Goal: Task Accomplishment & Management: Manage account settings

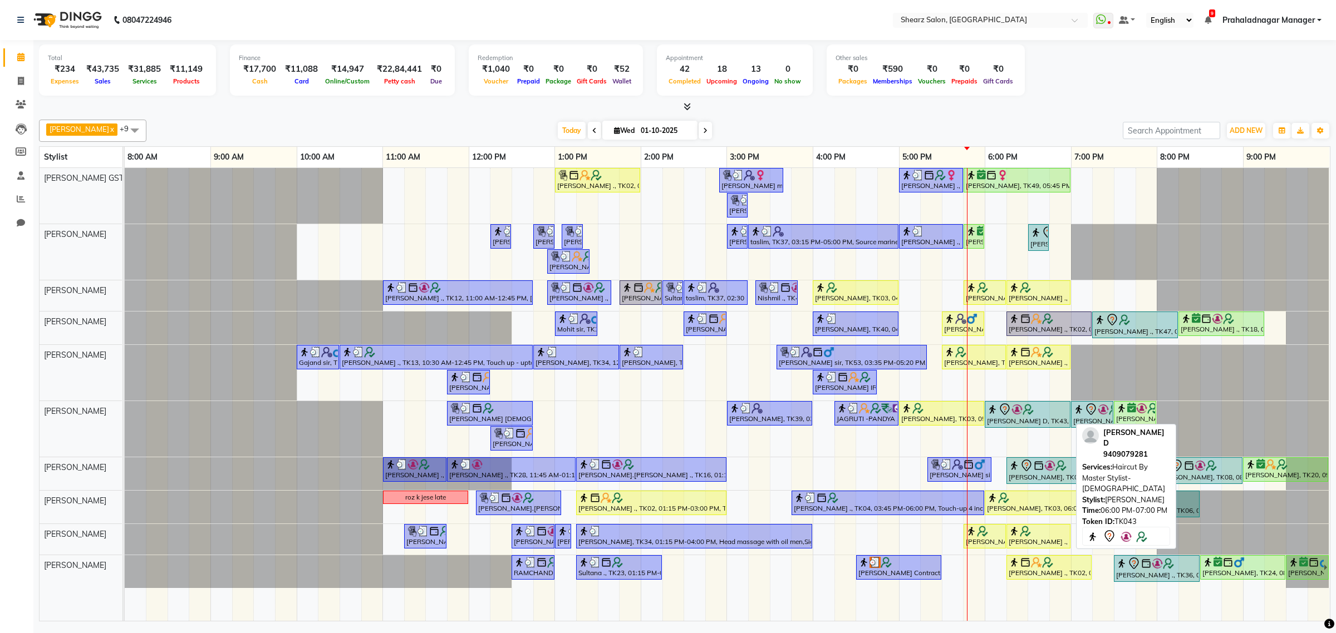
click at [1038, 407] on div at bounding box center [1027, 409] width 81 height 13
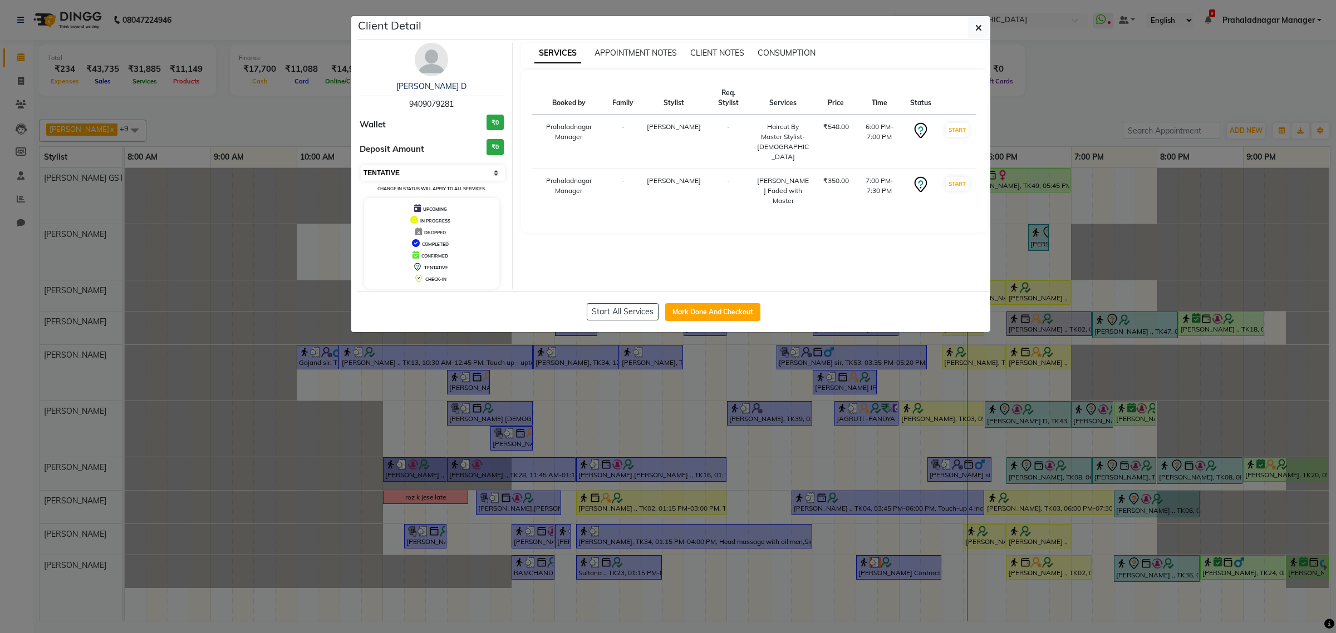
click at [446, 177] on select "Select IN SERVICE CONFIRMED TENTATIVE CHECK IN MARK DONE DROPPED UPCOMING" at bounding box center [433, 173] width 144 height 16
select select "1"
click at [361, 165] on select "Select IN SERVICE CONFIRMED TENTATIVE CHECK IN MARK DONE DROPPED UPCOMING" at bounding box center [433, 173] width 144 height 16
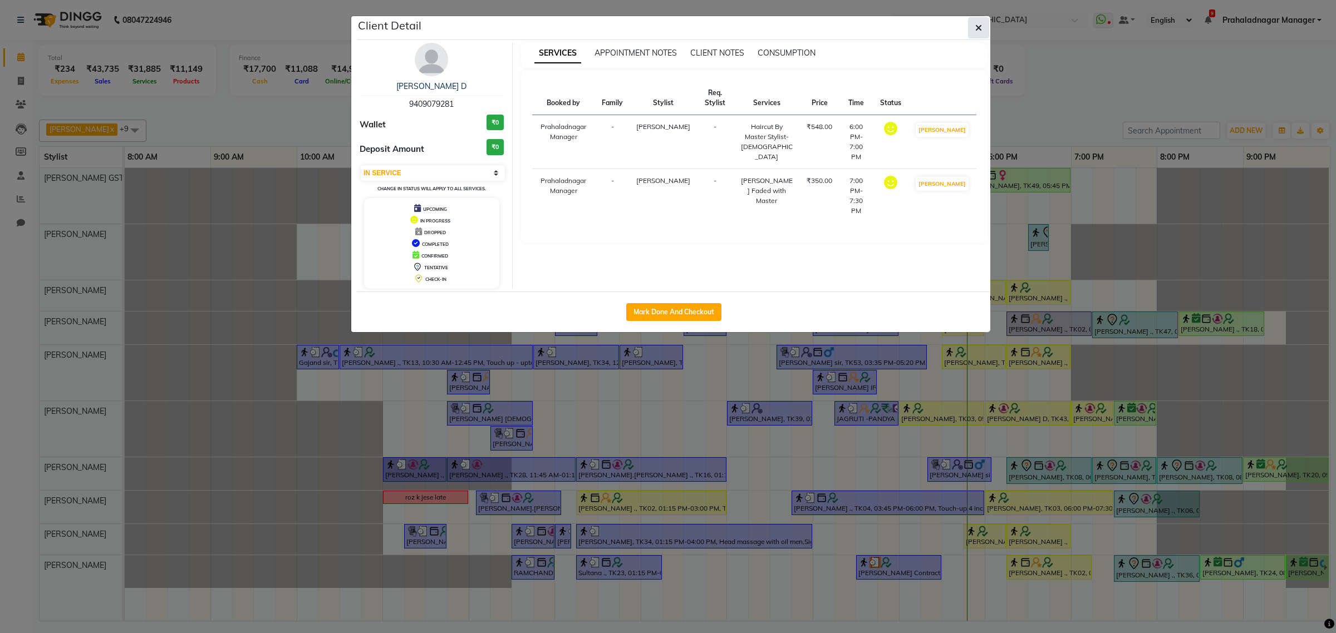
click at [969, 26] on button "button" at bounding box center [978, 27] width 21 height 21
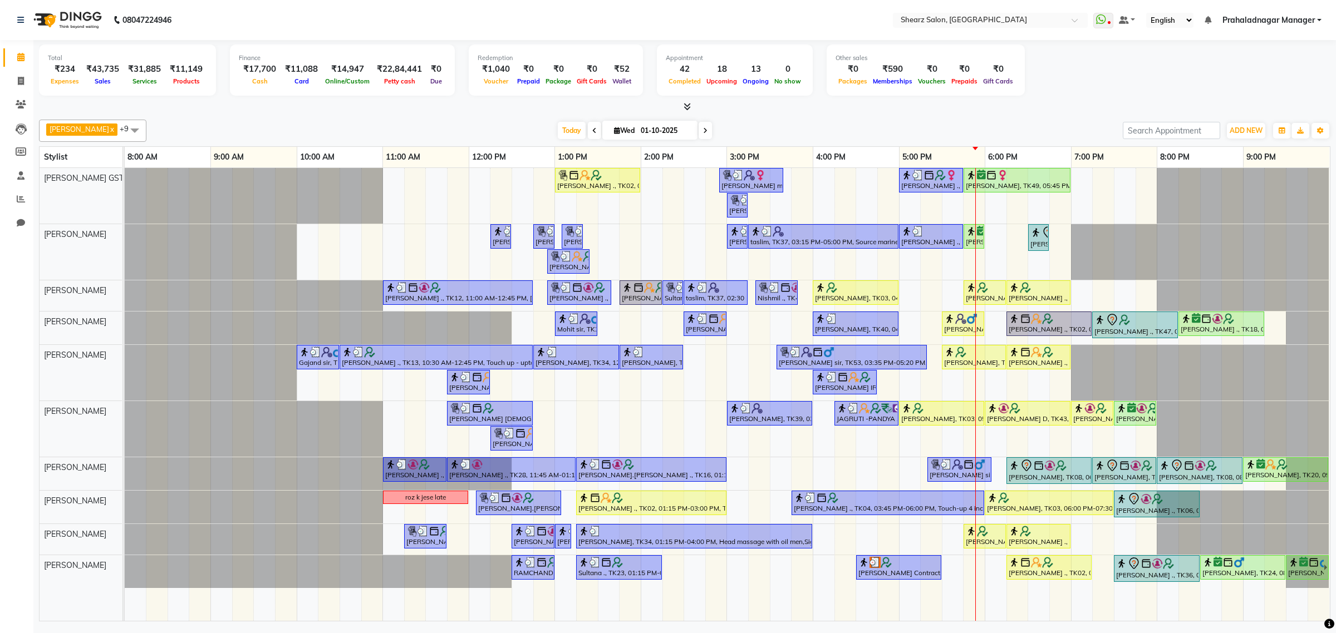
click at [701, 127] on span at bounding box center [704, 130] width 13 height 17
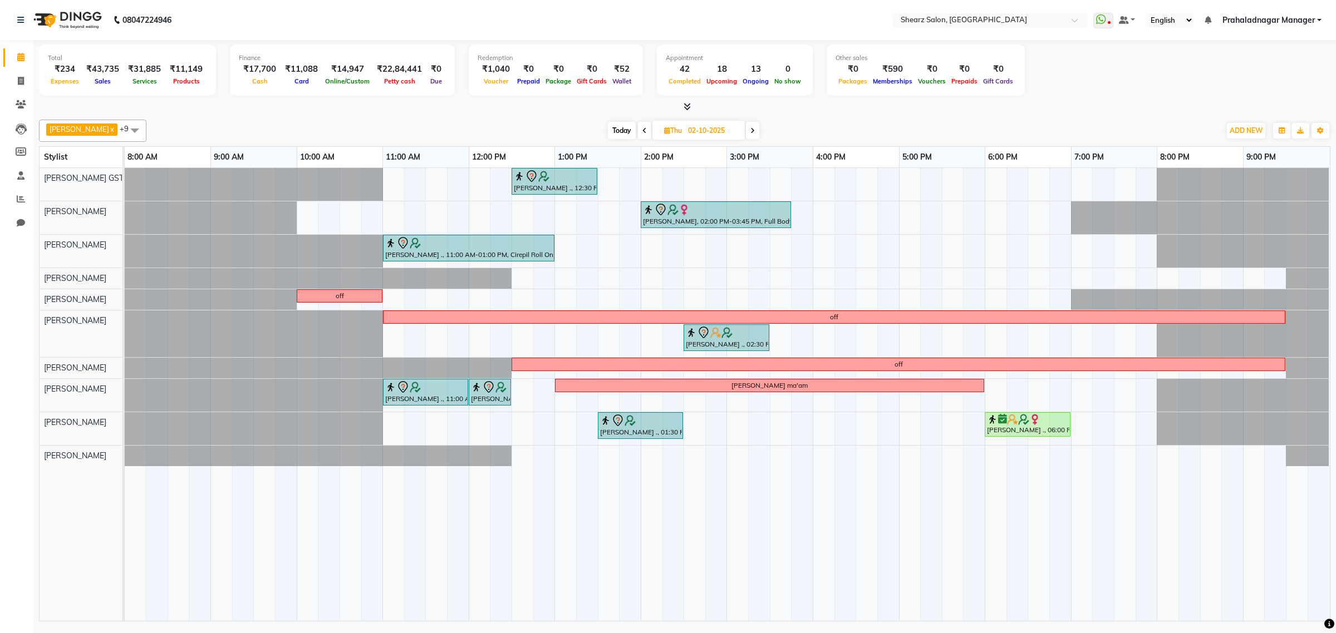
click at [752, 129] on span at bounding box center [752, 130] width 13 height 17
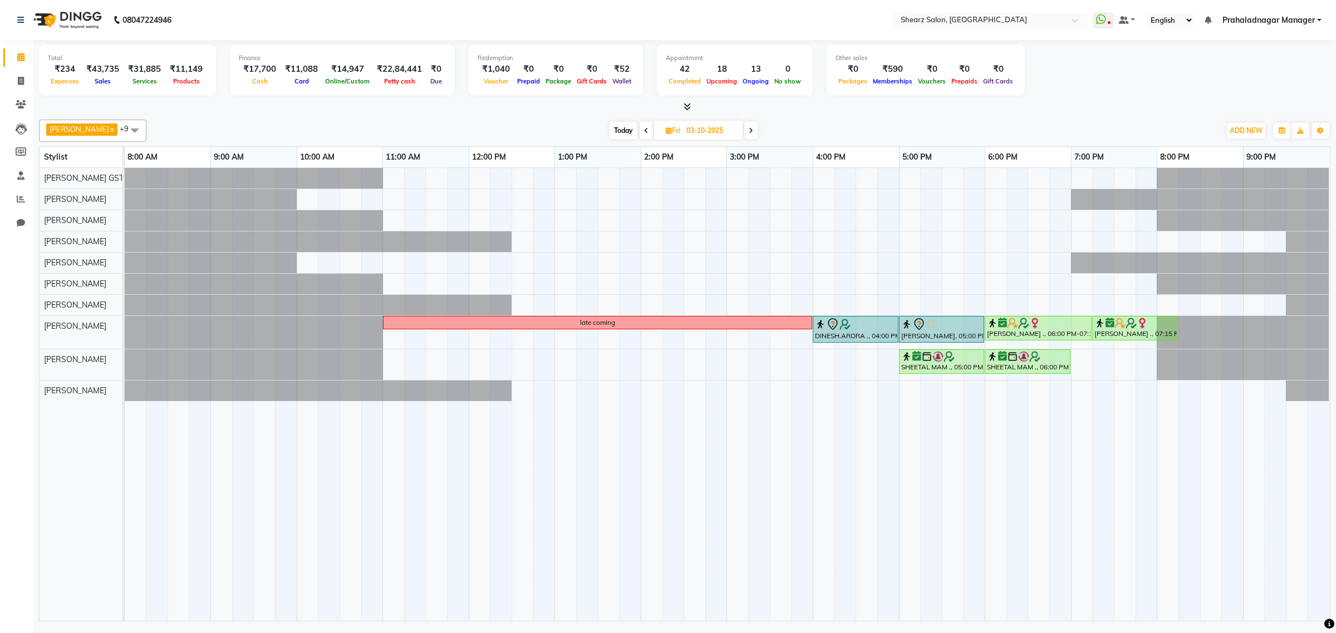
click at [752, 129] on span at bounding box center [750, 130] width 13 height 17
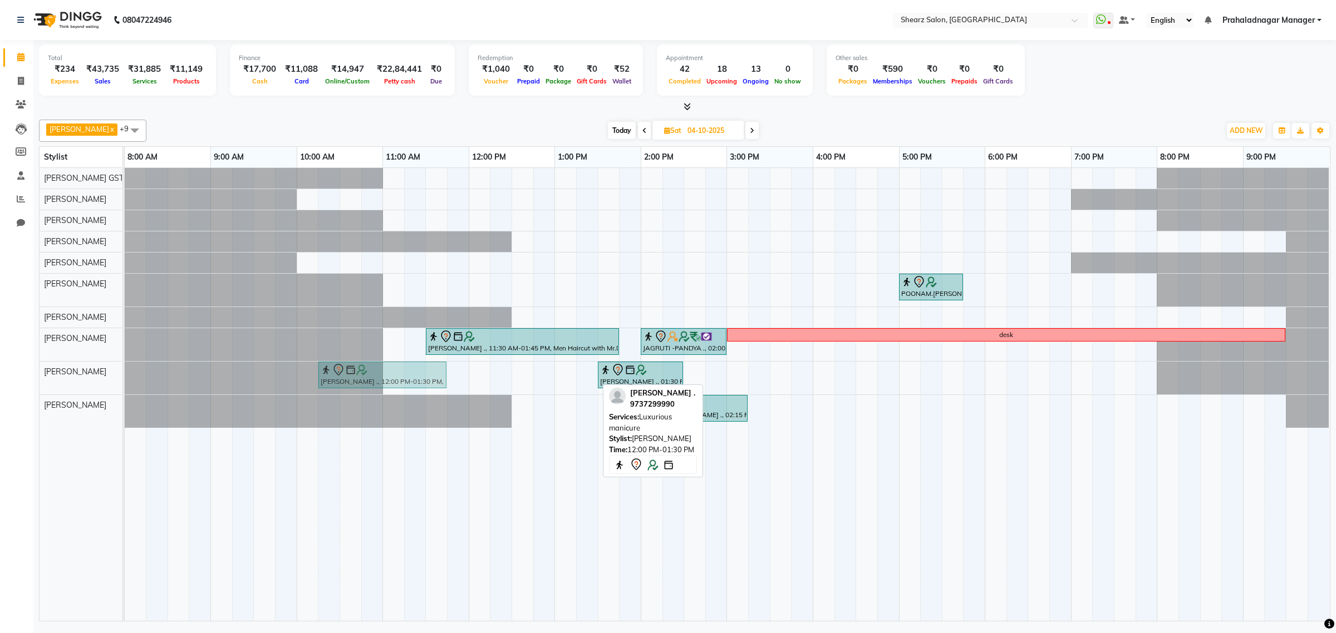
drag, startPoint x: 495, startPoint y: 373, endPoint x: 347, endPoint y: 376, distance: 148.6
click at [125, 376] on div "PURAB SHAH ., 12:00 PM-01:30 PM, Luxurious manicure PURAB SHAH ., 01:30 PM-02:3…" at bounding box center [125, 378] width 0 height 33
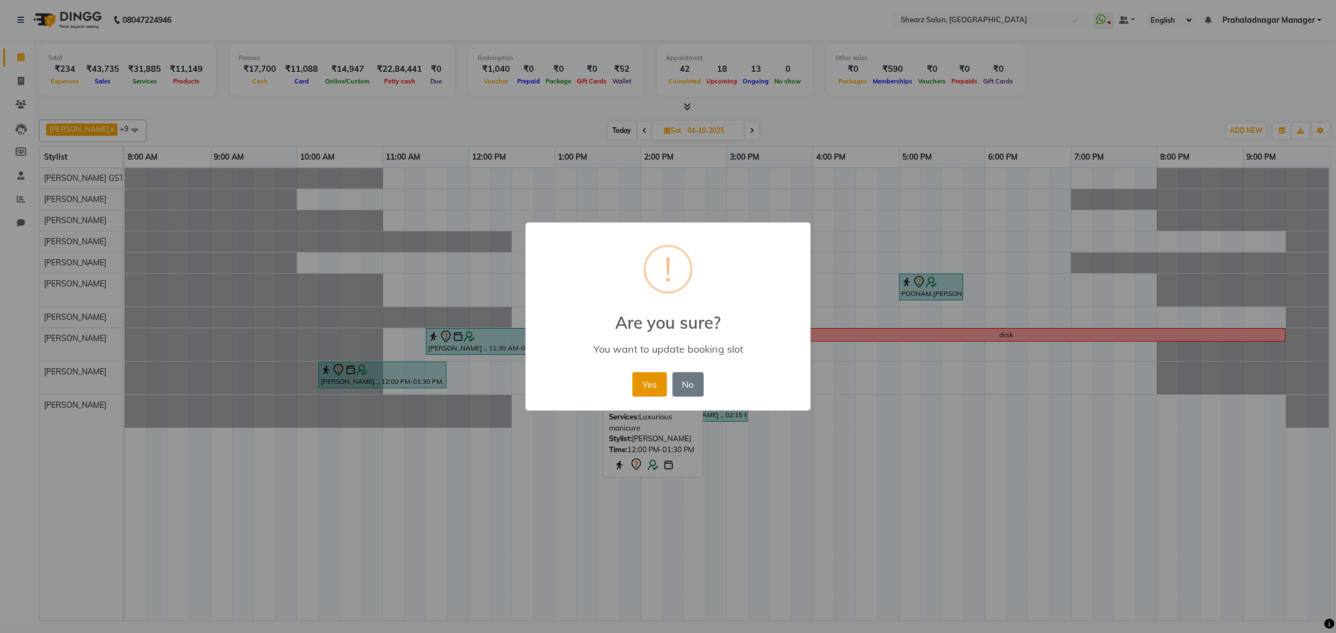
click at [652, 376] on button "Yes" at bounding box center [649, 384] width 34 height 24
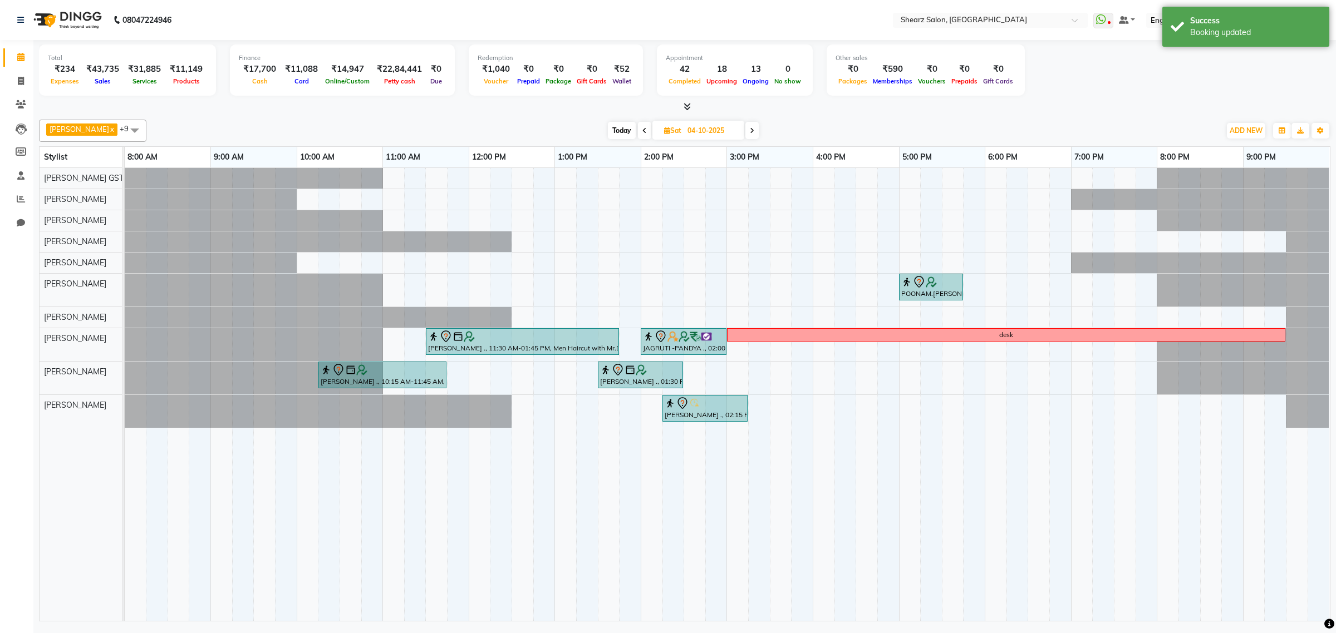
click at [608, 126] on span "Today" at bounding box center [622, 130] width 28 height 17
type input "01-10-2025"
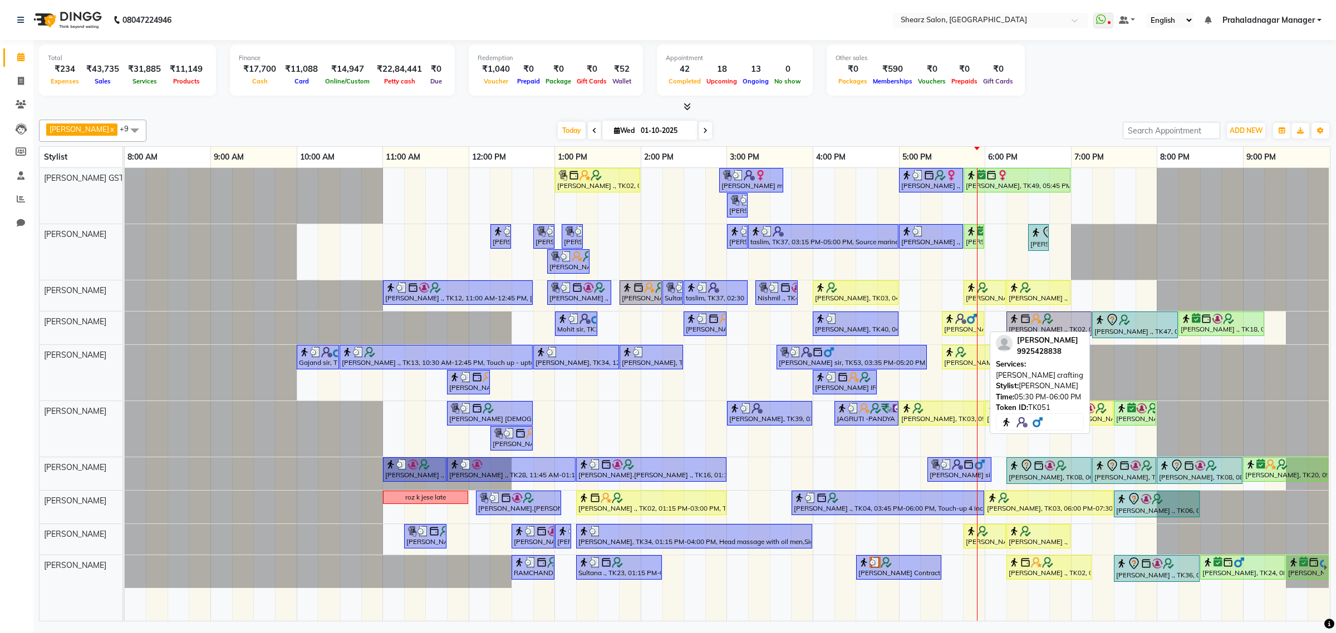
click at [969, 327] on div "[PERSON_NAME], TK51, 05:30 PM-06:00 PM, [PERSON_NAME] crafting" at bounding box center [963, 323] width 40 height 21
click at [948, 327] on div "[PERSON_NAME], TK51, 05:30 PM-06:00 PM, [PERSON_NAME] crafting" at bounding box center [963, 323] width 40 height 21
select select "1"
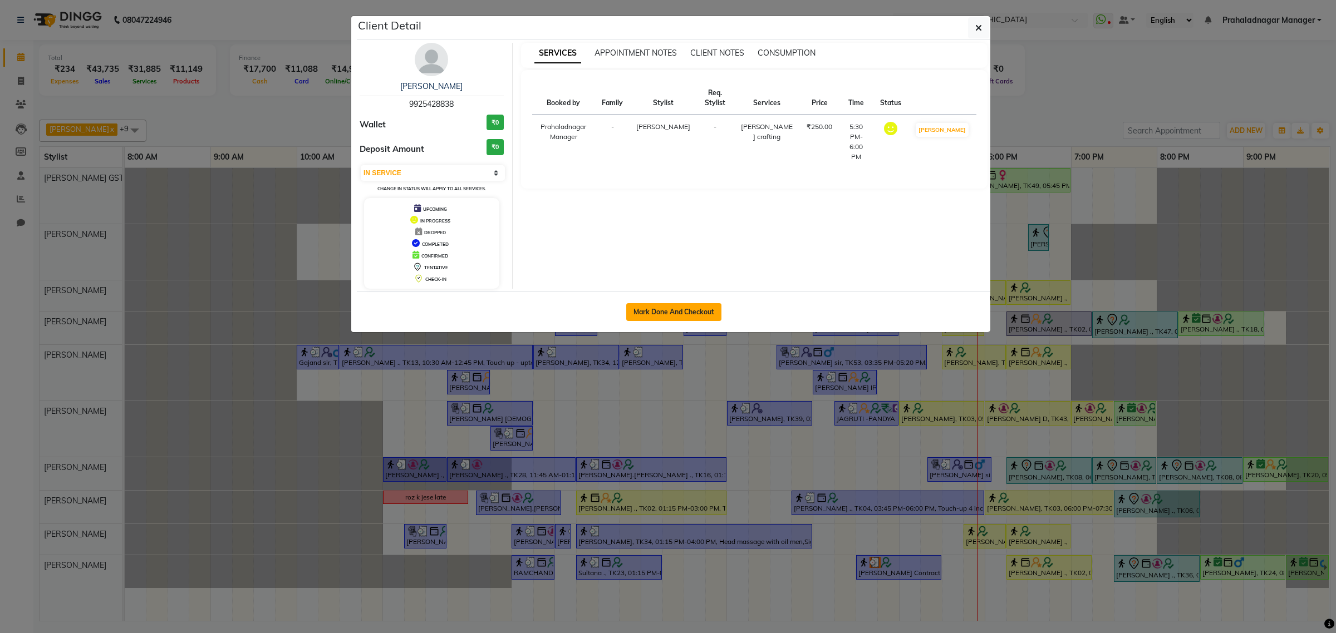
click at [643, 313] on button "Mark Done And Checkout" at bounding box center [673, 312] width 95 height 18
select select "service"
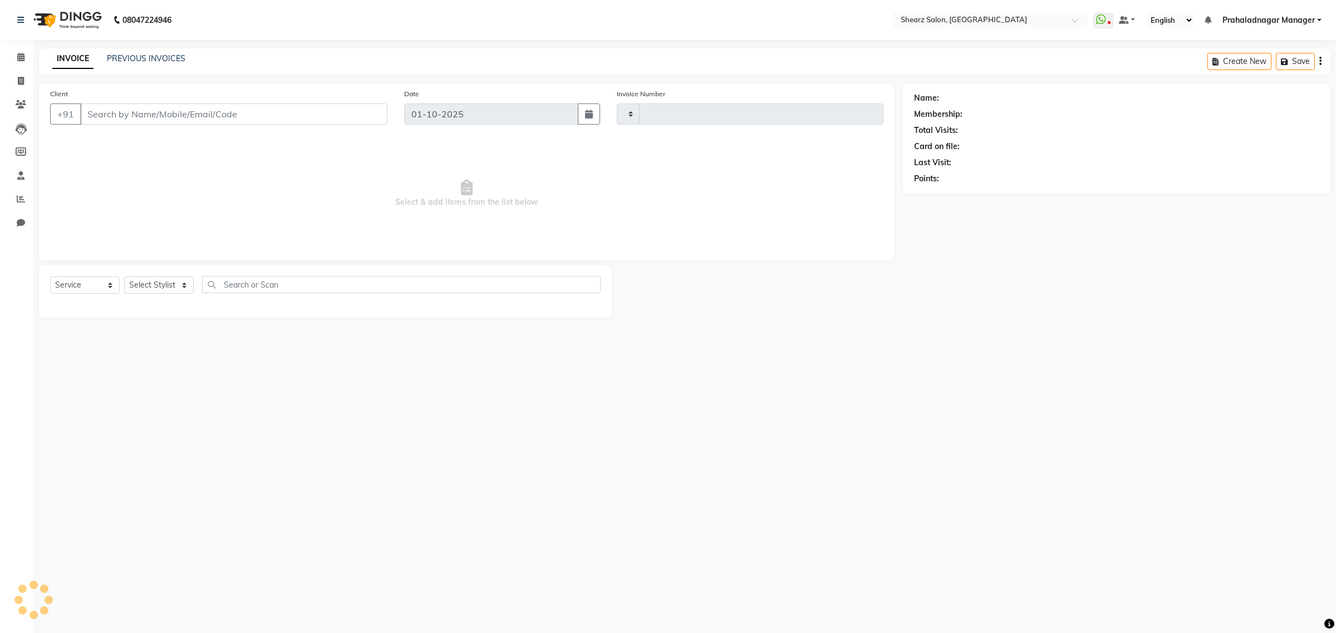
type input "6957"
select select "8157"
type input "9925428838"
select select "77475"
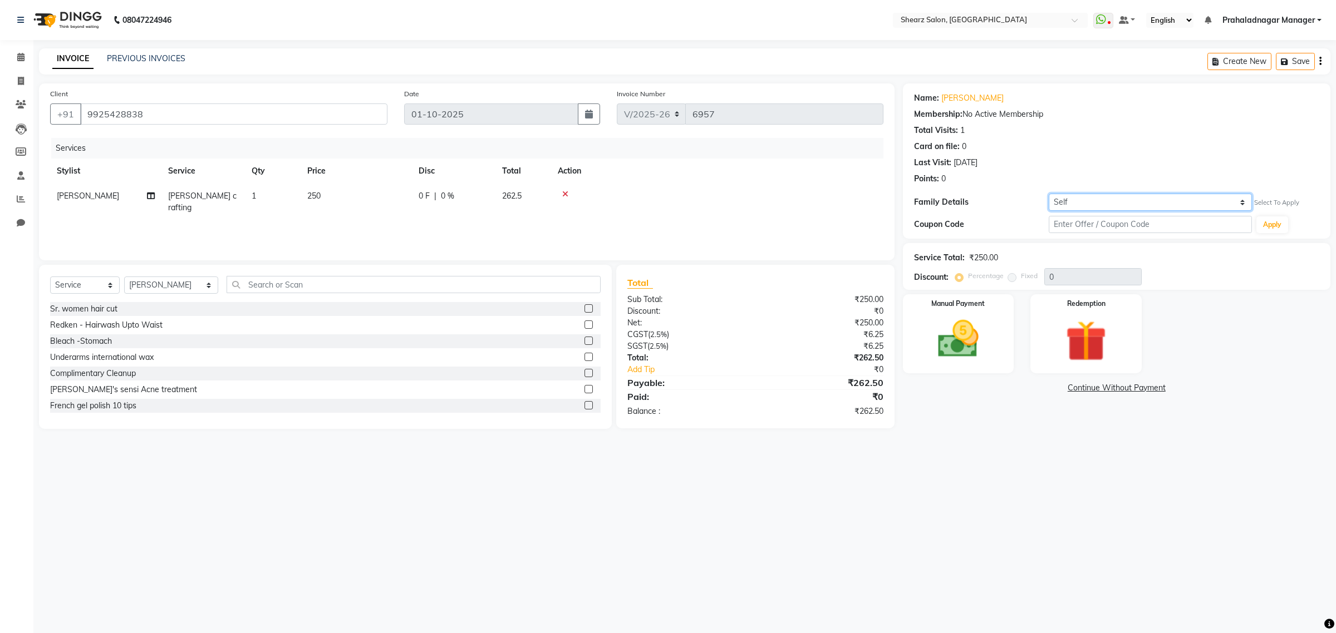
click at [1134, 201] on select "Self Nahid Khan" at bounding box center [1149, 202] width 203 height 17
select select "7300623"
click at [1048, 194] on select "Self Nahid Khan" at bounding box center [1149, 202] width 203 height 17
select select "1: Object"
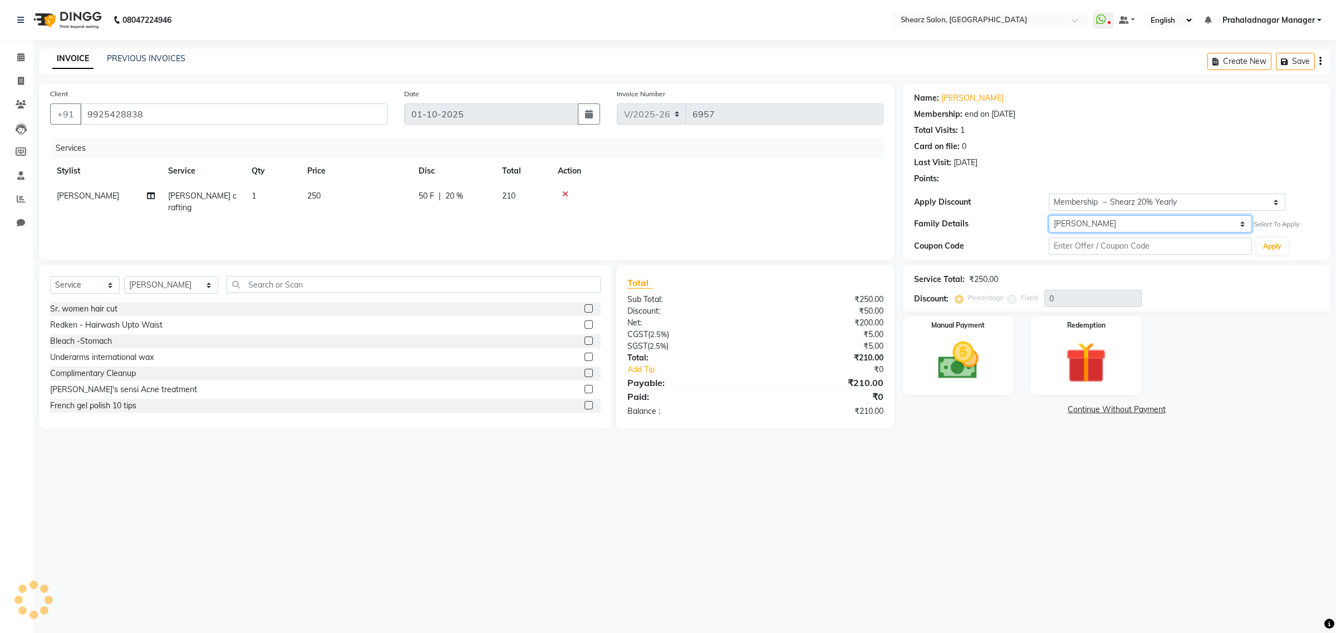
type input "20"
click at [986, 349] on img at bounding box center [957, 361] width 69 height 49
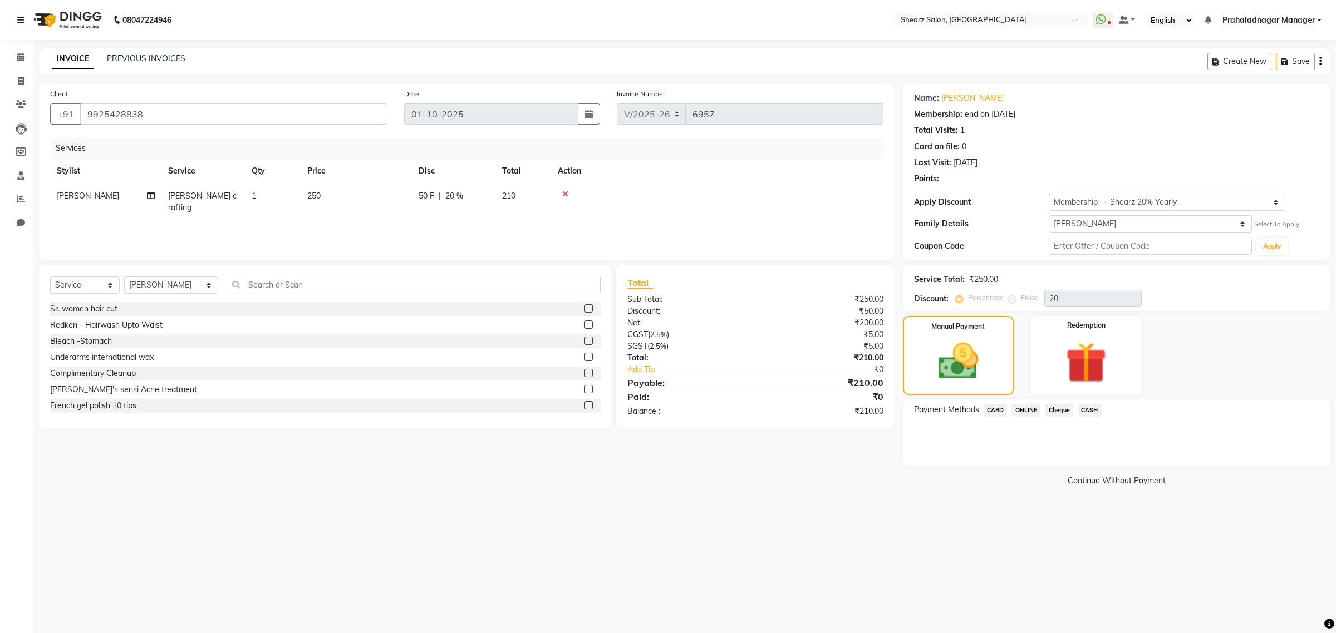
click at [1030, 413] on span "ONLINE" at bounding box center [1025, 410] width 29 height 13
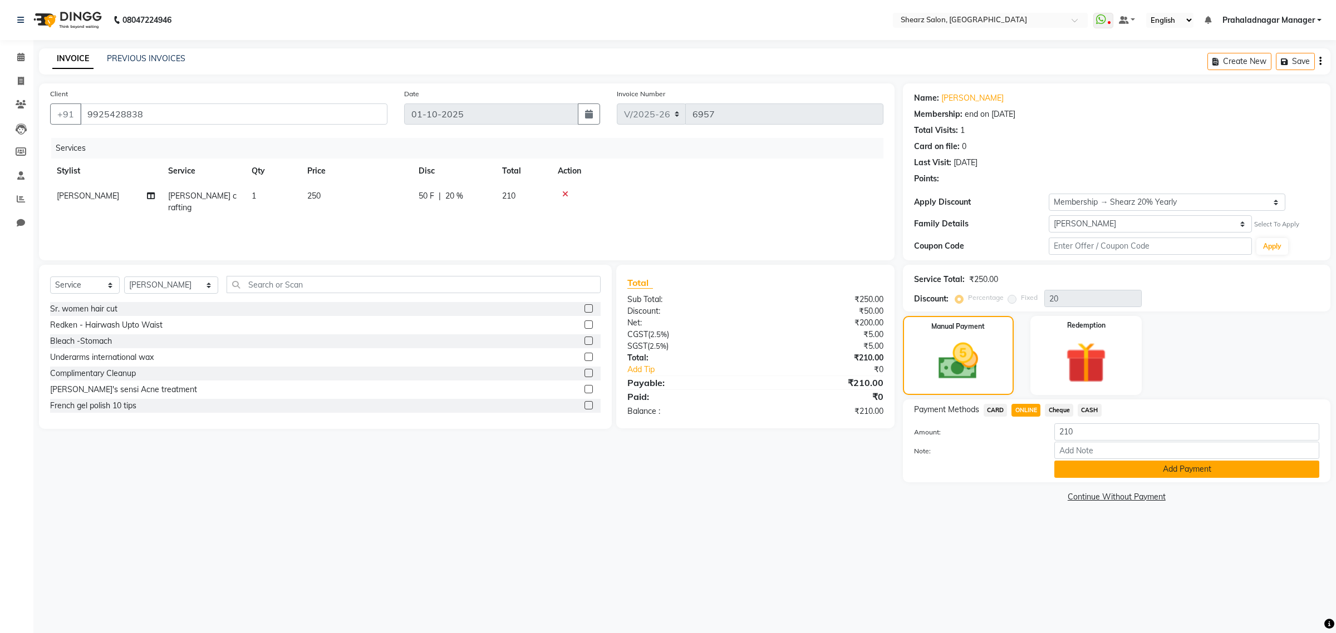
click at [1105, 467] on button "Add Payment" at bounding box center [1186, 469] width 265 height 17
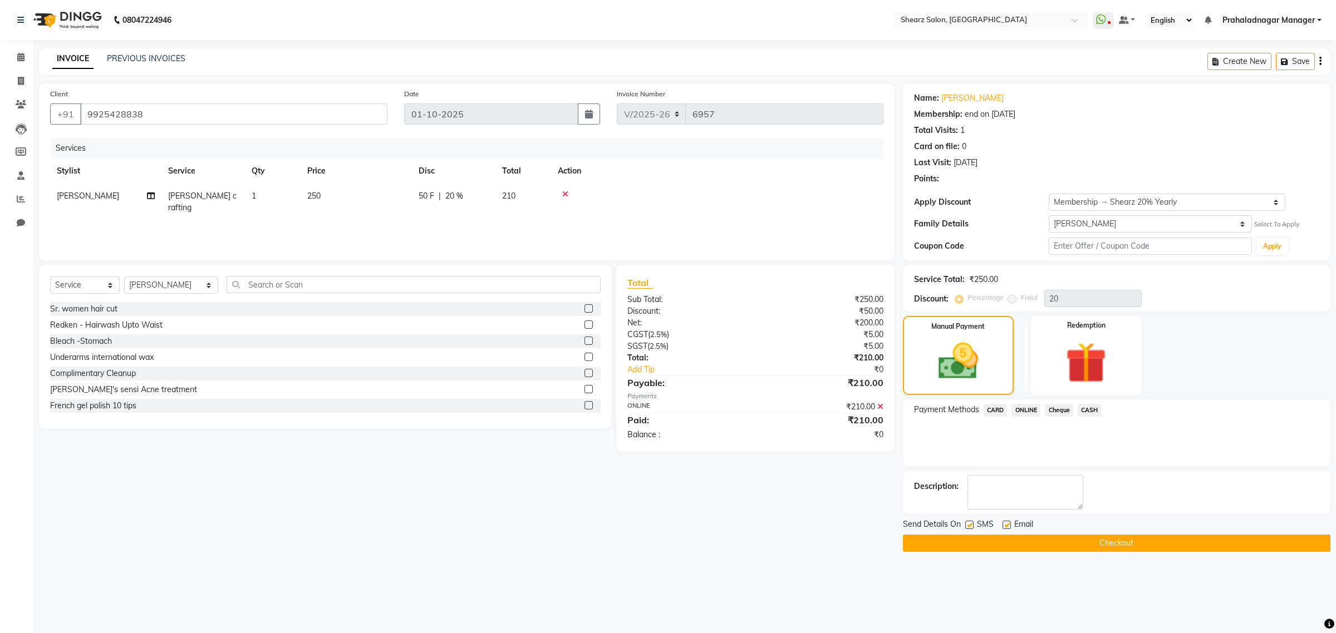
click at [1027, 539] on button "Checkout" at bounding box center [1116, 543] width 427 height 17
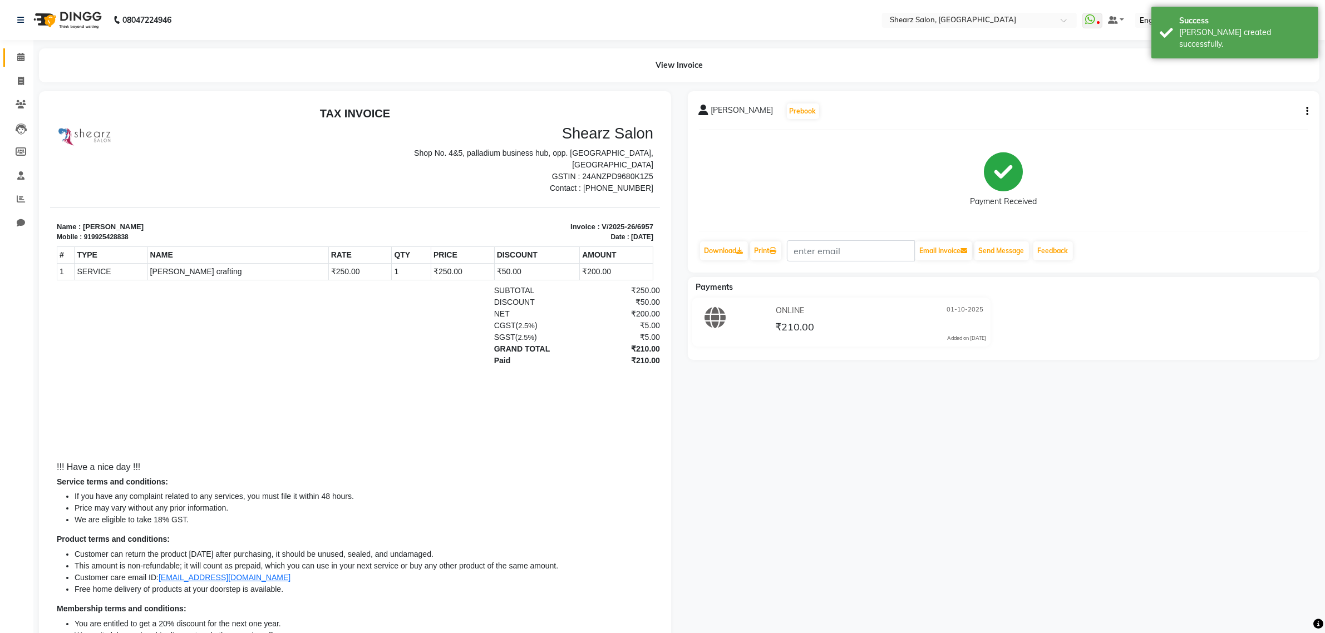
click at [17, 64] on link "Calendar" at bounding box center [16, 57] width 27 height 18
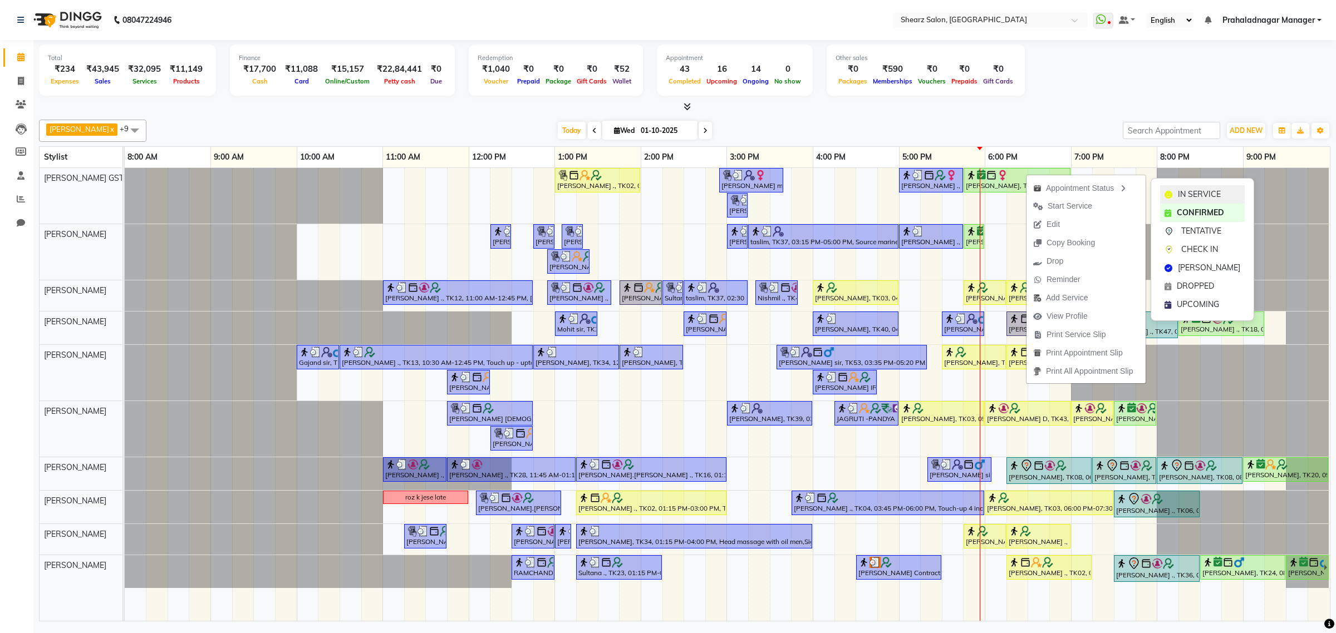
click at [1182, 186] on div "IN SERVICE" at bounding box center [1202, 194] width 85 height 18
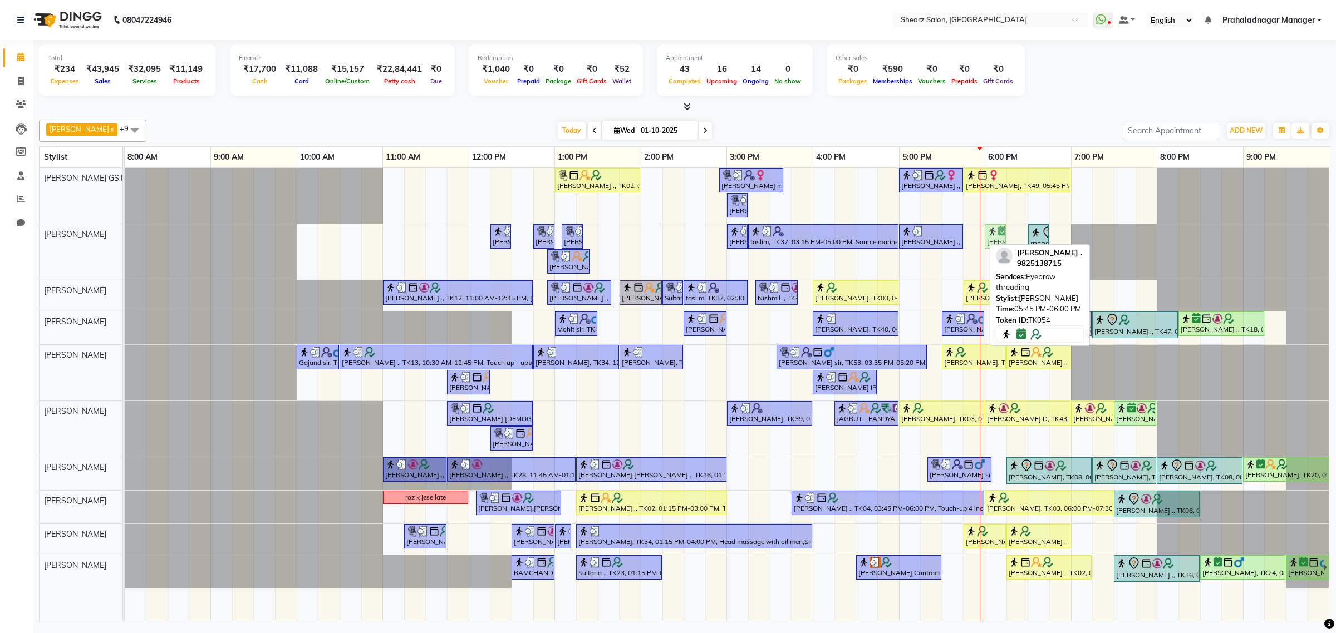
drag, startPoint x: 972, startPoint y: 240, endPoint x: 984, endPoint y: 240, distance: 11.7
click at [125, 240] on div "Surbhi Pillai ., TK26, 12:15 PM-12:30 PM, Eyebrow threading Samrudhhi Pawar ., …" at bounding box center [125, 252] width 0 height 56
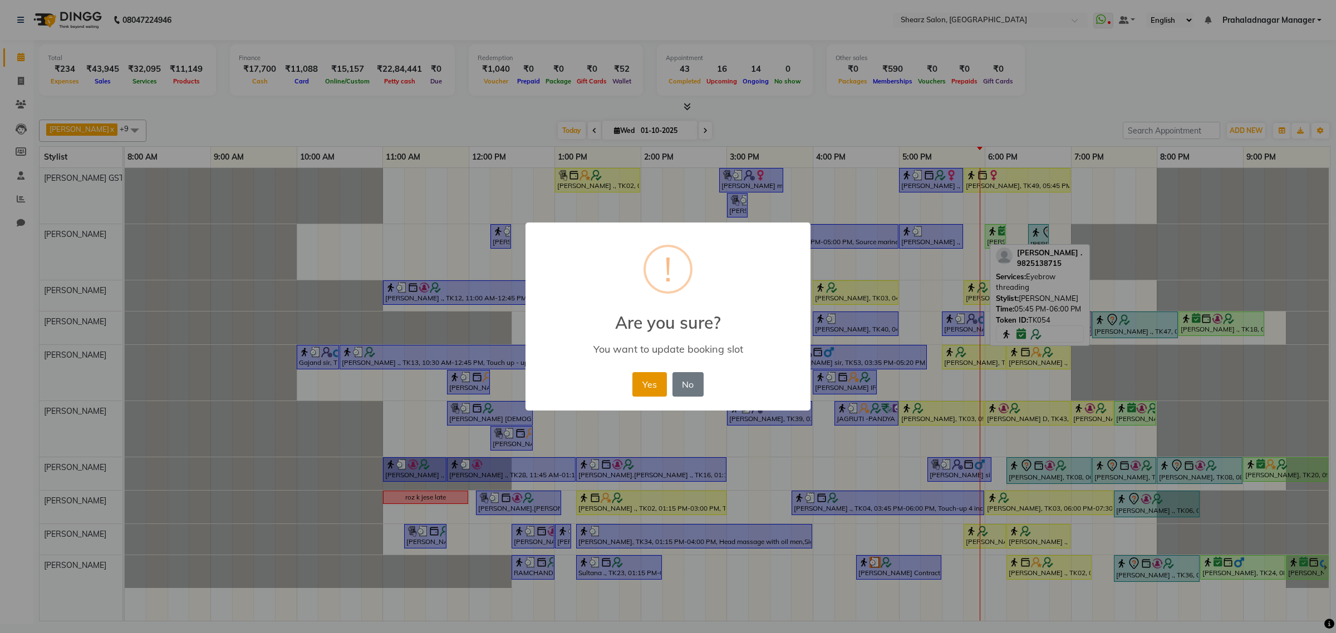
click at [638, 380] on button "Yes" at bounding box center [649, 384] width 34 height 24
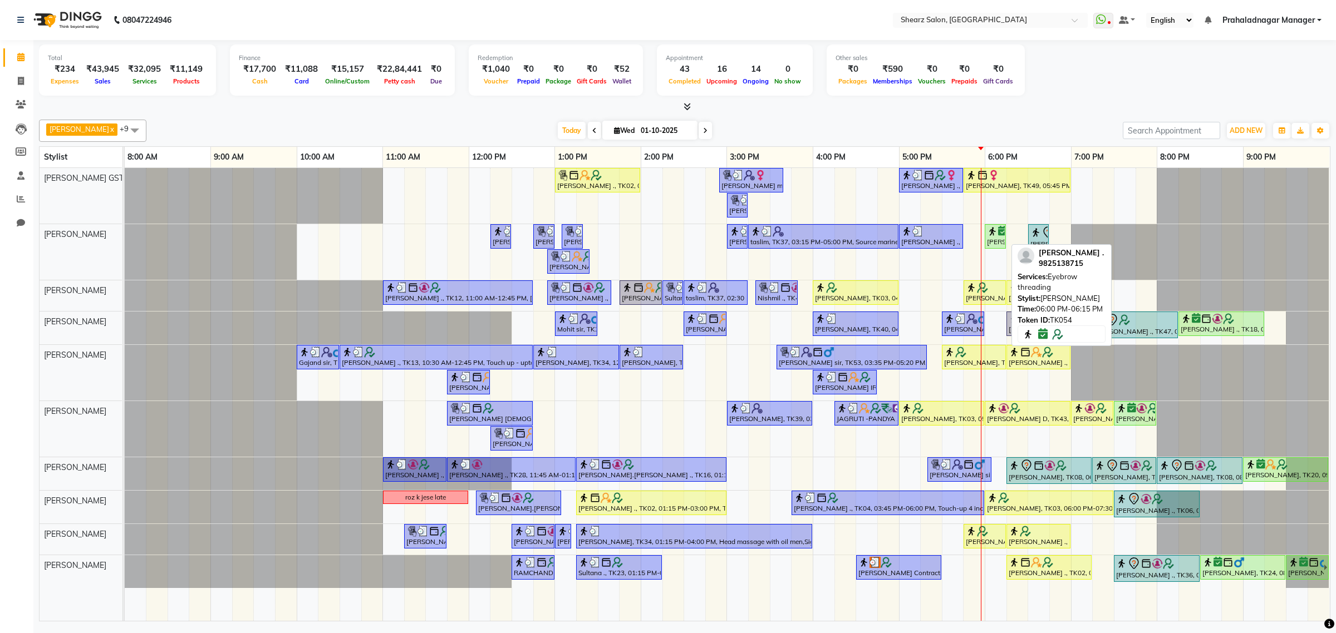
click at [991, 238] on div "VARSHA ADHIKARI ., TK54, 06:00 PM-06:15 PM, Eyebrow threading" at bounding box center [994, 236] width 19 height 21
click at [989, 243] on div "VARSHA ADHIKARI ., TK54, 06:00 PM-06:15 PM, Eyebrow threading" at bounding box center [994, 236] width 19 height 21
select select "6"
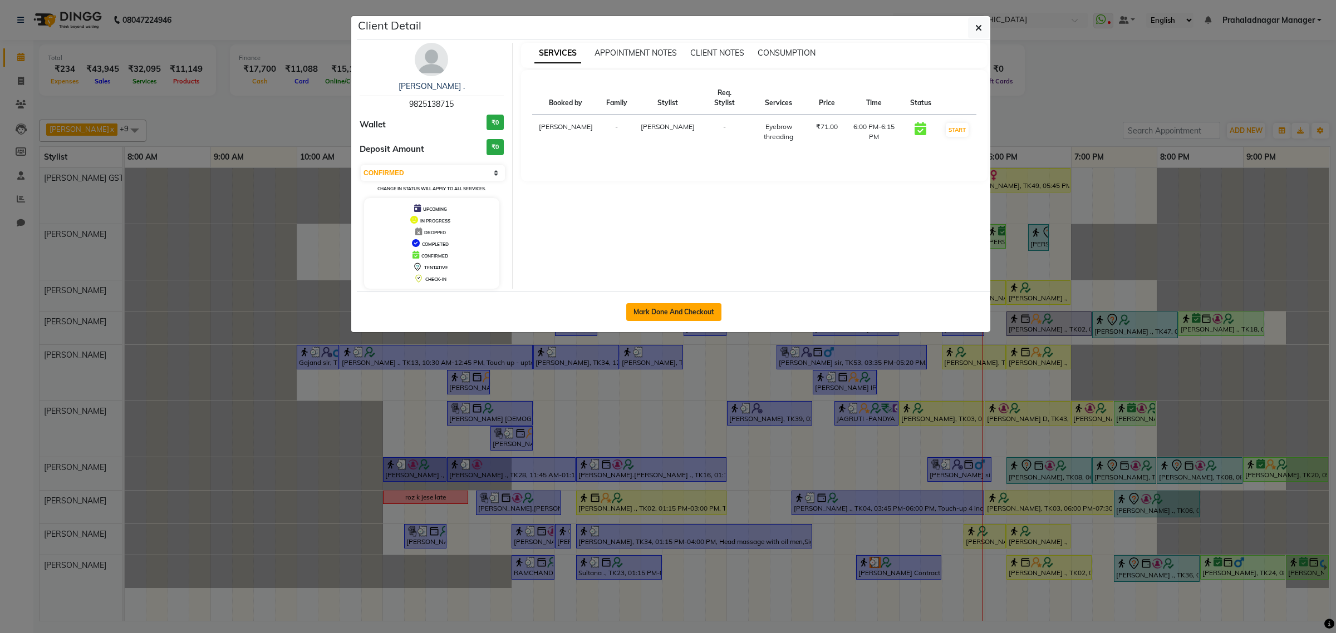
click at [701, 306] on button "Mark Done And Checkout" at bounding box center [673, 312] width 95 height 18
select select "8157"
select select "service"
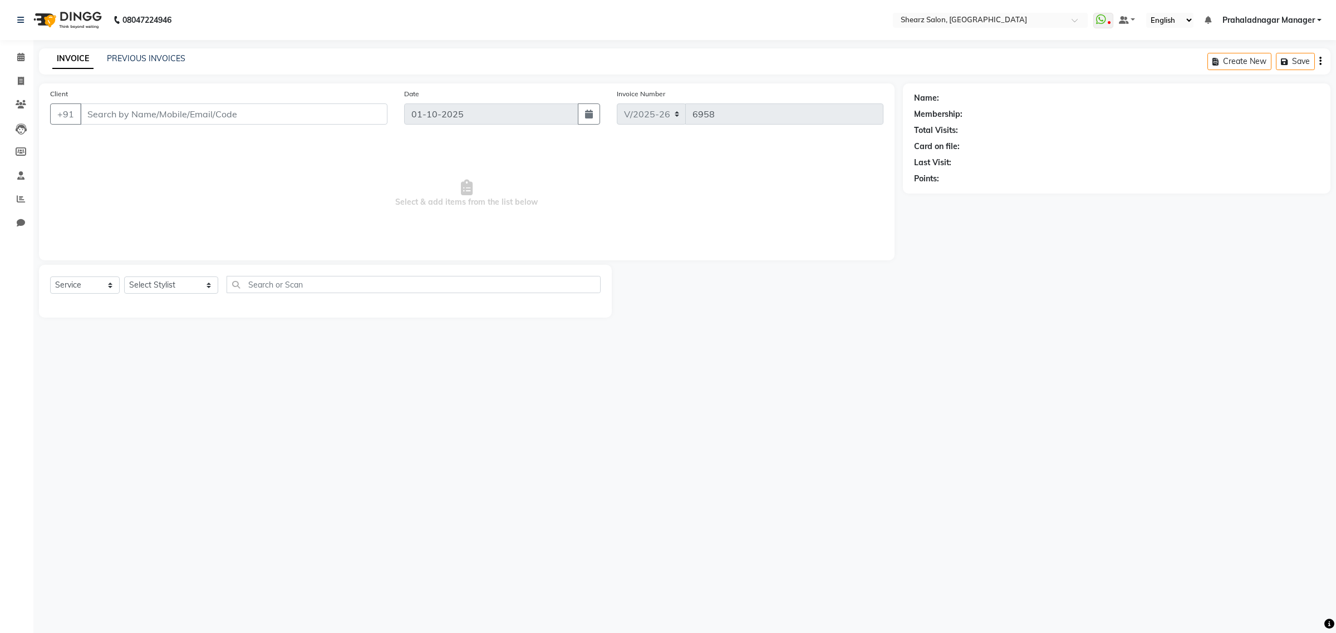
type input "9825138715"
select select "77468"
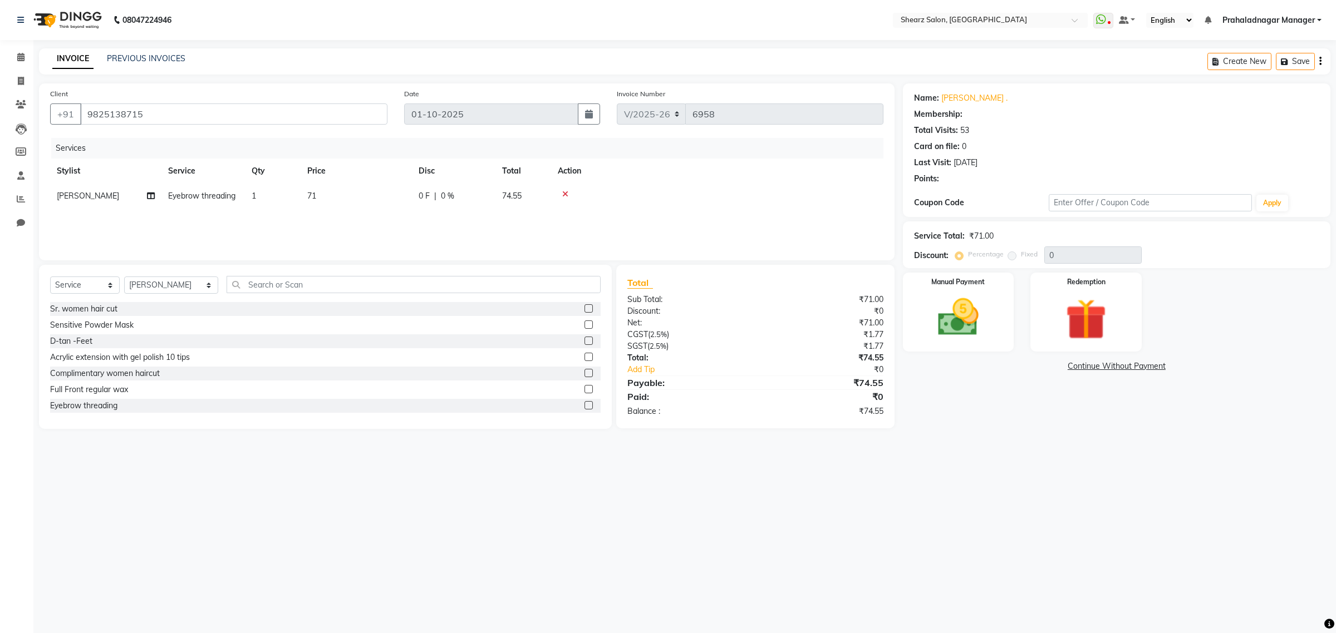
type input "20"
select select "1: Object"
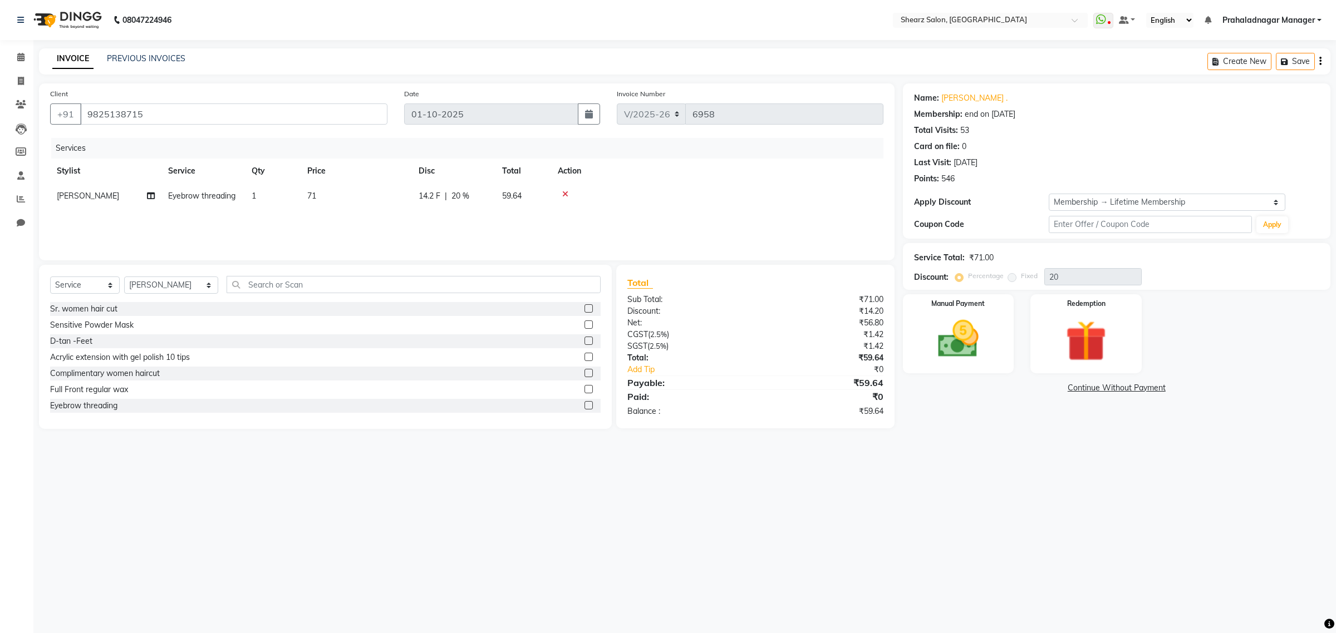
click at [277, 60] on div "INVOICE PREVIOUS INVOICES Create New Save" at bounding box center [684, 61] width 1291 height 26
click at [23, 55] on icon at bounding box center [20, 57] width 7 height 8
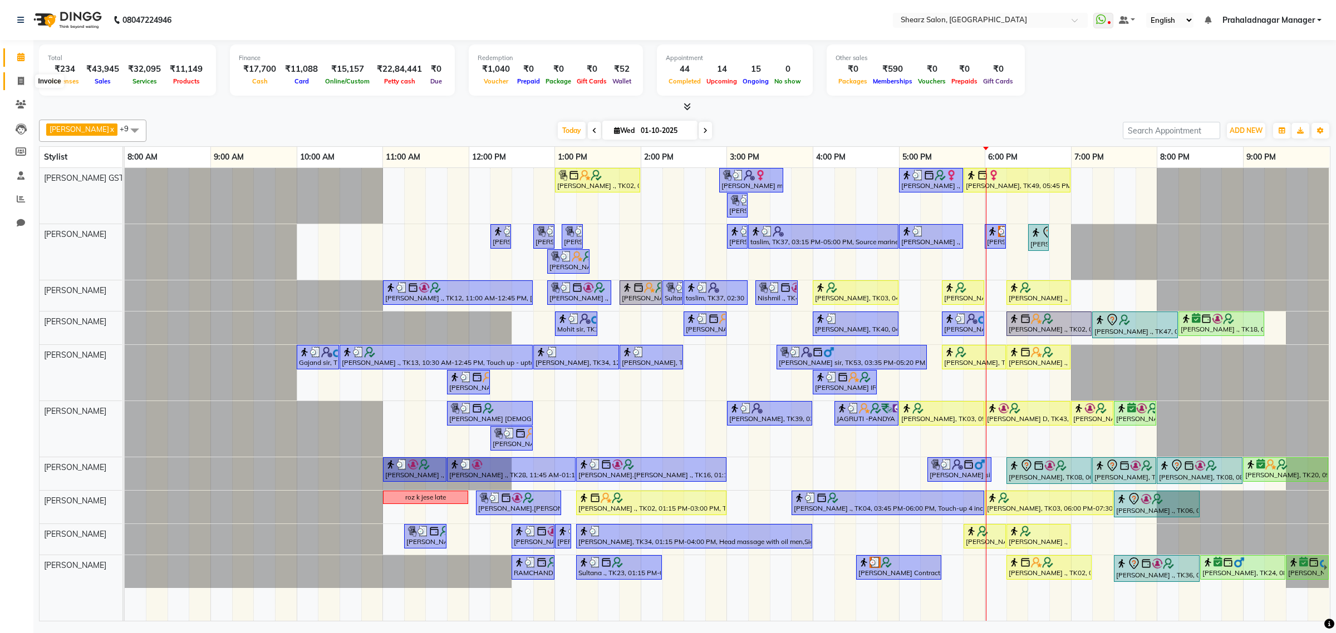
click at [16, 78] on span at bounding box center [20, 81] width 19 height 13
select select "service"
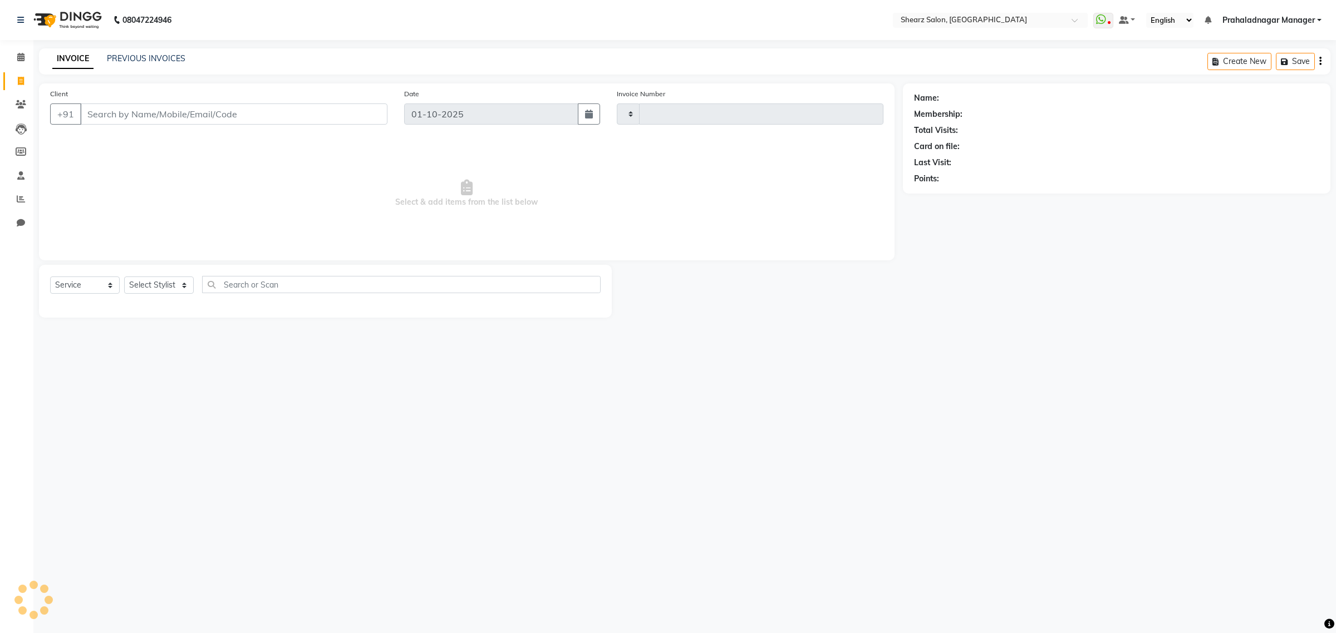
type input "6958"
select select "8157"
click at [156, 282] on select "Select Stylist Admin A General Arvind S Devda Asha Chavariya Brijesh Valand Cen…" at bounding box center [171, 285] width 94 height 17
select select "77475"
click at [124, 277] on select "Select Stylist Admin A General Arvind S Devda Asha Chavariya Brijesh Valand Cen…" at bounding box center [171, 285] width 94 height 17
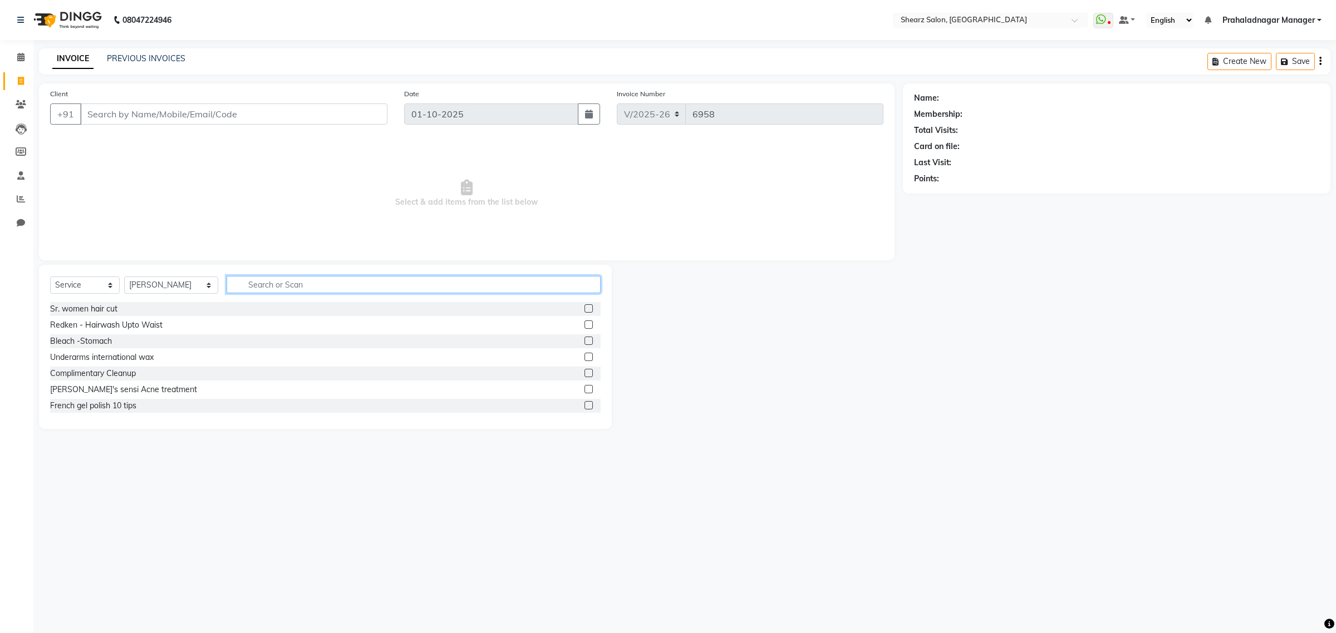
click at [289, 287] on input "text" at bounding box center [413, 284] width 374 height 17
type input "h"
type input "loreal"
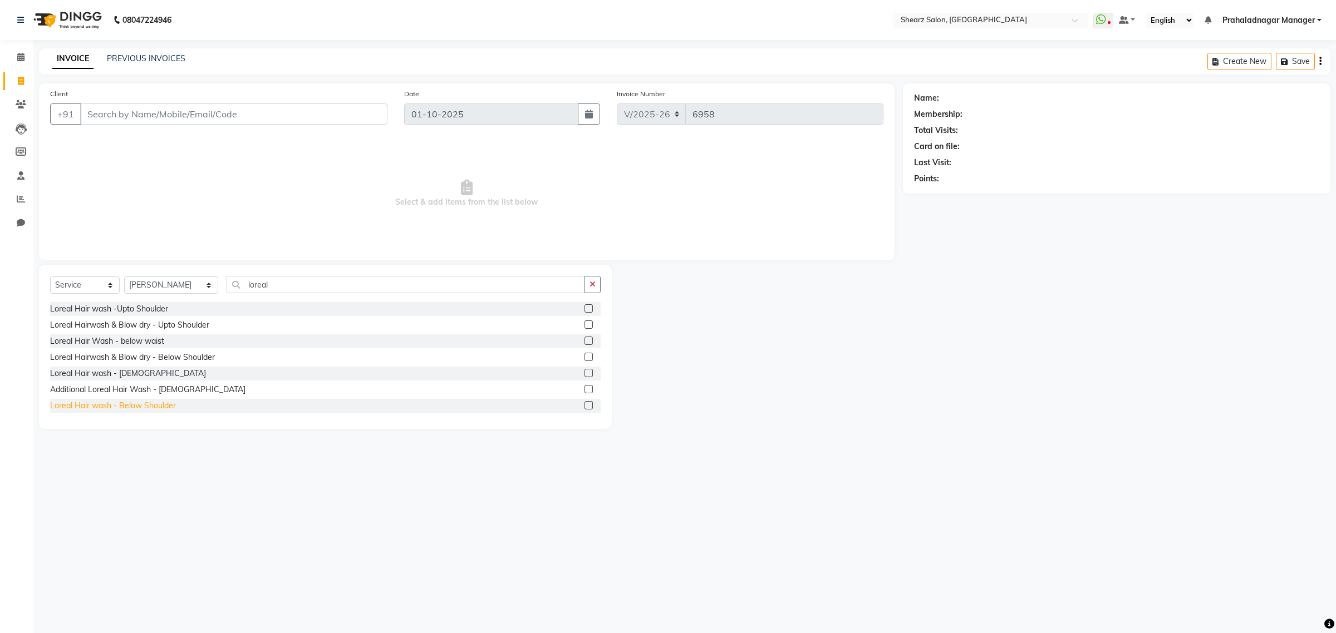
click at [126, 403] on div "Loreal Hair wash - Below Shoulder" at bounding box center [113, 406] width 126 height 12
checkbox input "false"
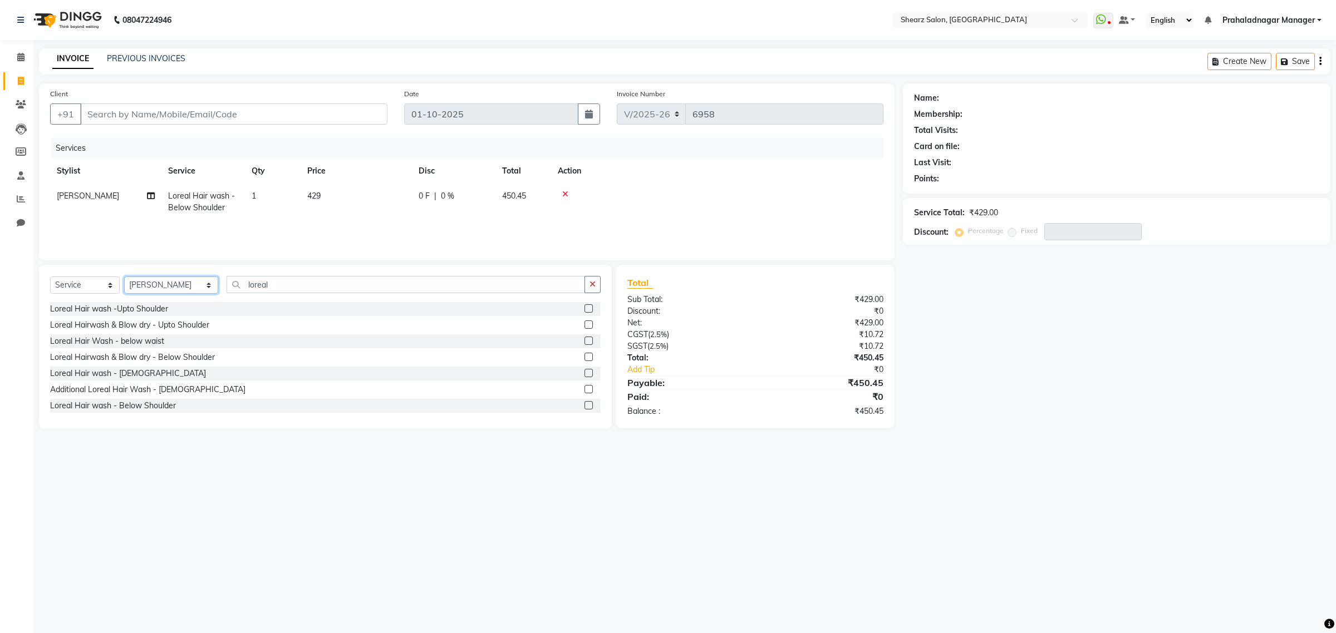
click at [169, 285] on select "Select Stylist Admin A General Arvind S Devda Asha Chavariya Brijesh Valand Cen…" at bounding box center [171, 285] width 94 height 17
click at [269, 282] on input "loreal" at bounding box center [405, 284] width 358 height 17
click at [110, 355] on div "Loreal Hairwash & Blow dry - Below Shoulder" at bounding box center [132, 358] width 165 height 12
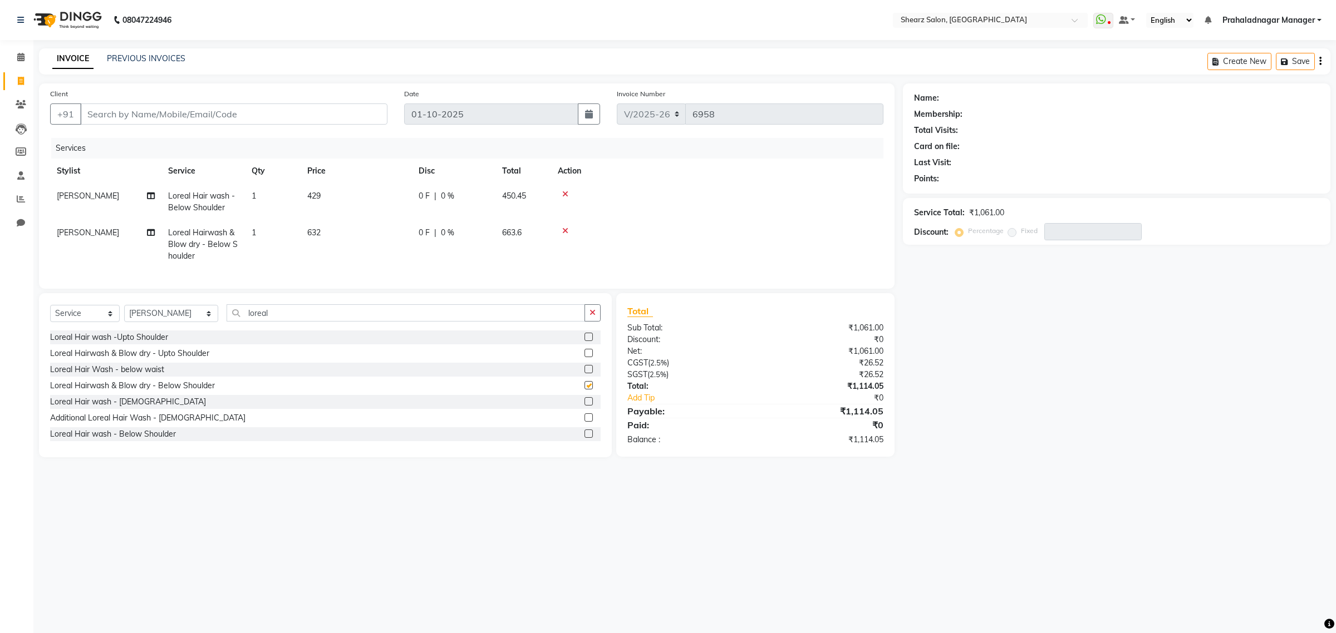
checkbox input "false"
drag, startPoint x: 498, startPoint y: 198, endPoint x: 528, endPoint y: 199, distance: 29.5
click at [528, 199] on td "450.45" at bounding box center [523, 202] width 56 height 37
select select "77475"
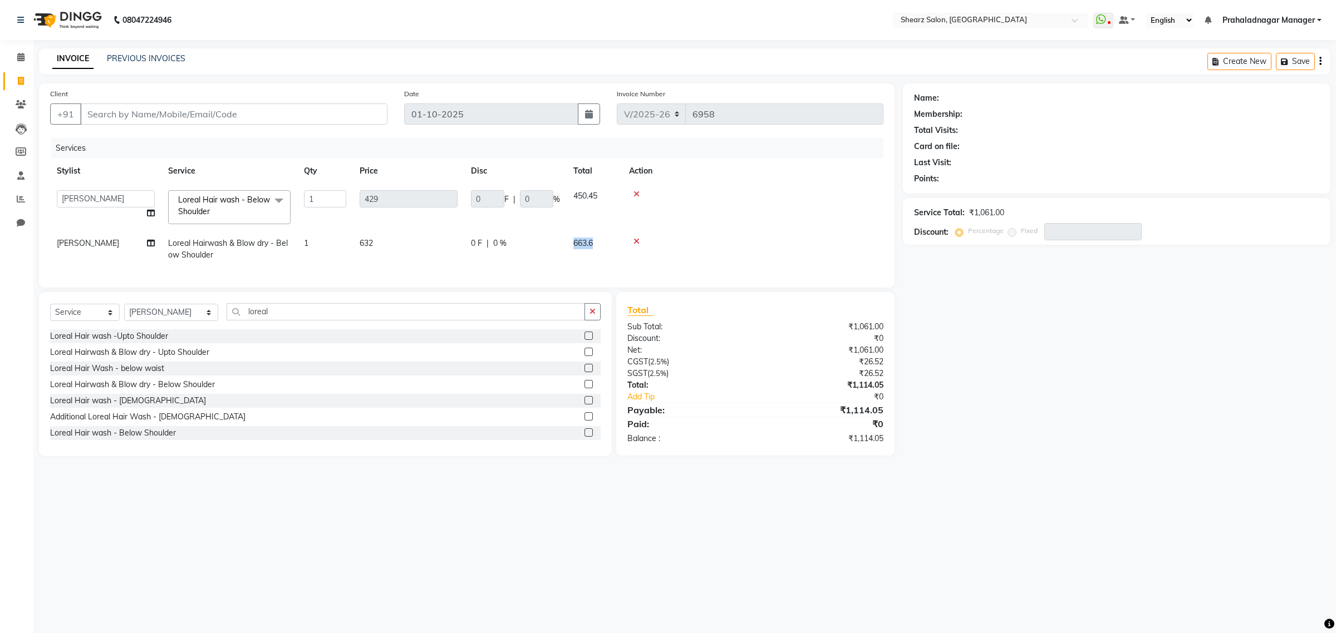
drag, startPoint x: 571, startPoint y: 243, endPoint x: 593, endPoint y: 243, distance: 21.1
click at [593, 243] on td "663.6" at bounding box center [594, 249] width 56 height 37
select select "77475"
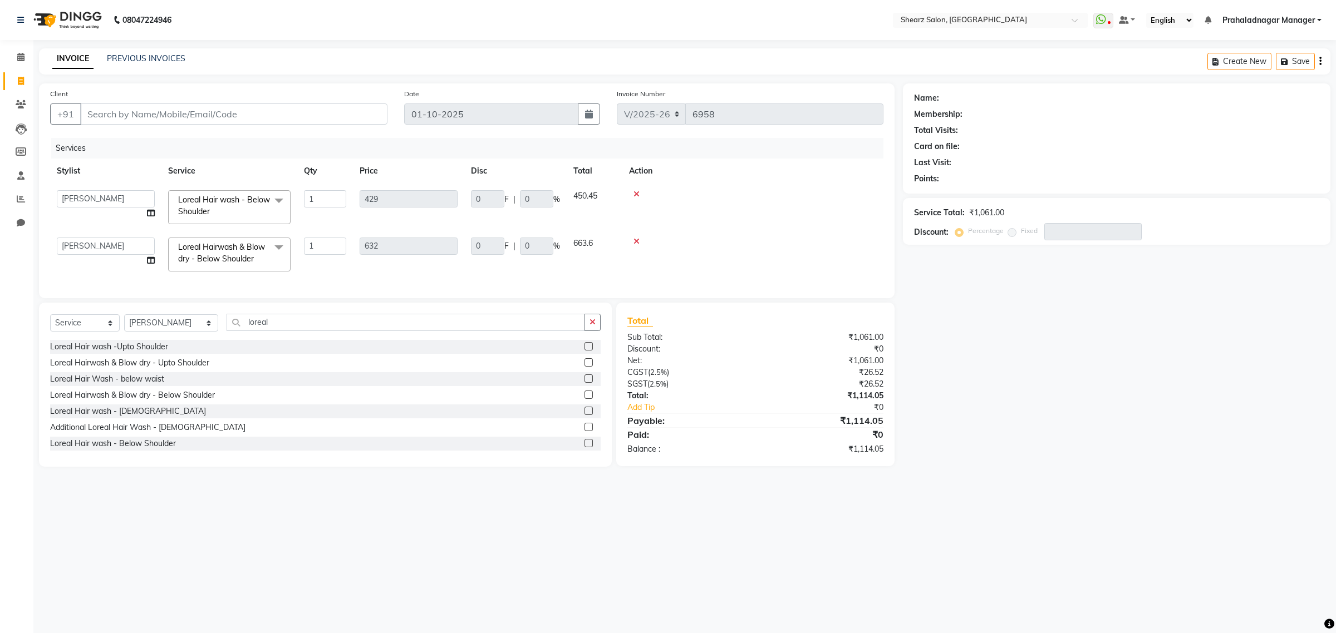
click at [636, 190] on icon at bounding box center [636, 194] width 6 height 8
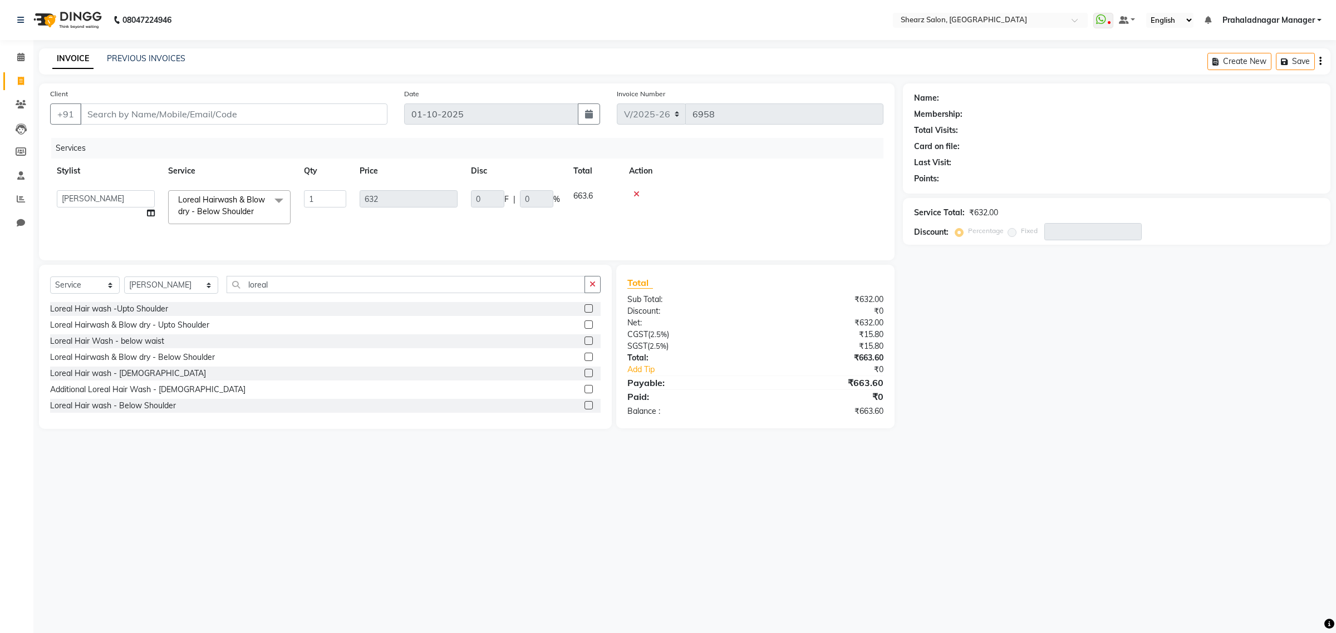
click at [636, 190] on icon at bounding box center [636, 194] width 6 height 8
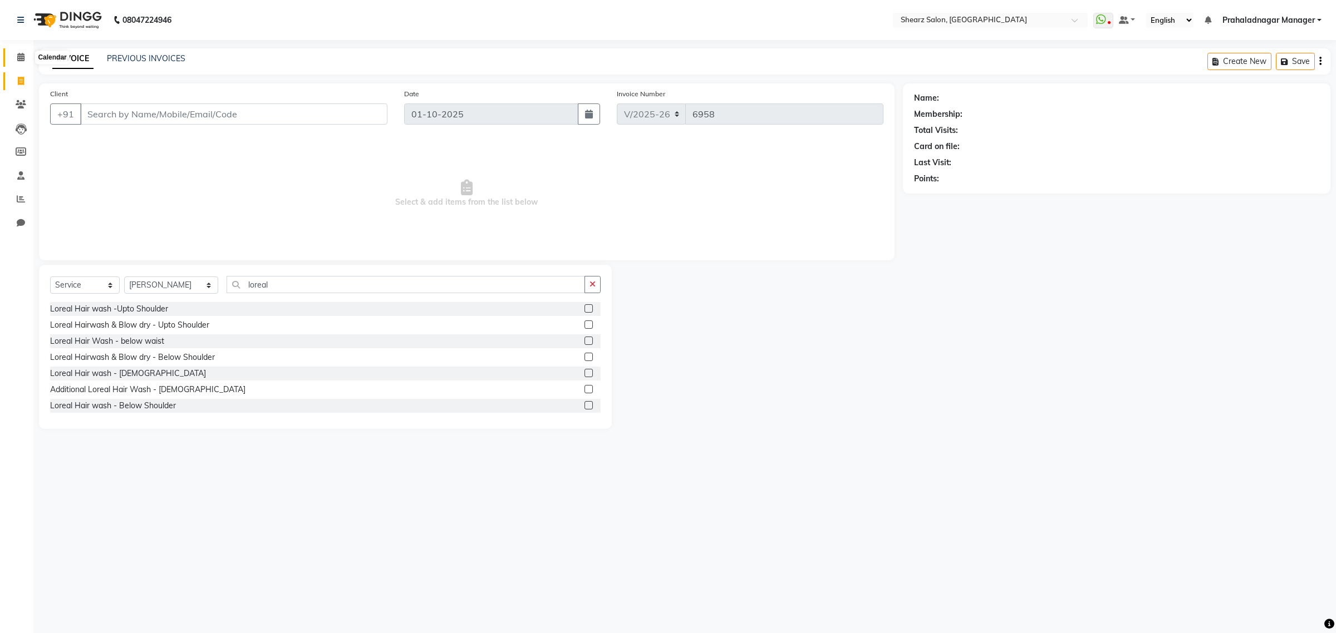
click at [23, 60] on icon at bounding box center [20, 57] width 7 height 8
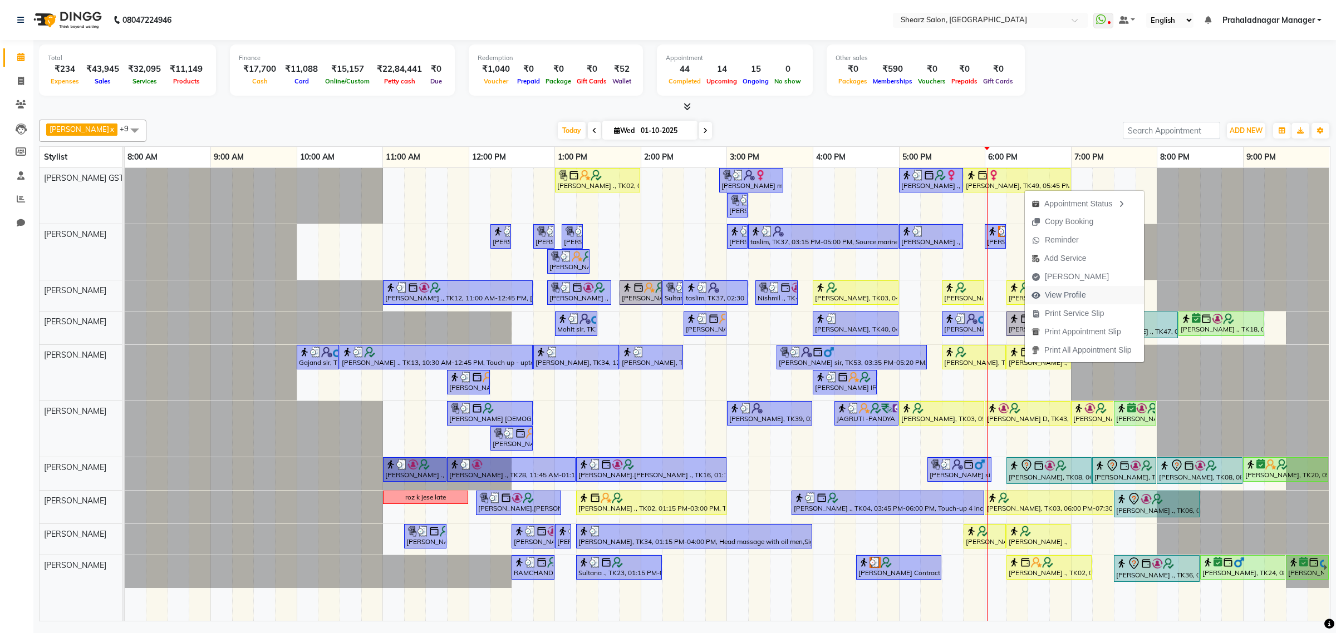
click at [1065, 289] on span "View Profile" at bounding box center [1064, 295] width 41 height 12
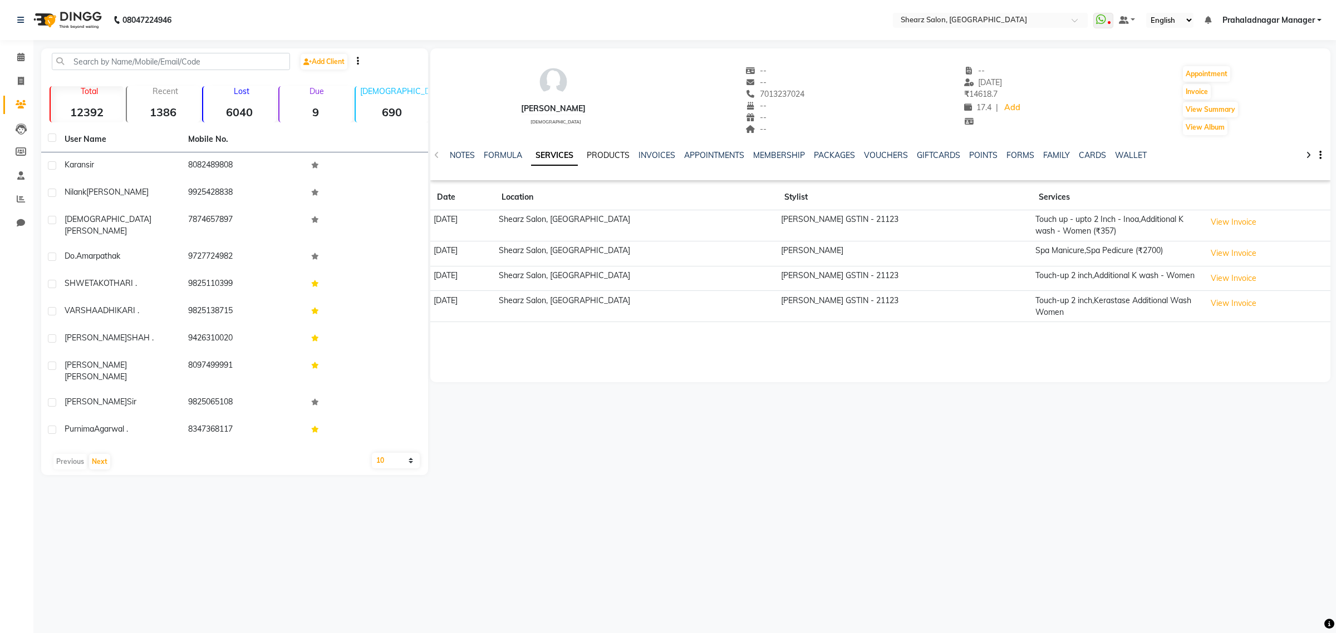
click at [605, 152] on link "PRODUCTS" at bounding box center [608, 155] width 43 height 10
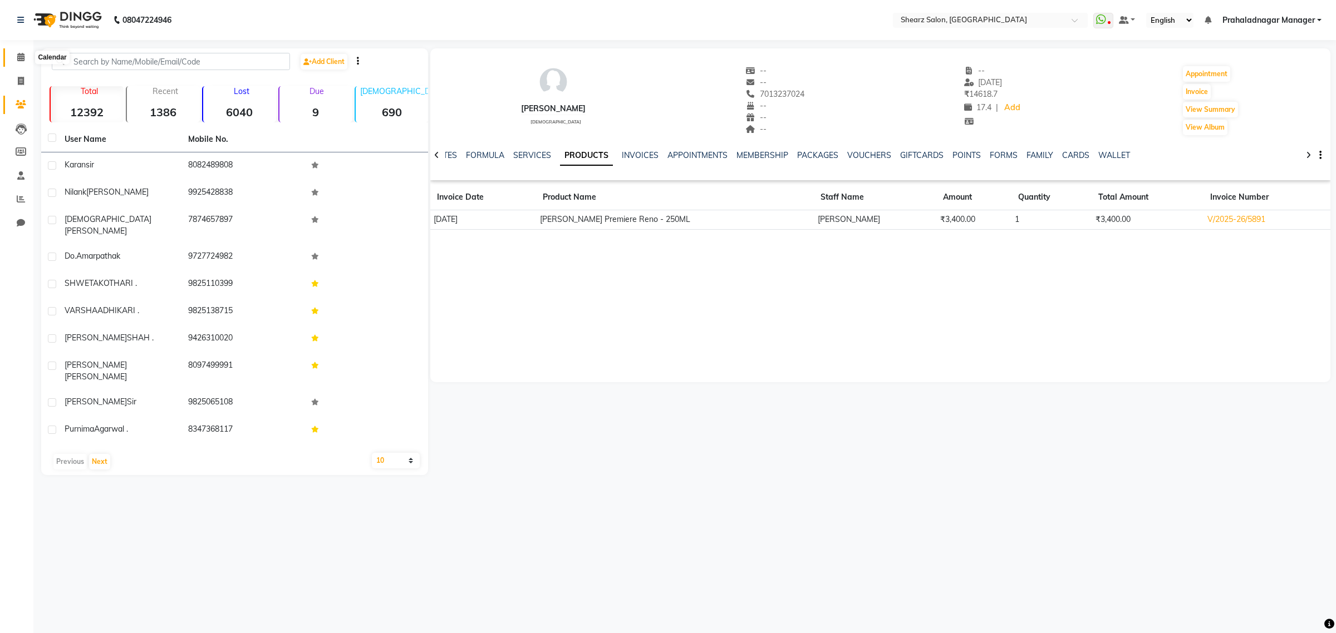
click at [20, 62] on span at bounding box center [20, 57] width 19 height 13
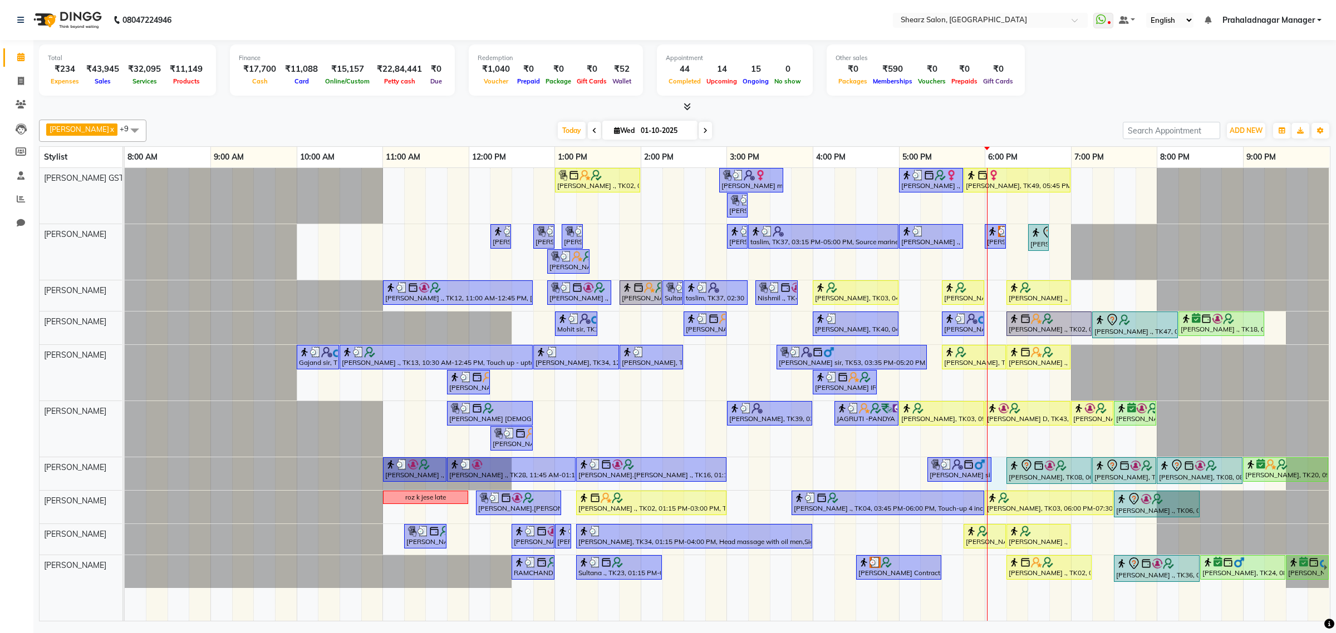
click at [987, 485] on div at bounding box center [987, 394] width 1 height 453
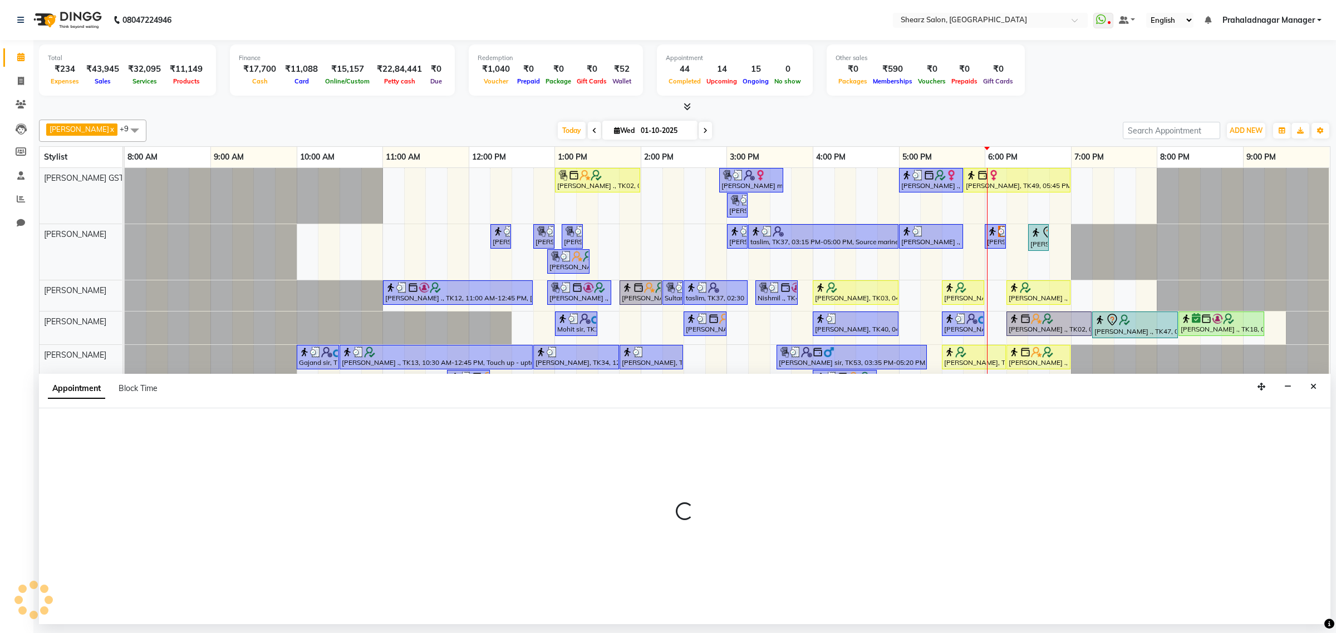
select select "77471"
select select "tentative"
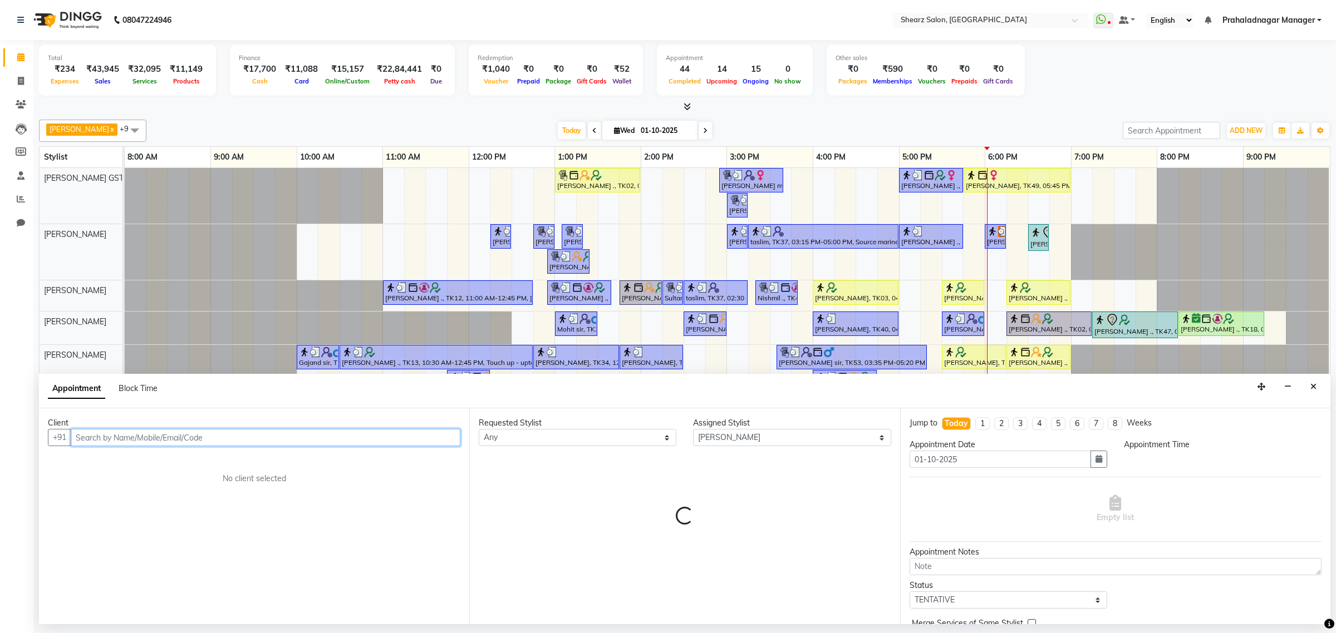
select select "1080"
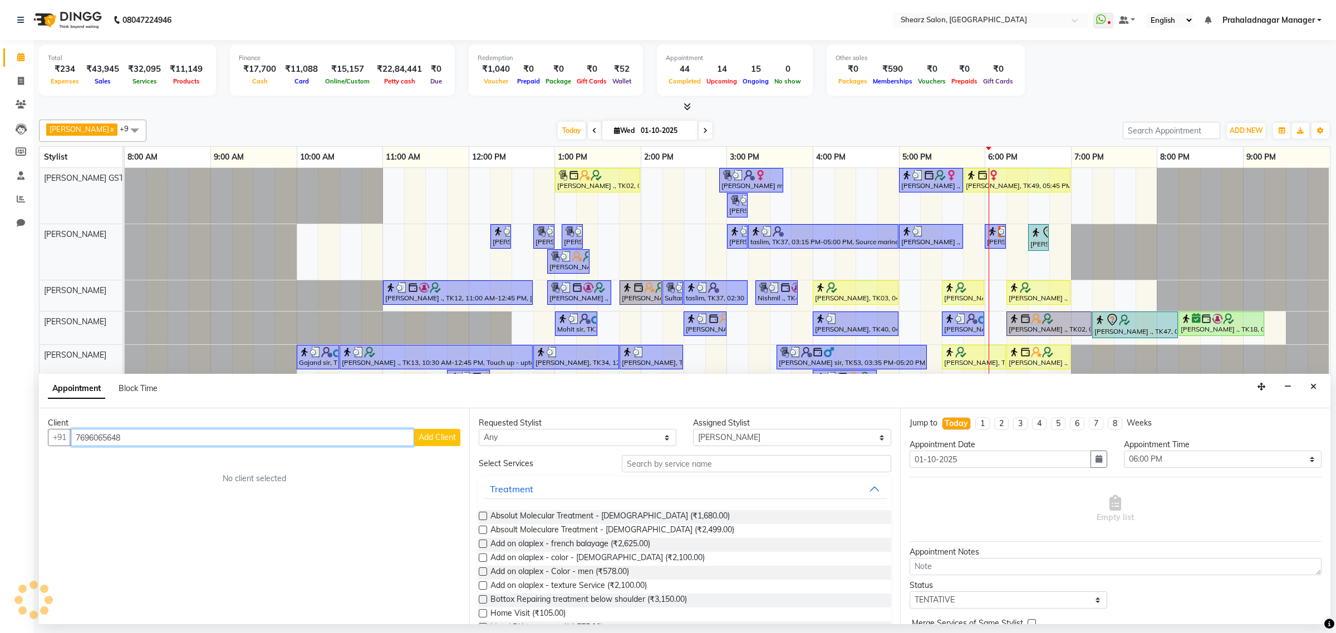
type input "7696065648"
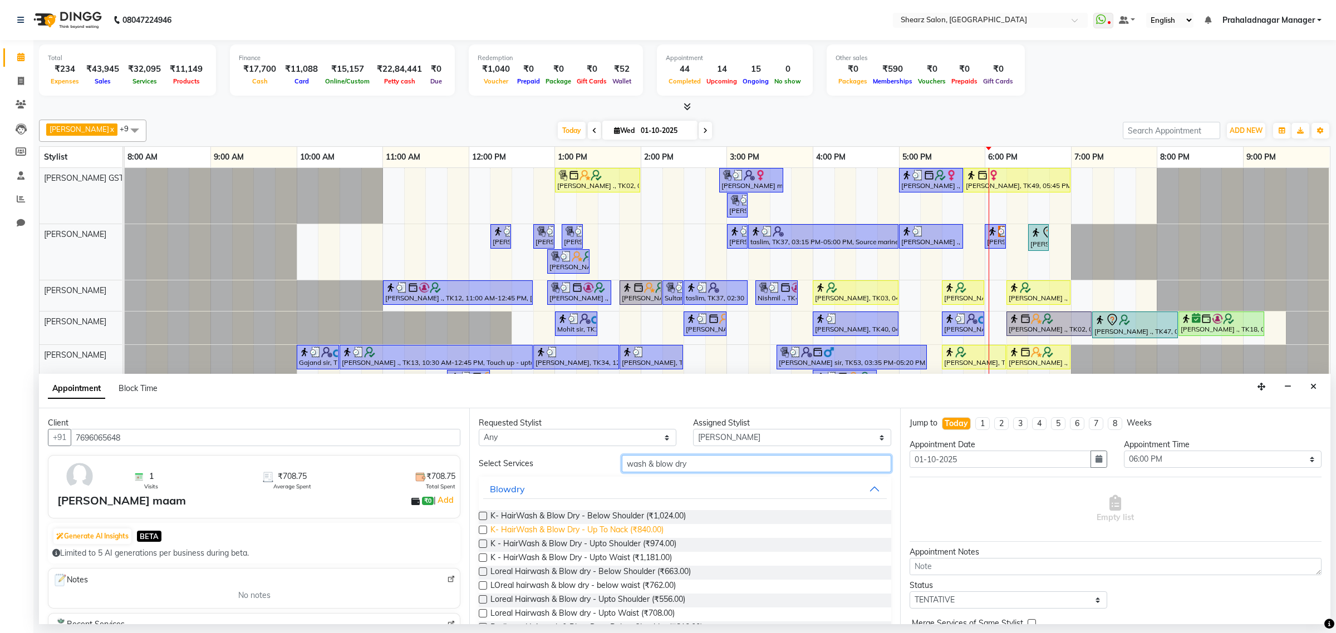
type input "wash & blow dry"
click at [570, 526] on span "K- HairWash & Blow Dry - Up To Nack (₹840.00)" at bounding box center [576, 531] width 173 height 14
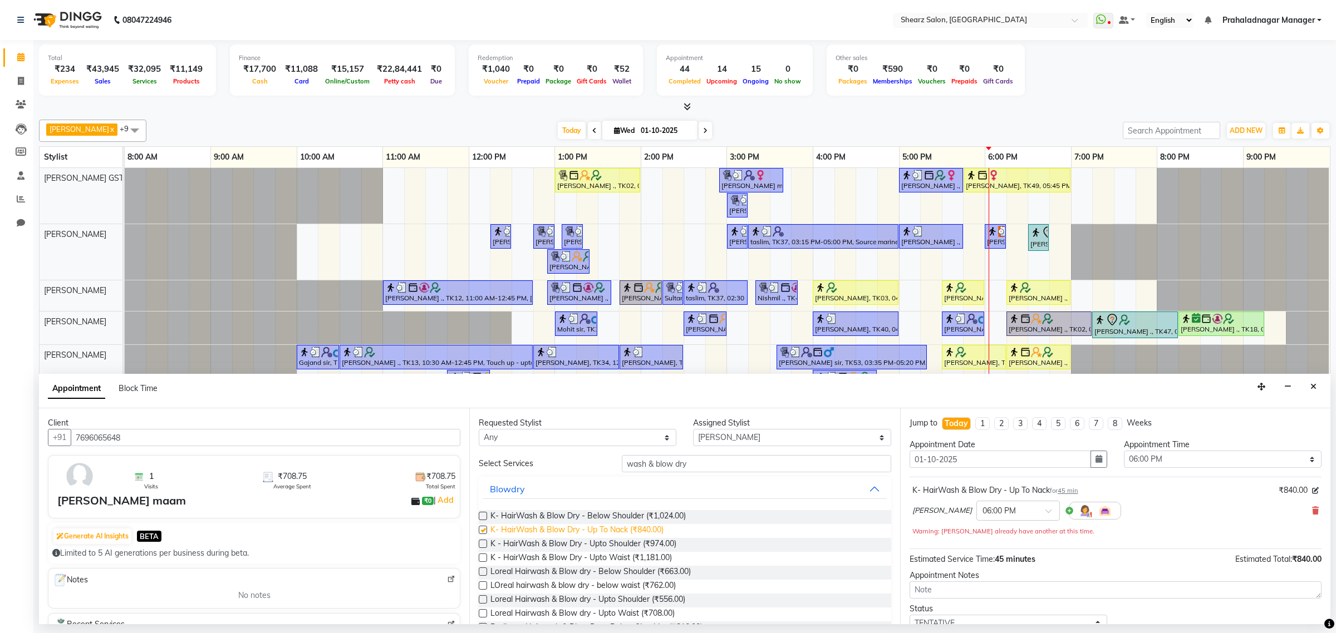
checkbox input "false"
click at [574, 516] on span "K- HairWash & Blow Dry - Below Shoulder (₹1,024.00)" at bounding box center [587, 517] width 195 height 14
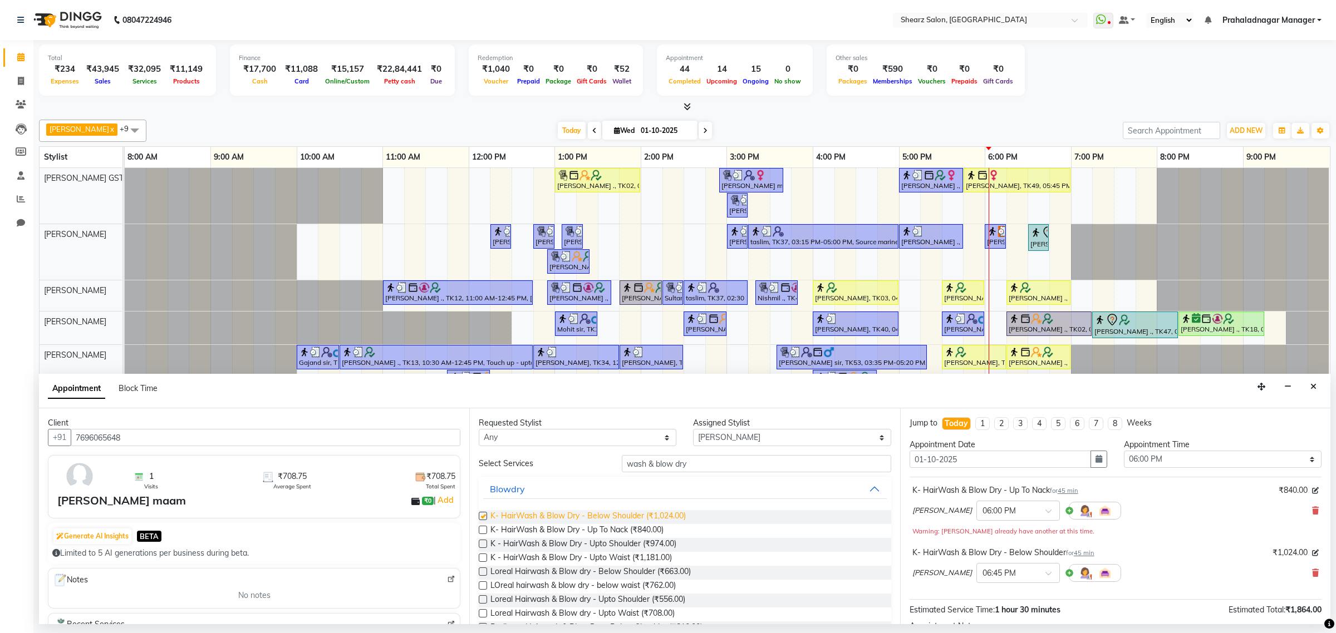
checkbox input "false"
click at [1312, 511] on icon at bounding box center [1315, 511] width 7 height 8
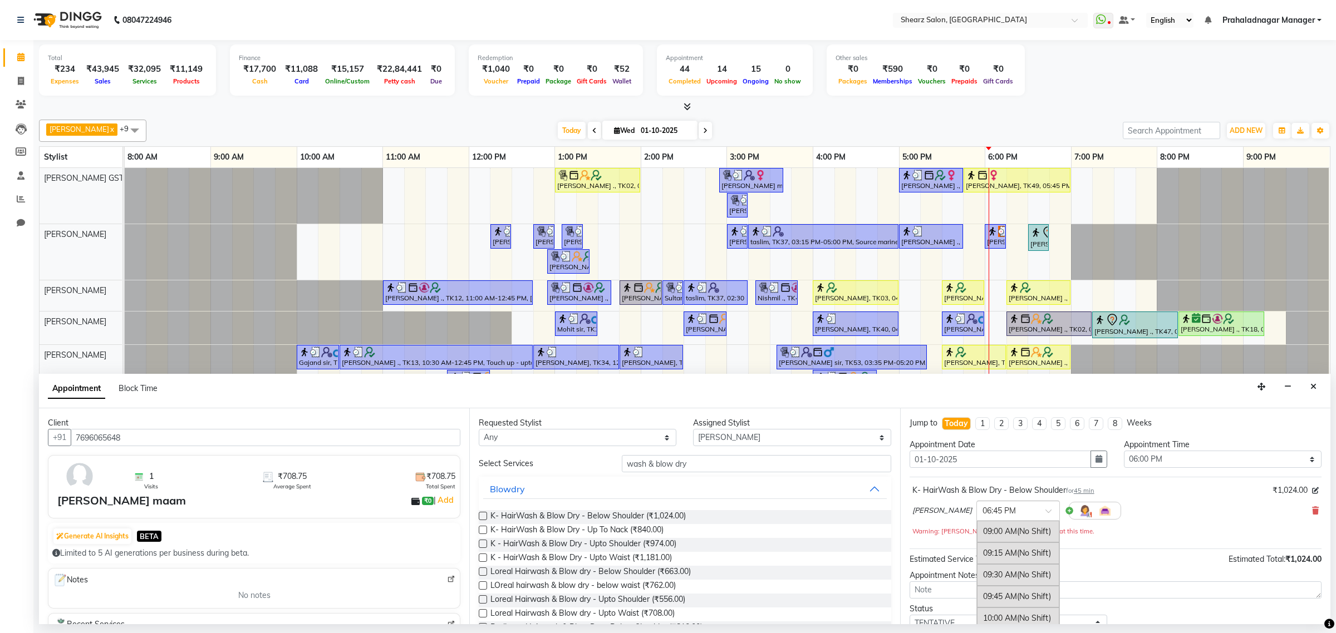
click at [1027, 510] on div at bounding box center [1018, 510] width 82 height 12
click at [985, 597] on div "06:00 PM (Booked)" at bounding box center [1018, 600] width 82 height 22
click at [1171, 505] on div "Rohit Rathod × 06:00 PM" at bounding box center [1115, 510] width 406 height 29
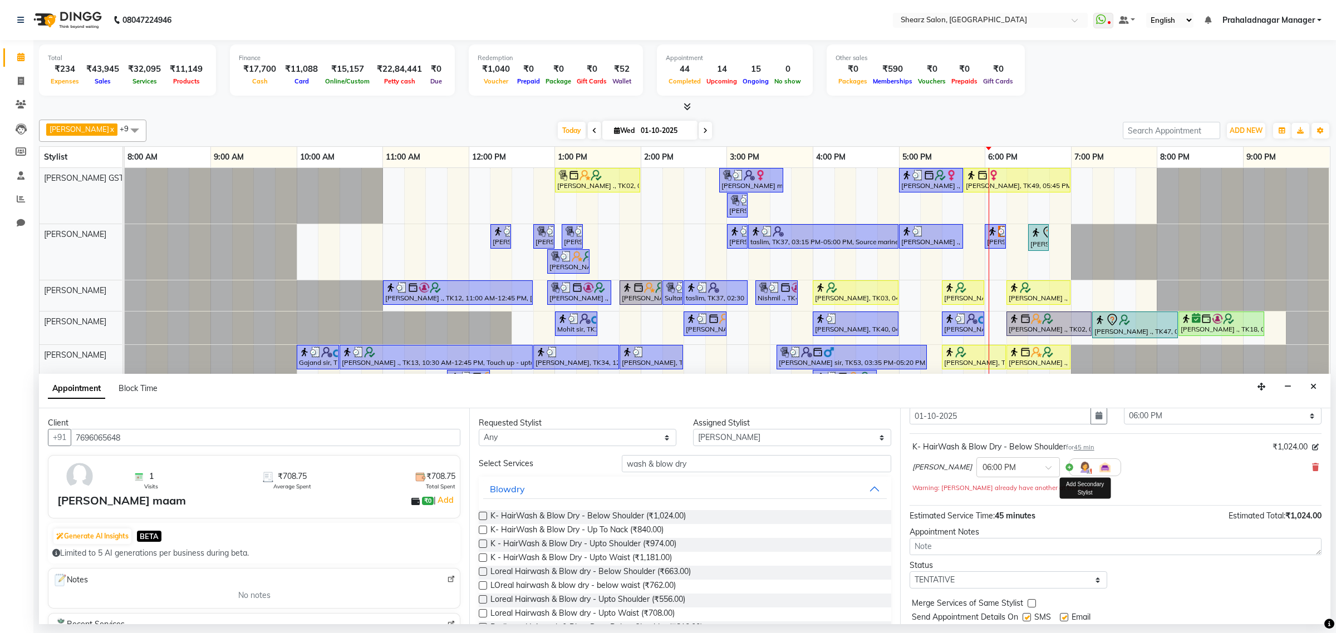
scroll to position [79, 0]
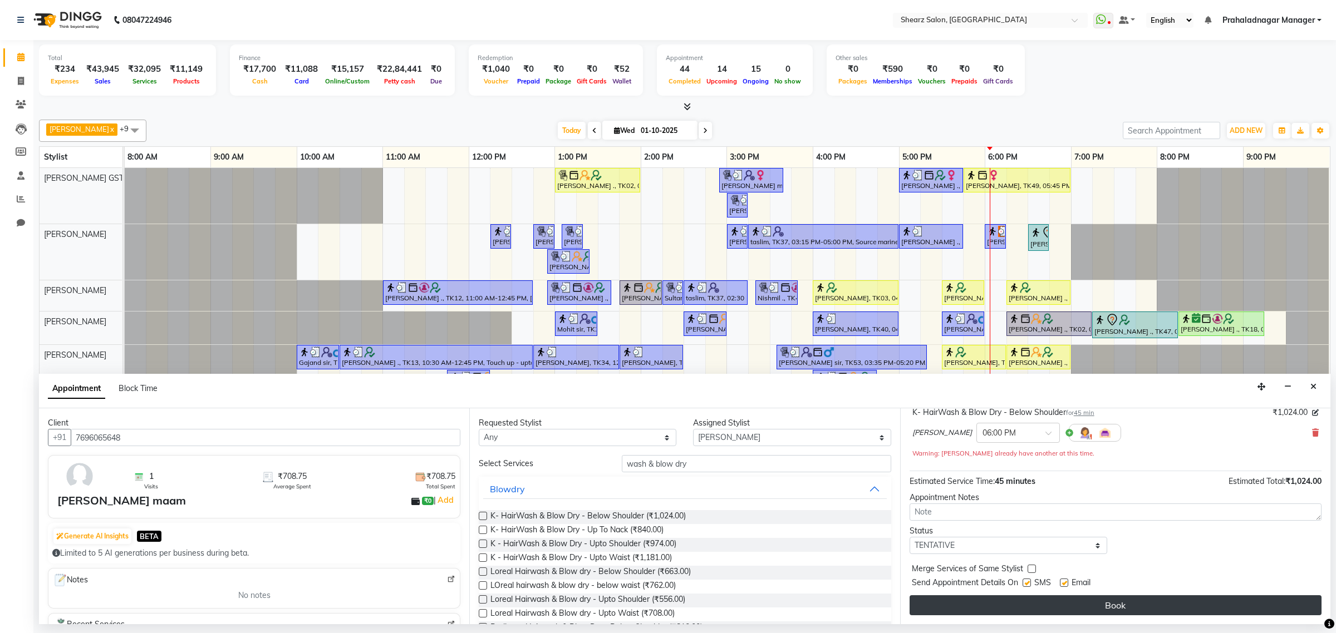
click at [1073, 605] on button "Book" at bounding box center [1115, 605] width 412 height 20
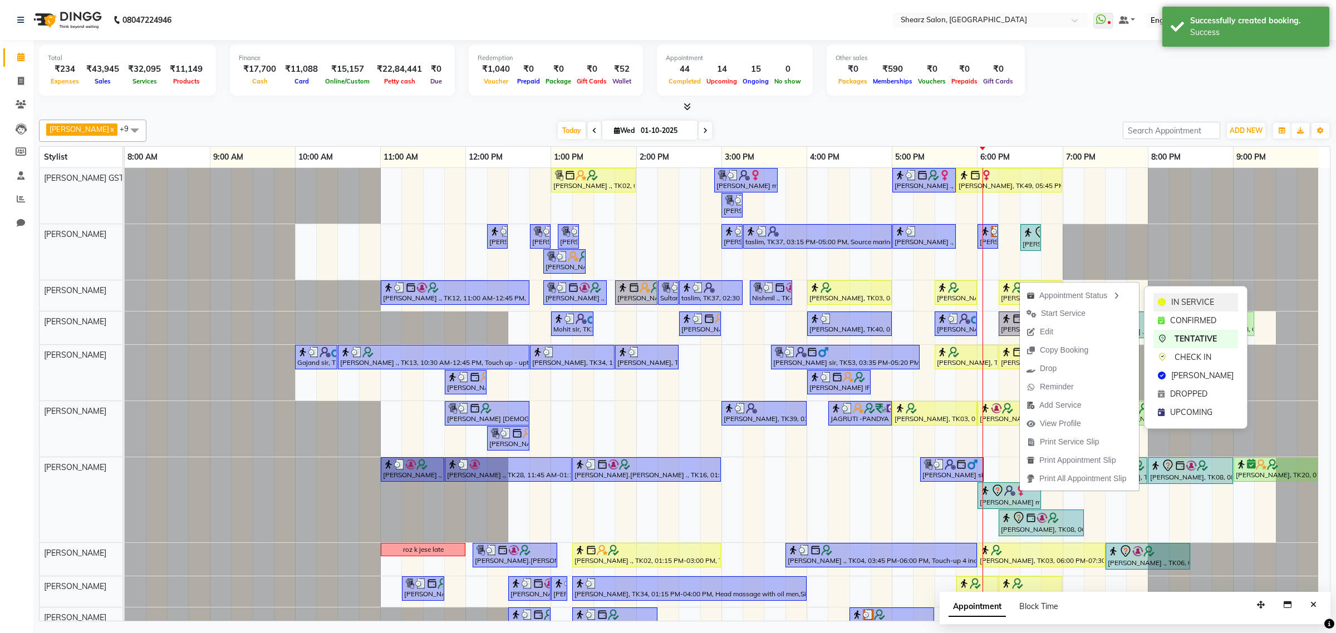
click at [1167, 306] on div "IN SERVICE" at bounding box center [1195, 302] width 85 height 18
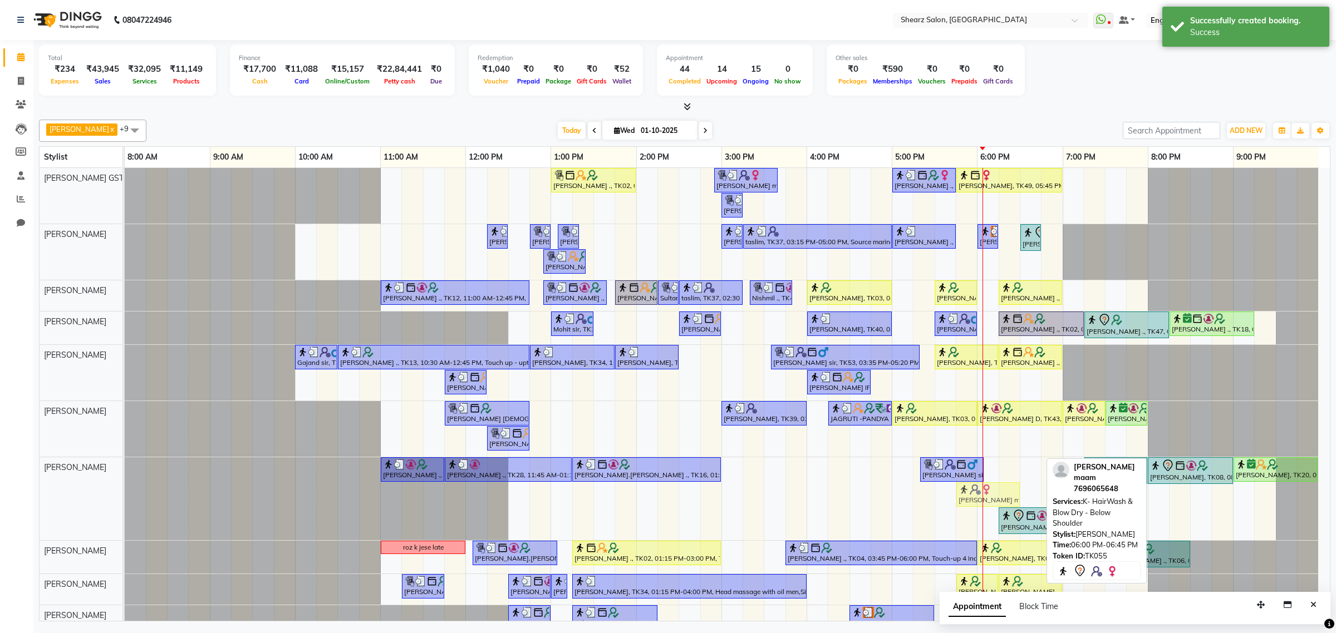
drag, startPoint x: 1007, startPoint y: 496, endPoint x: 985, endPoint y: 489, distance: 23.1
click at [125, 489] on div "Rakshit Patel ., TK10, 11:00 AM-11:45 AM, Beard Faded with Sr. Devashis Gadia .…" at bounding box center [125, 498] width 0 height 83
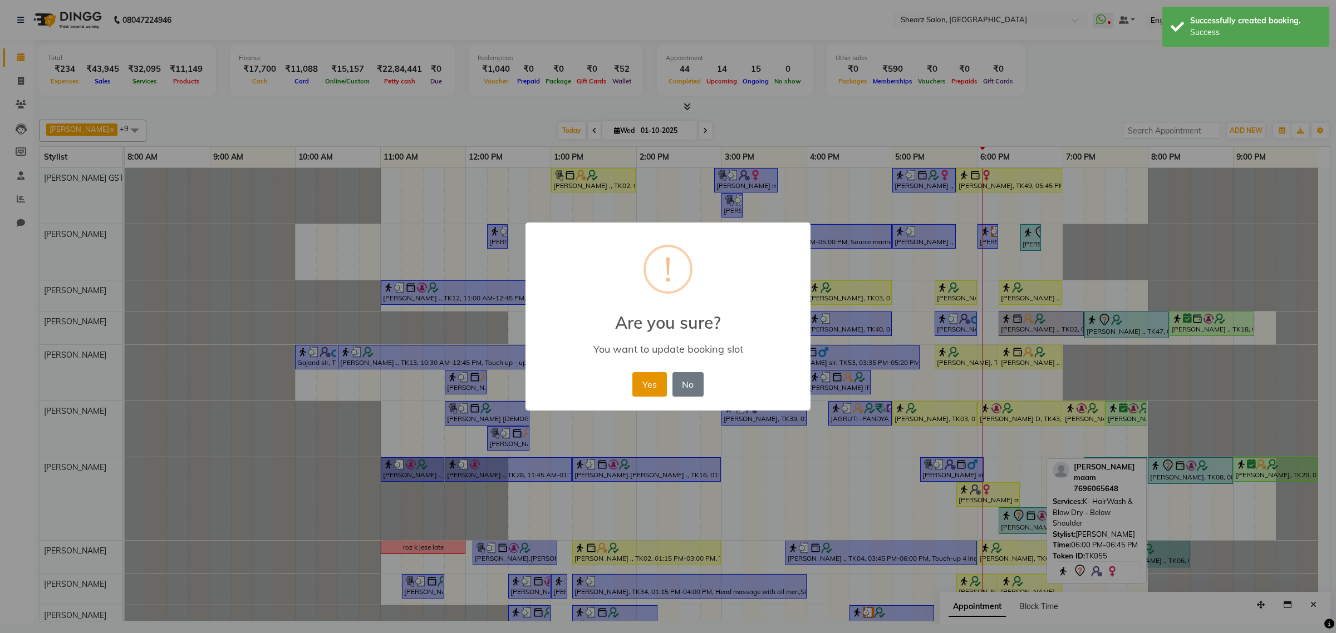
click at [643, 384] on button "Yes" at bounding box center [649, 384] width 34 height 24
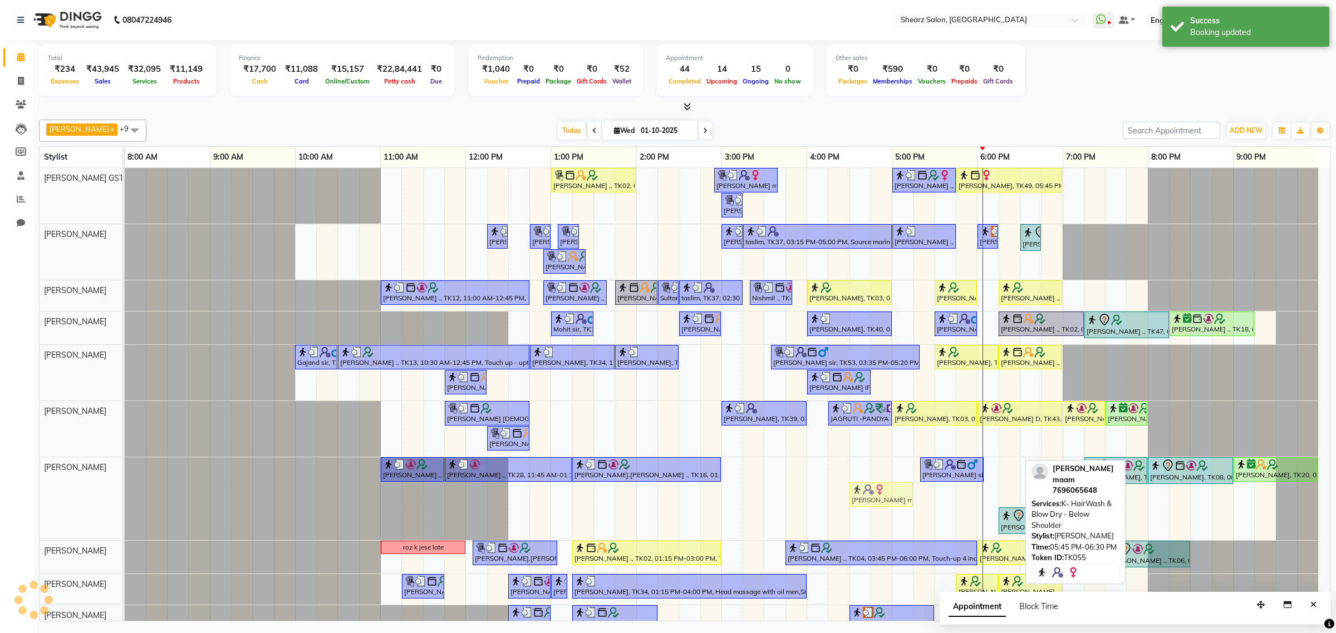
drag, startPoint x: 977, startPoint y: 489, endPoint x: 873, endPoint y: 474, distance: 105.1
click at [873, 474] on div "Grishma Manke ., TK02, 01:00 PM-02:00 PM, Cirepil Roll On Wax ekta maam, TK42, …" at bounding box center [727, 403] width 1205 height 470
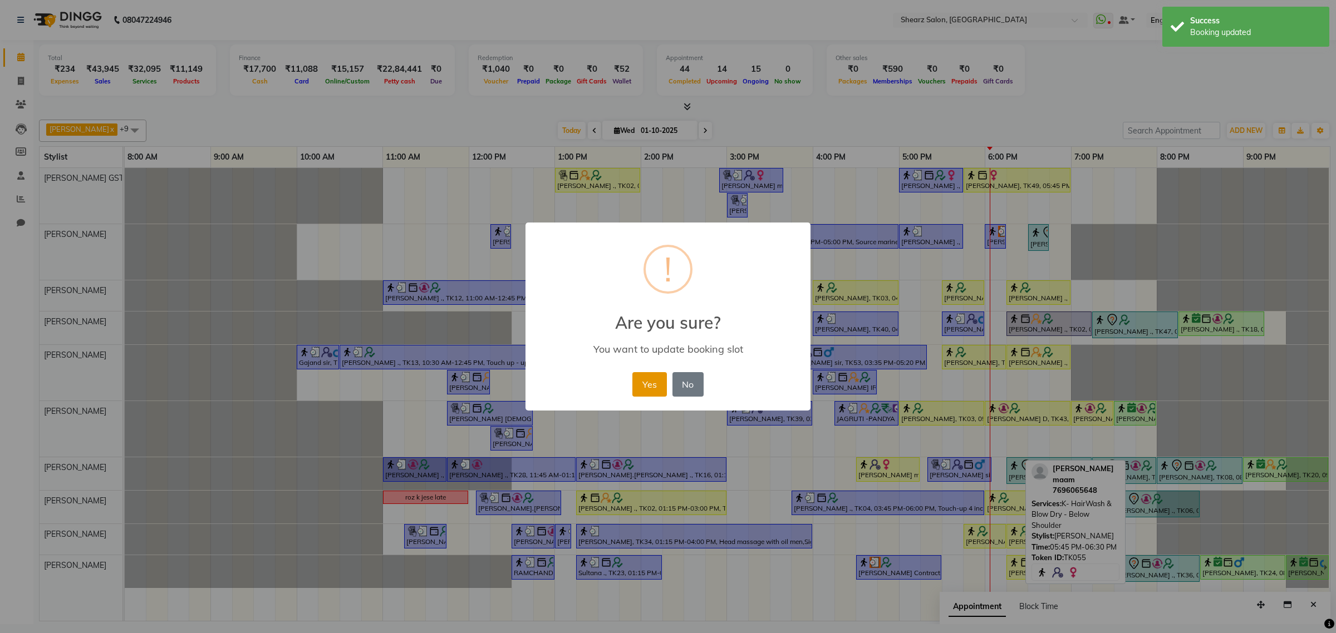
click at [658, 378] on button "Yes" at bounding box center [649, 384] width 34 height 24
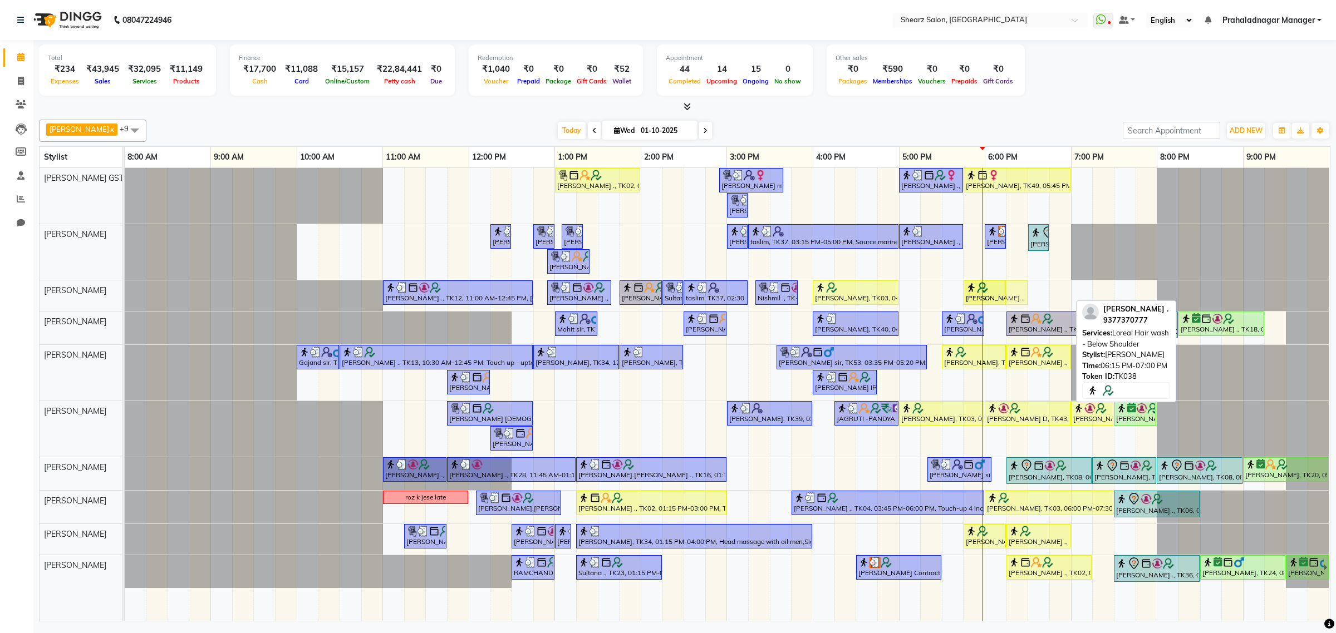
drag, startPoint x: 1031, startPoint y: 298, endPoint x: 989, endPoint y: 304, distance: 42.2
click at [125, 304] on div "TEJAL DHAKAN ., TK12, 11:00 AM-12:45 PM, Remy laure Pearl glow facial (₹4380),N…" at bounding box center [125, 295] width 0 height 31
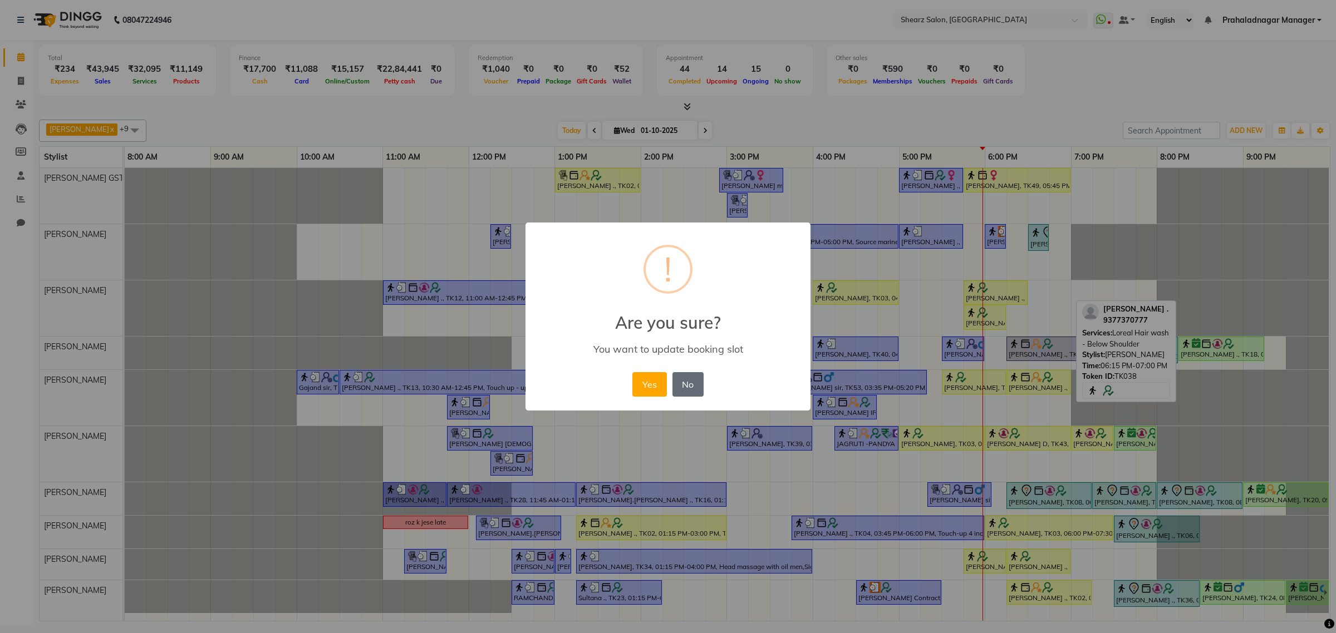
click at [689, 376] on button "No" at bounding box center [687, 384] width 31 height 24
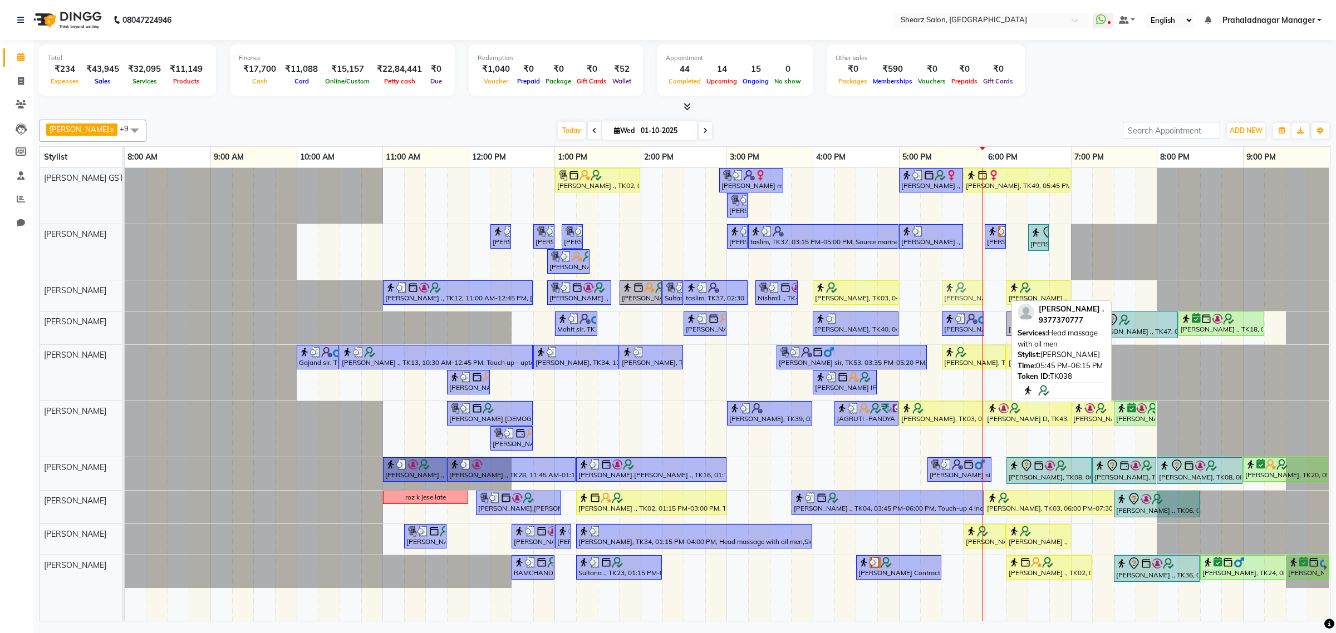
drag, startPoint x: 974, startPoint y: 298, endPoint x: 962, endPoint y: 298, distance: 12.8
click at [125, 300] on div "TEJAL DHAKAN ., TK12, 11:00 AM-12:45 PM, Remy laure Pearl glow facial (₹4380),N…" at bounding box center [125, 295] width 0 height 31
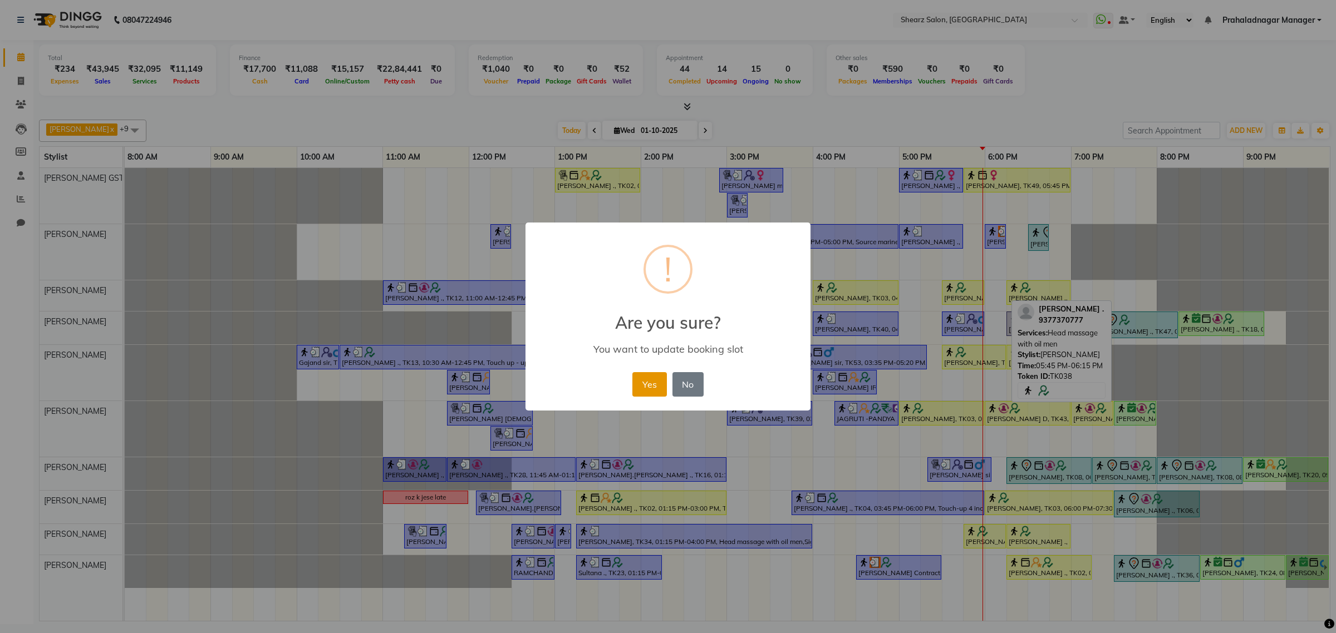
click at [654, 384] on button "Yes" at bounding box center [649, 384] width 34 height 24
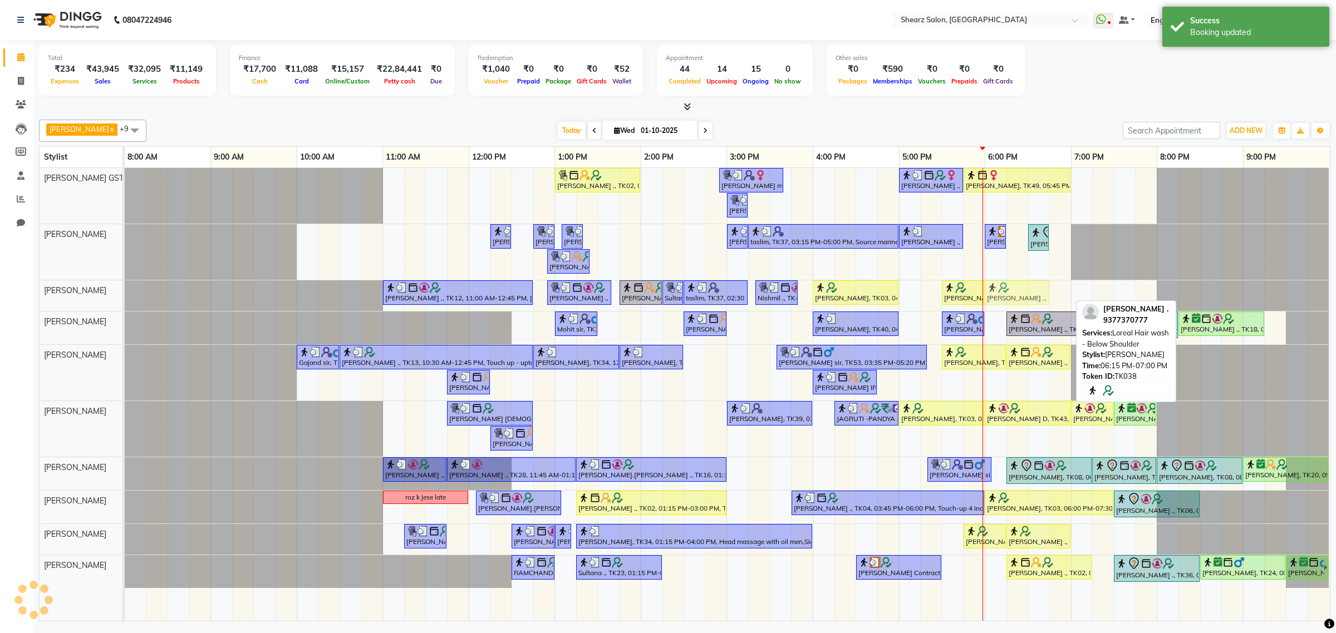
click at [125, 299] on div "TEJAL DHAKAN ., TK12, 11:00 AM-12:45 PM, Remy laure Pearl glow facial (₹4380),N…" at bounding box center [125, 295] width 0 height 31
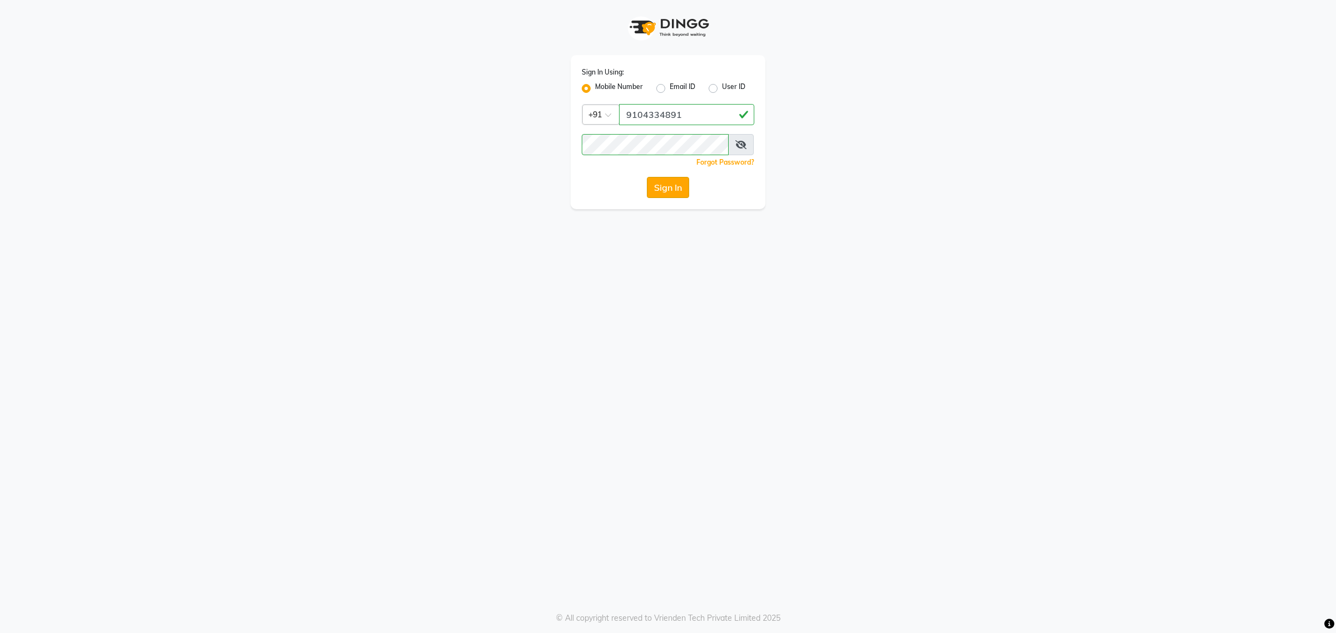
click at [663, 182] on button "Sign In" at bounding box center [668, 187] width 42 height 21
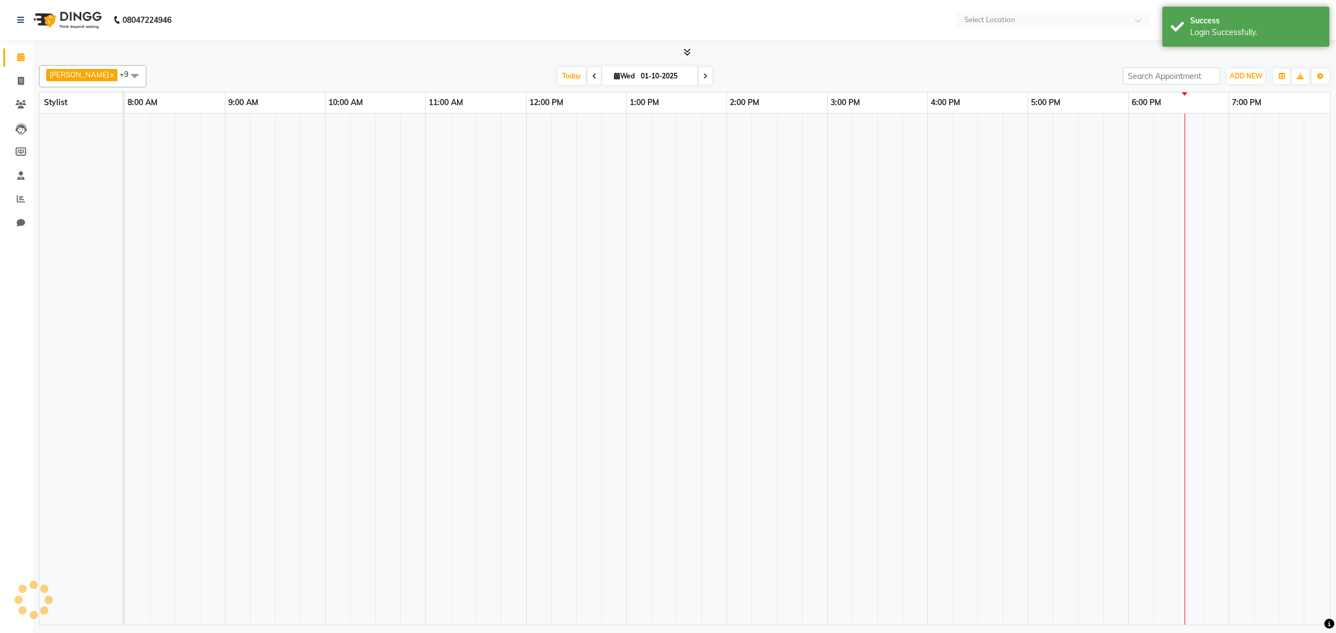
select select "en"
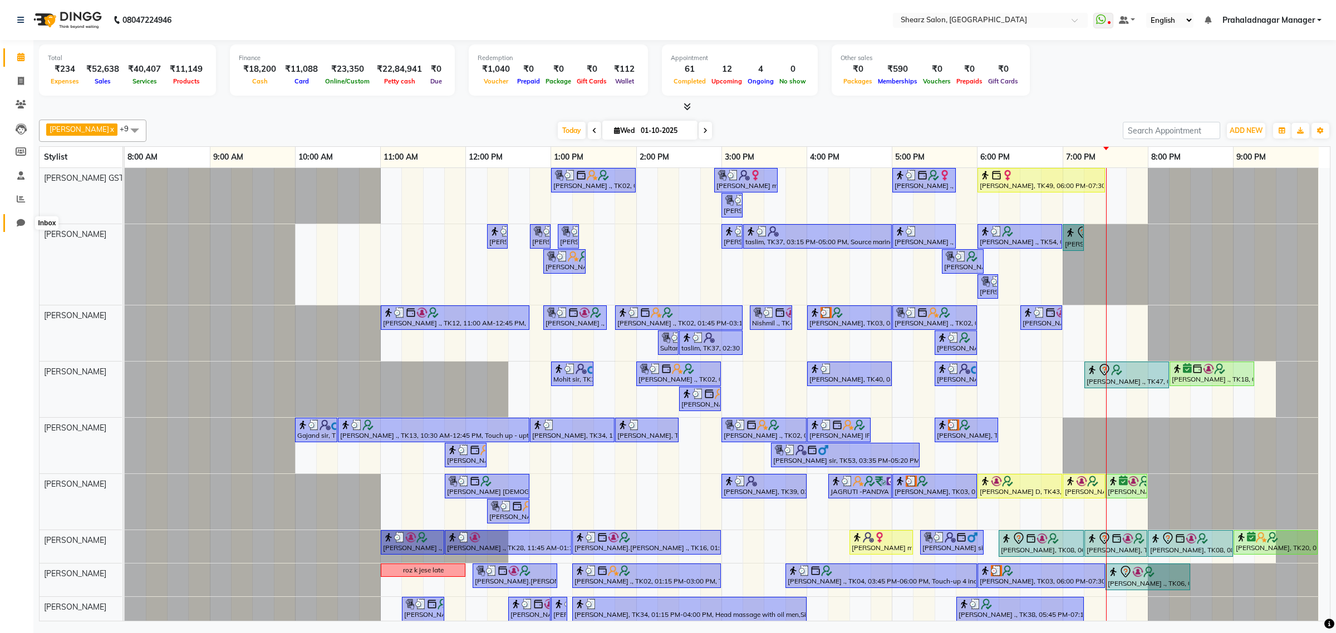
click at [17, 220] on icon at bounding box center [21, 223] width 8 height 8
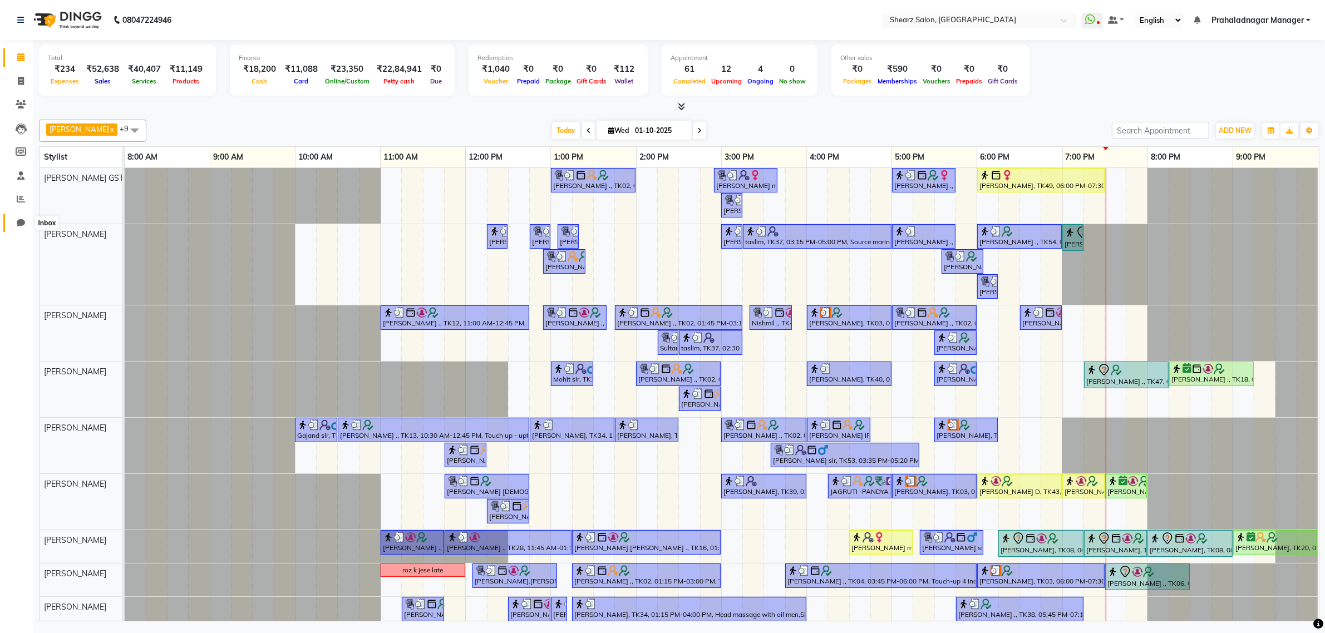
select select "100"
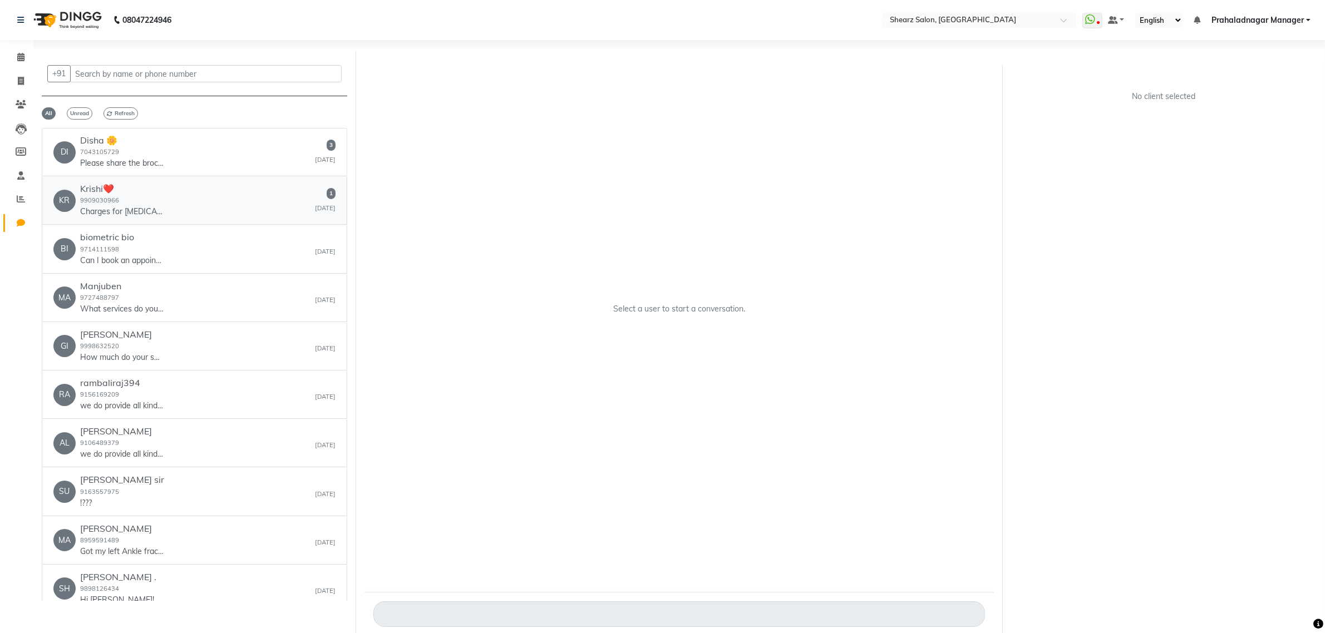
click at [207, 218] on div "KR Krishi❤️ 9909030966 Charges for botox? 1 Sep 29" at bounding box center [194, 201] width 282 height 34
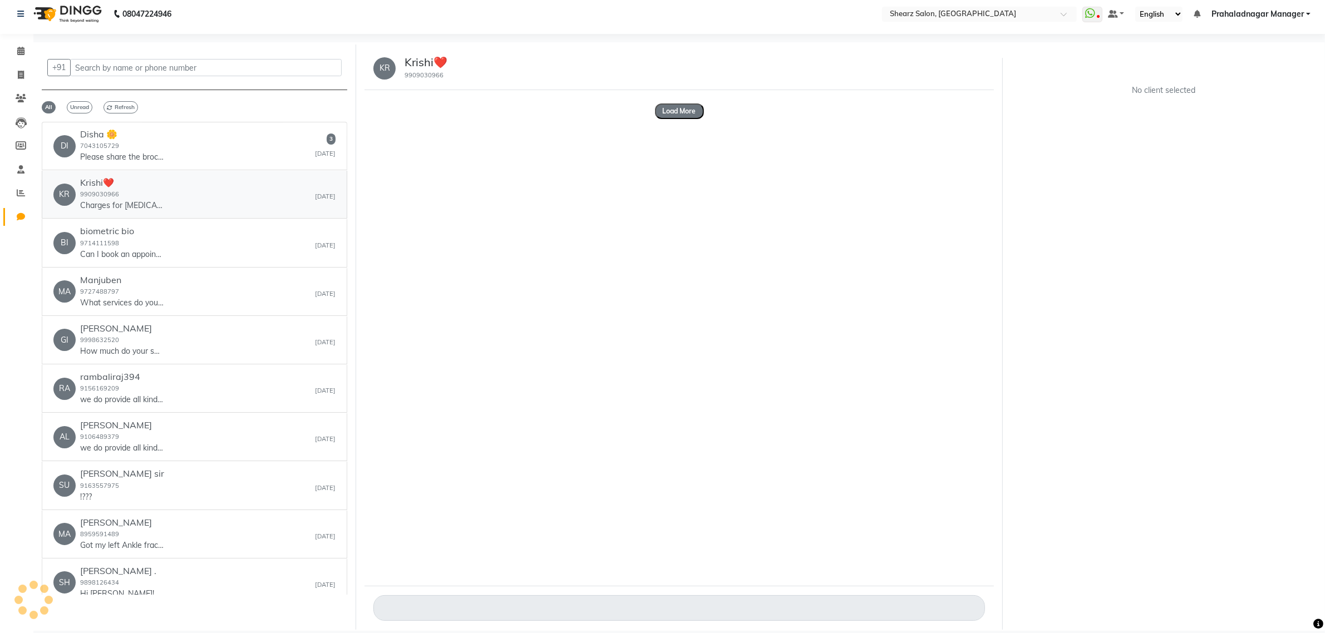
scroll to position [8, 0]
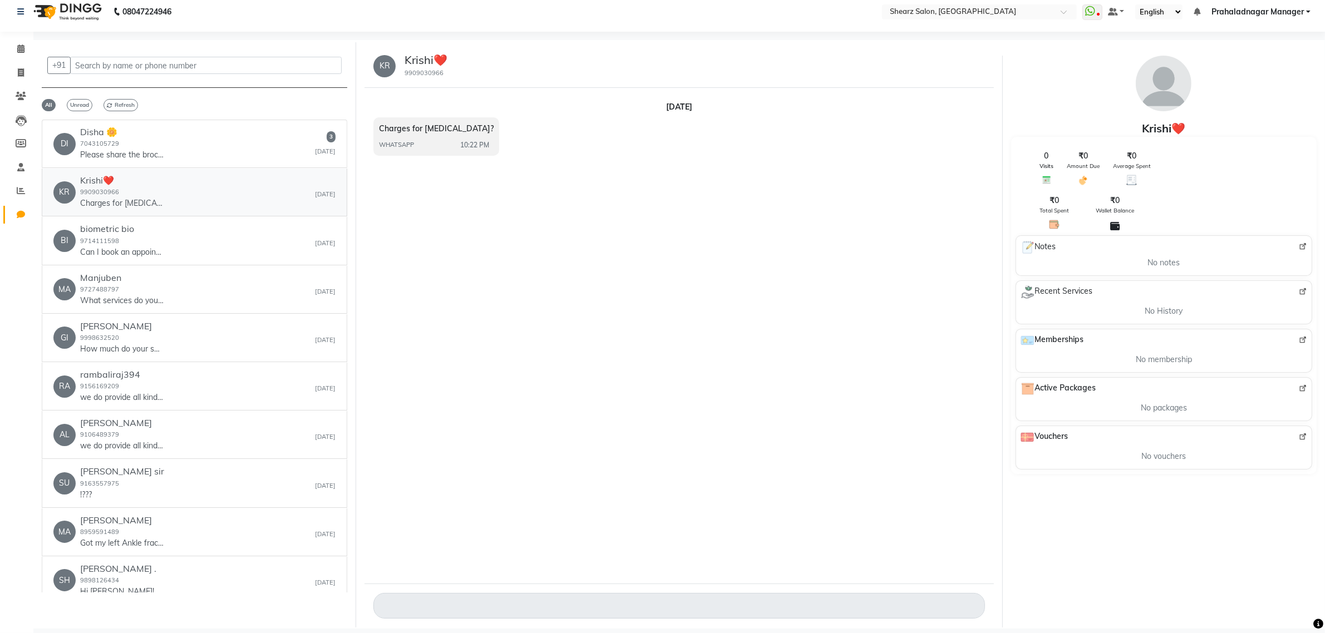
click at [142, 201] on p "Charges for botox?" at bounding box center [121, 204] width 83 height 12
click at [192, 240] on div "BI biometric bio 9714111598 Can I book an appointment? Sep 29" at bounding box center [194, 241] width 282 height 34
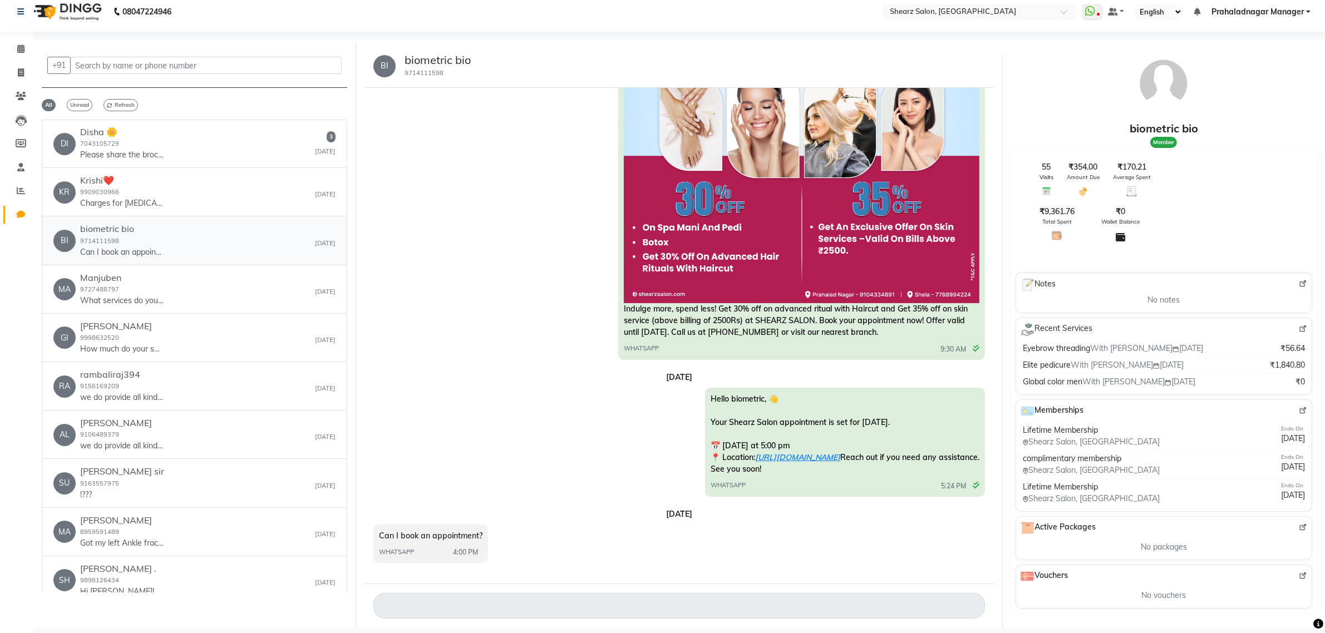
scroll to position [885, 0]
click at [173, 285] on div "MA Manjuben 9727488797 What services do you offer? Sep 29" at bounding box center [194, 290] width 282 height 34
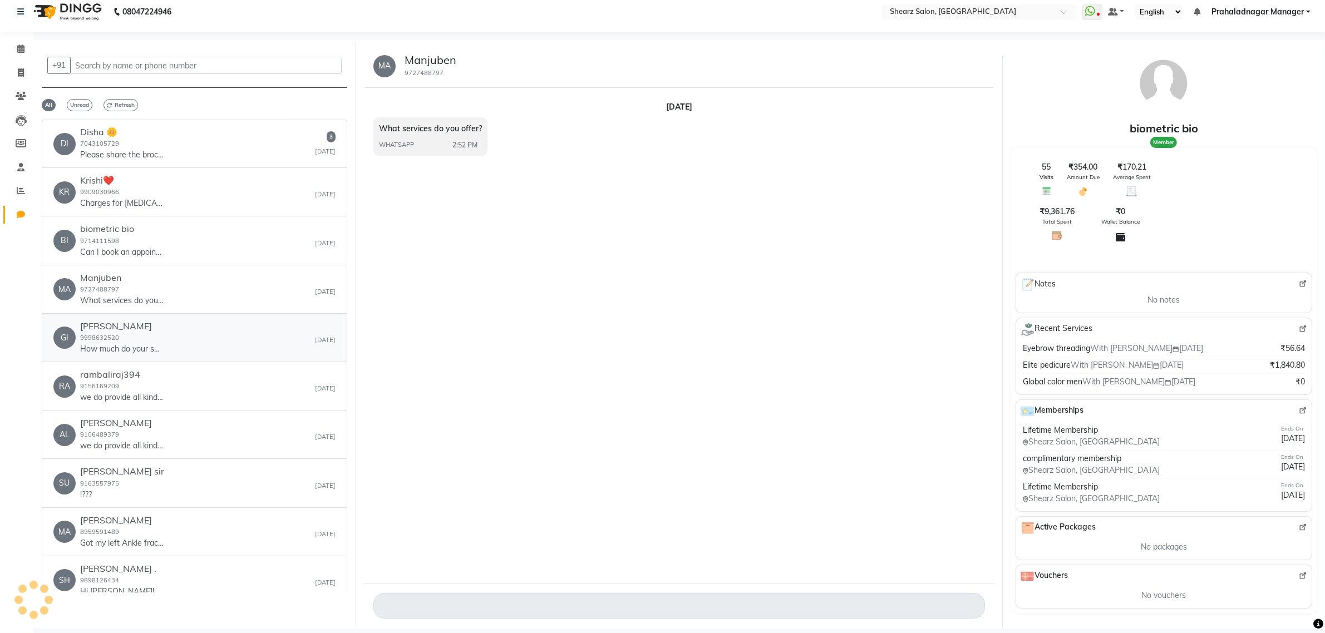
click at [176, 351] on div "GI Gitaben 9998632520 How much do your services cost? Sep 29" at bounding box center [194, 338] width 282 height 34
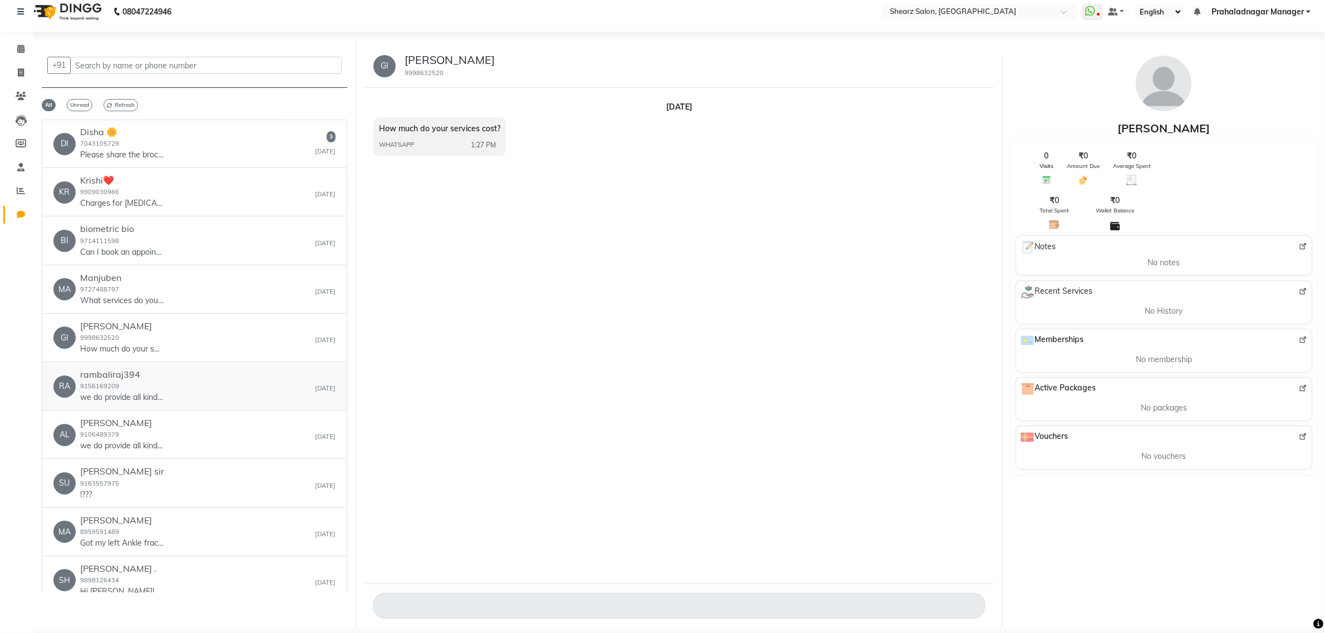
click at [166, 390] on div "RA rambaliraj394 9156169209 we do provide all kind of services Sep 29" at bounding box center [194, 386] width 282 height 34
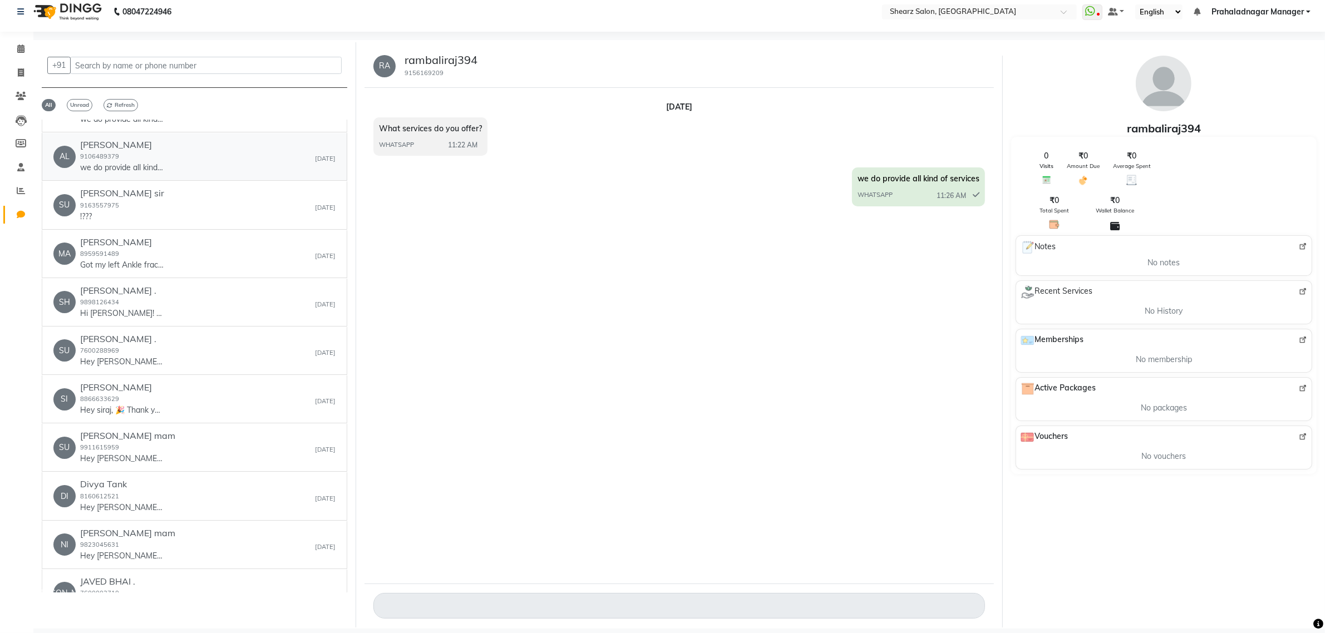
click at [141, 159] on div "Alpa Jani 9106489379 we do provide all kind of services" at bounding box center [121, 157] width 83 height 34
click at [163, 204] on div "SU supriyo sir 9163557975 !??? Sep 25" at bounding box center [194, 205] width 282 height 34
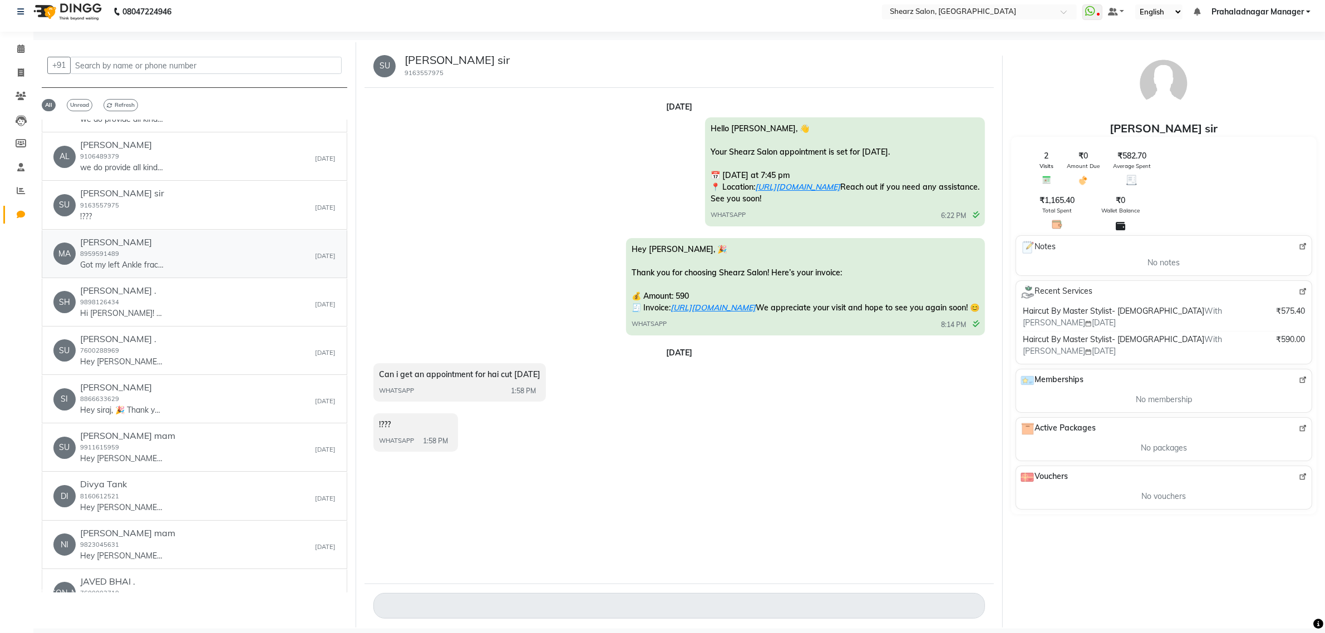
click at [164, 255] on div "MA mamta agarwal 8959591489 Got my left Ankle fractured as soon as I went out o…" at bounding box center [194, 254] width 282 height 34
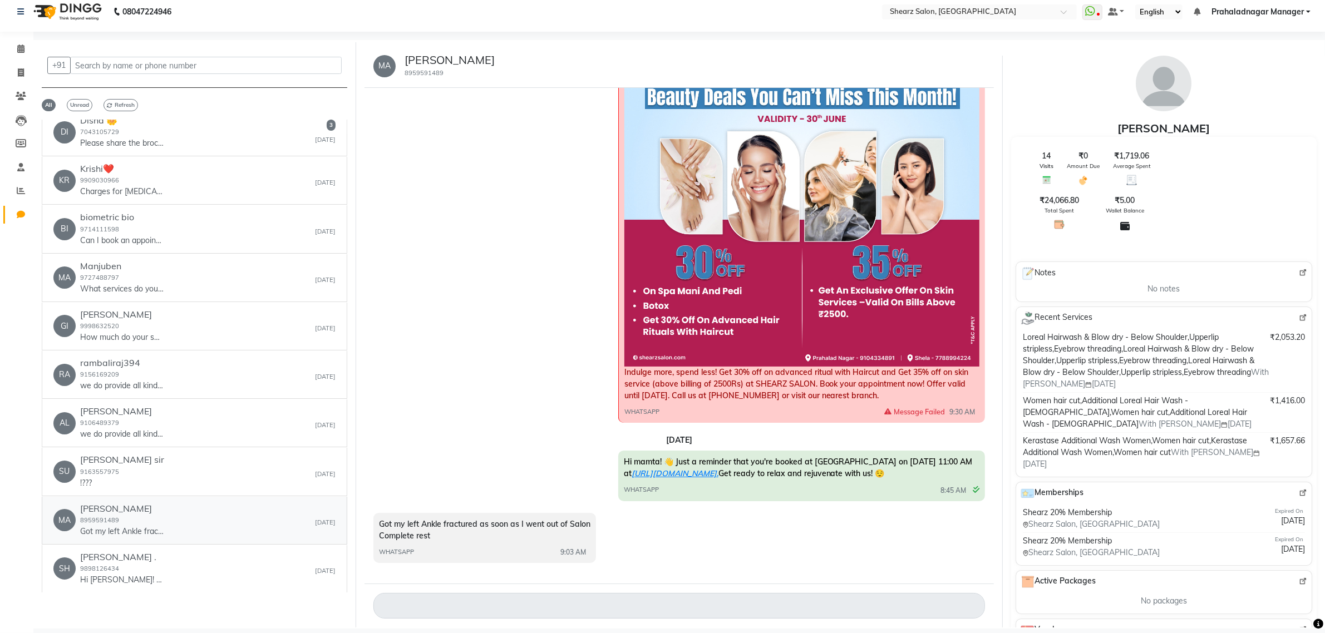
scroll to position [0, 0]
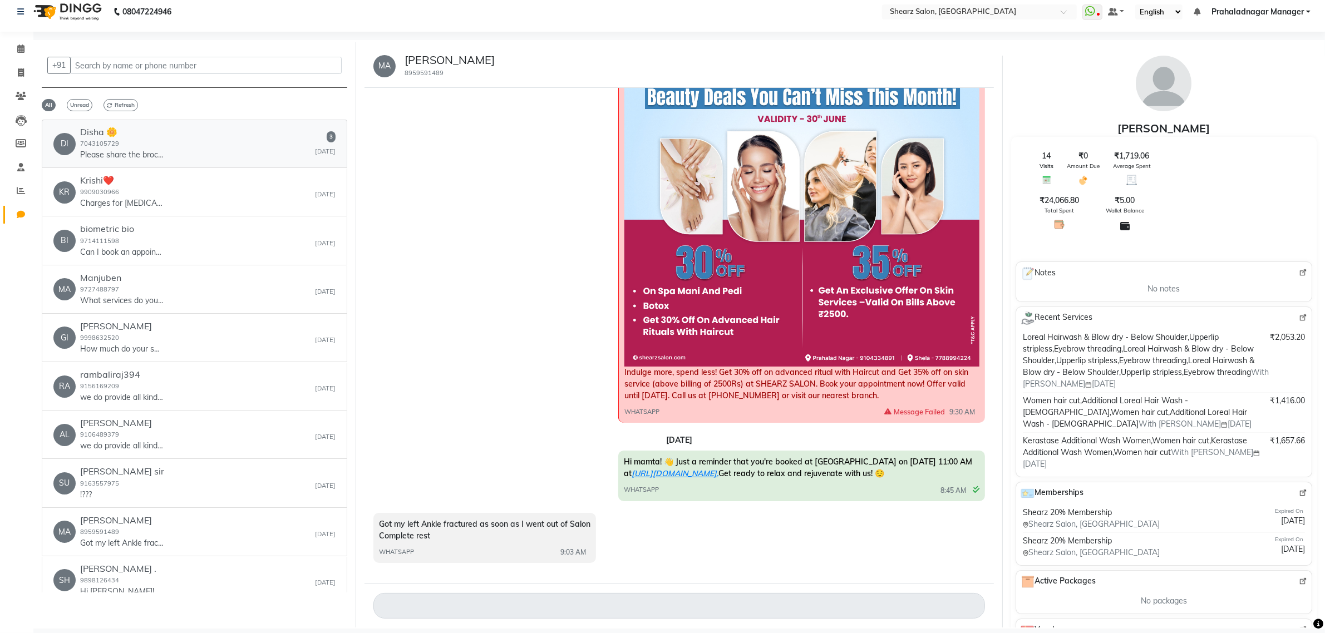
click at [279, 146] on div "DI Disha 🌼 7043105729 Please share the brochure or pdf of yours services 3 Yest…" at bounding box center [194, 144] width 282 height 34
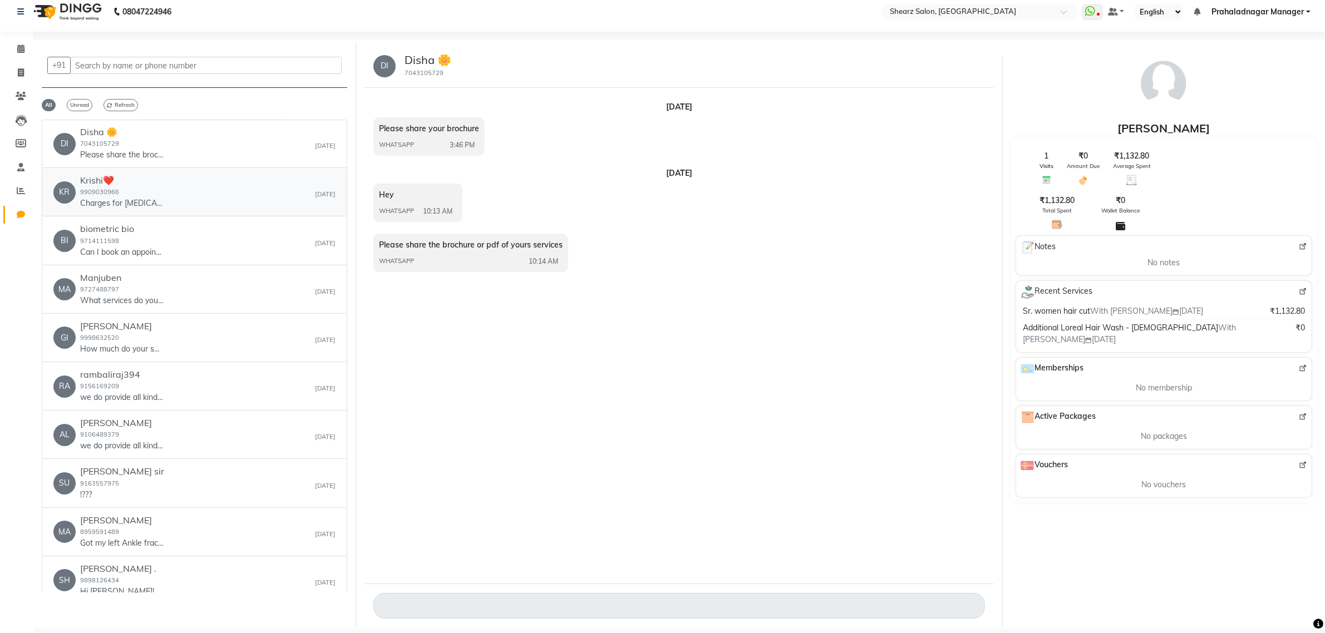
click at [155, 199] on div "KR Krishi❤️ 9909030966 Charges for botox? Sep 29" at bounding box center [194, 192] width 282 height 34
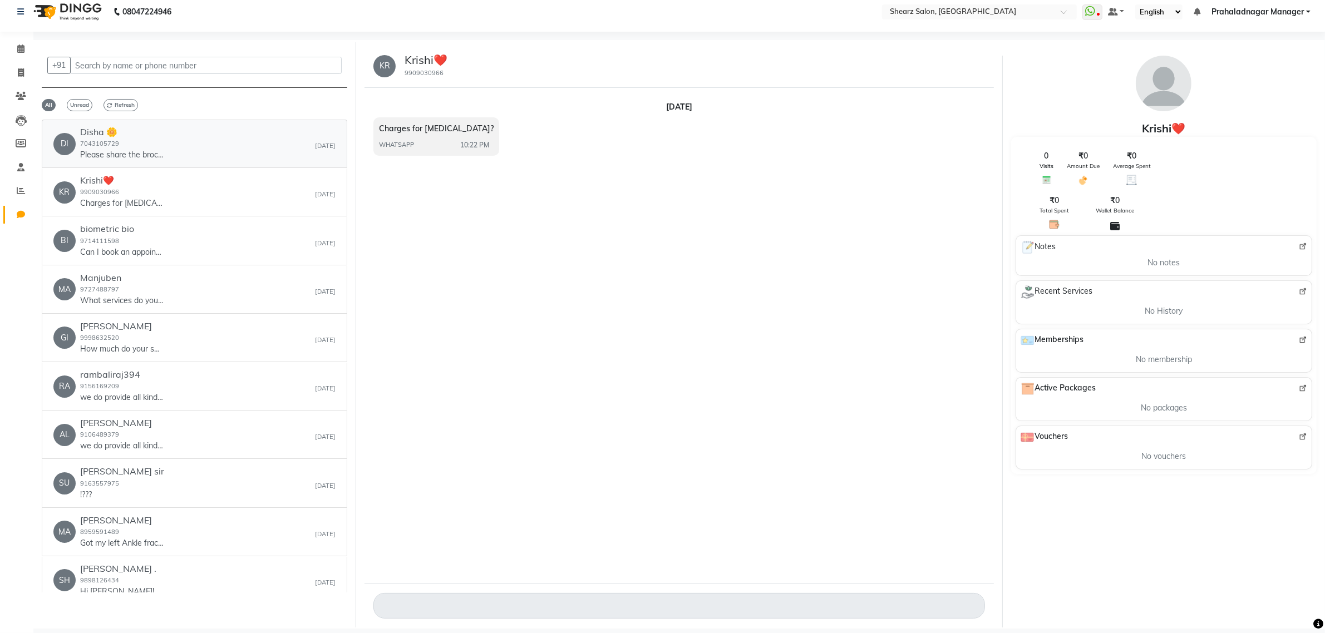
click at [154, 154] on p "Please share the brochure or pdf of yours services" at bounding box center [121, 155] width 83 height 12
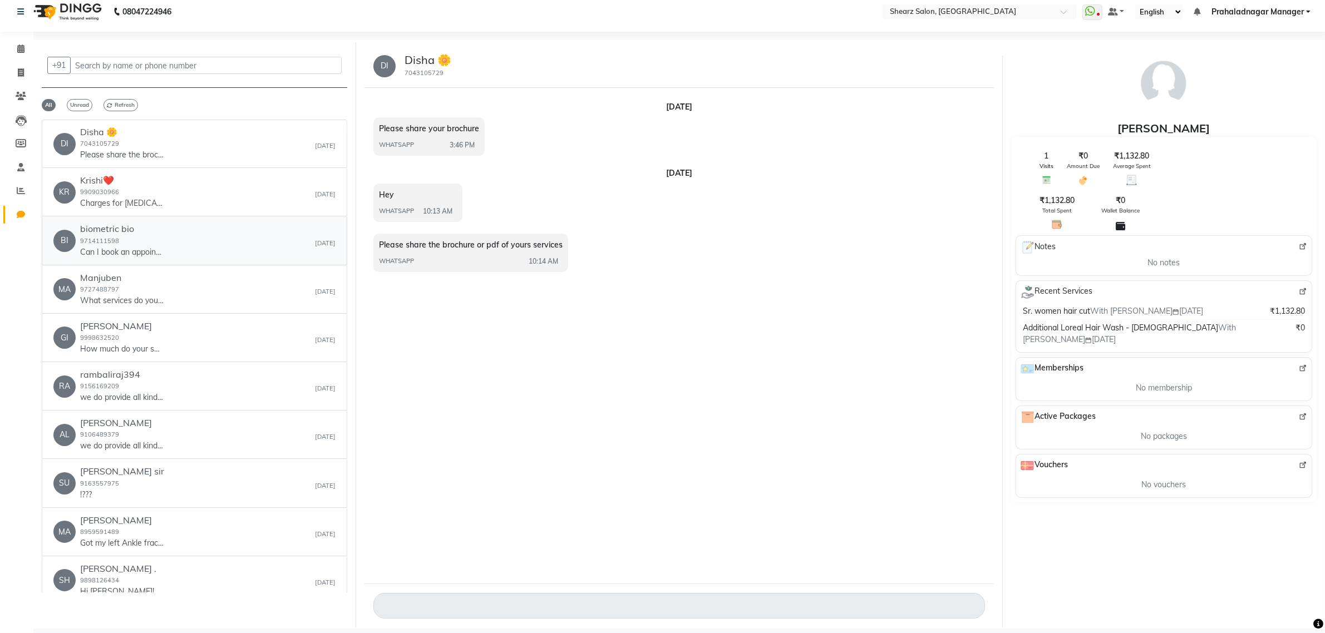
click at [160, 249] on p "Can I book an appointment?" at bounding box center [121, 253] width 83 height 12
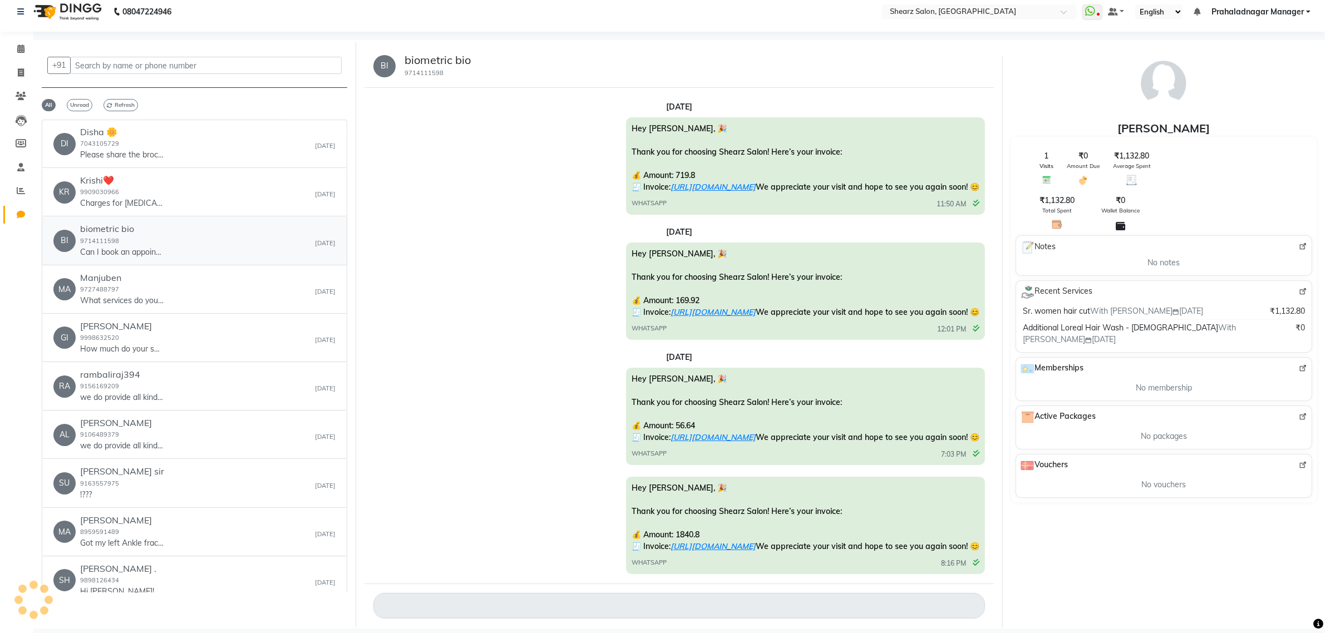
scroll to position [867, 0]
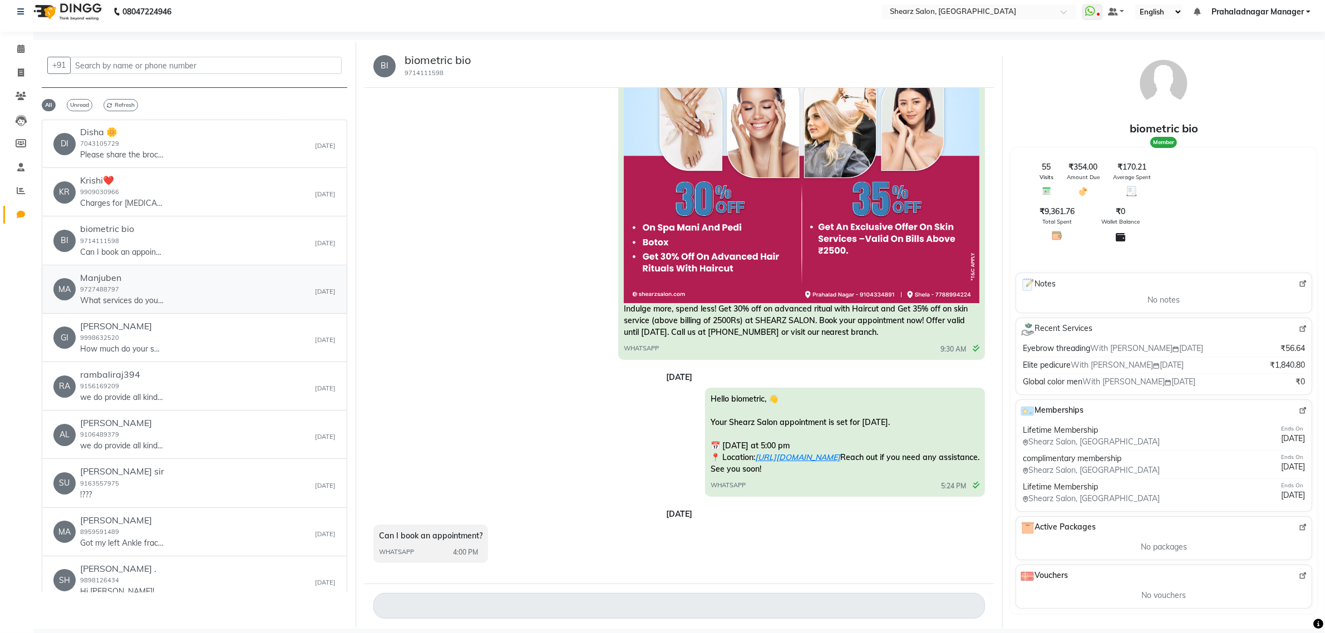
click at [165, 282] on div "MA Manjuben 9727488797 What services do you offer? Sep 29" at bounding box center [194, 290] width 282 height 34
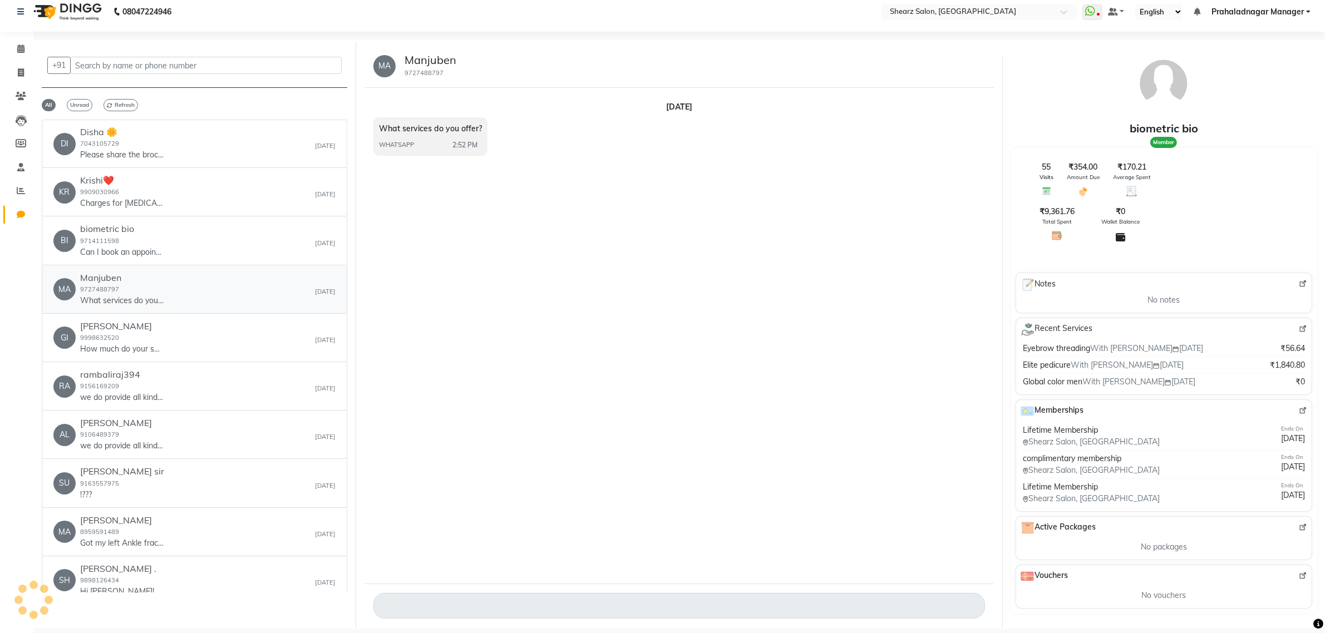
scroll to position [0, 0]
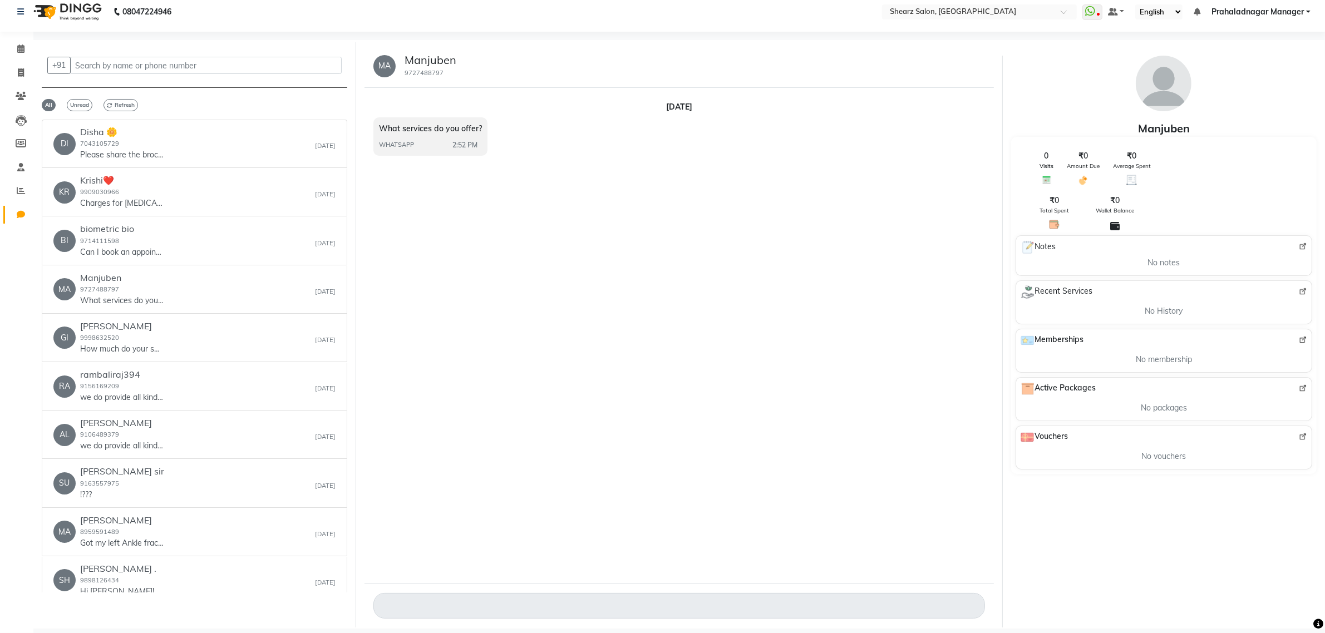
click at [1285, 262] on div "No notes" at bounding box center [1164, 263] width 282 height 12
click at [1211, 309] on div "No History" at bounding box center [1164, 311] width 282 height 12
click at [1302, 290] on img at bounding box center [1303, 292] width 8 height 8
click at [1303, 390] on img at bounding box center [1303, 389] width 8 height 8
click at [23, 48] on icon at bounding box center [20, 49] width 7 height 8
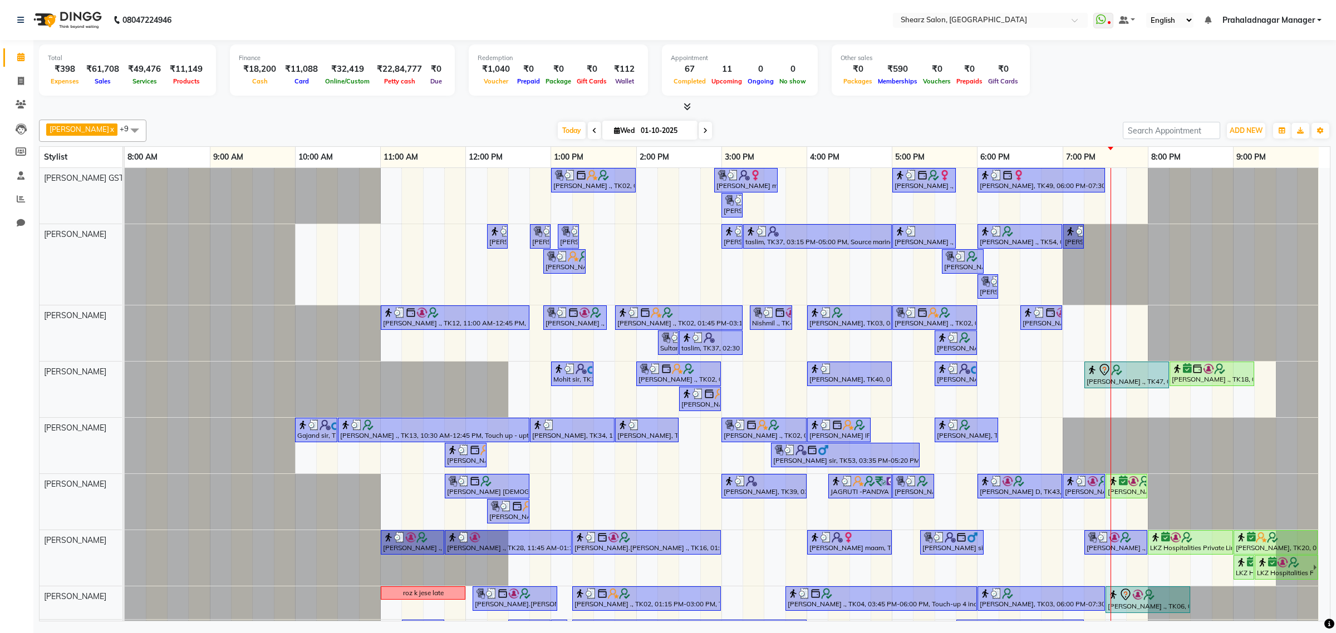
click at [703, 131] on icon at bounding box center [705, 130] width 4 height 7
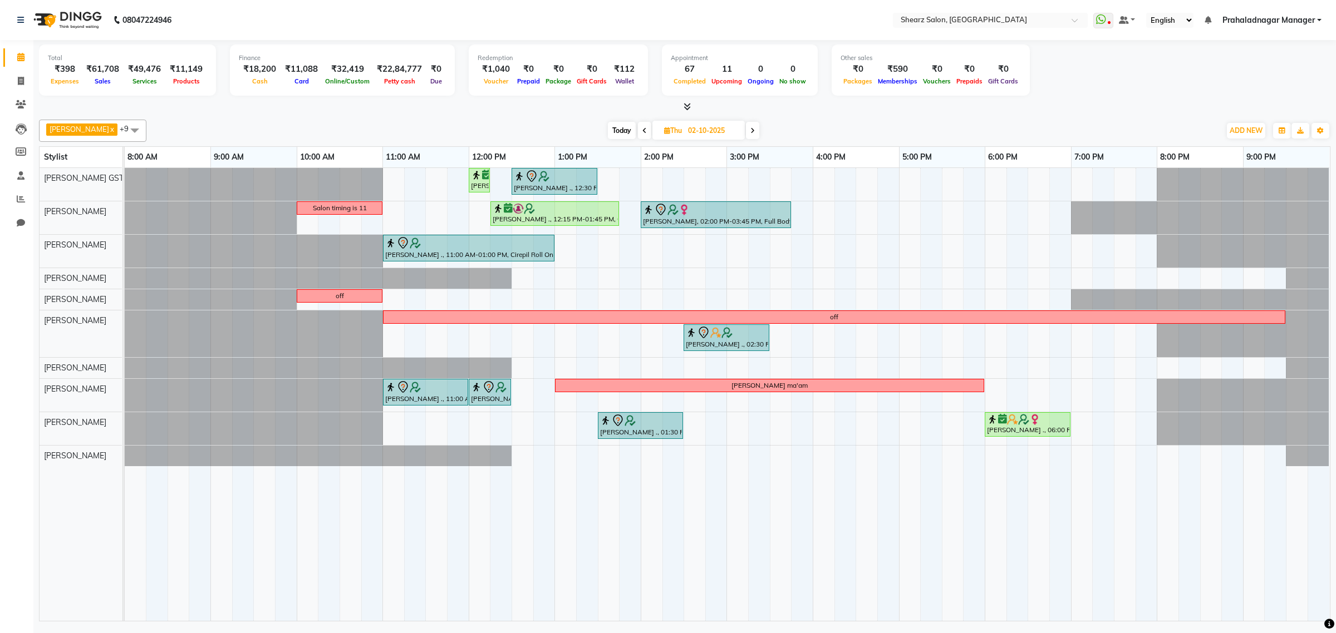
click at [750, 128] on icon at bounding box center [752, 130] width 4 height 7
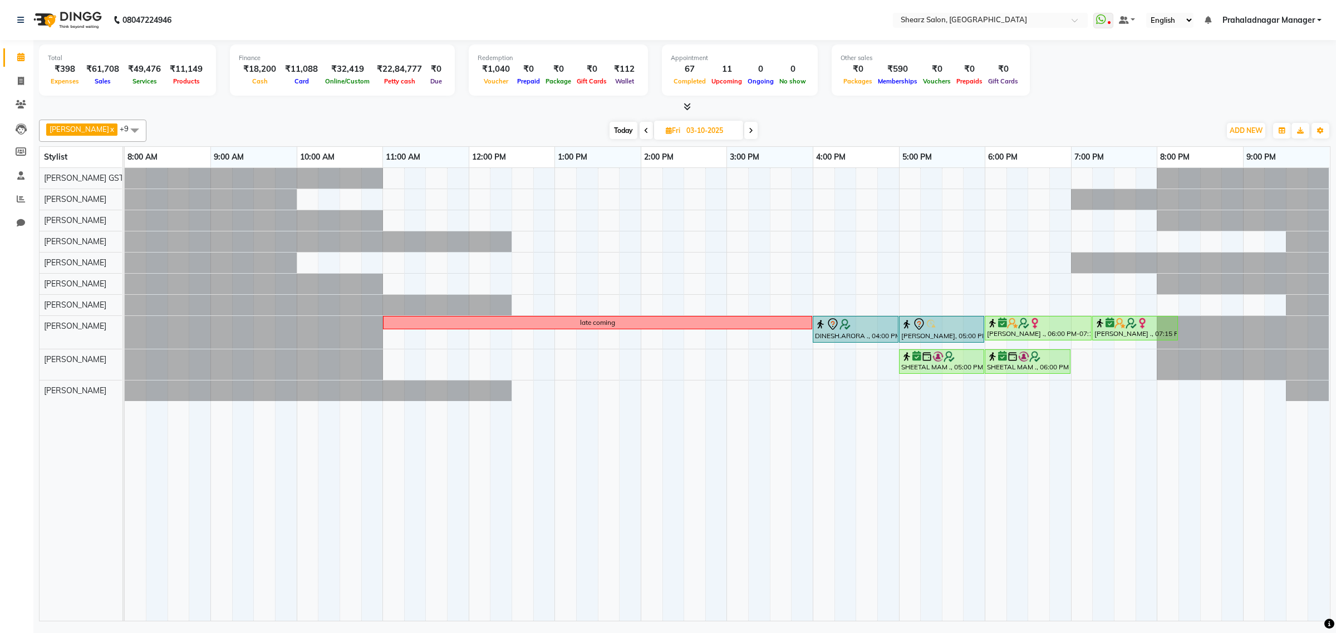
click at [748, 130] on span at bounding box center [750, 130] width 13 height 17
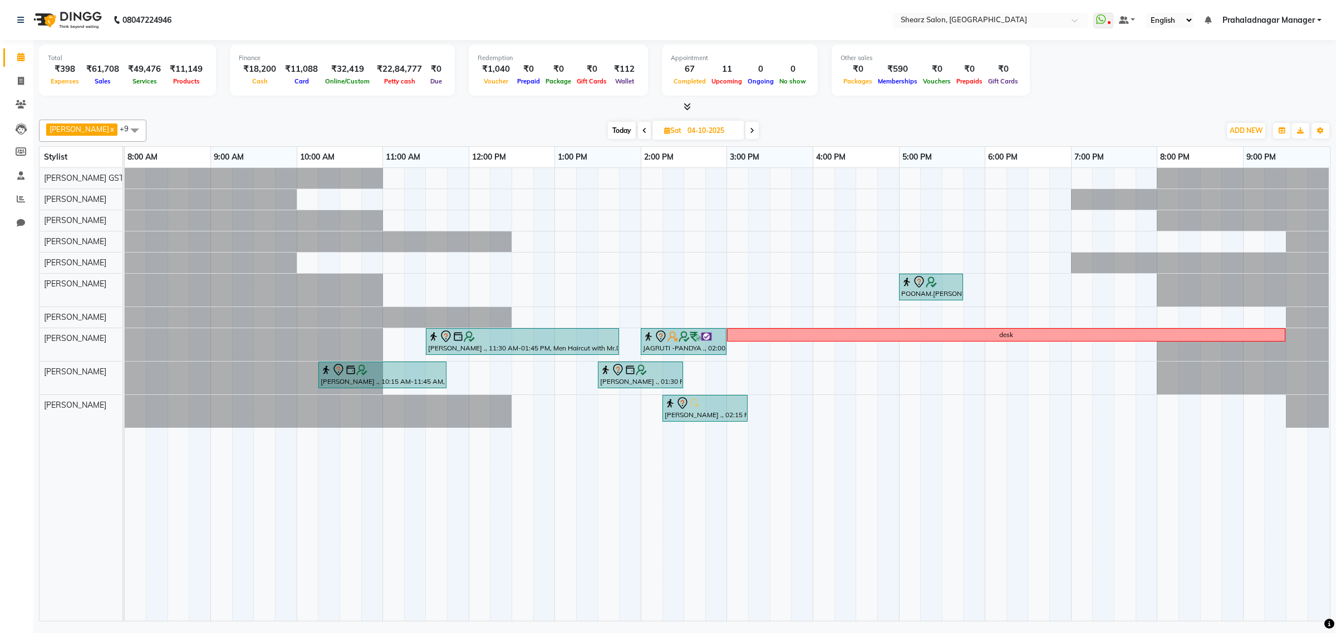
click at [750, 128] on icon at bounding box center [752, 130] width 4 height 7
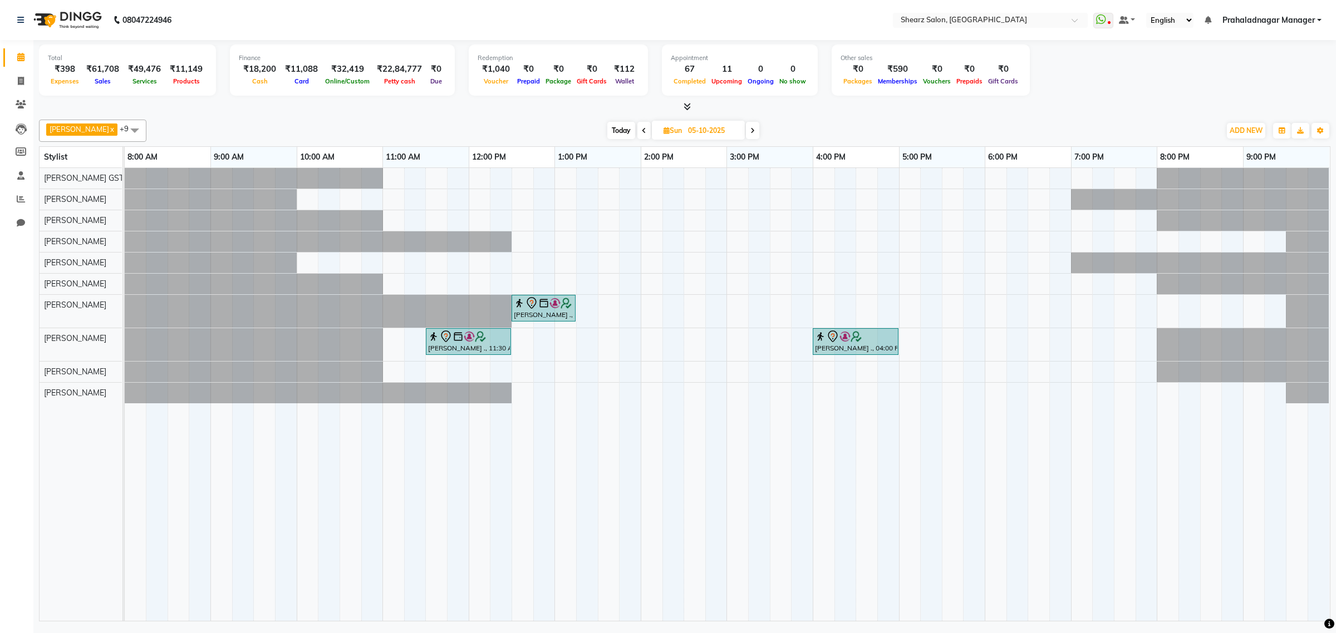
click at [750, 134] on icon at bounding box center [752, 130] width 4 height 7
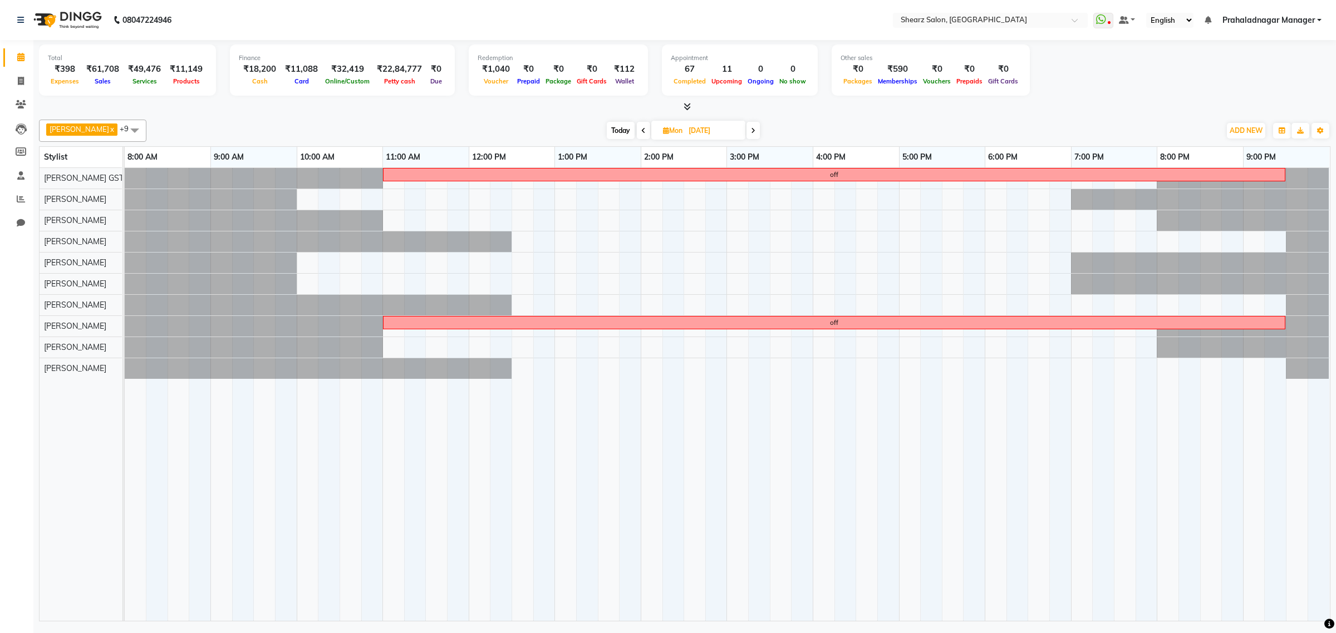
click at [754, 130] on span at bounding box center [752, 130] width 13 height 17
click at [747, 126] on span at bounding box center [751, 130] width 13 height 17
click at [747, 129] on span at bounding box center [753, 130] width 13 height 17
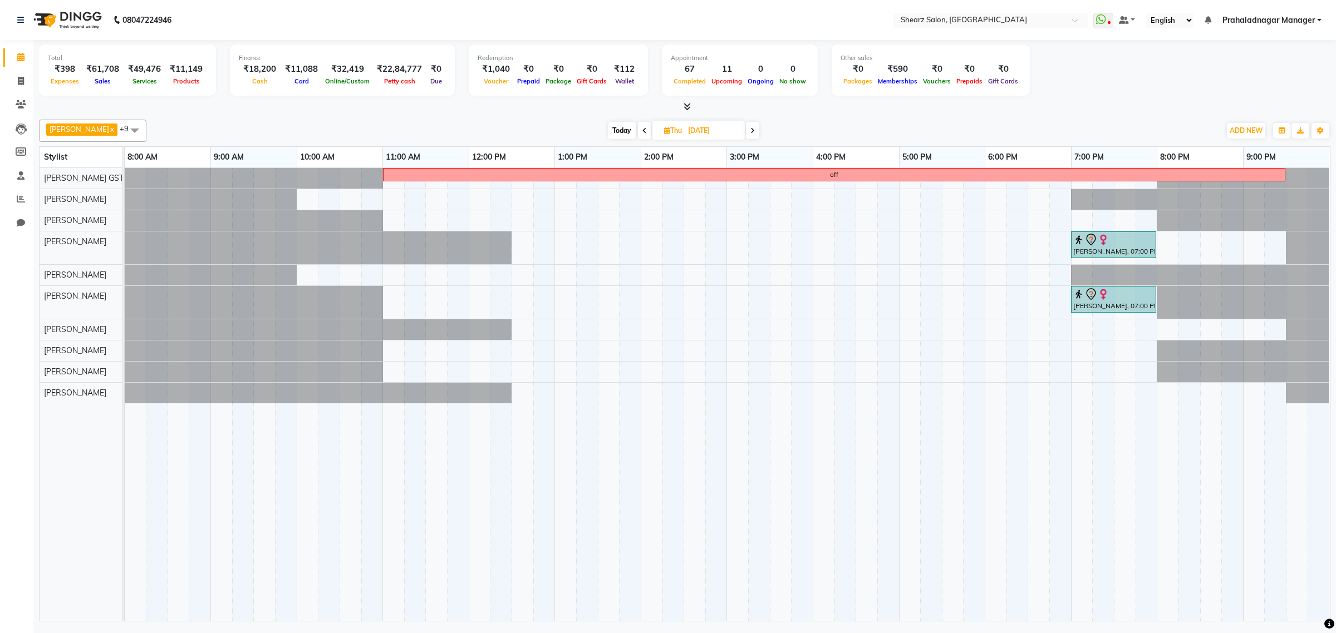
click at [638, 132] on span at bounding box center [644, 130] width 13 height 17
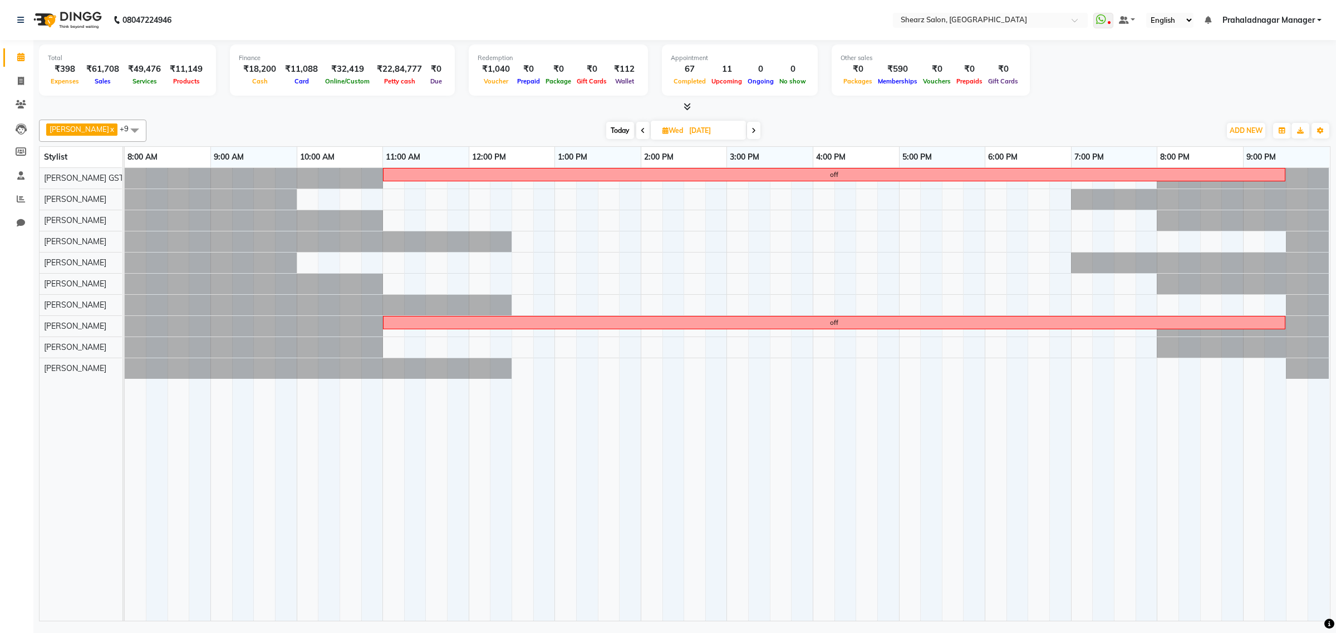
click at [620, 128] on span "Today" at bounding box center [620, 130] width 28 height 17
type input "01-10-2025"
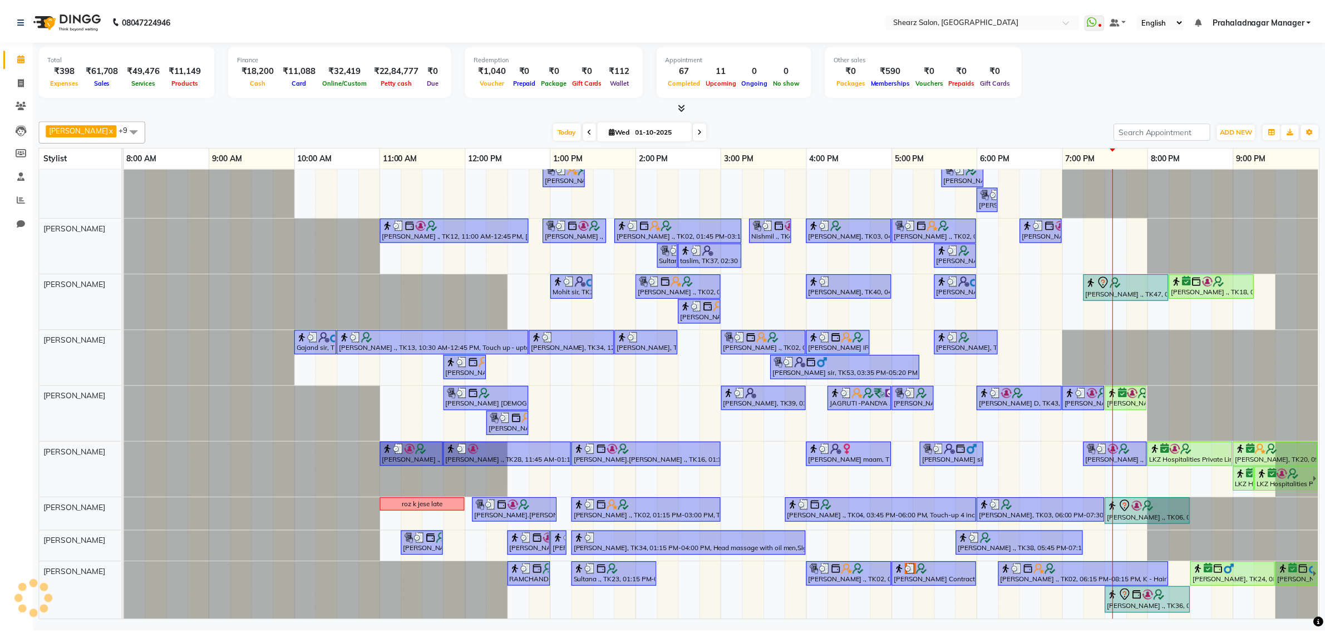
scroll to position [99, 0]
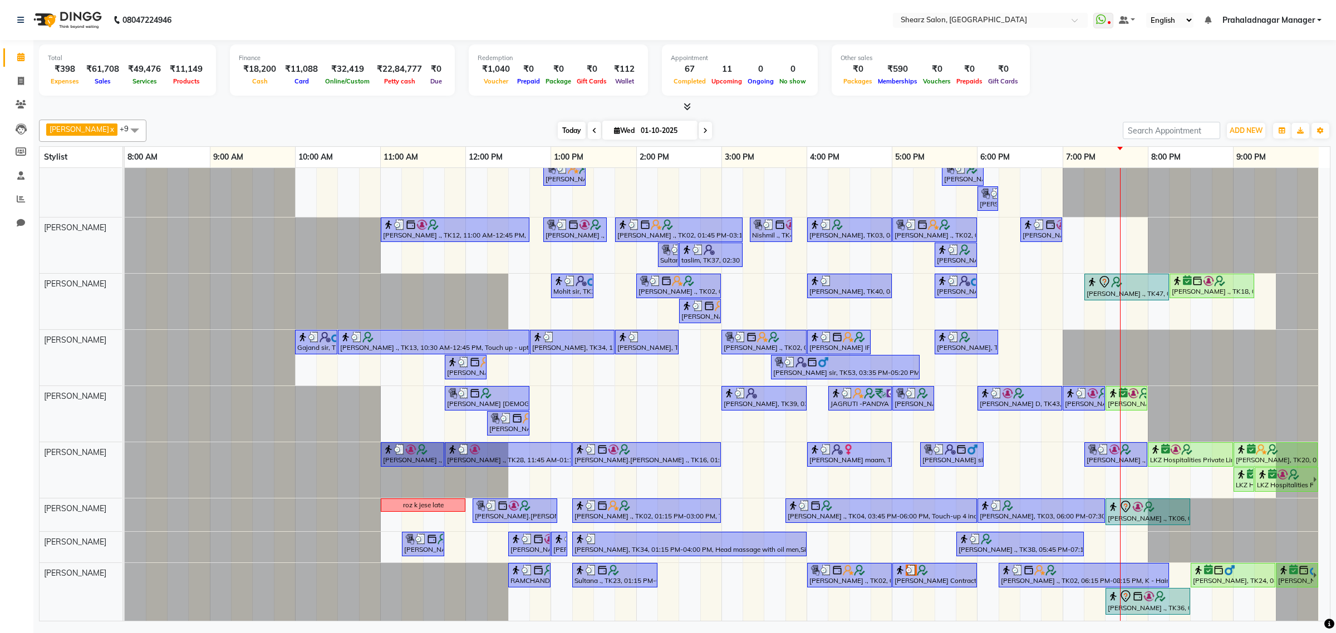
click at [558, 131] on span "Today" at bounding box center [572, 130] width 28 height 17
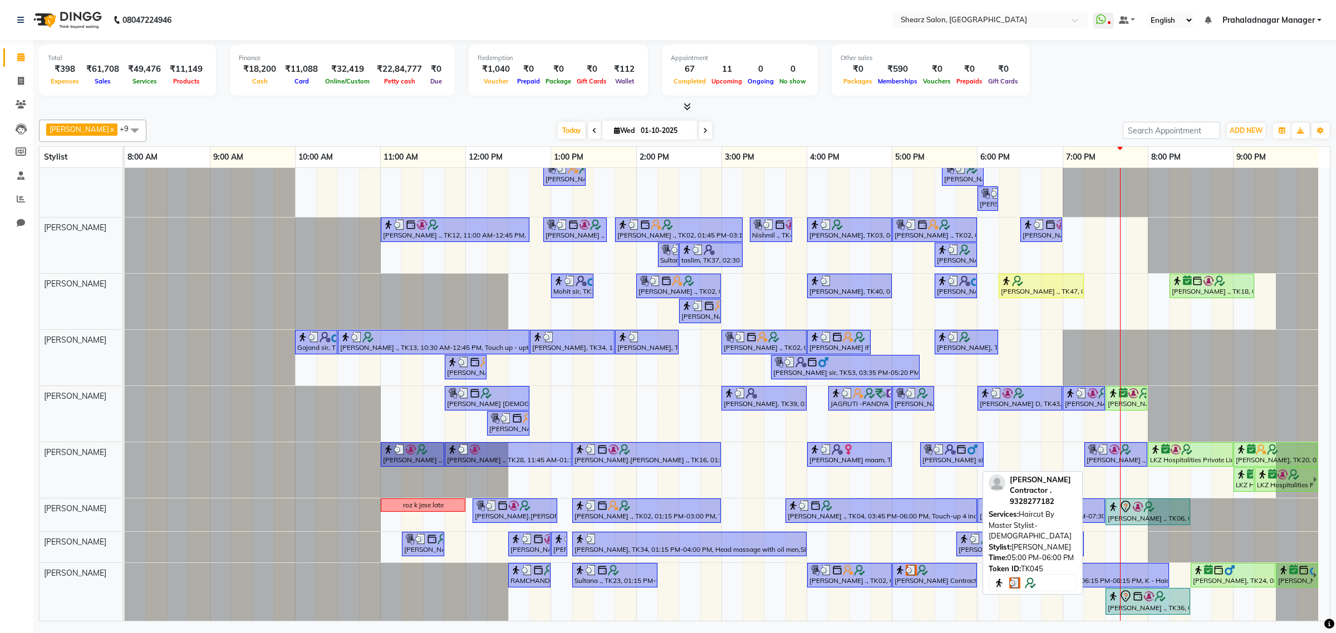
click at [934, 570] on div "[PERSON_NAME] Contractor ., TK45, 05:00 PM-06:00 PM, Haircut By Master Stylist-…" at bounding box center [934, 575] width 82 height 21
select select "3"
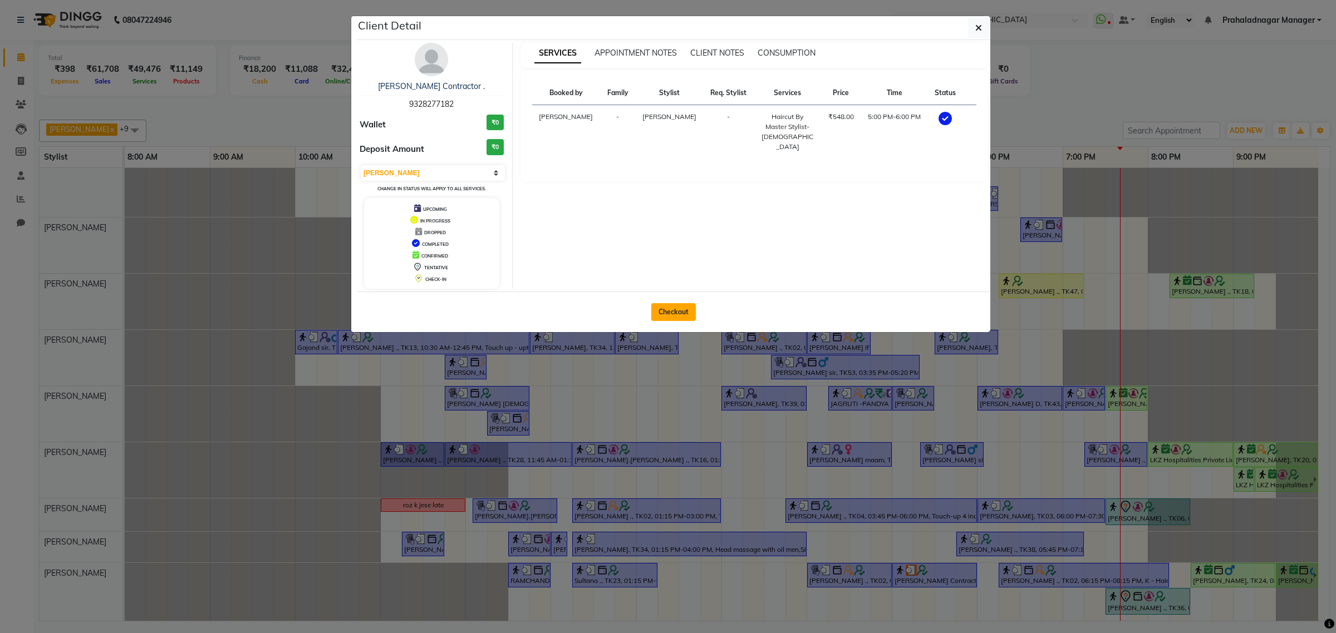
click at [668, 317] on button "Checkout" at bounding box center [673, 312] width 45 height 18
select select "service"
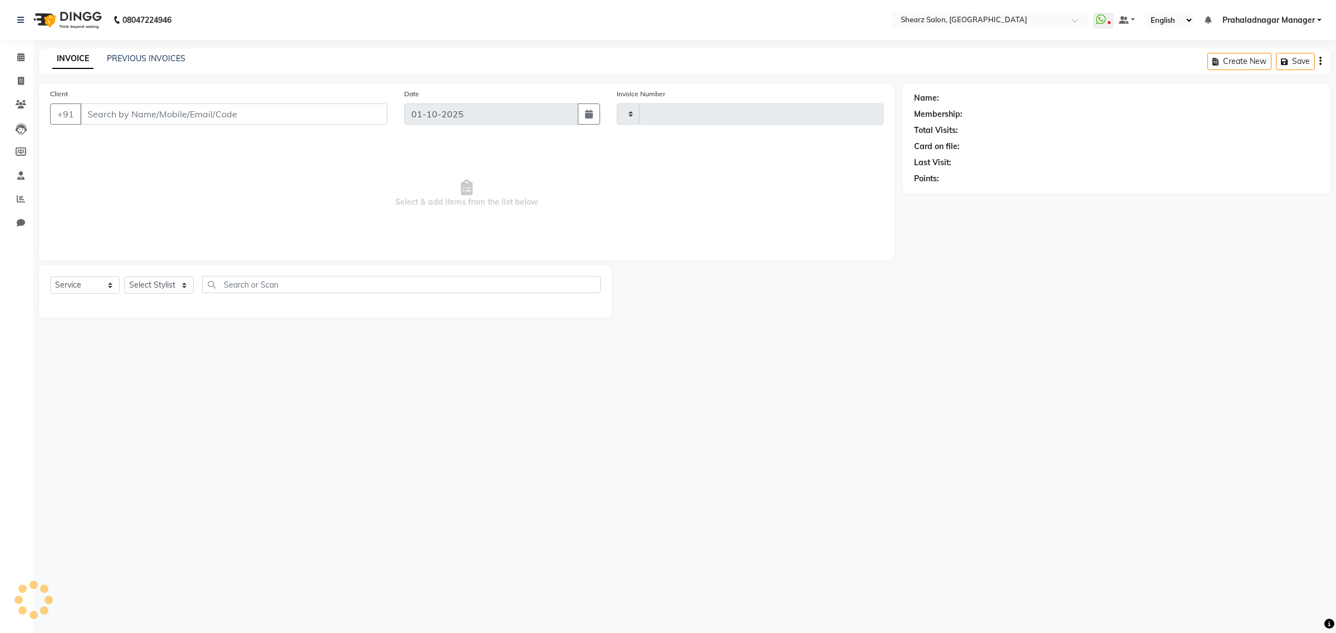
type input "6969"
select select "8157"
type input "9328277182"
select select "77482"
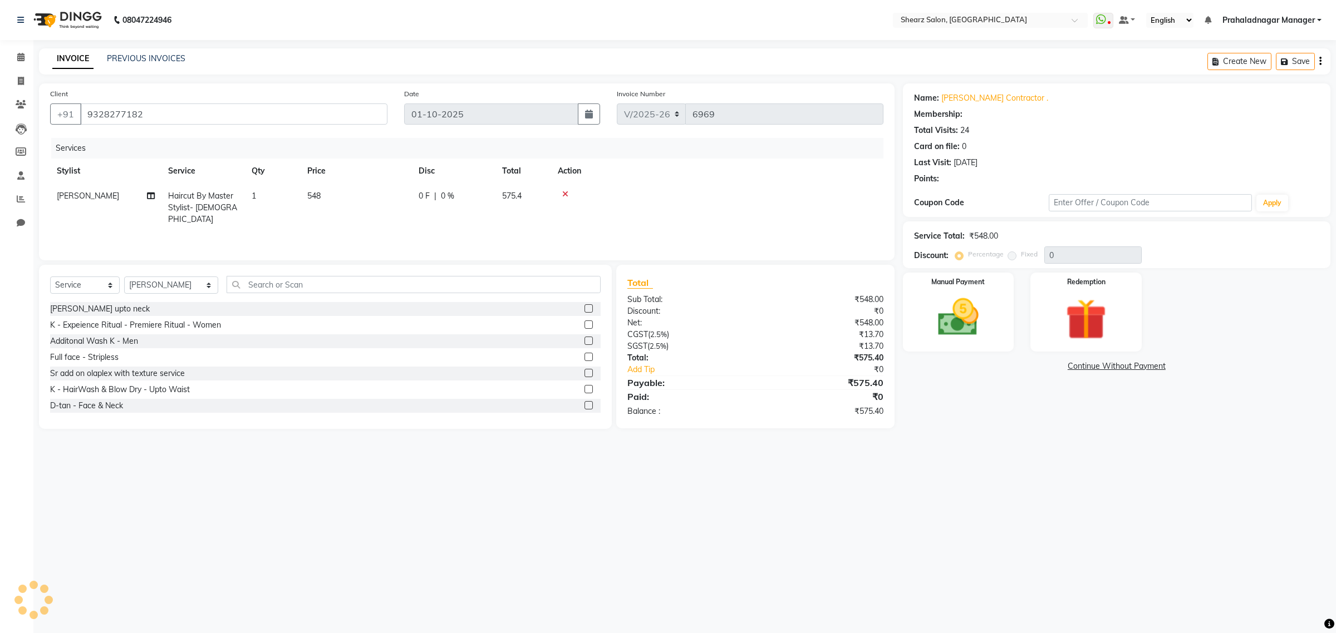
select select "1: Object"
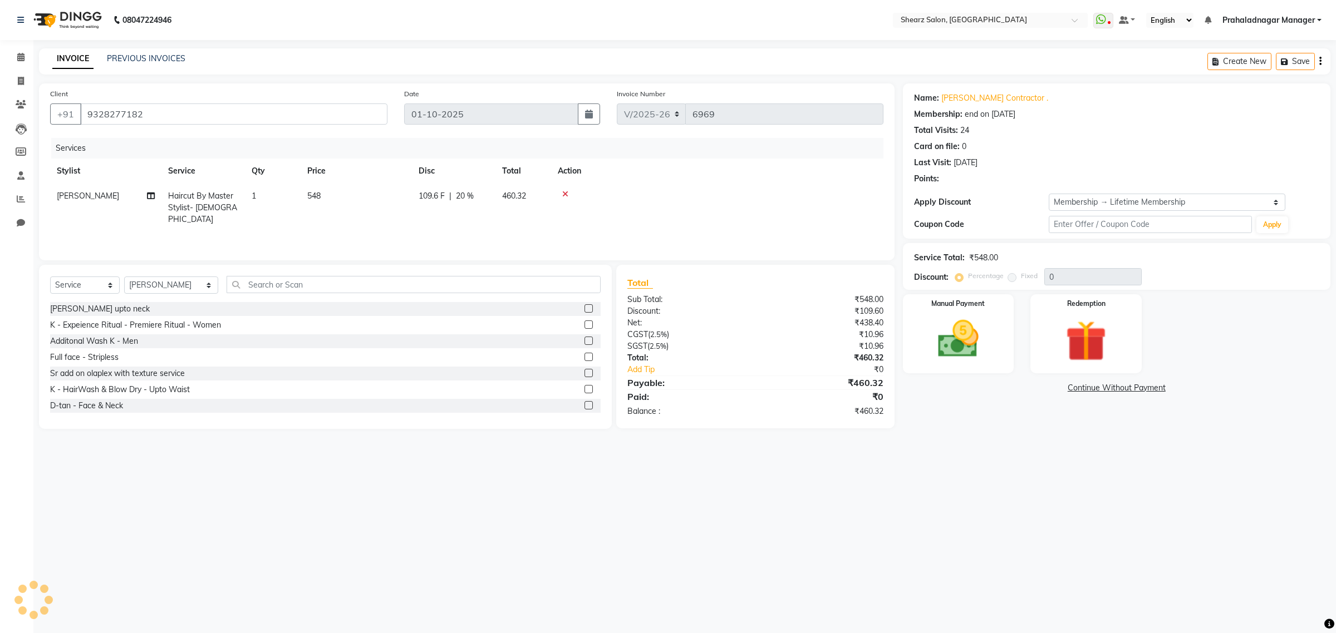
type input "20"
click at [955, 346] on img at bounding box center [957, 339] width 69 height 49
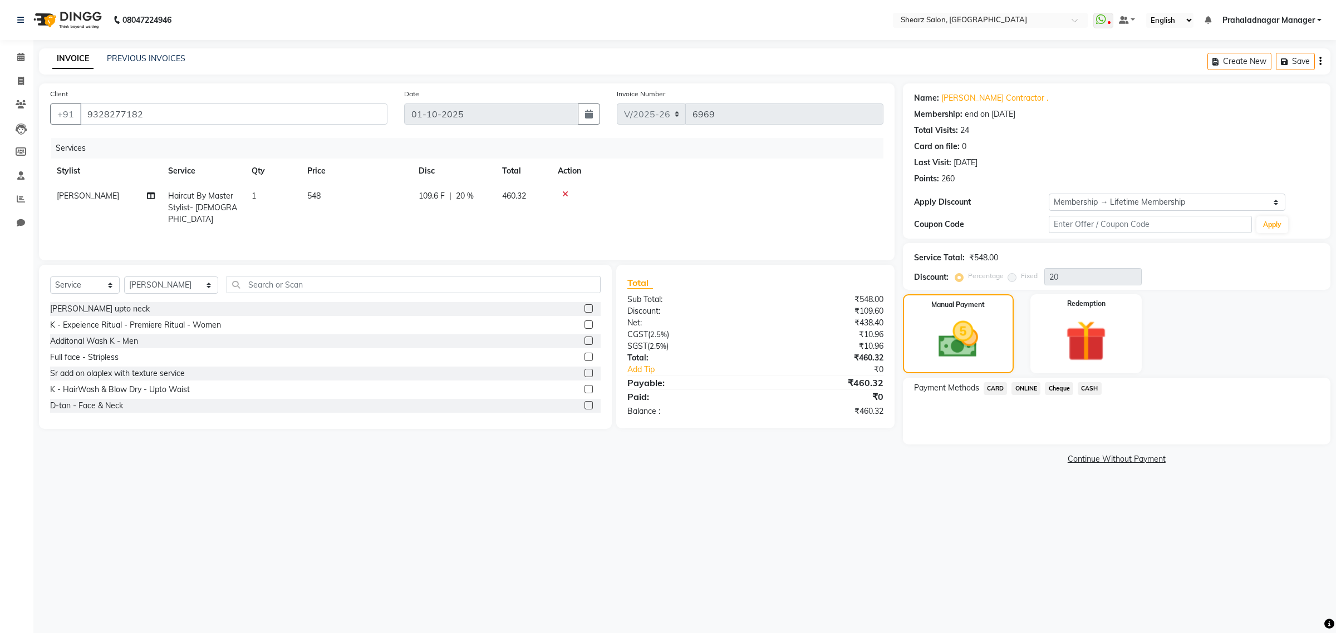
click at [1089, 387] on span "CASH" at bounding box center [1089, 388] width 24 height 13
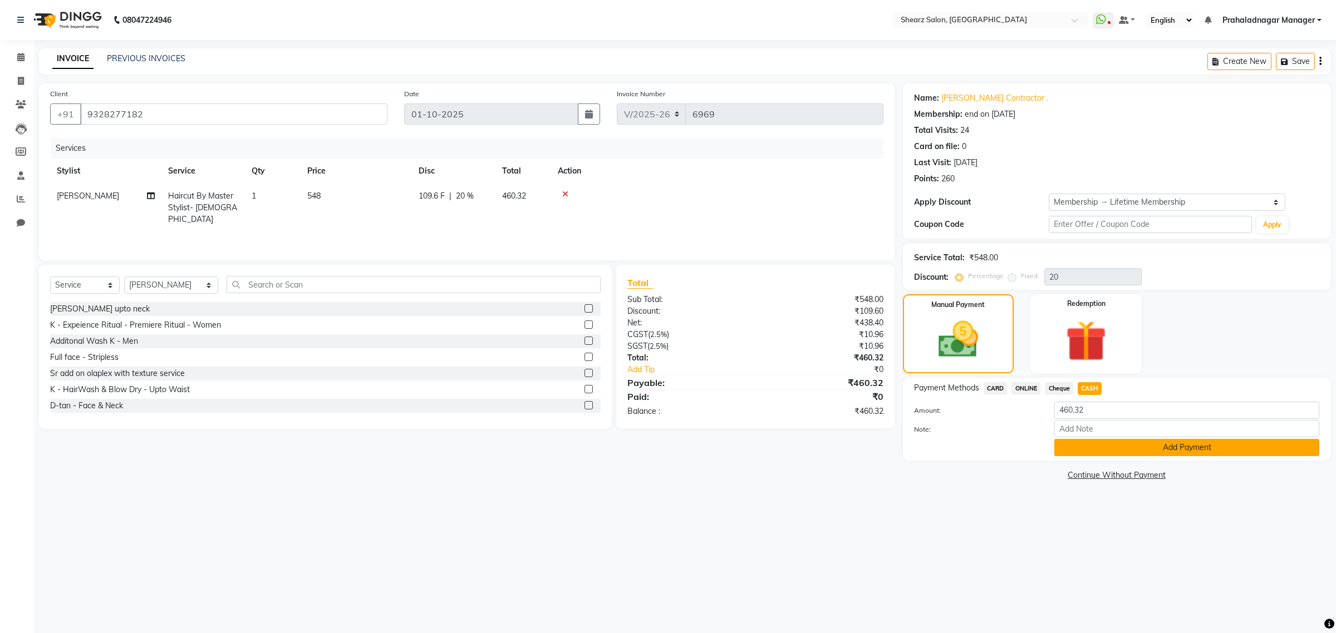
click at [1119, 451] on button "Add Payment" at bounding box center [1186, 447] width 265 height 17
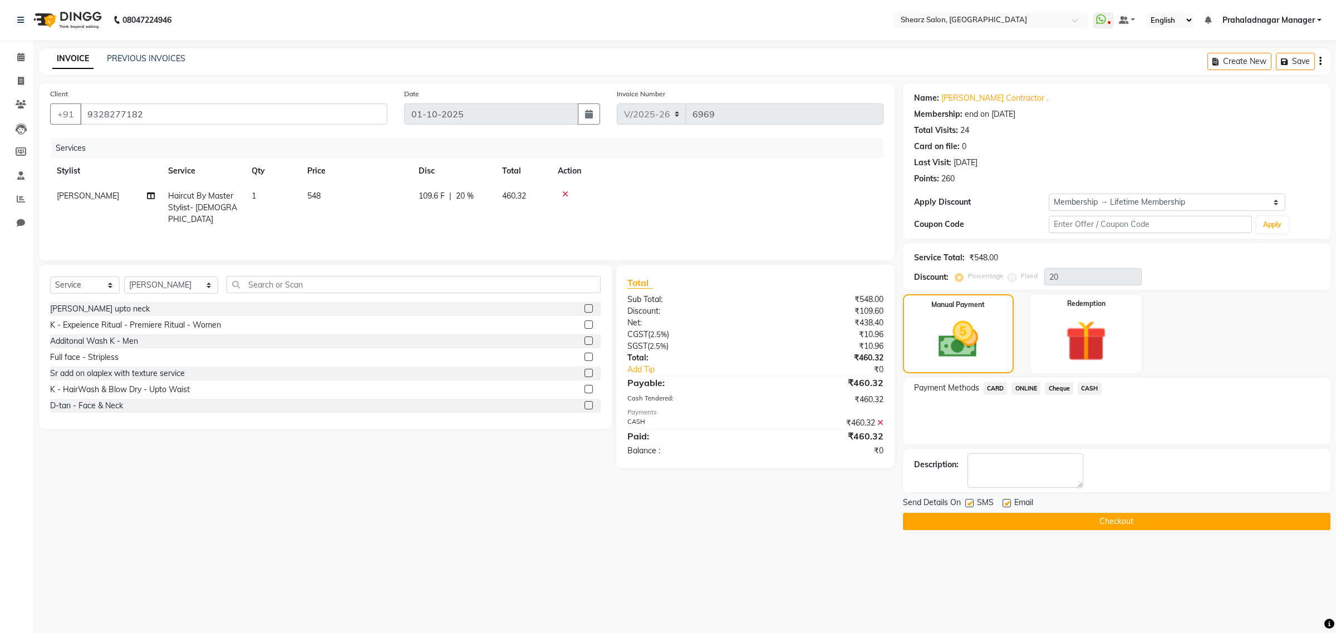
click at [1128, 518] on button "Checkout" at bounding box center [1116, 521] width 427 height 17
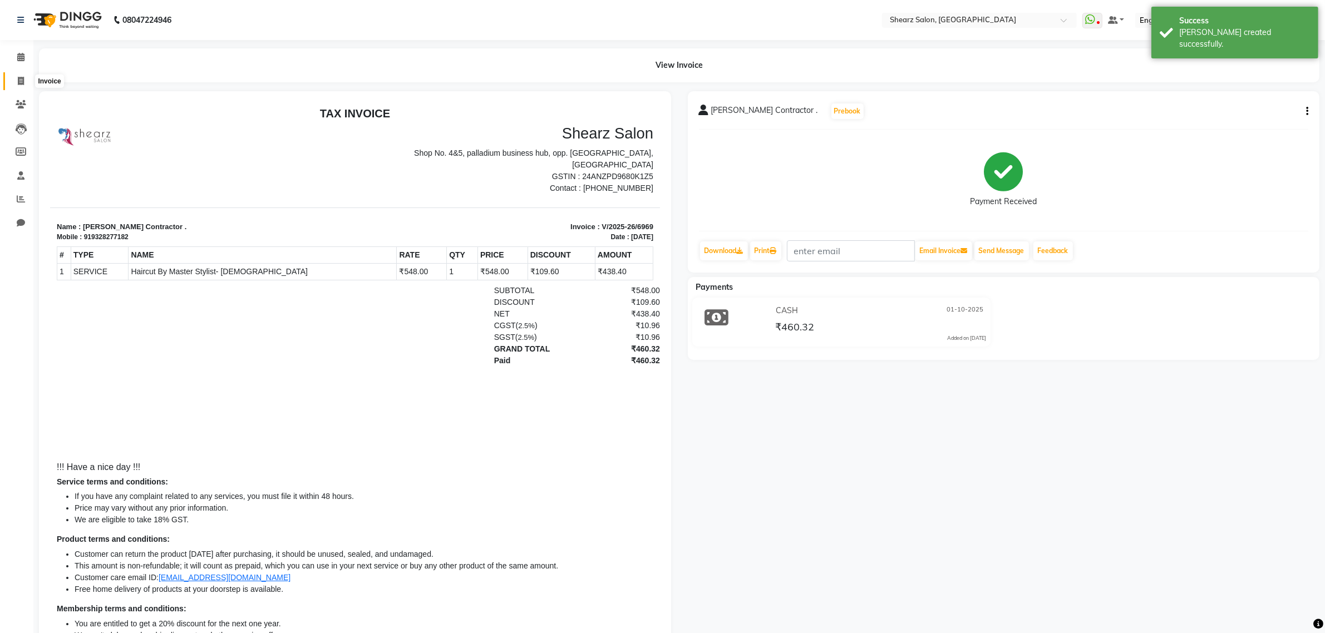
click at [18, 77] on icon at bounding box center [21, 81] width 6 height 8
select select "8157"
select select "service"
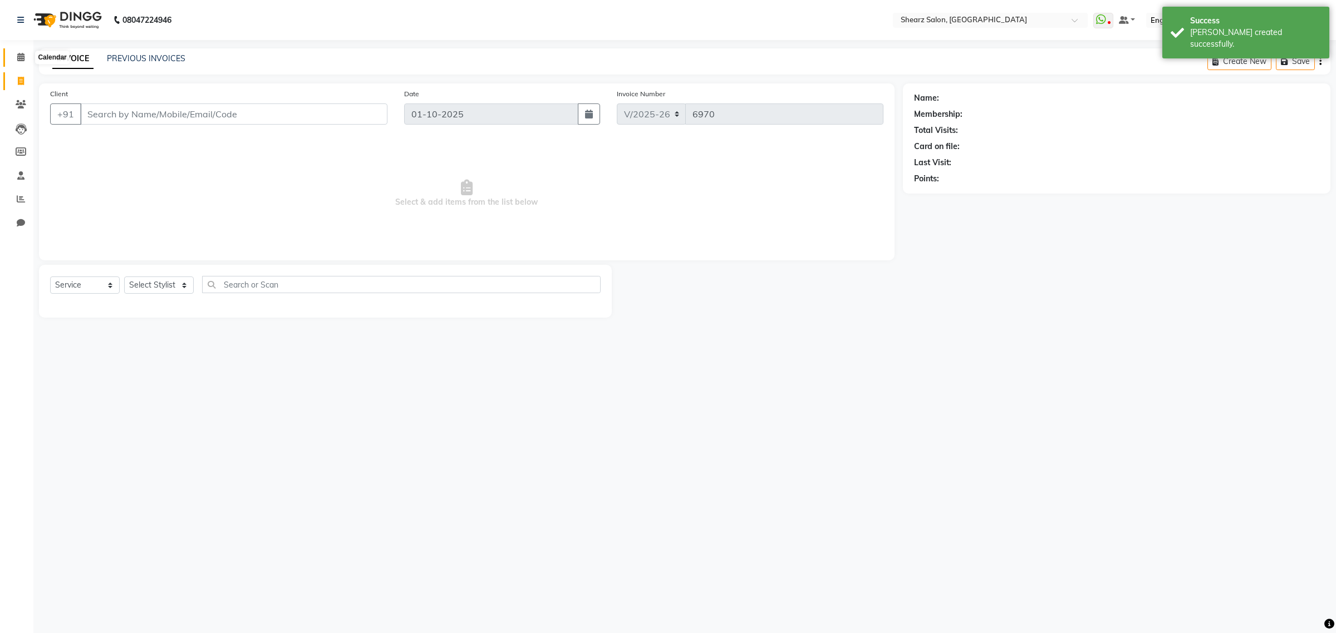
click at [18, 53] on icon at bounding box center [20, 57] width 7 height 8
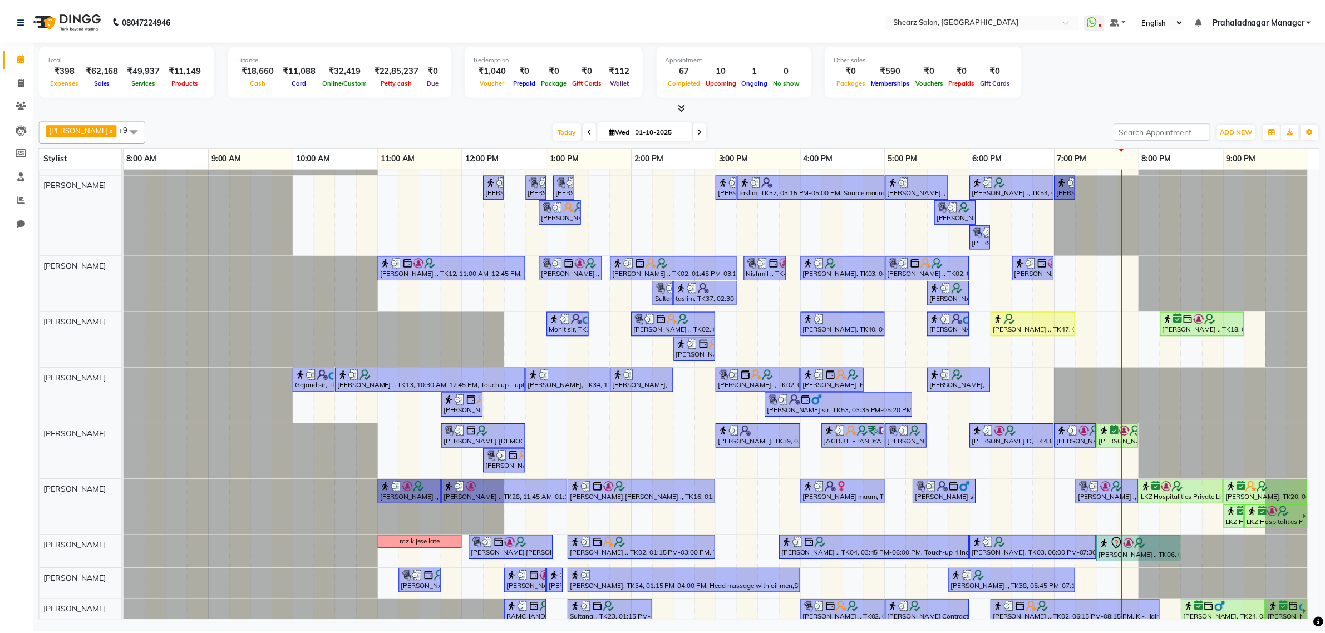
scroll to position [29, 0]
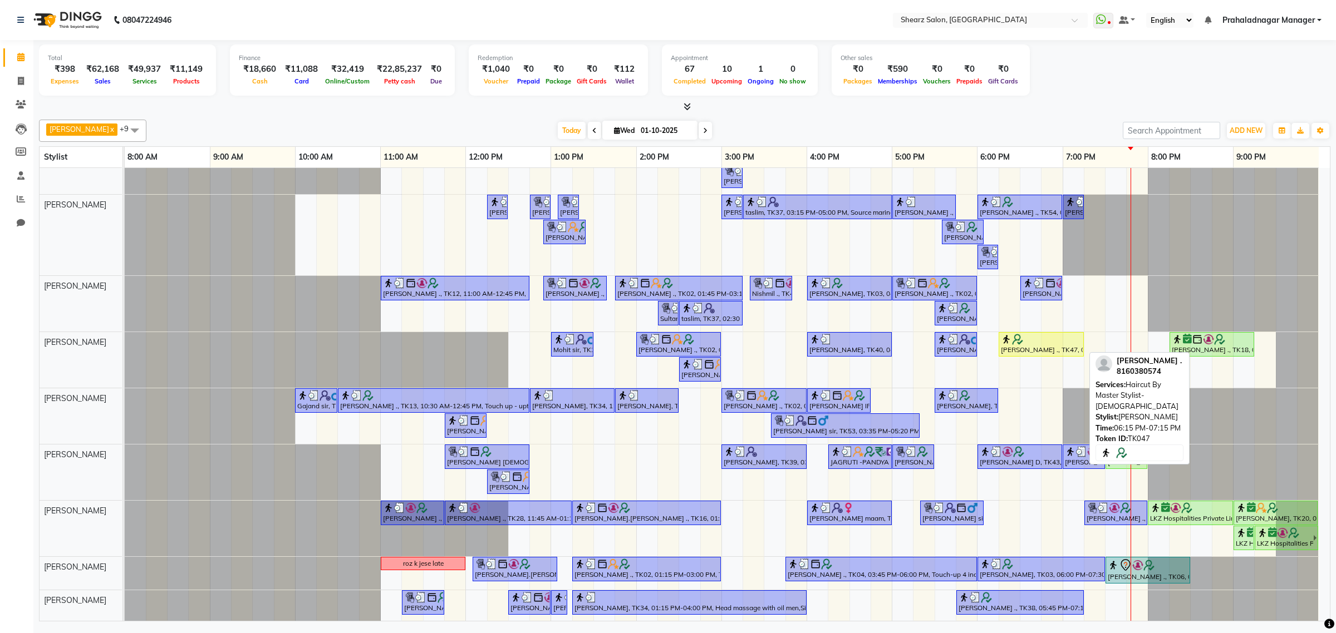
click at [1006, 334] on img at bounding box center [1006, 339] width 11 height 11
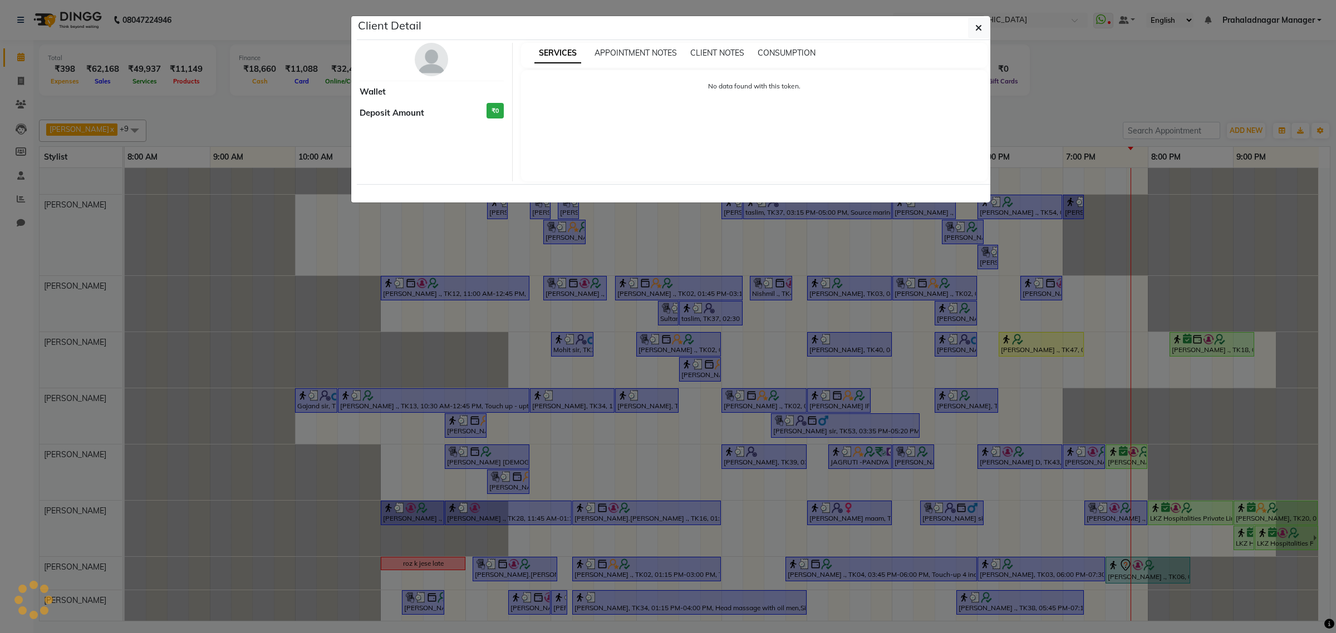
select select "1"
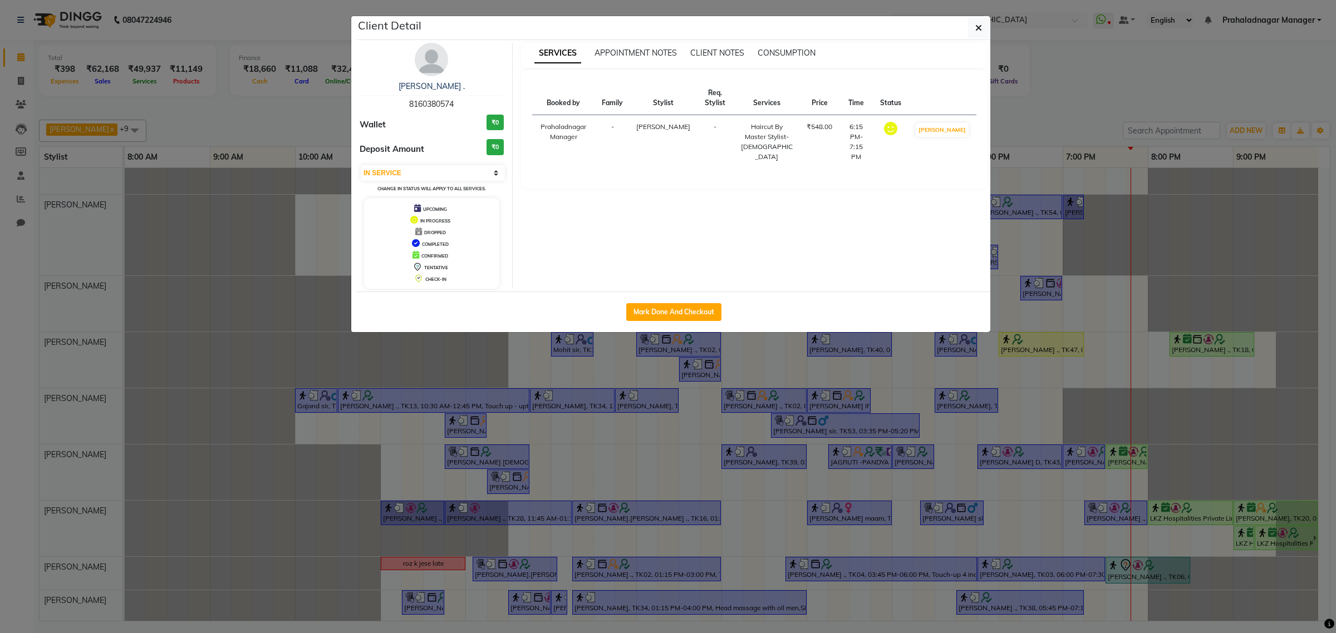
click at [663, 302] on div "Mark Done And Checkout" at bounding box center [673, 312] width 633 height 41
click at [661, 307] on button "Mark Done And Checkout" at bounding box center [673, 312] width 95 height 18
select select "service"
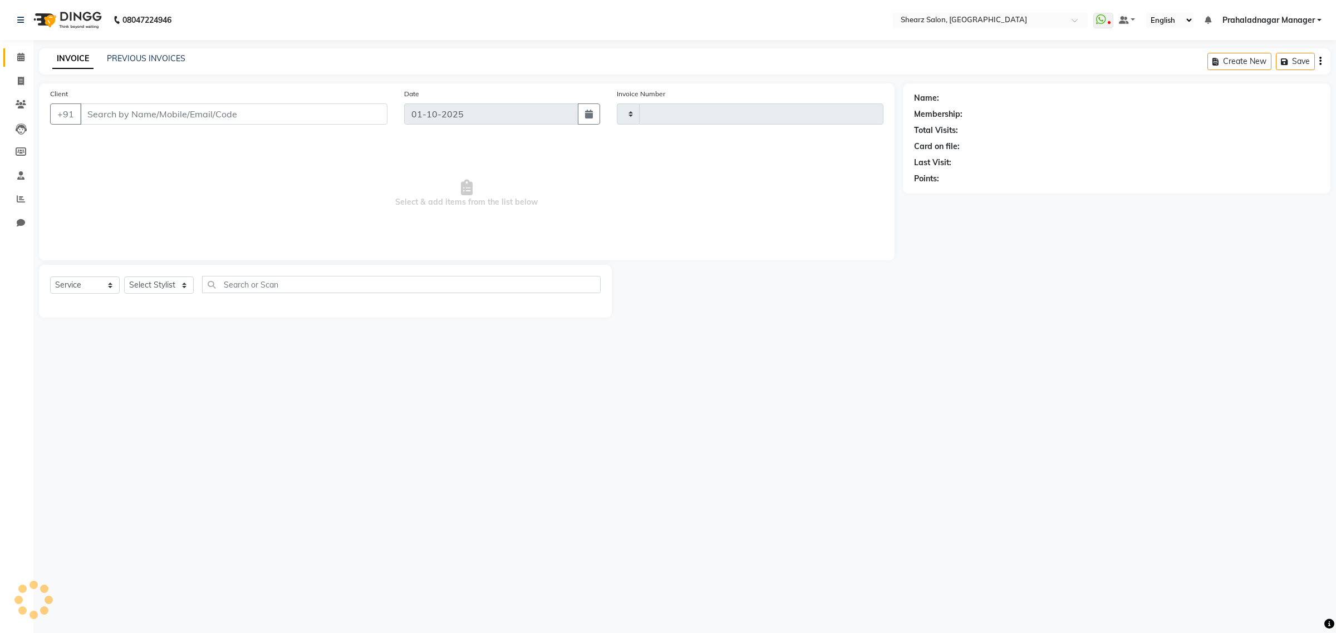
type input "6970"
select select "8157"
type input "8160380574"
select select "77475"
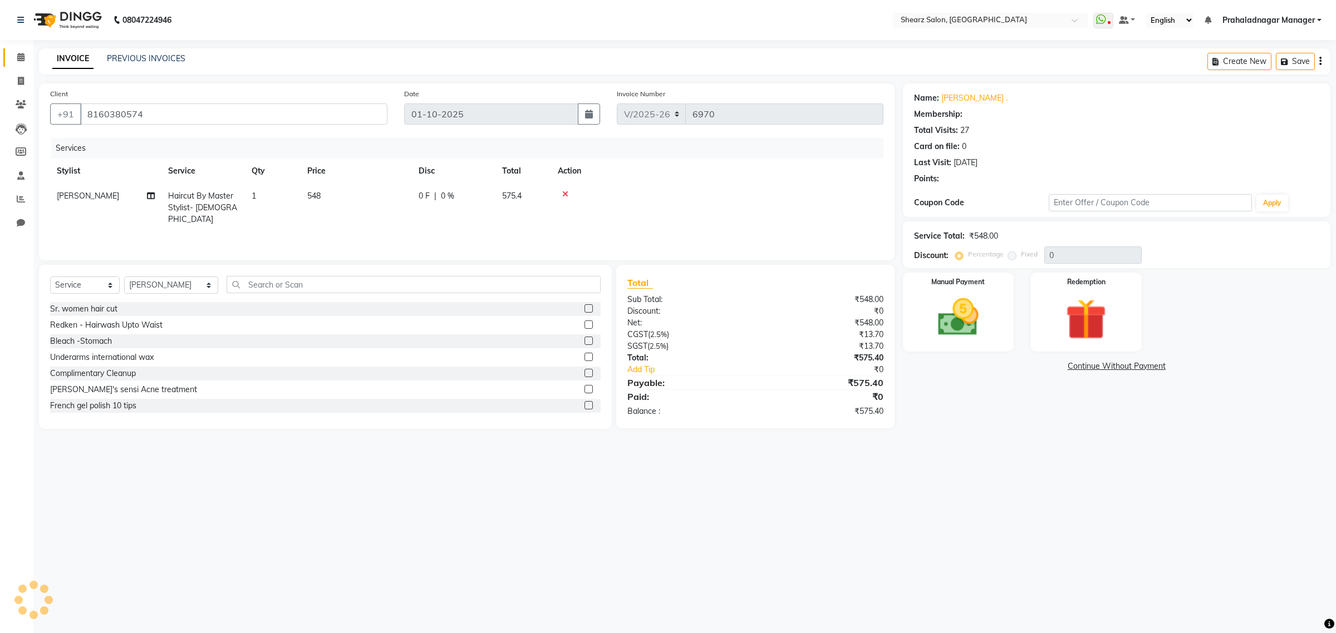
type input "20"
select select "1: Object"
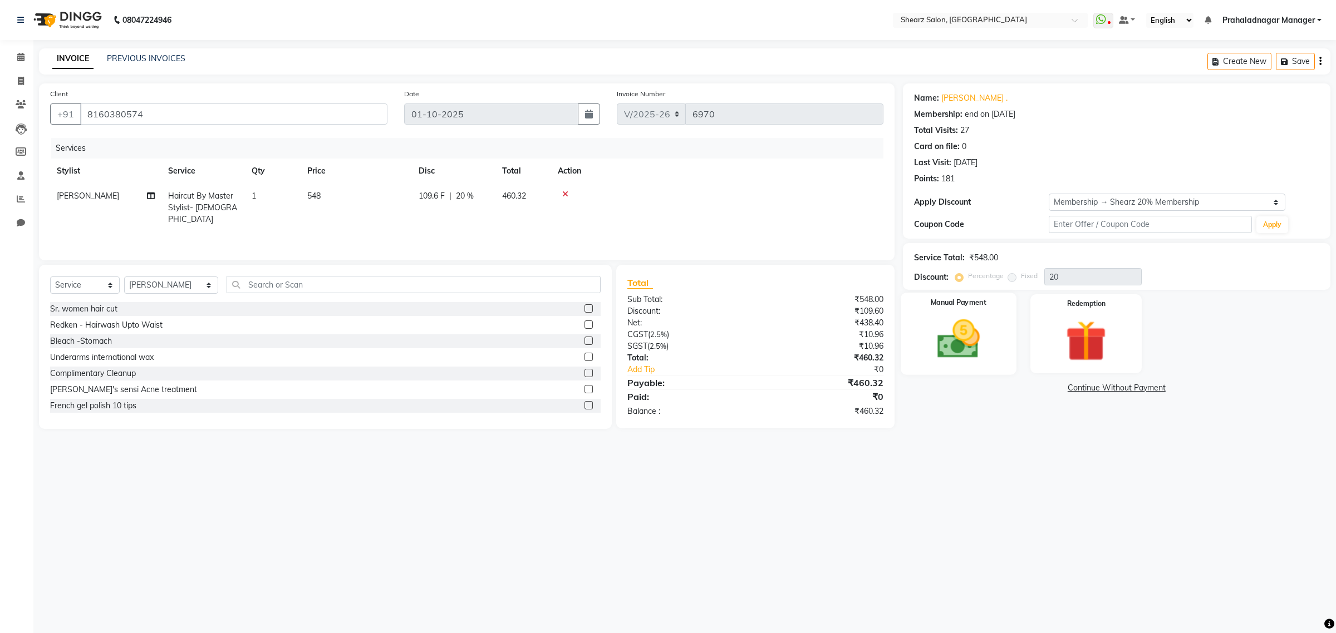
click at [983, 336] on img at bounding box center [957, 339] width 69 height 49
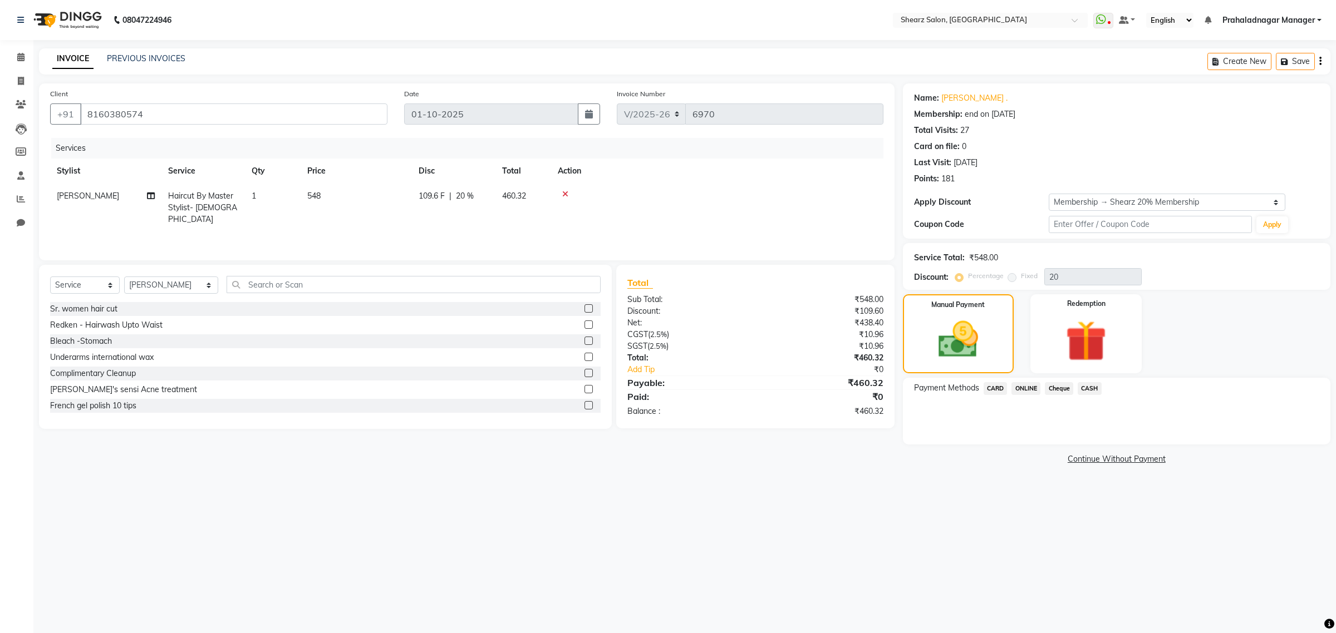
click at [1091, 382] on span "CASH" at bounding box center [1089, 388] width 24 height 13
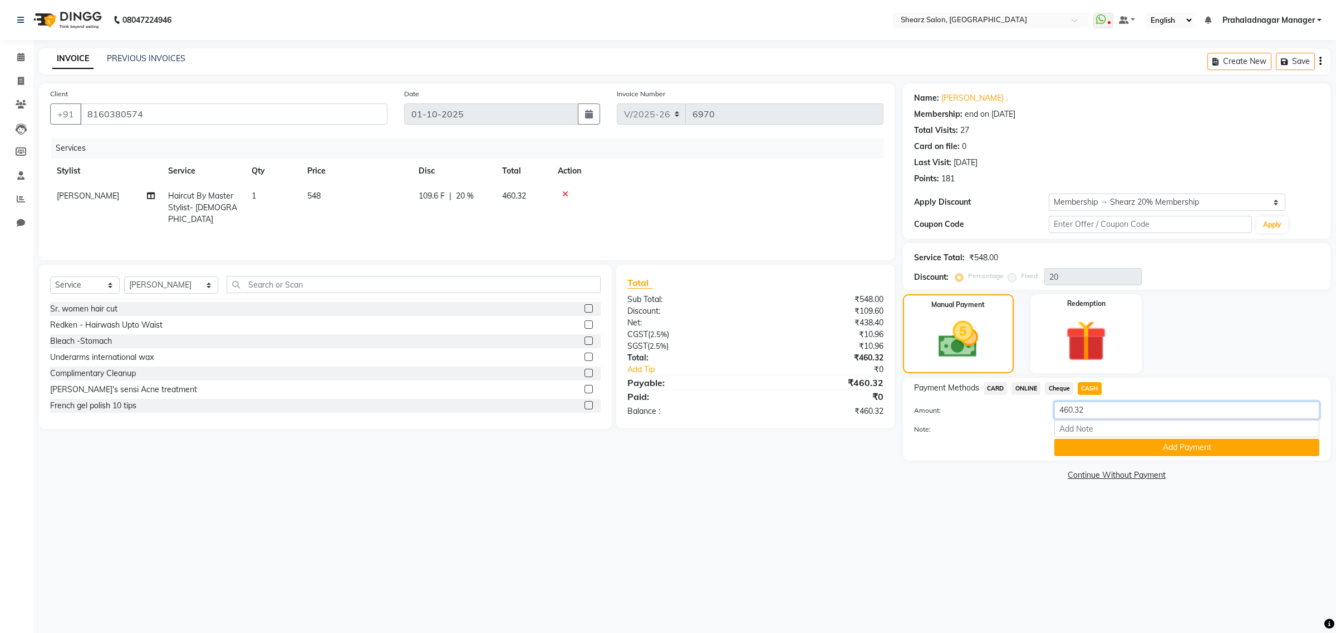
drag, startPoint x: 1105, startPoint y: 404, endPoint x: 905, endPoint y: 400, distance: 199.8
click at [904, 401] on div "Payment Methods CARD ONLINE Cheque CASH Amount: 460.32 Note: Add Payment" at bounding box center [1116, 419] width 427 height 83
type input "470"
click at [1175, 441] on button "Add Payment" at bounding box center [1186, 447] width 265 height 17
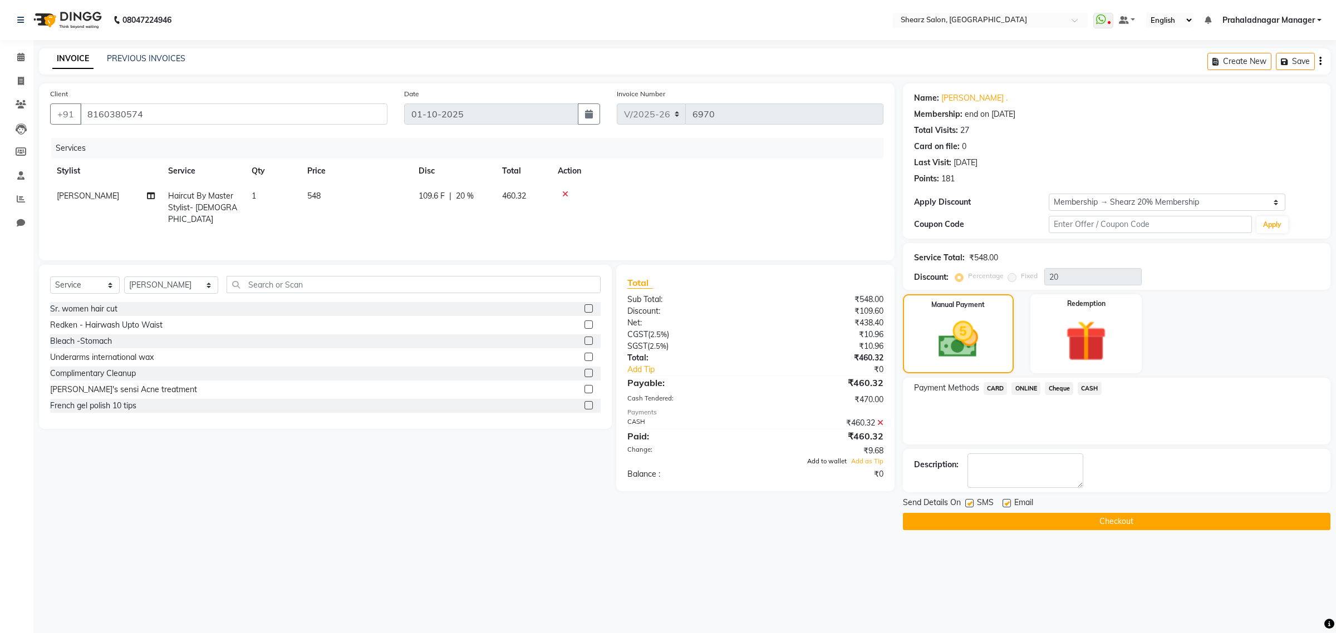
click at [839, 462] on span "Add to wallet" at bounding box center [827, 461] width 40 height 8
click at [1061, 529] on button "Checkout" at bounding box center [1116, 521] width 427 height 17
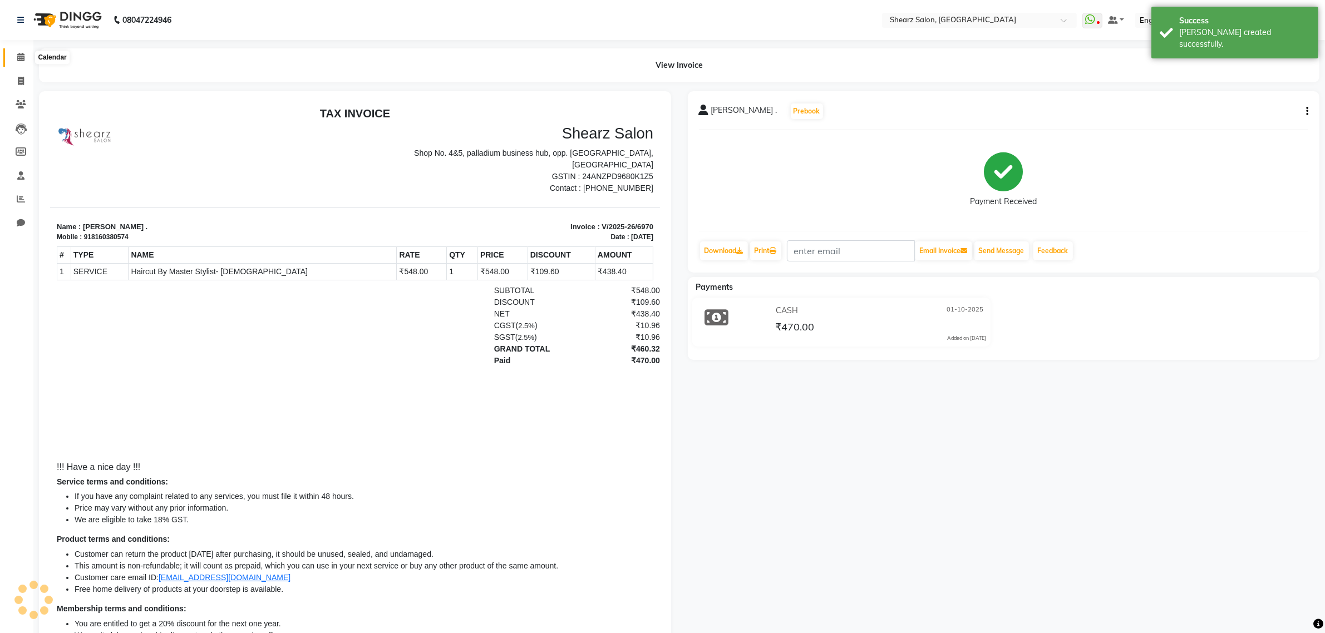
drag, startPoint x: 21, startPoint y: 53, endPoint x: 43, endPoint y: 53, distance: 22.3
click at [21, 53] on icon at bounding box center [20, 57] width 7 height 8
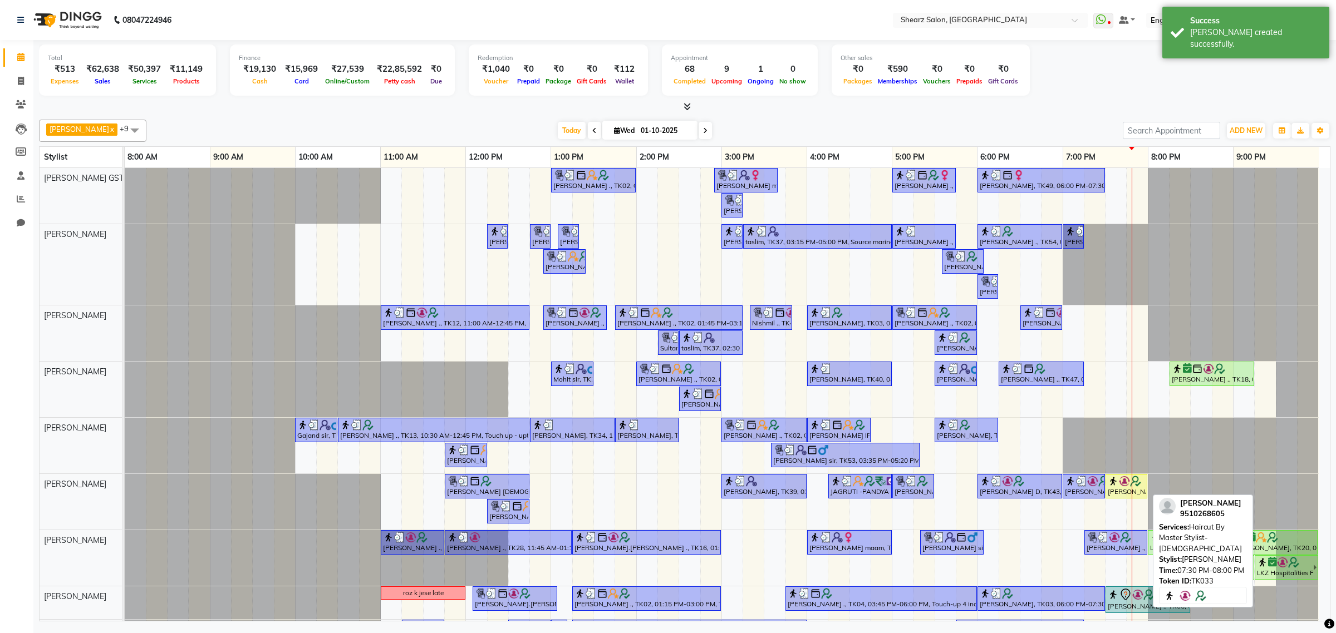
click at [1107, 492] on div "[PERSON_NAME], TK33, 07:30 PM-08:00 PM, Haircut By Master Stylist- [DEMOGRAPHIC…" at bounding box center [1126, 486] width 40 height 21
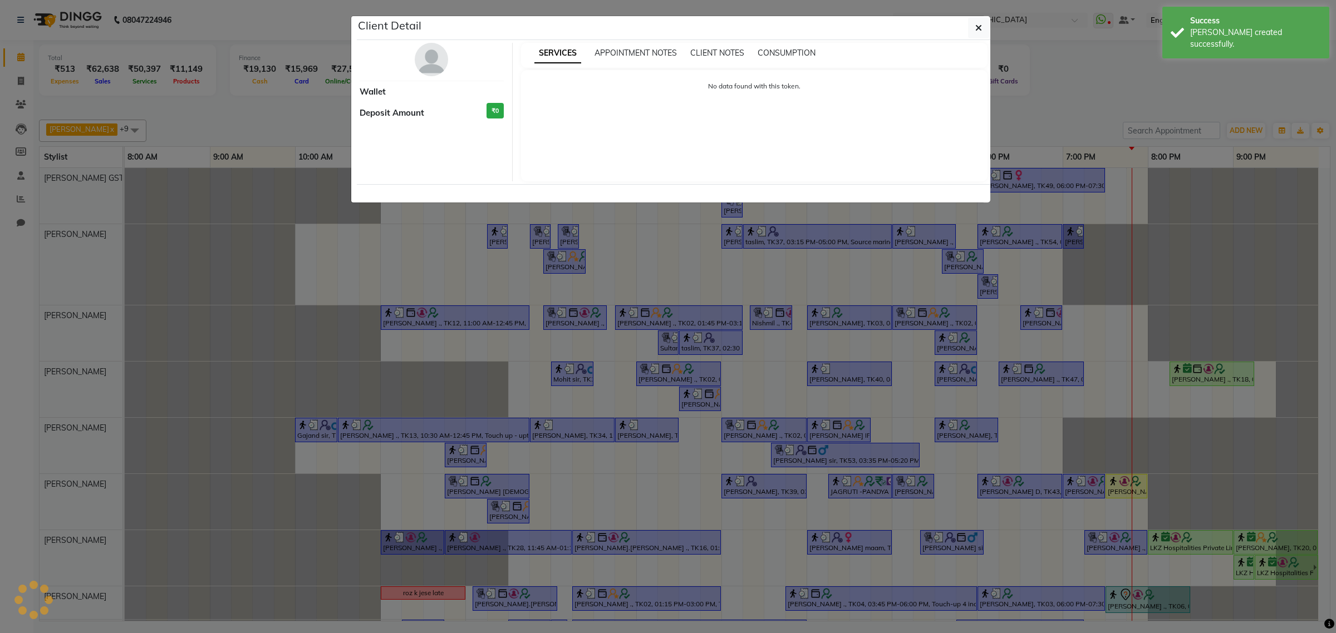
select select "1"
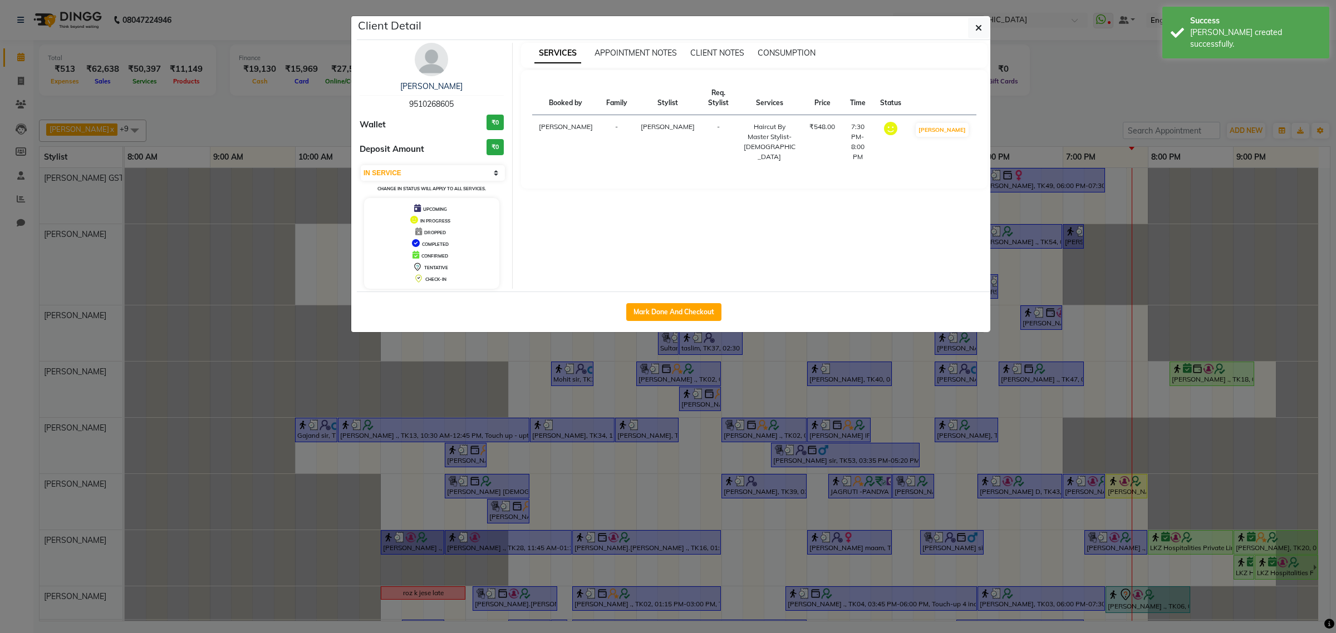
click at [660, 323] on div "Mark Done And Checkout" at bounding box center [673, 312] width 633 height 41
click at [663, 320] on button "Mark Done And Checkout" at bounding box center [673, 312] width 95 height 18
select select "service"
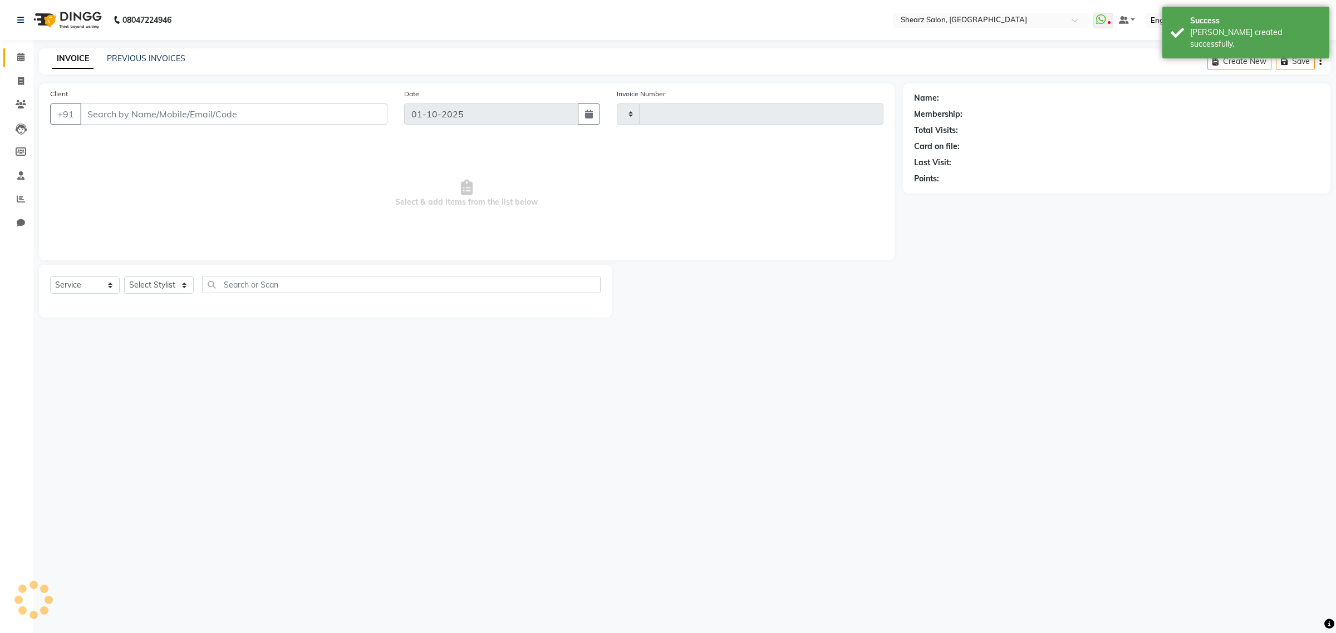
type input "6971"
select select "8157"
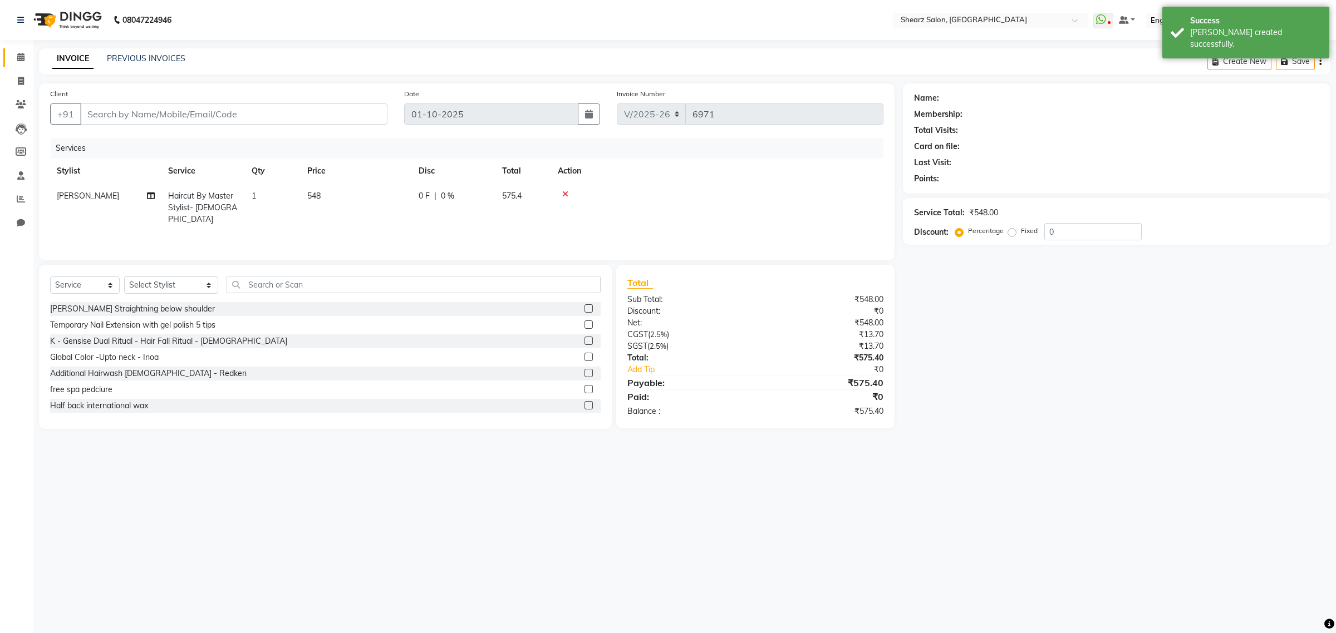
type input "9510268605"
select select "77458"
select select "1: Object"
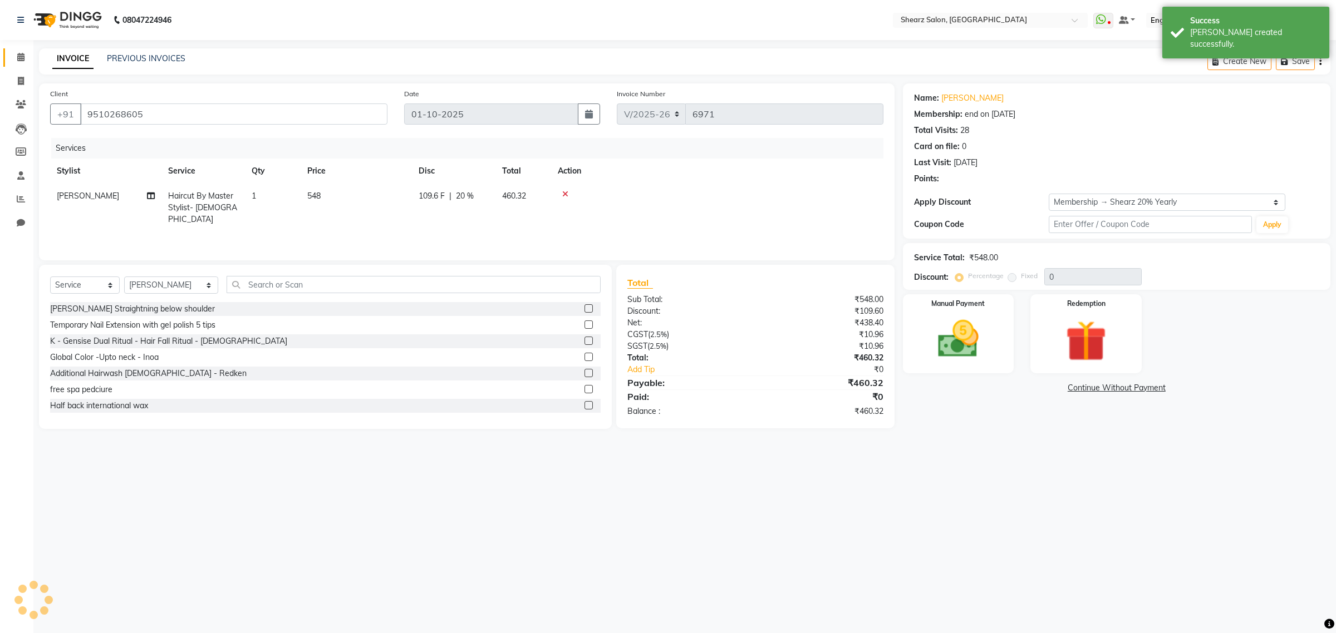
type input "20"
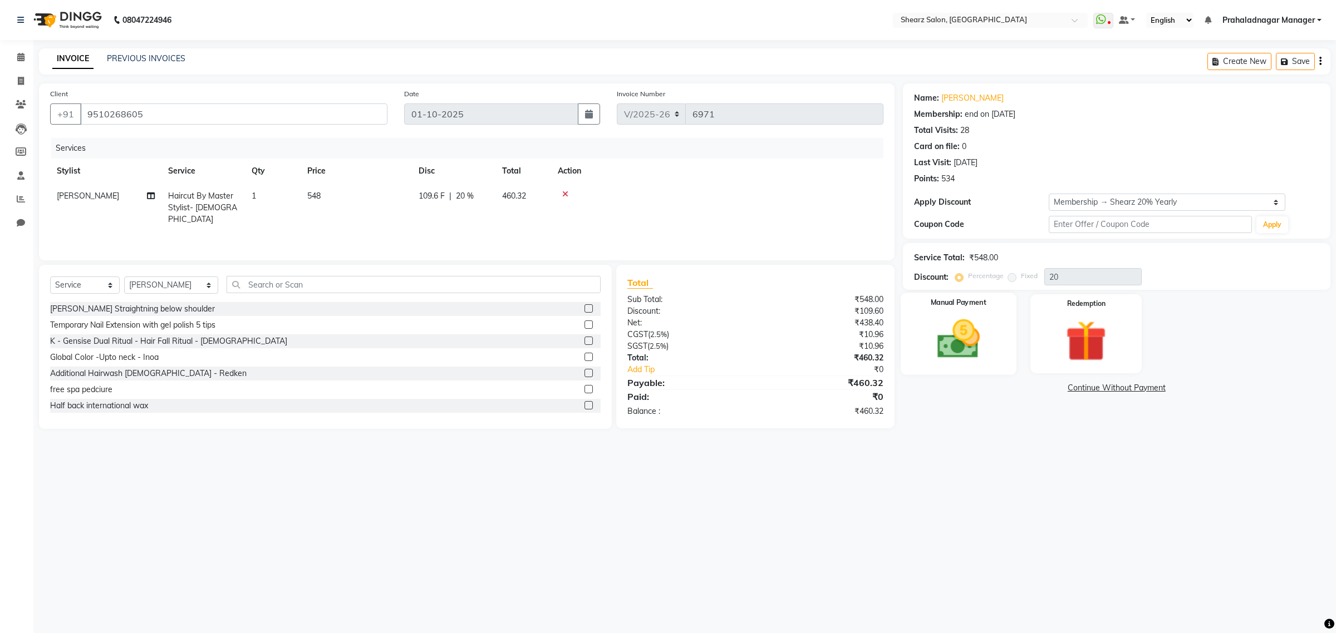
click at [969, 327] on img at bounding box center [957, 339] width 69 height 49
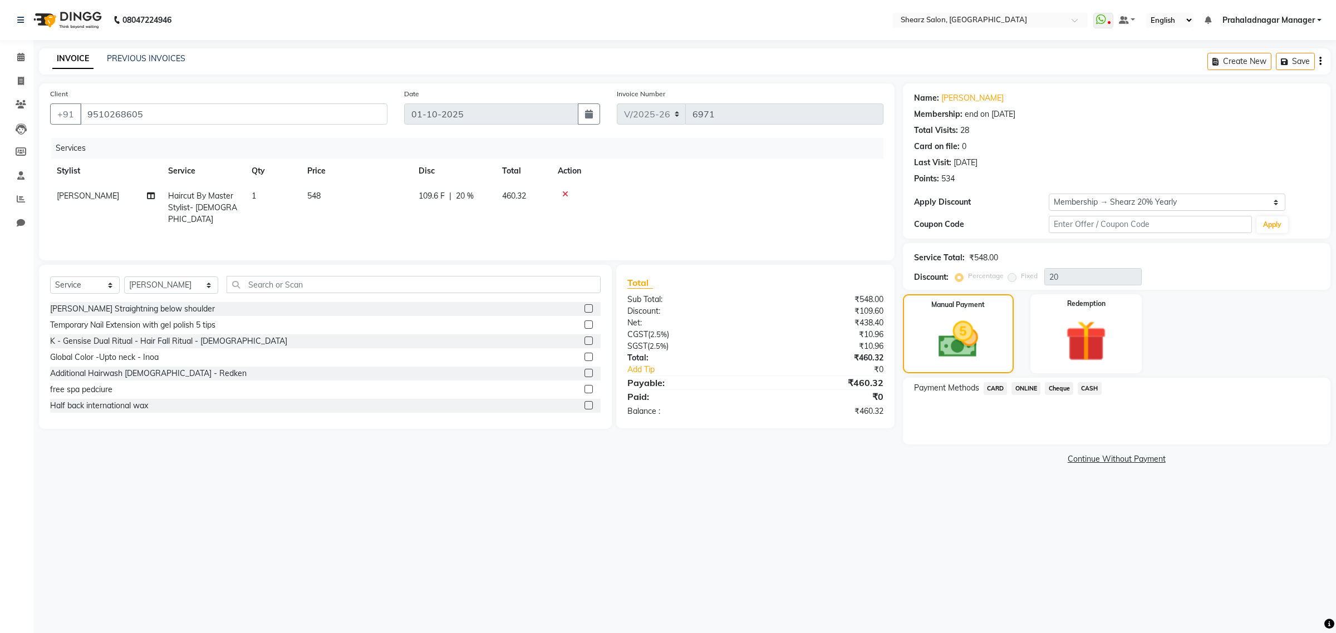
click at [1026, 392] on span "ONLINE" at bounding box center [1025, 388] width 29 height 13
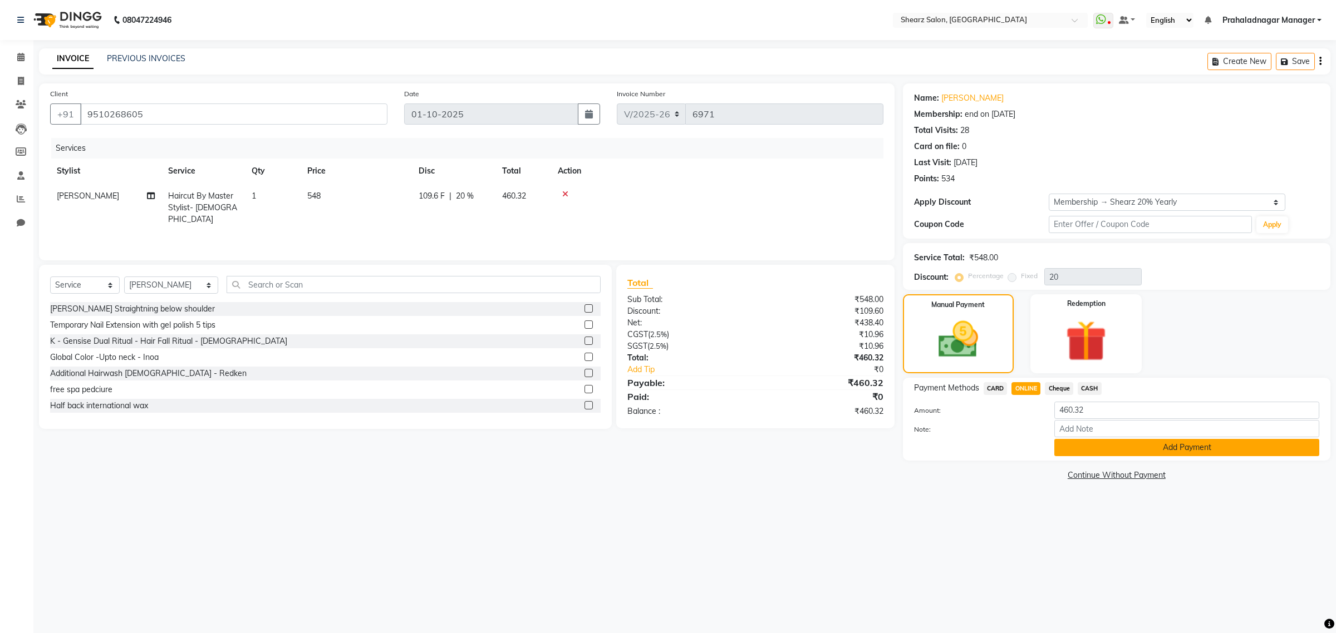
click at [1234, 448] on button "Add Payment" at bounding box center [1186, 447] width 265 height 17
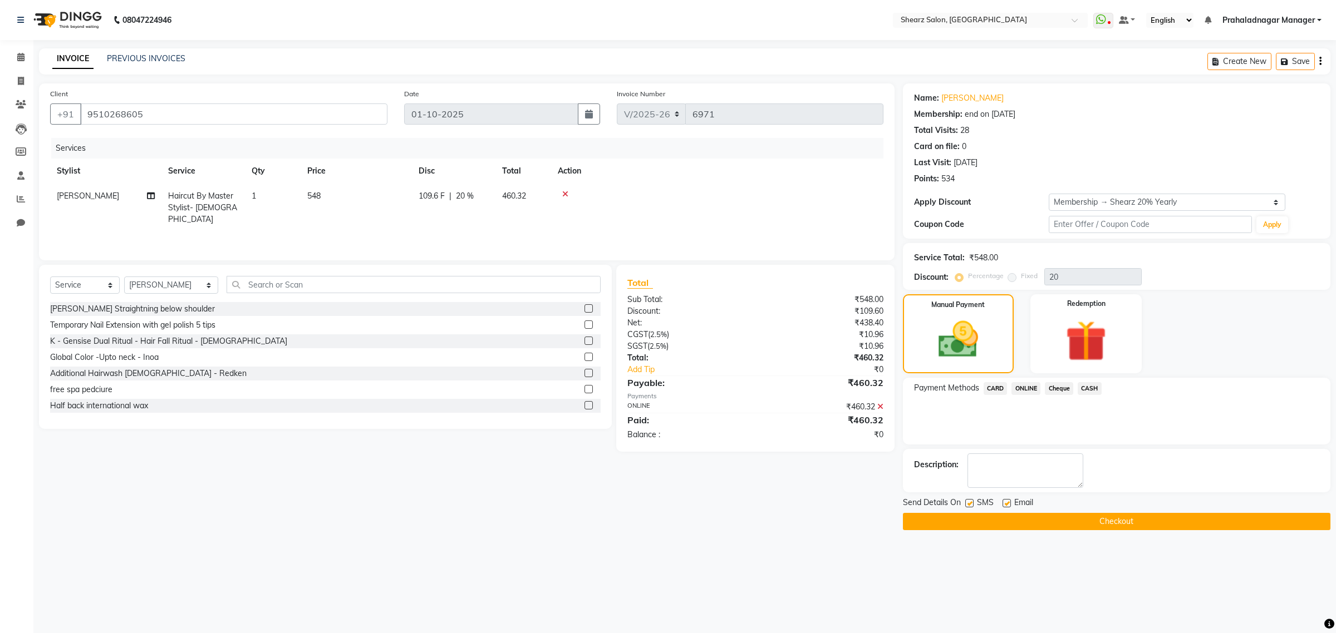
click at [1152, 524] on button "Checkout" at bounding box center [1116, 521] width 427 height 17
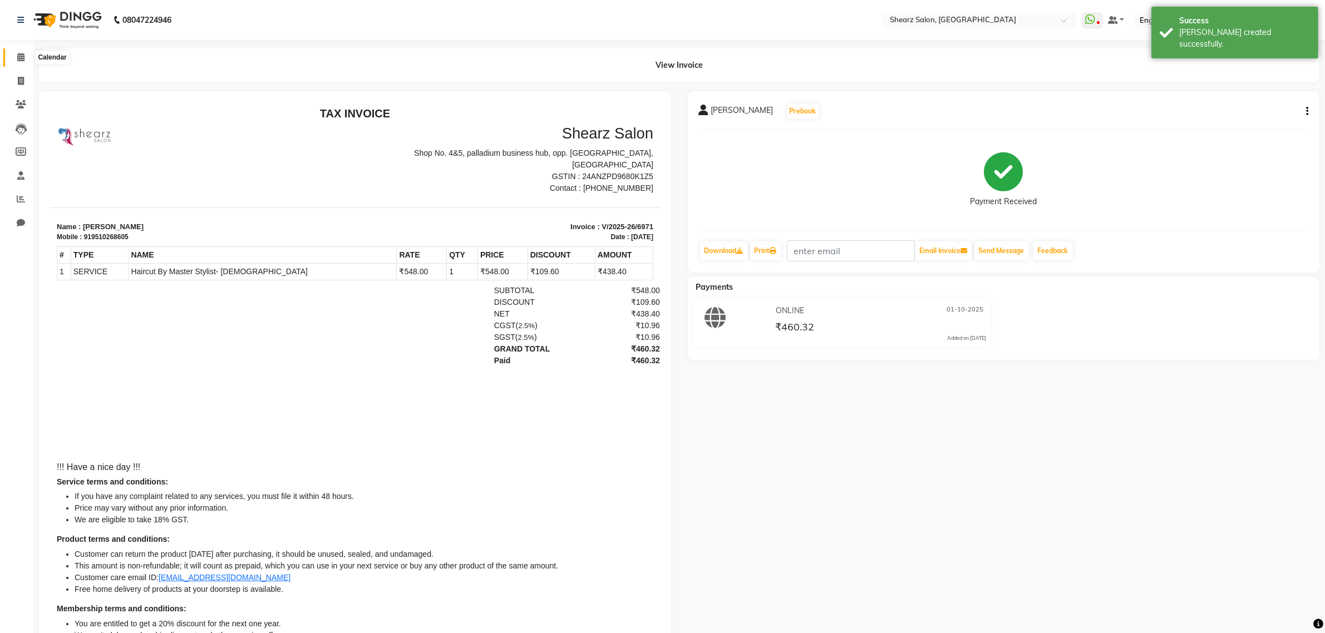
drag, startPoint x: 11, startPoint y: 57, endPoint x: 31, endPoint y: 58, distance: 20.1
click at [11, 57] on span at bounding box center [20, 57] width 19 height 13
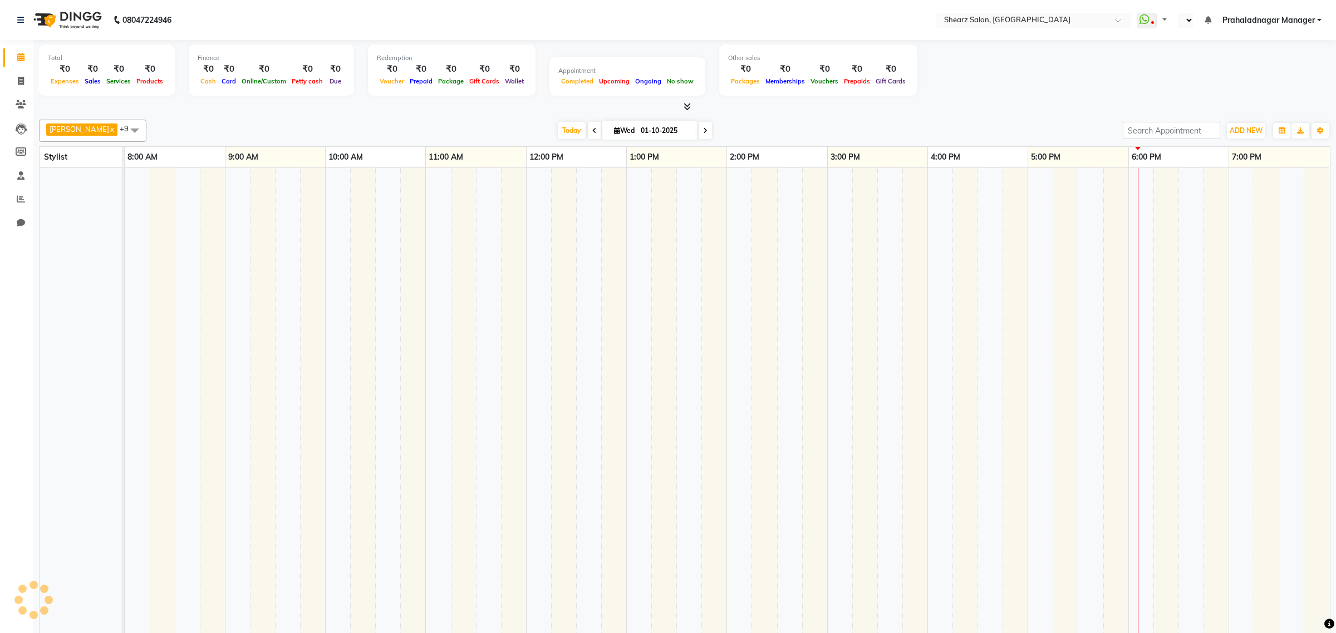
select select "en"
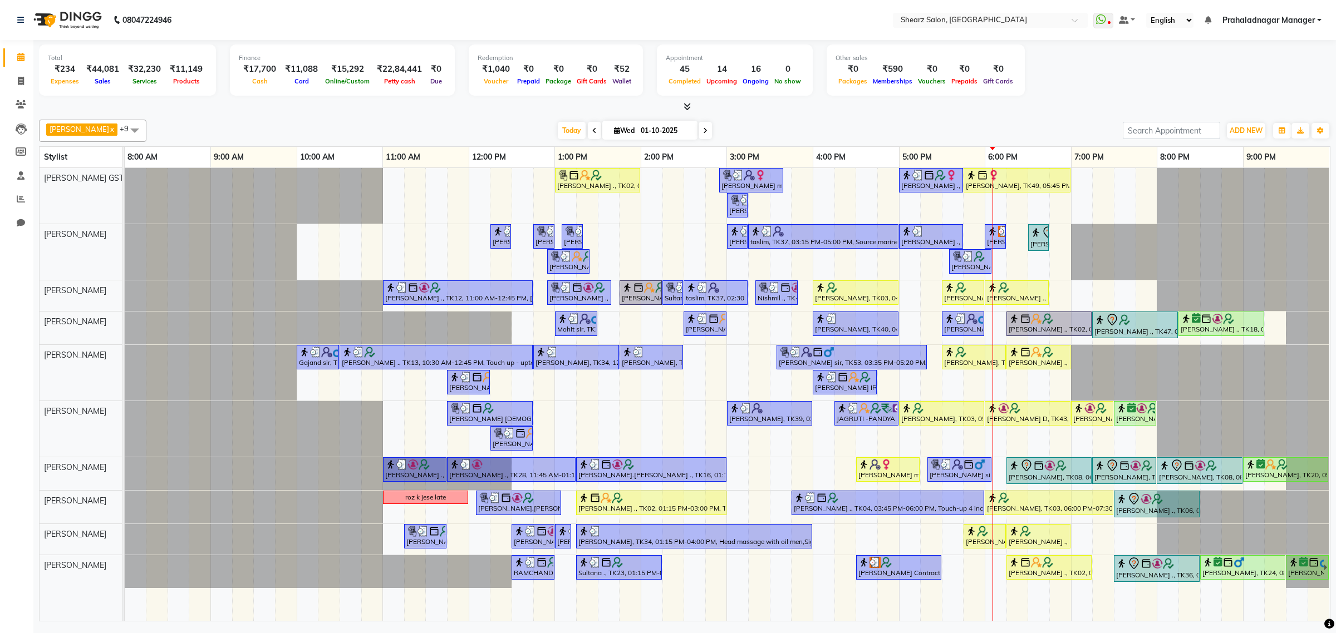
click at [1269, 17] on span "Prahaladnagar Manager" at bounding box center [1268, 20] width 92 height 12
click at [1253, 79] on link "Sign out" at bounding box center [1264, 76] width 102 height 17
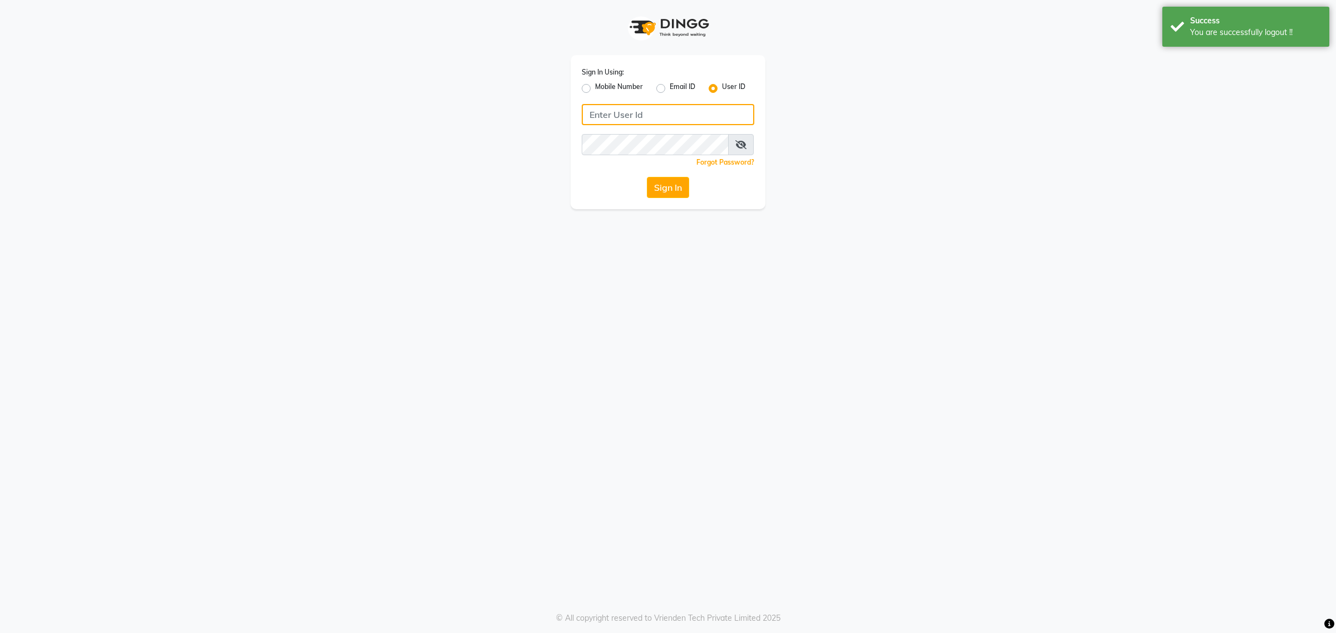
type input "9104334891"
click at [632, 92] on label "Mobile Number" at bounding box center [619, 88] width 48 height 13
click at [602, 89] on input "Mobile Number" at bounding box center [598, 85] width 7 height 7
radio input "true"
radio input "false"
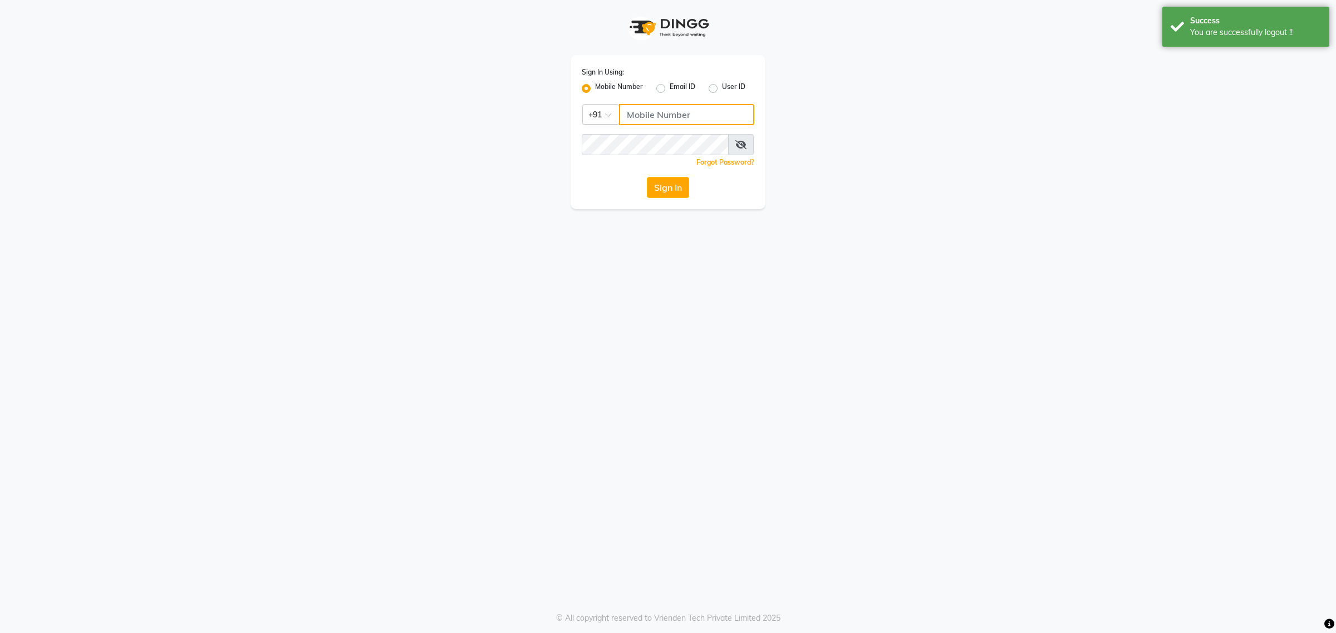
drag, startPoint x: 654, startPoint y: 114, endPoint x: 677, endPoint y: 124, distance: 24.7
click at [654, 114] on input "Username" at bounding box center [686, 114] width 135 height 21
type input "7788994224"
click at [683, 193] on button "Sign In" at bounding box center [668, 187] width 42 height 21
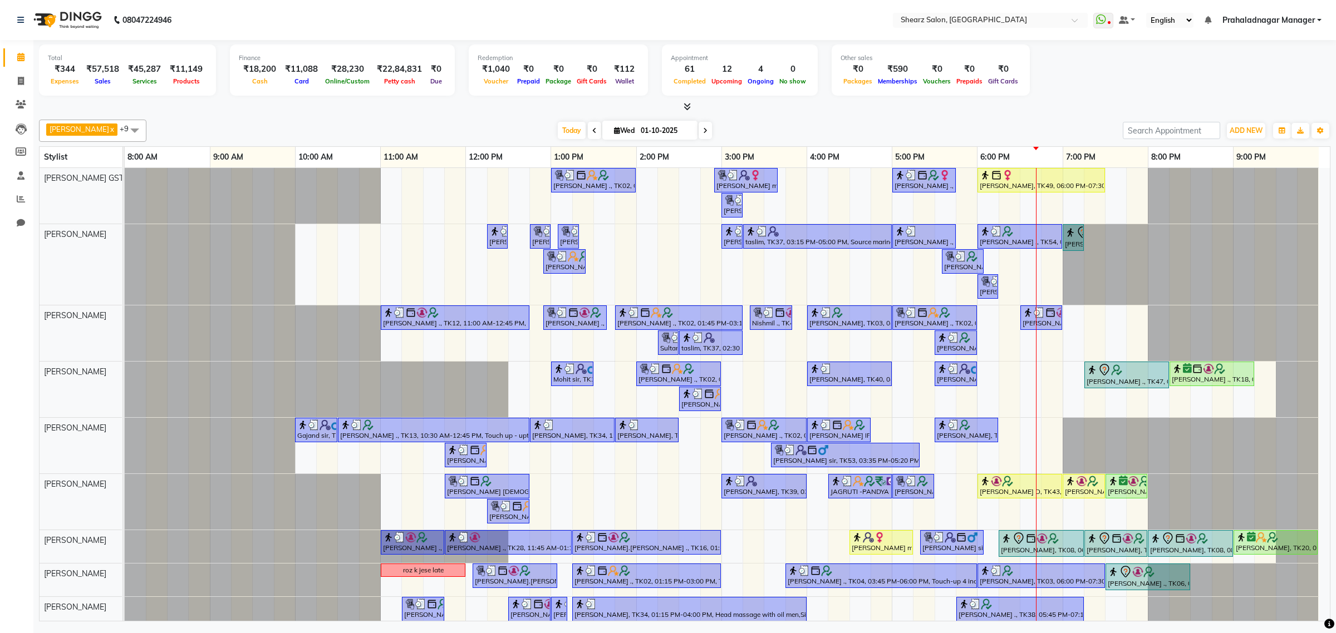
scroll to position [77, 0]
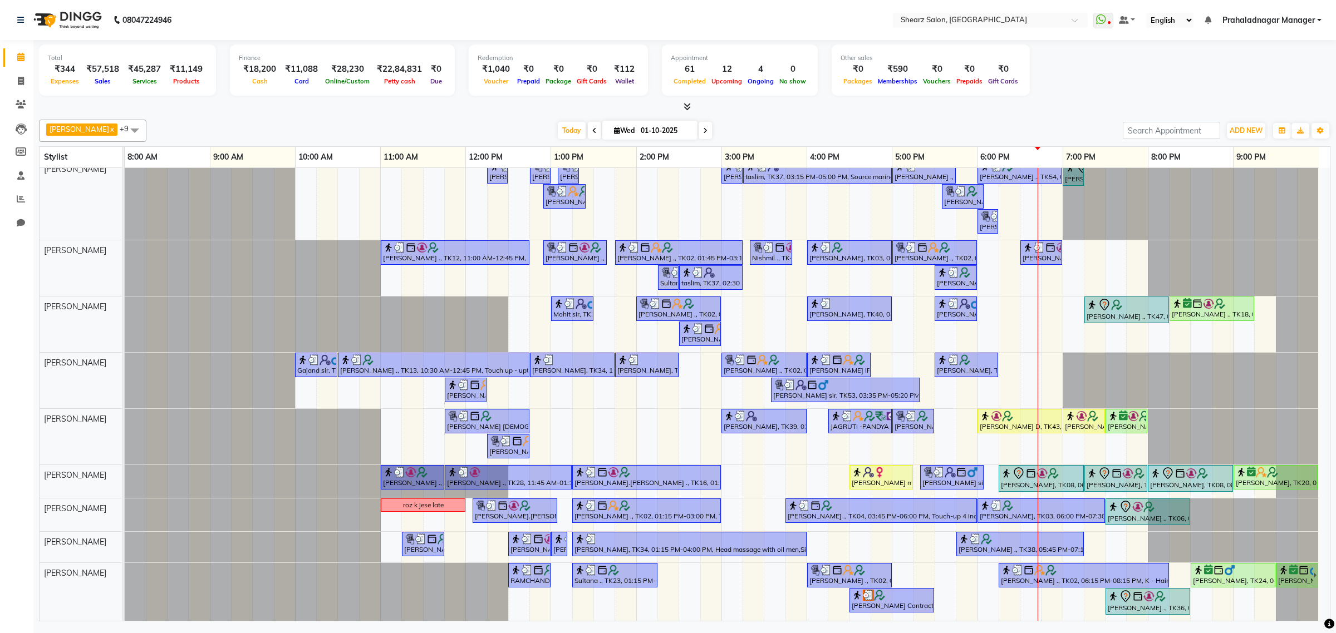
click at [637, 127] on input "01-10-2025" at bounding box center [665, 130] width 56 height 17
select select "10"
select select "2025"
click at [1258, 132] on span "ADD NEW" at bounding box center [1245, 130] width 33 height 8
click at [1230, 174] on link "Add Expense" at bounding box center [1220, 181] width 88 height 14
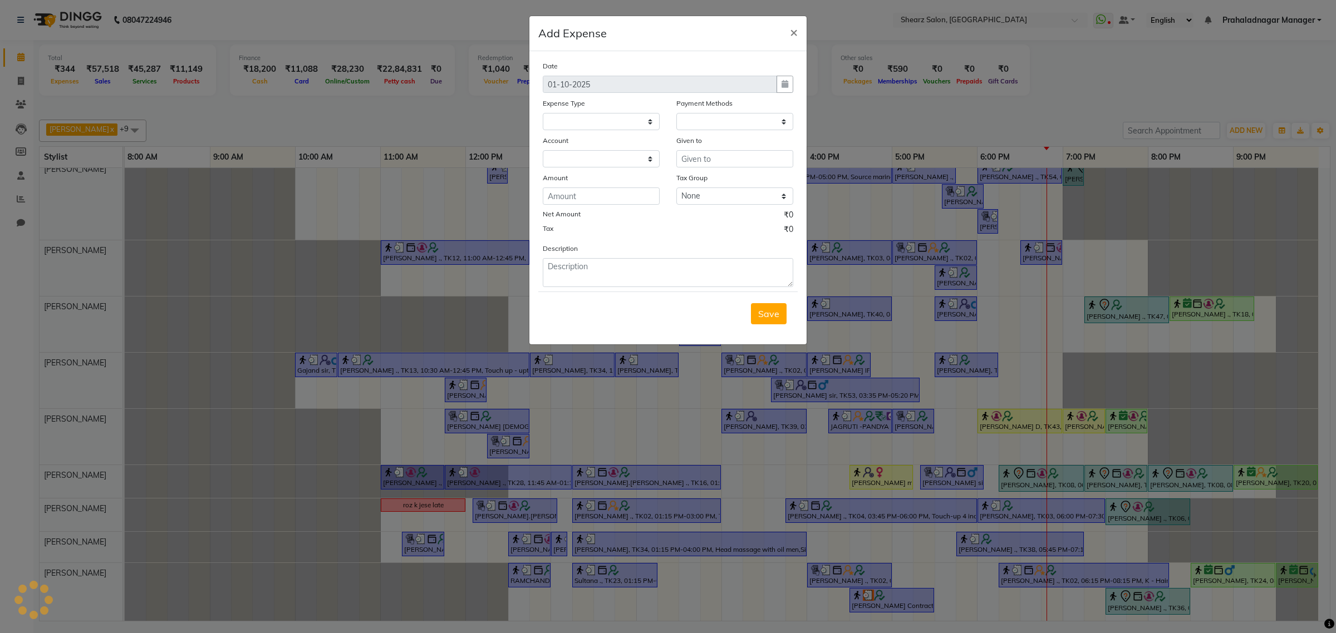
select select "1"
select select "7285"
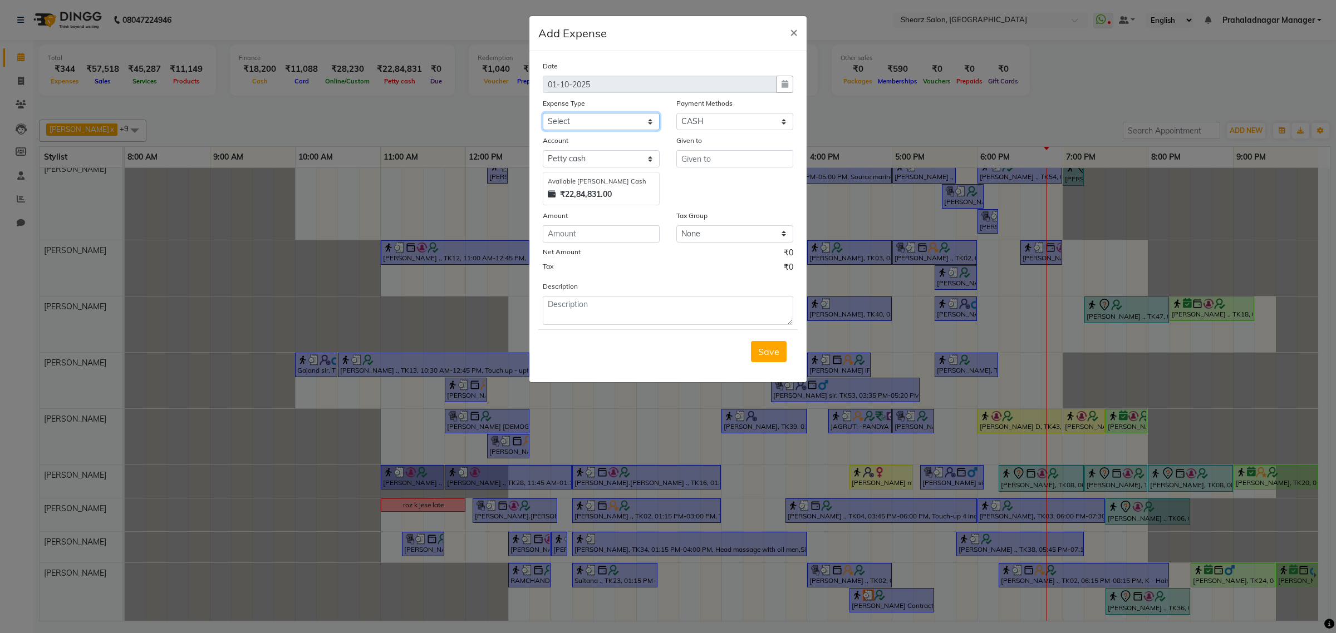
click at [598, 125] on select "Select Advance Salary Bank charges Car maintenance Cash transfer to bank Cash t…" at bounding box center [601, 121] width 117 height 17
select select "10"
click at [543, 113] on select "Select Advance Salary Bank charges Car maintenance Cash transfer to bank Cash t…" at bounding box center [601, 121] width 117 height 17
click at [746, 157] on input "text" at bounding box center [734, 158] width 117 height 17
type input "rubb"
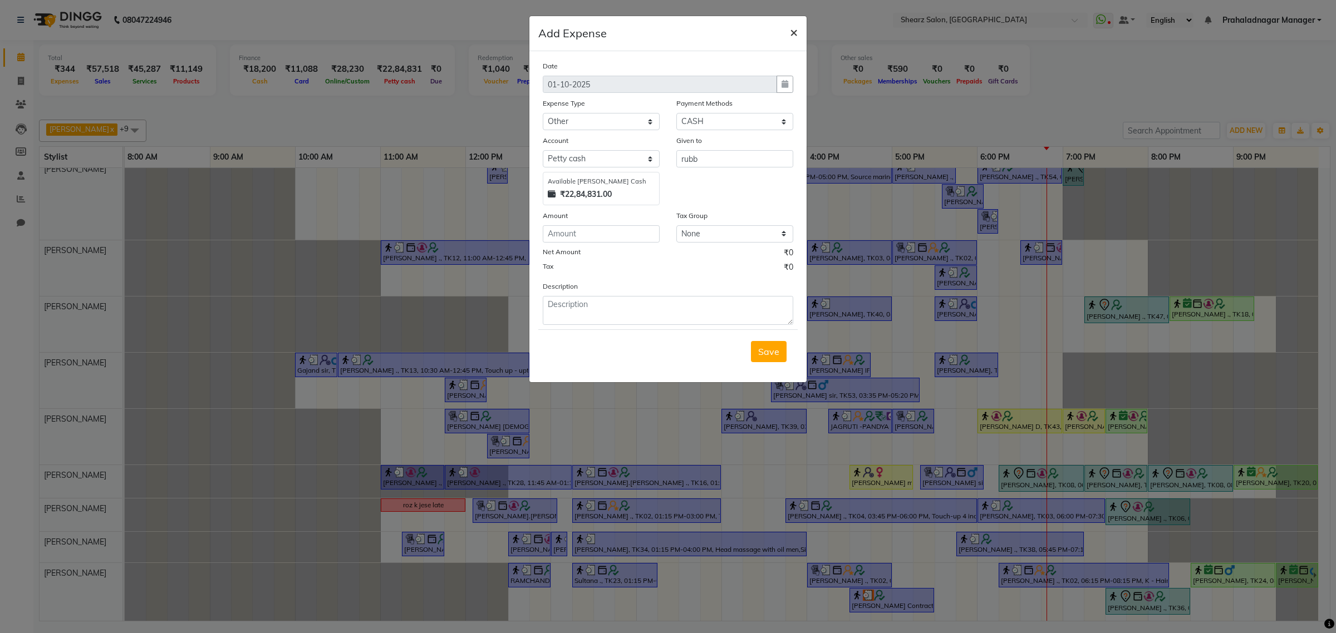
click at [790, 33] on span "×" at bounding box center [794, 31] width 8 height 17
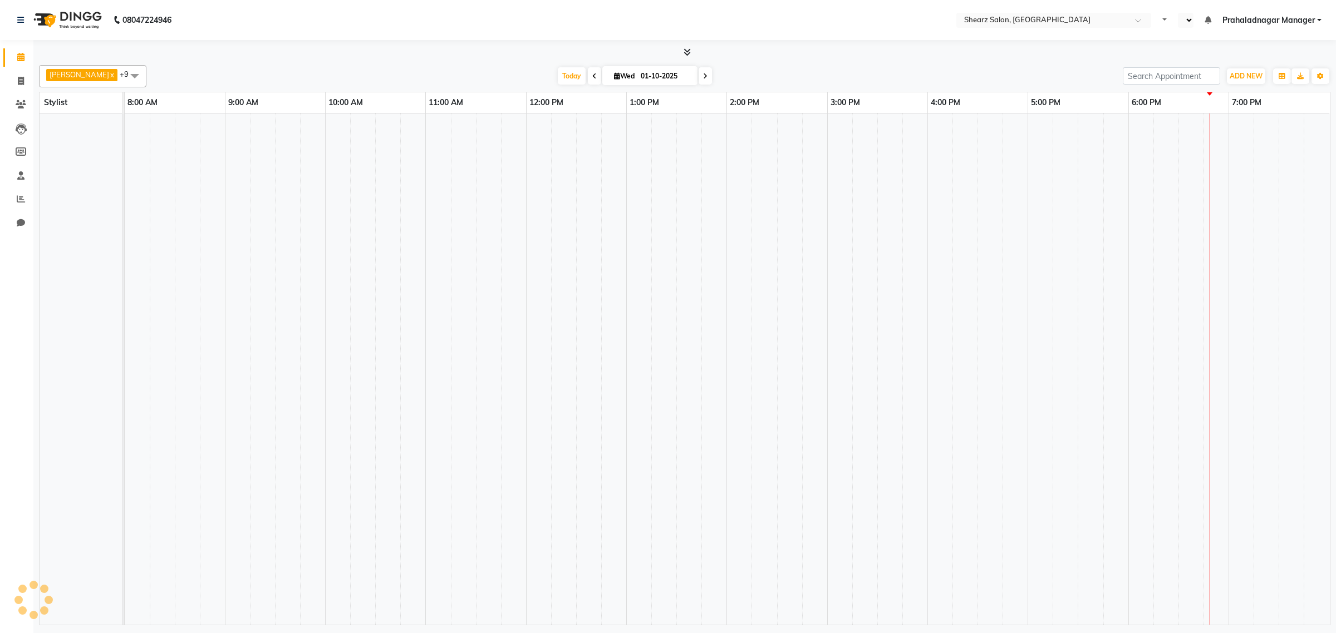
select select "en"
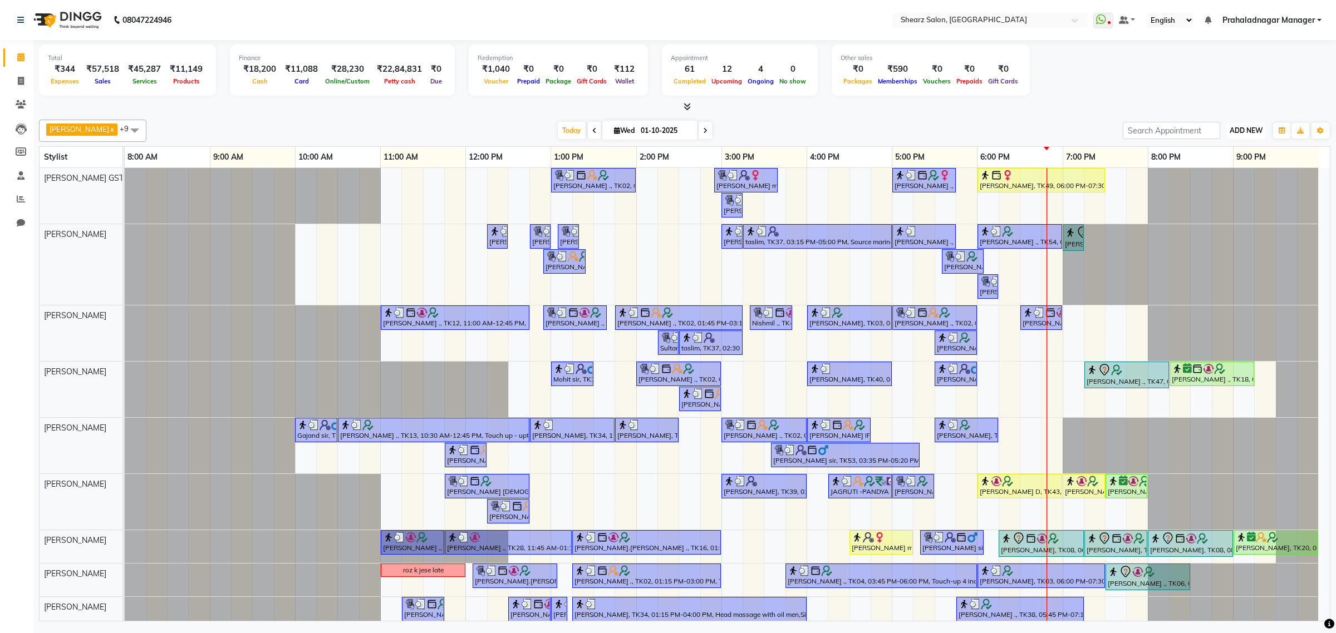
click at [1235, 129] on span "ADD NEW" at bounding box center [1245, 130] width 33 height 8
click at [1219, 187] on link "Add Expense" at bounding box center [1220, 181] width 88 height 14
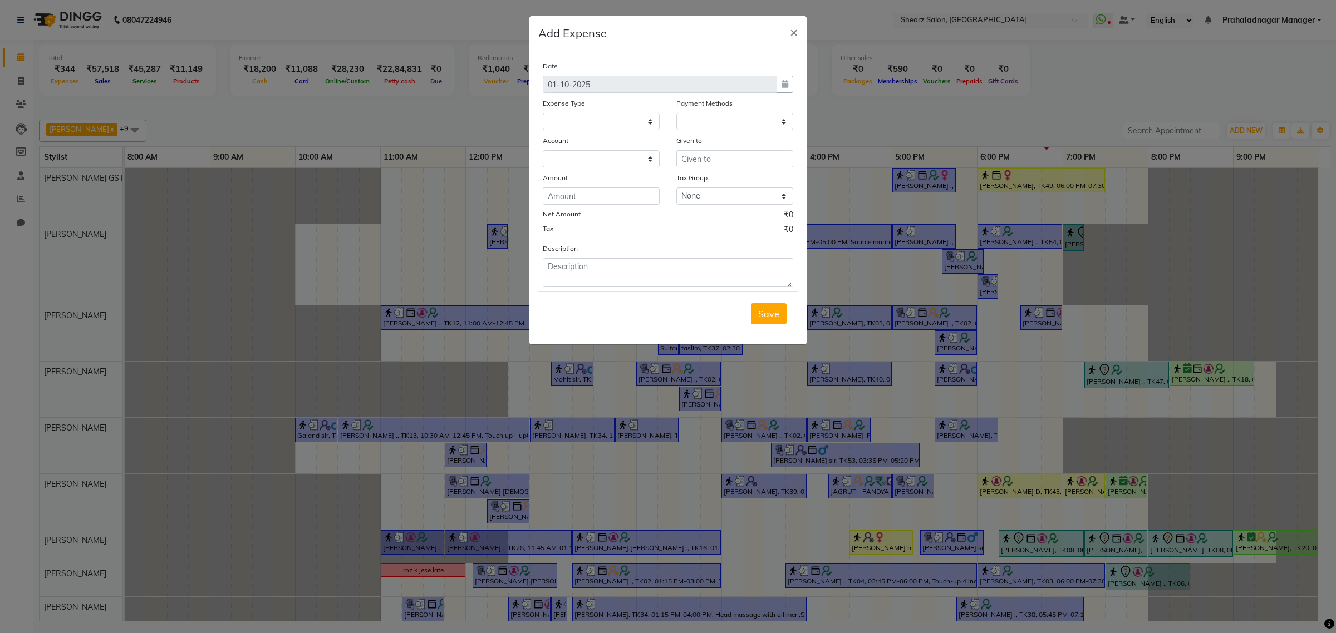
select select "1"
select select "7285"
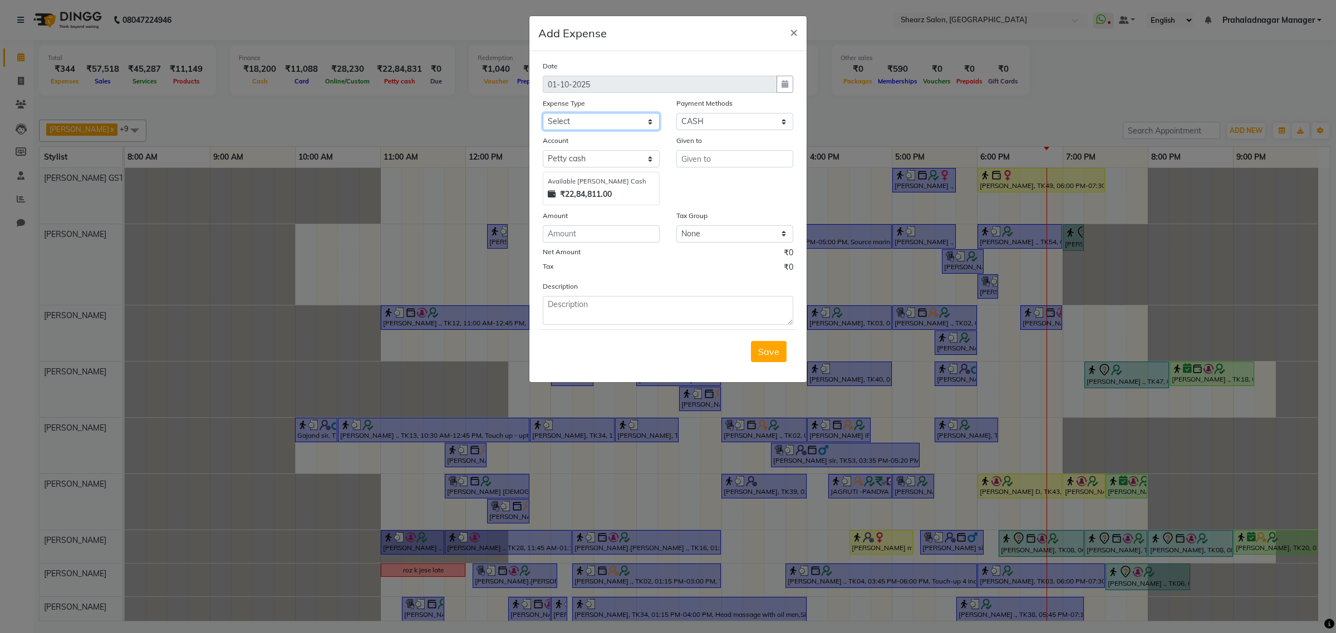
click at [621, 115] on select "Select Advance Salary Bank charges Car maintenance Cash transfer to bank Cash t…" at bounding box center [601, 121] width 117 height 17
select select "10"
click at [543, 113] on select "Select Advance Salary Bank charges Car maintenance Cash transfer to bank Cash t…" at bounding box center [601, 121] width 117 height 17
click at [725, 164] on input "text" at bounding box center [734, 158] width 117 height 17
type input "milk"
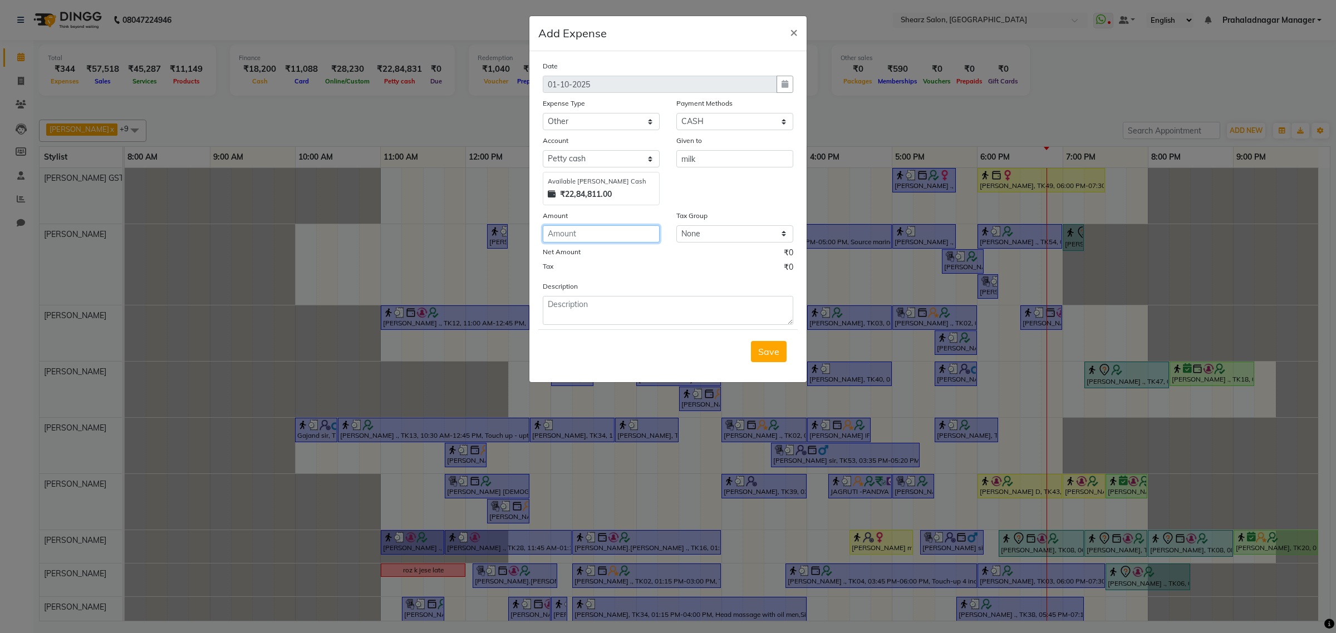
click at [566, 231] on input "number" at bounding box center [601, 233] width 117 height 17
type input "34"
click at [756, 346] on button "Save" at bounding box center [769, 351] width 36 height 21
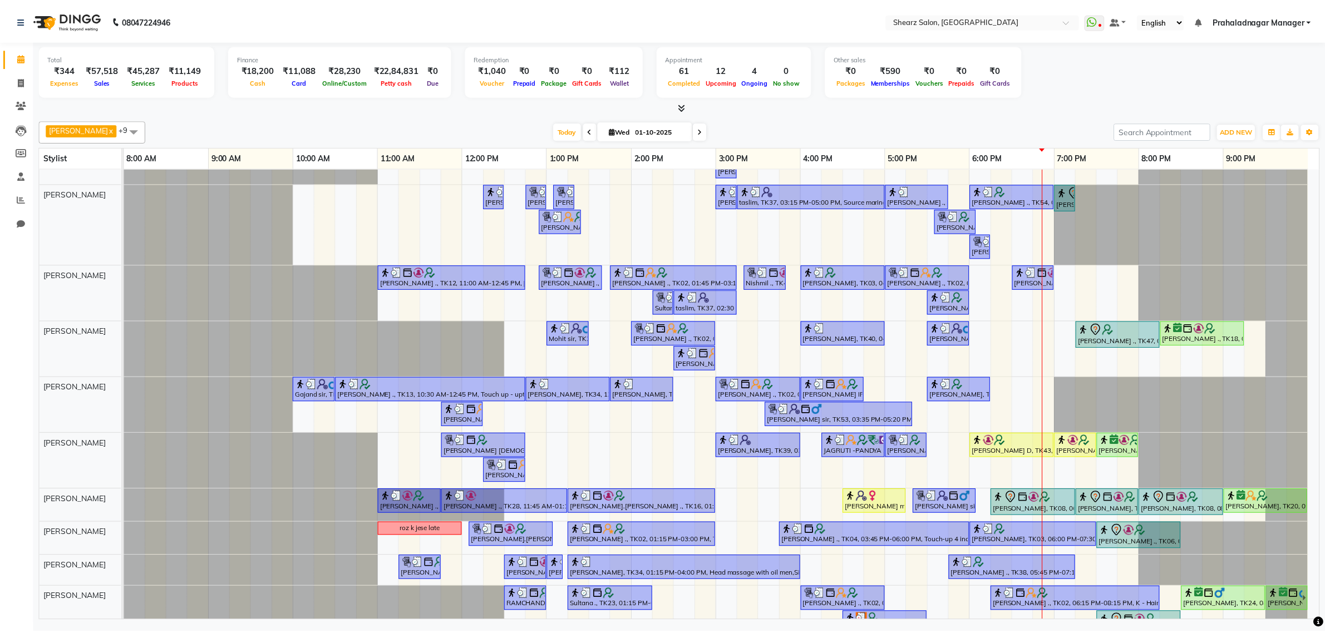
scroll to position [77, 0]
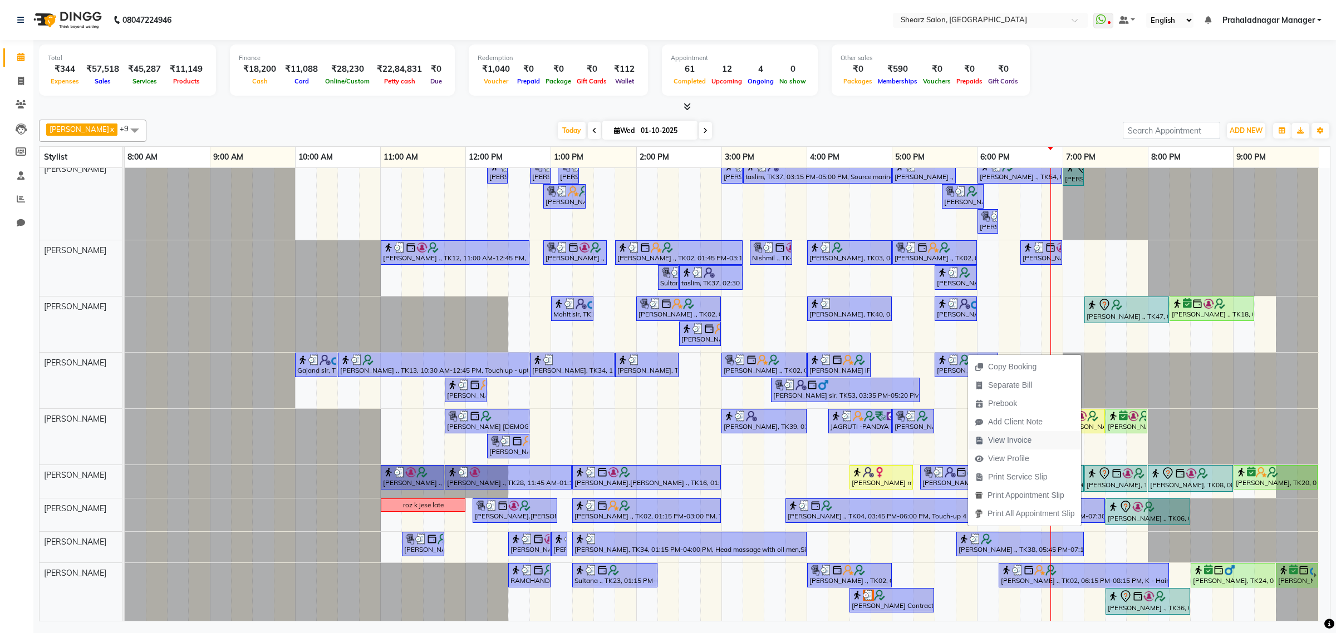
click at [1003, 435] on span "View Invoice" at bounding box center [1009, 441] width 43 height 12
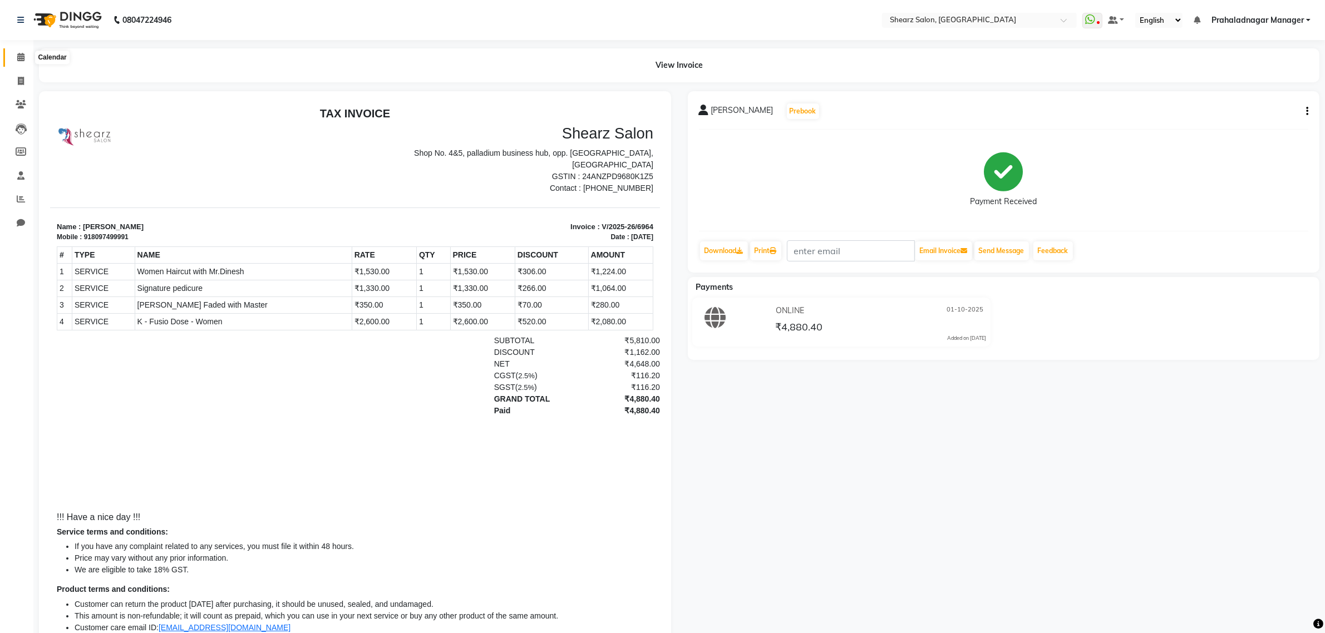
click at [21, 51] on span at bounding box center [20, 57] width 19 height 13
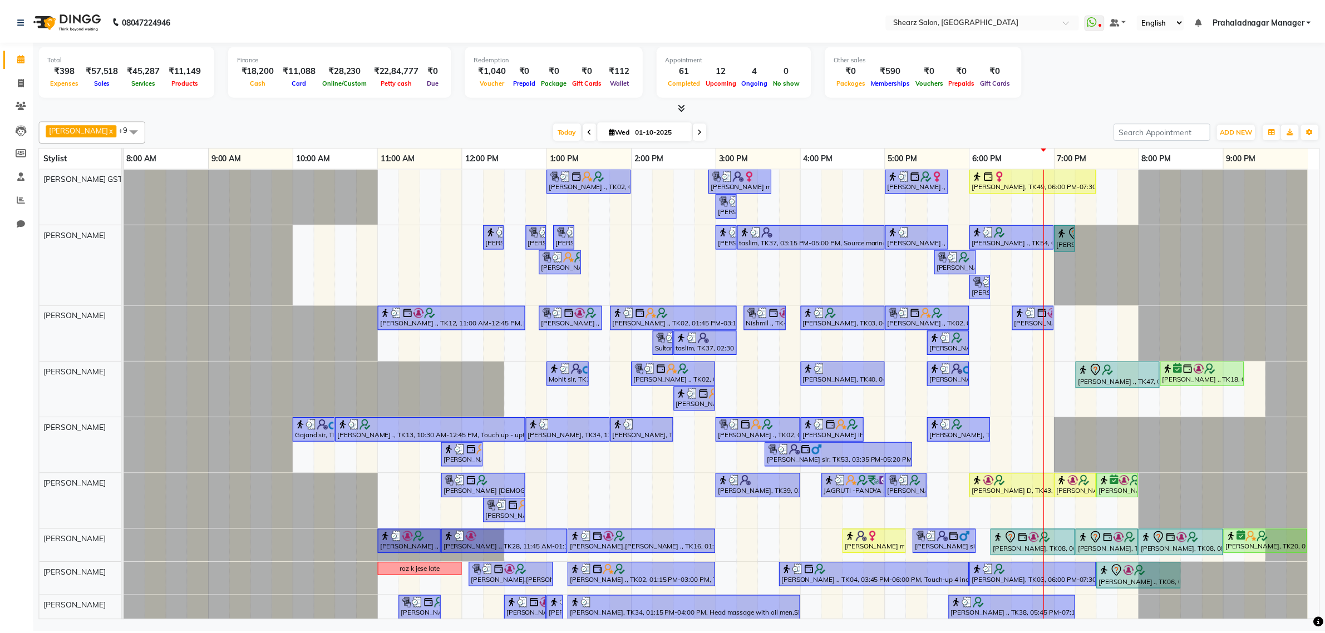
scroll to position [77, 0]
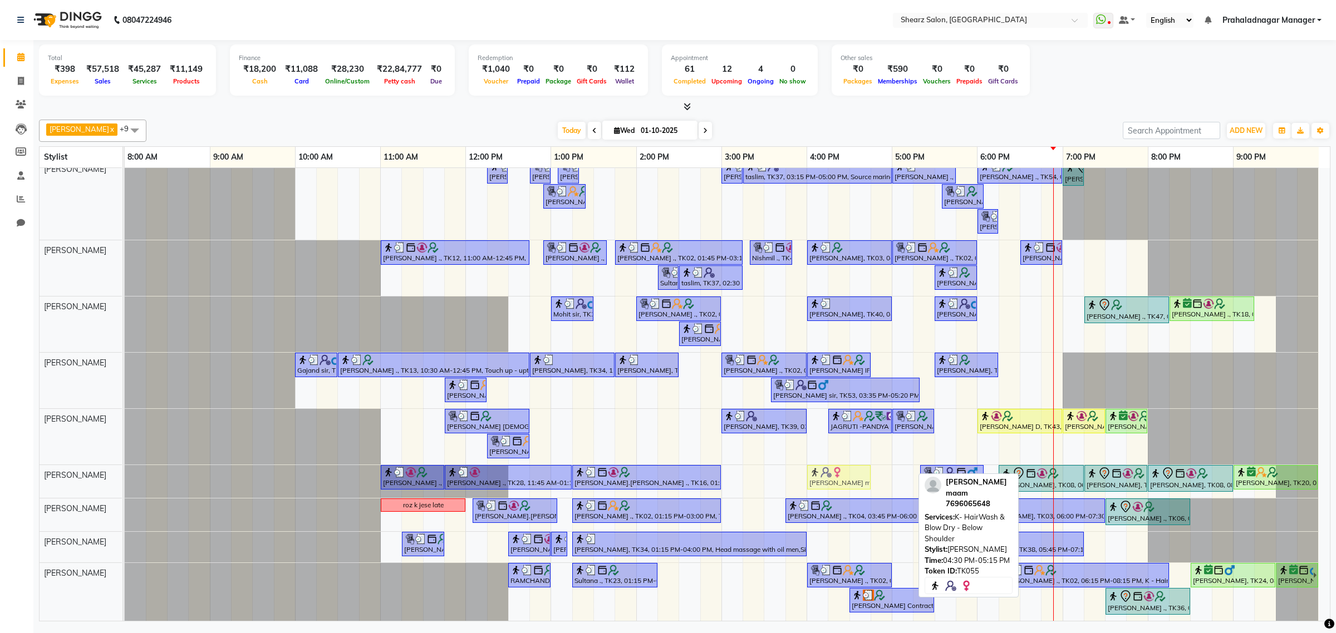
drag, startPoint x: 892, startPoint y: 462, endPoint x: 886, endPoint y: 463, distance: 6.2
click at [125, 466] on div "Rakshit Patel ., TK10, 11:00 AM-11:45 AM, Beard Faded with Sr. Devashis Gadia .…" at bounding box center [125, 481] width 0 height 33
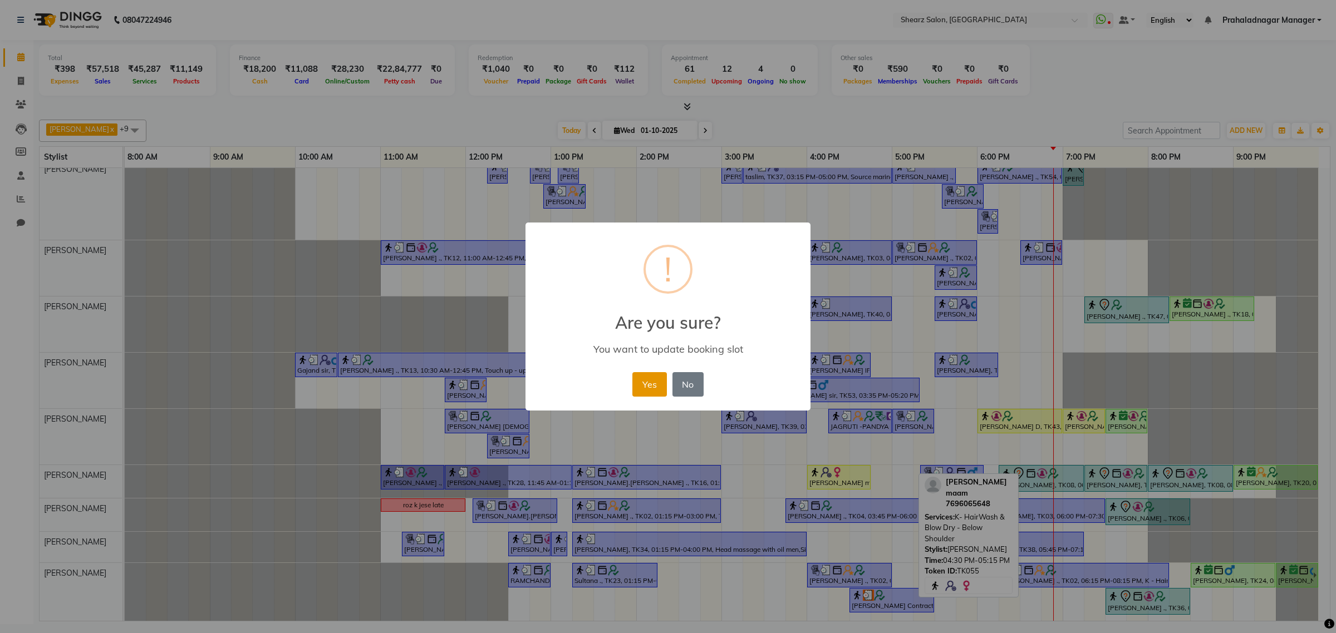
click at [646, 387] on button "Yes" at bounding box center [649, 384] width 34 height 24
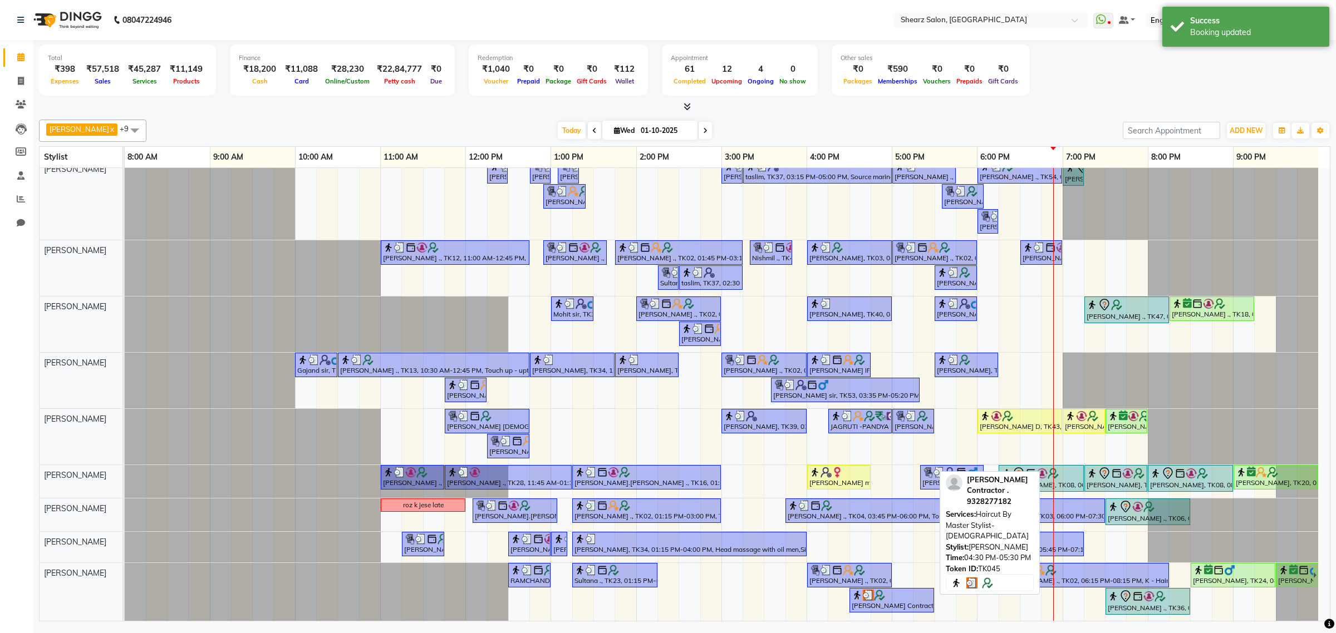
drag, startPoint x: 882, startPoint y: 596, endPoint x: 896, endPoint y: 596, distance: 14.5
click at [896, 596] on div "Alap Contractor ., TK45, 04:30 PM-05:30 PM, Haircut By Master Stylist- Male" at bounding box center [891, 600] width 82 height 21
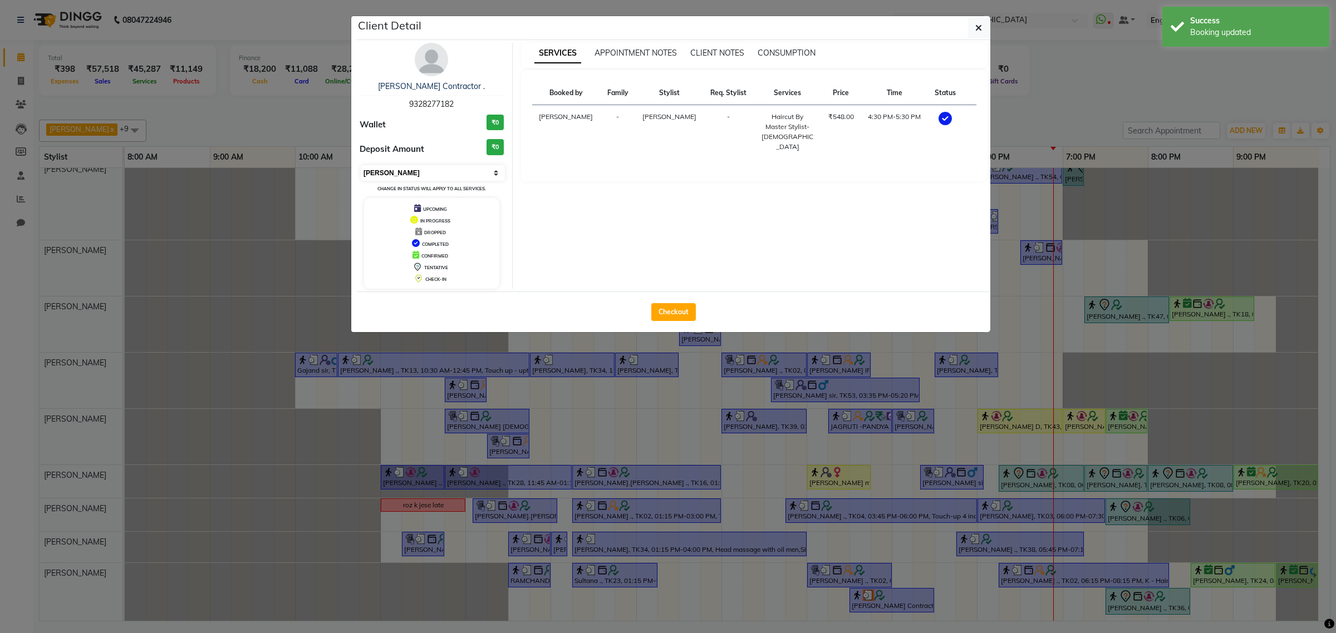
drag, startPoint x: 450, startPoint y: 174, endPoint x: 445, endPoint y: 179, distance: 6.7
click at [450, 174] on select "Select MARK DONE UPCOMING" at bounding box center [433, 173] width 144 height 16
click at [361, 165] on select "Select MARK DONE UPCOMING" at bounding box center [433, 173] width 144 height 16
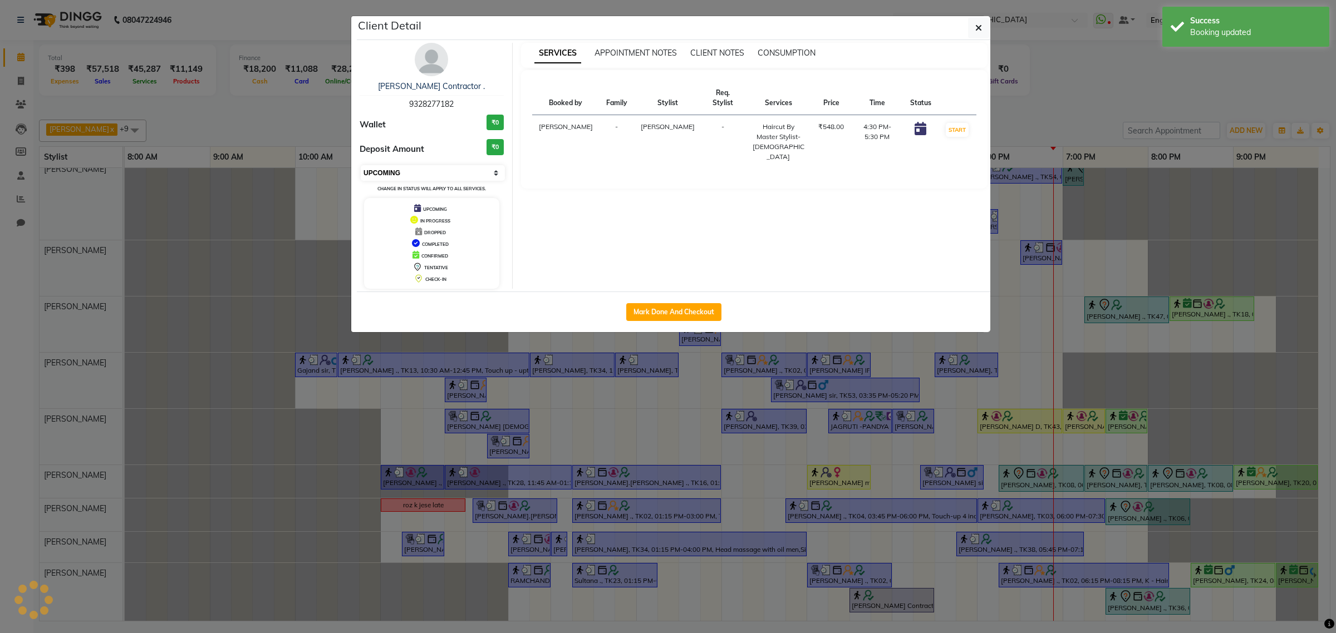
drag, startPoint x: 418, startPoint y: 170, endPoint x: 413, endPoint y: 177, distance: 8.8
click at [418, 170] on select "Select IN SERVICE CONFIRMED TENTATIVE CHECK IN MARK DONE DROPPED UPCOMING" at bounding box center [433, 173] width 144 height 16
select select "1"
click at [361, 165] on select "Select IN SERVICE CONFIRMED TENTATIVE CHECK IN MARK DONE DROPPED UPCOMING" at bounding box center [433, 173] width 144 height 16
click at [980, 29] on icon "button" at bounding box center [978, 27] width 7 height 9
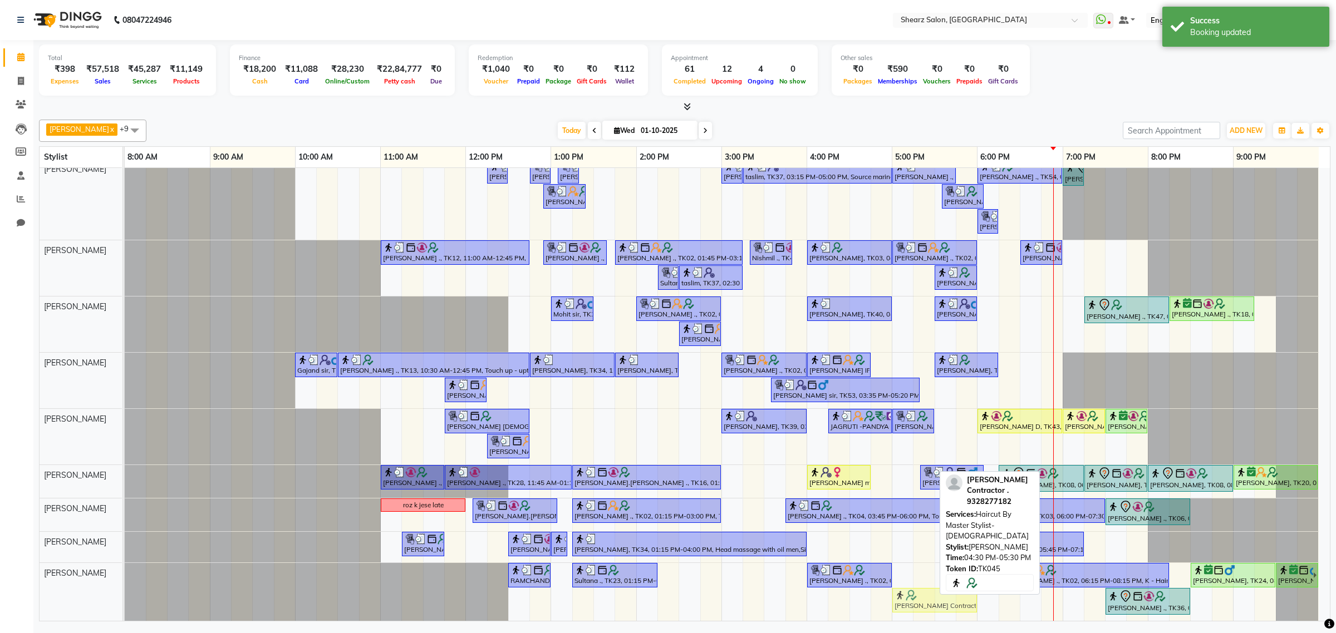
drag, startPoint x: 891, startPoint y: 587, endPoint x: 934, endPoint y: 580, distance: 42.8
click at [125, 580] on div "RAMCHANDRA ., TK17, 12:30 PM-01:00 PM, Beard crafting Sultana ., TK23, 01:15 PM…" at bounding box center [125, 592] width 0 height 58
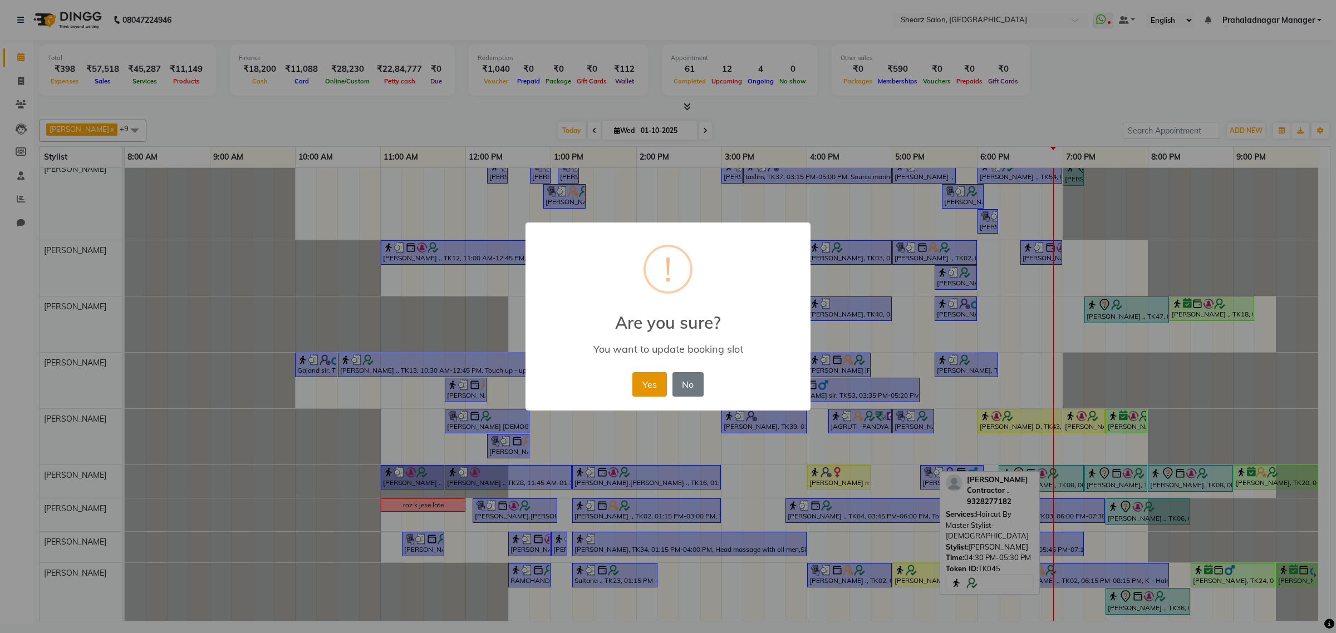
click at [648, 388] on button "Yes" at bounding box center [649, 384] width 34 height 24
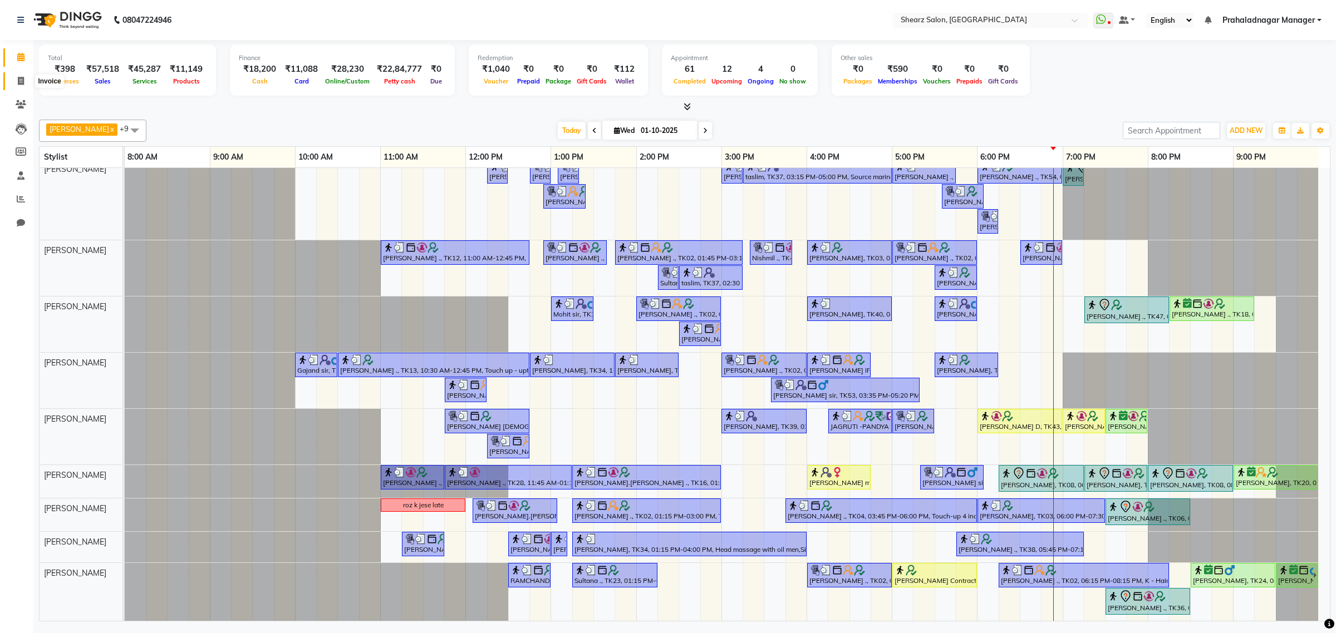
click at [27, 77] on span at bounding box center [20, 81] width 19 height 13
select select "service"
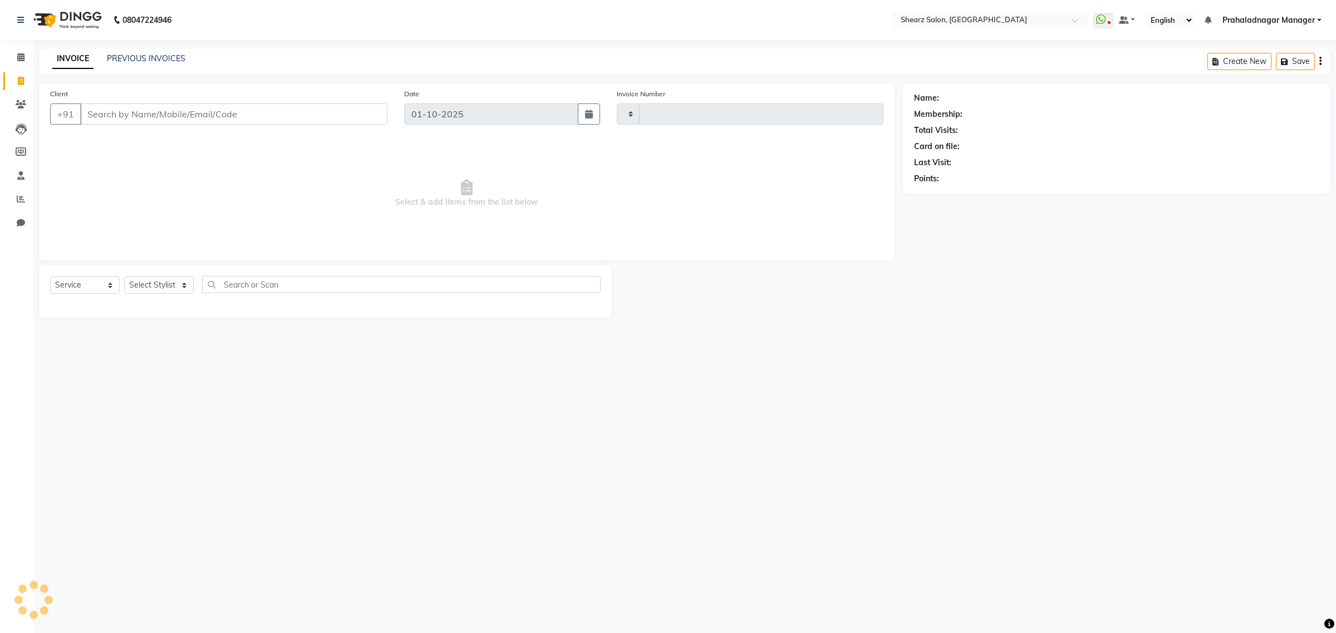
type input "6965"
select select "8157"
click at [177, 61] on link "PREVIOUS INVOICES" at bounding box center [146, 58] width 78 height 10
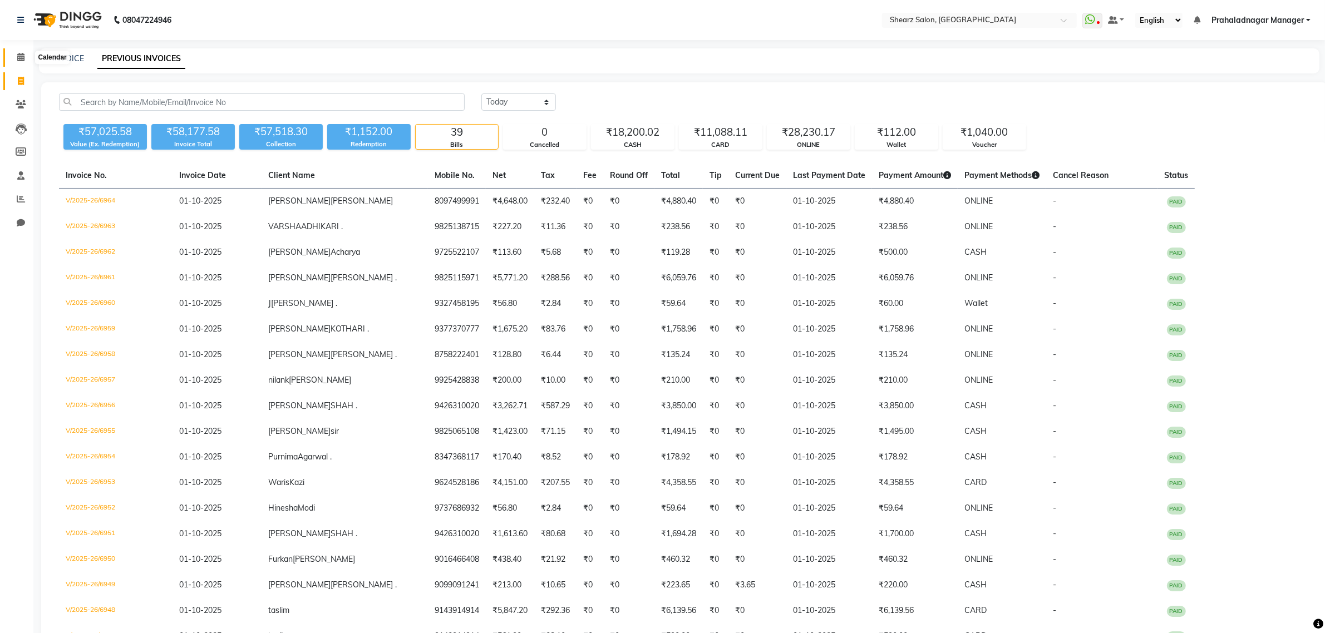
click at [11, 54] on span at bounding box center [20, 57] width 19 height 13
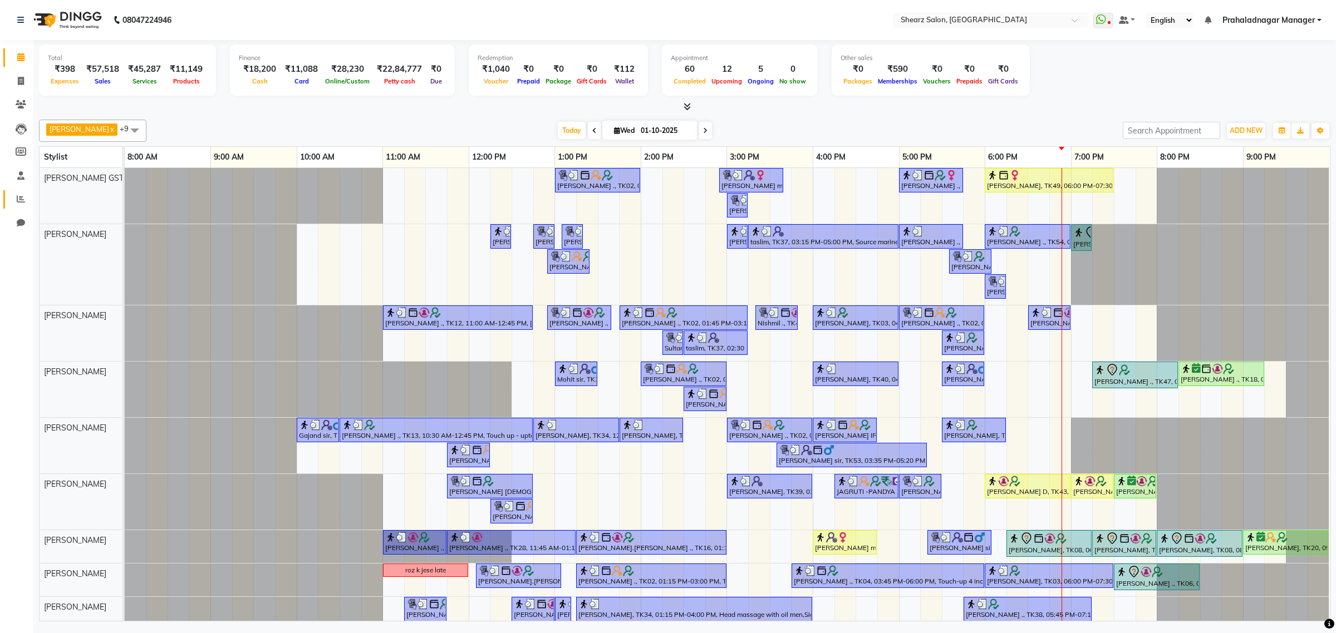
click at [18, 191] on link "Reports" at bounding box center [16, 199] width 27 height 18
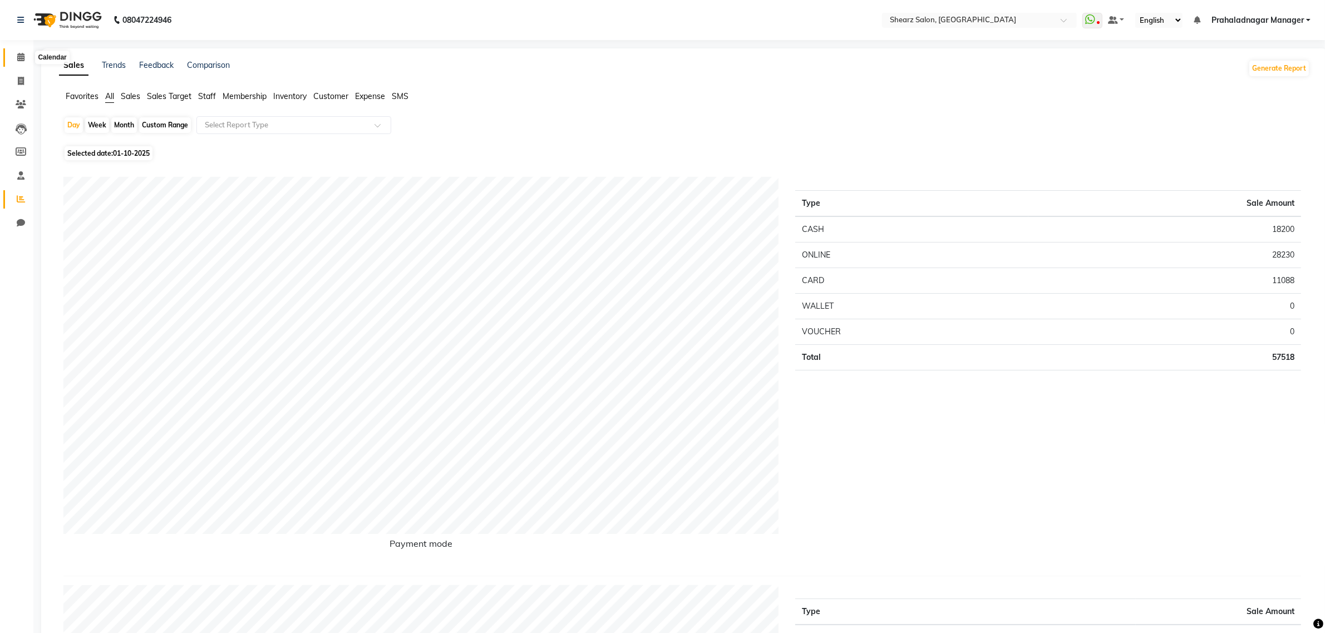
click at [18, 58] on icon at bounding box center [20, 57] width 7 height 8
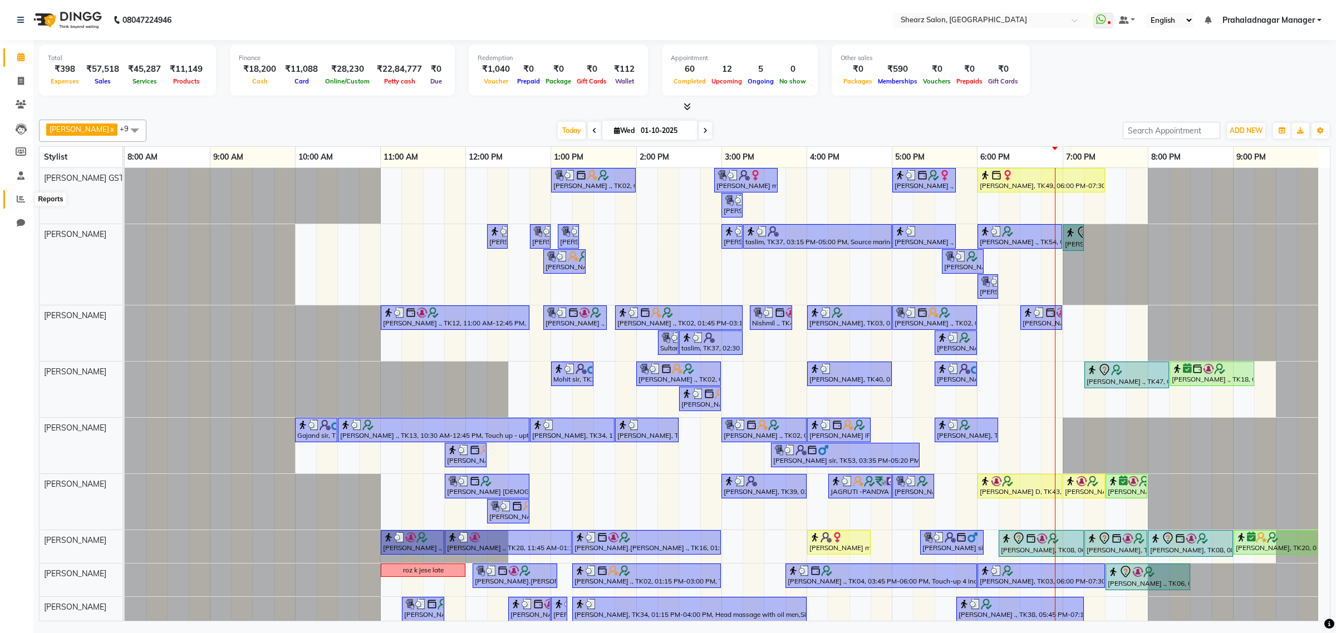
click at [17, 201] on icon at bounding box center [21, 199] width 8 height 8
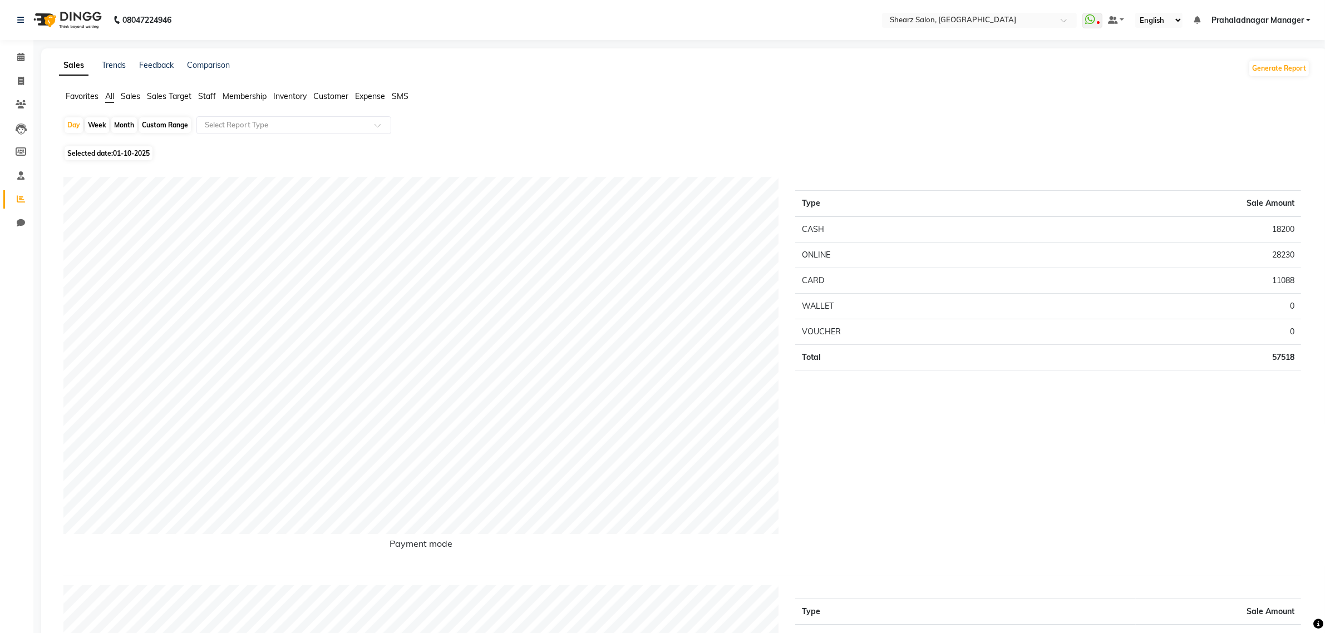
click at [374, 97] on span "Expense" at bounding box center [370, 96] width 30 height 10
click at [328, 134] on ng-select "Select Report Type" at bounding box center [293, 125] width 195 height 18
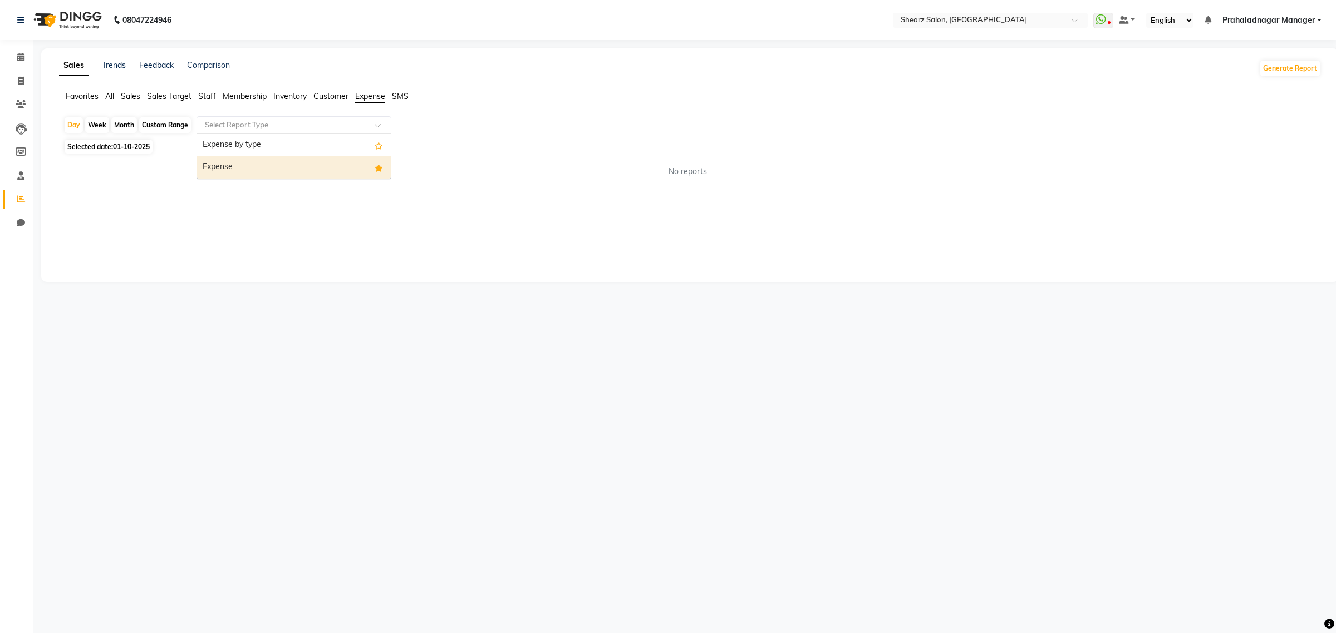
click at [290, 174] on div "Expense" at bounding box center [294, 167] width 194 height 22
select select "csv"
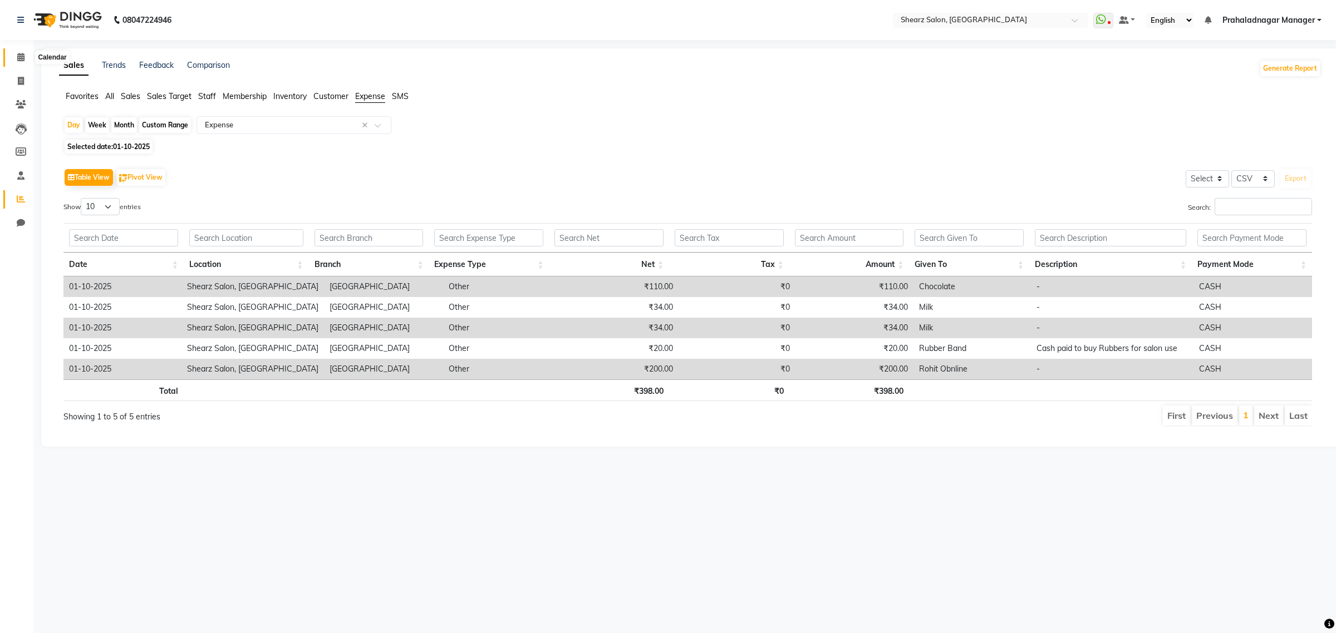
click at [16, 54] on span at bounding box center [20, 57] width 19 height 13
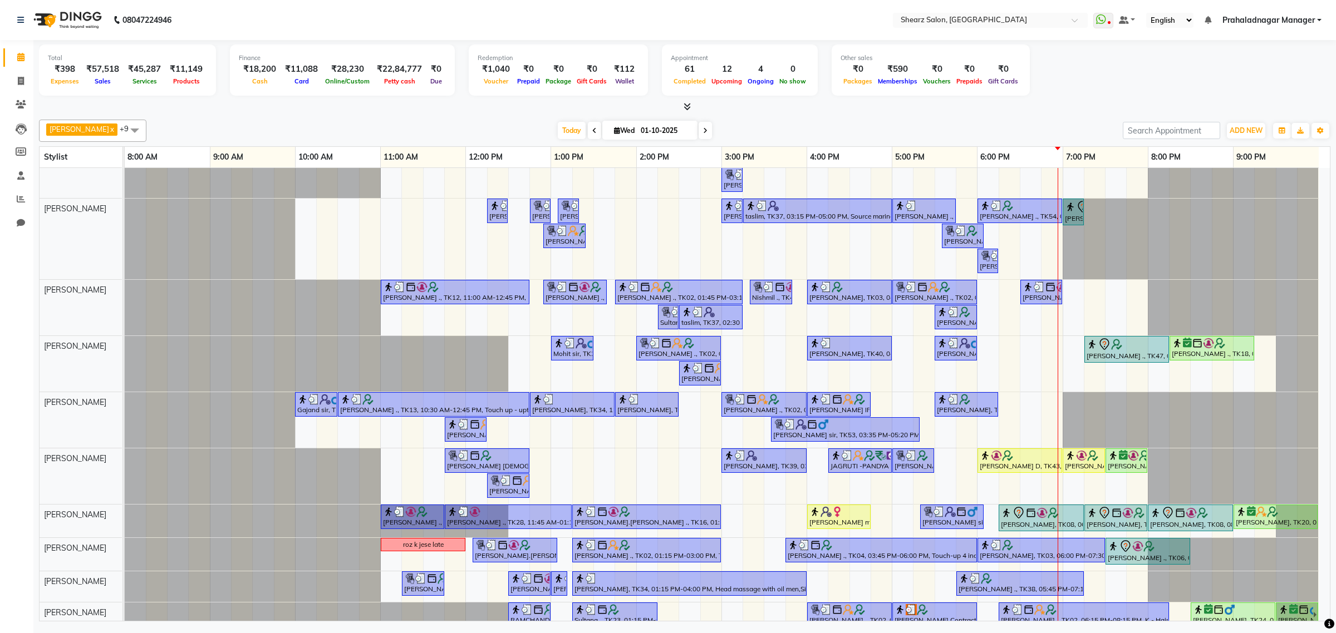
scroll to position [77, 0]
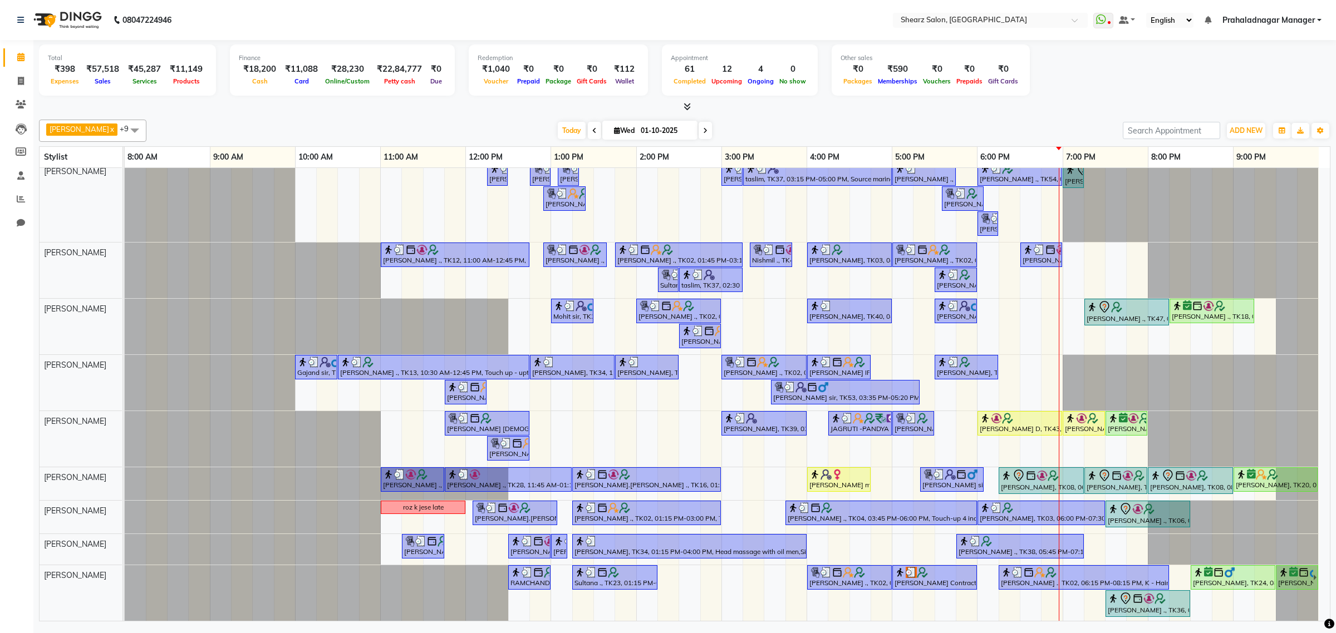
scroll to position [77, 0]
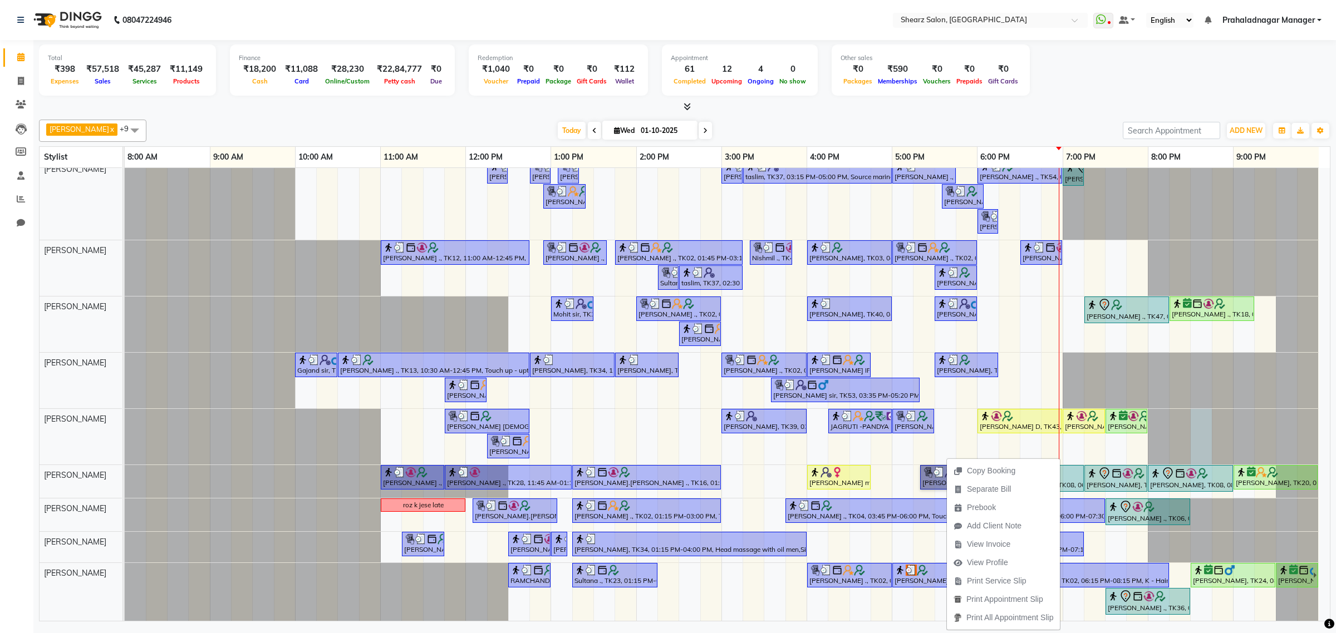
click at [125, 409] on div at bounding box center [125, 437] width 0 height 56
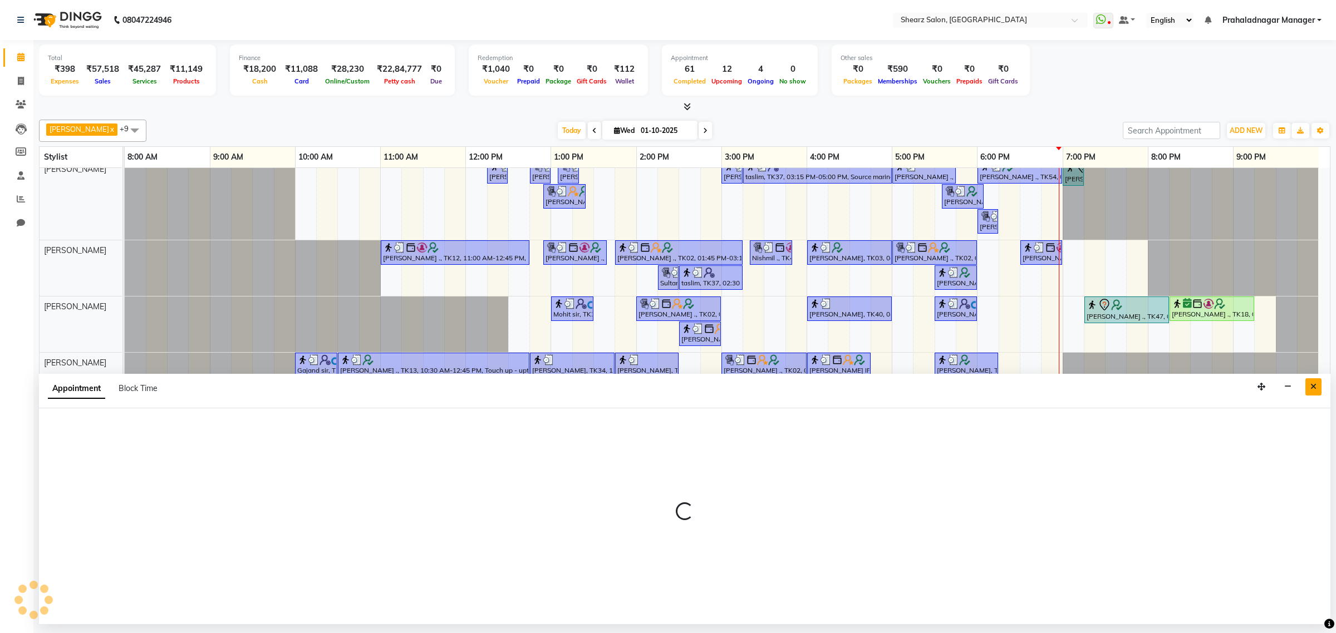
click at [1316, 382] on button "Close" at bounding box center [1313, 386] width 16 height 17
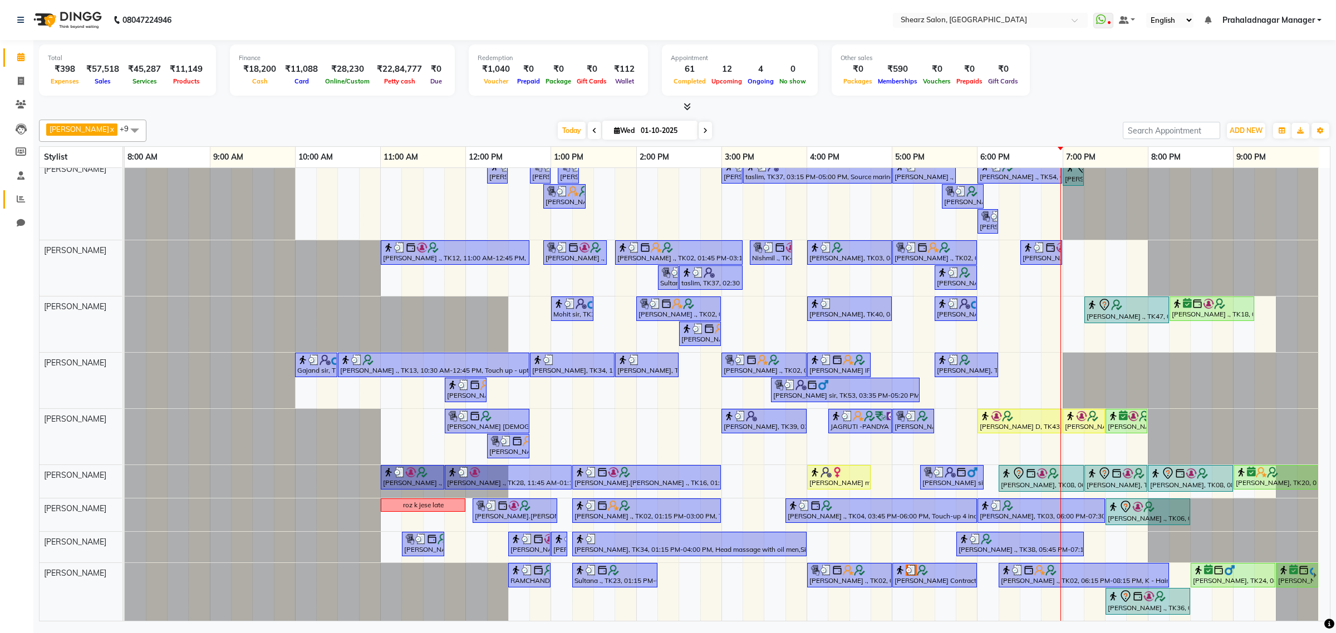
click at [19, 192] on link "Reports" at bounding box center [16, 199] width 27 height 18
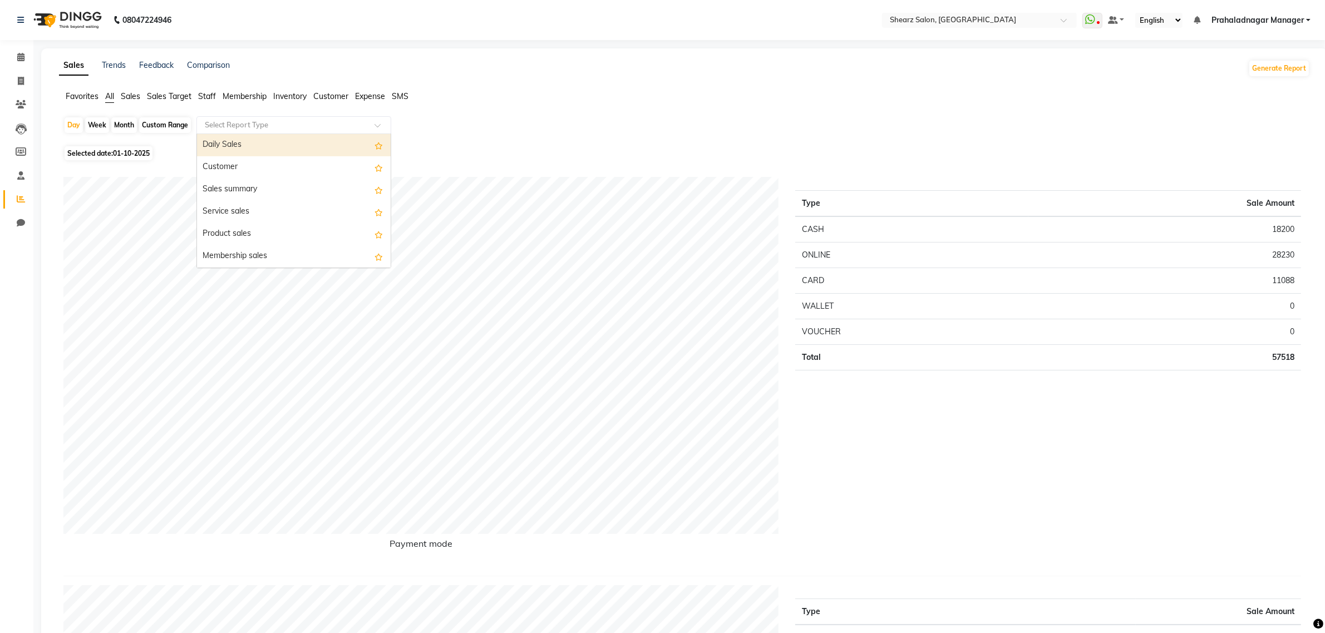
click at [293, 134] on ng-select "Select Report Type Daily Sales Customer Sales summary Service sales Product sal…" at bounding box center [293, 125] width 195 height 18
click at [285, 167] on div "Customer" at bounding box center [294, 167] width 194 height 22
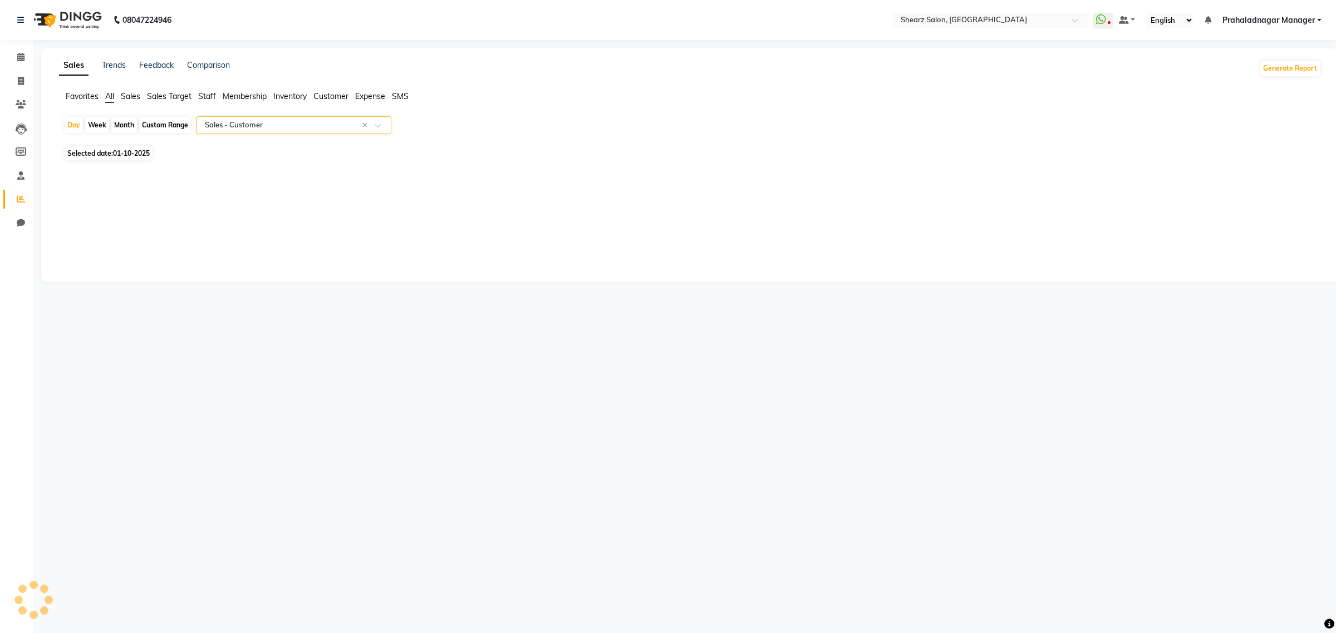
select select "csv"
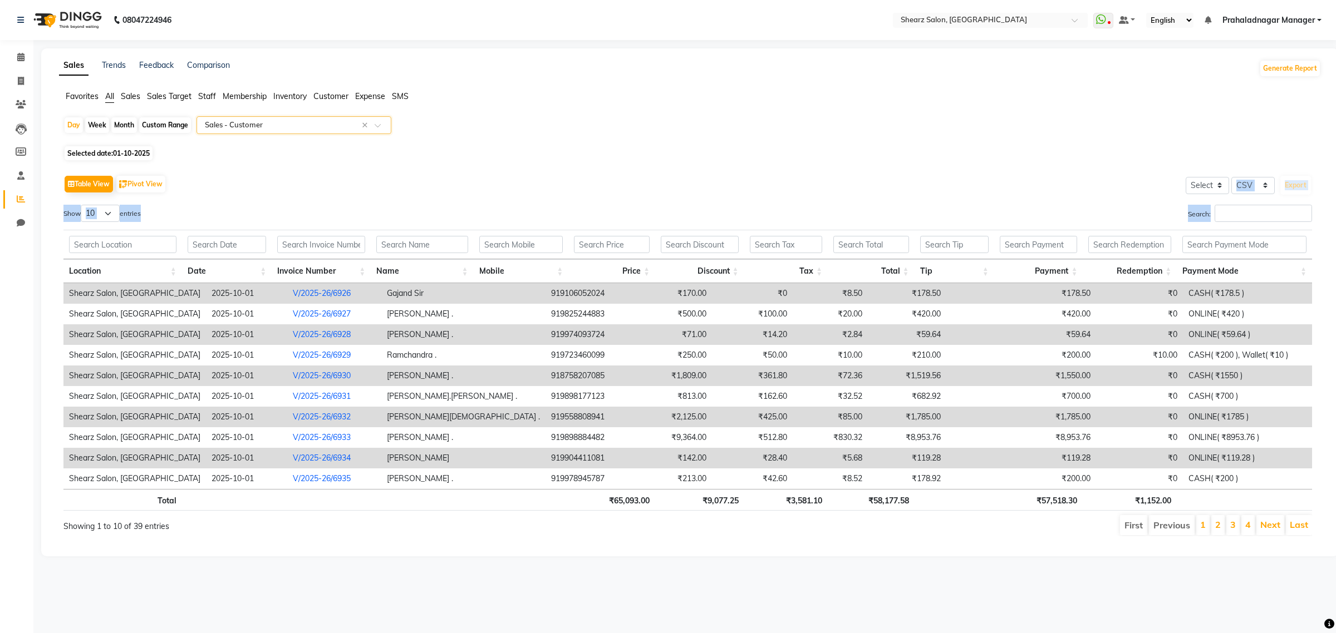
drag, startPoint x: 1247, startPoint y: 196, endPoint x: 1240, endPoint y: 214, distance: 19.7
click at [1243, 213] on div "Table View Pivot View Select Select CSV PDF Export Show 10 25 50 100 entries Se…" at bounding box center [687, 355] width 1248 height 364
click at [1241, 213] on input "Search:" at bounding box center [1262, 213] width 97 height 17
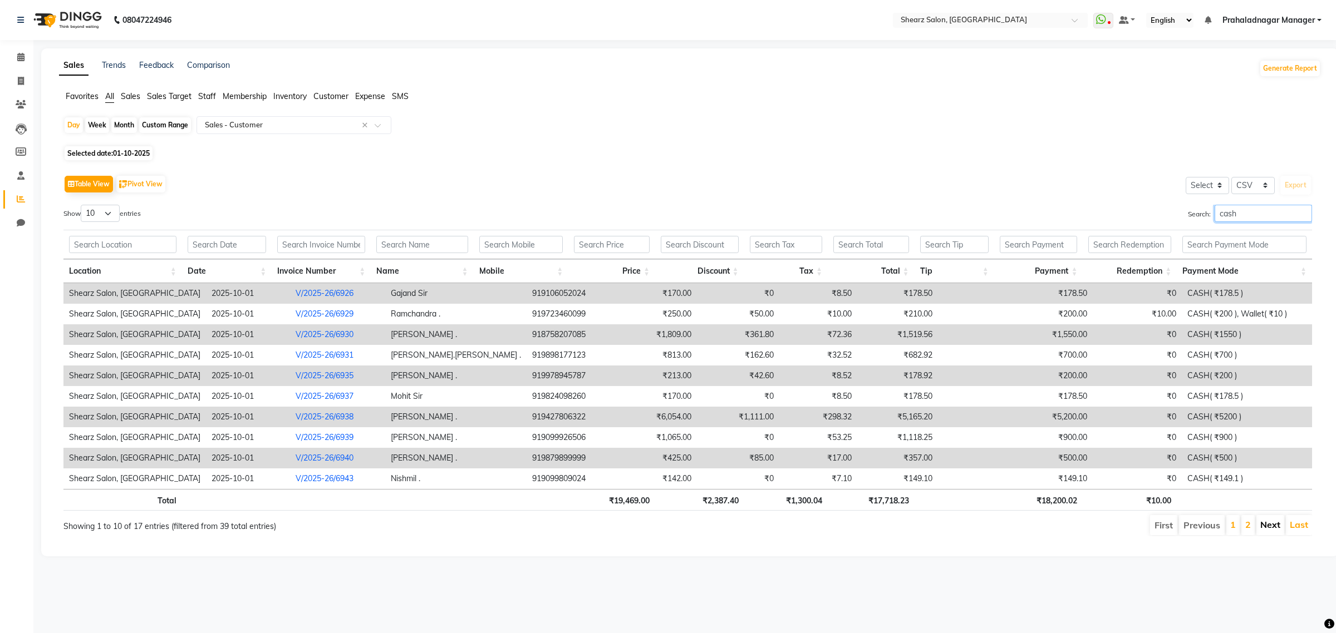
type input "cash"
click at [1274, 528] on link "Next" at bounding box center [1270, 524] width 20 height 11
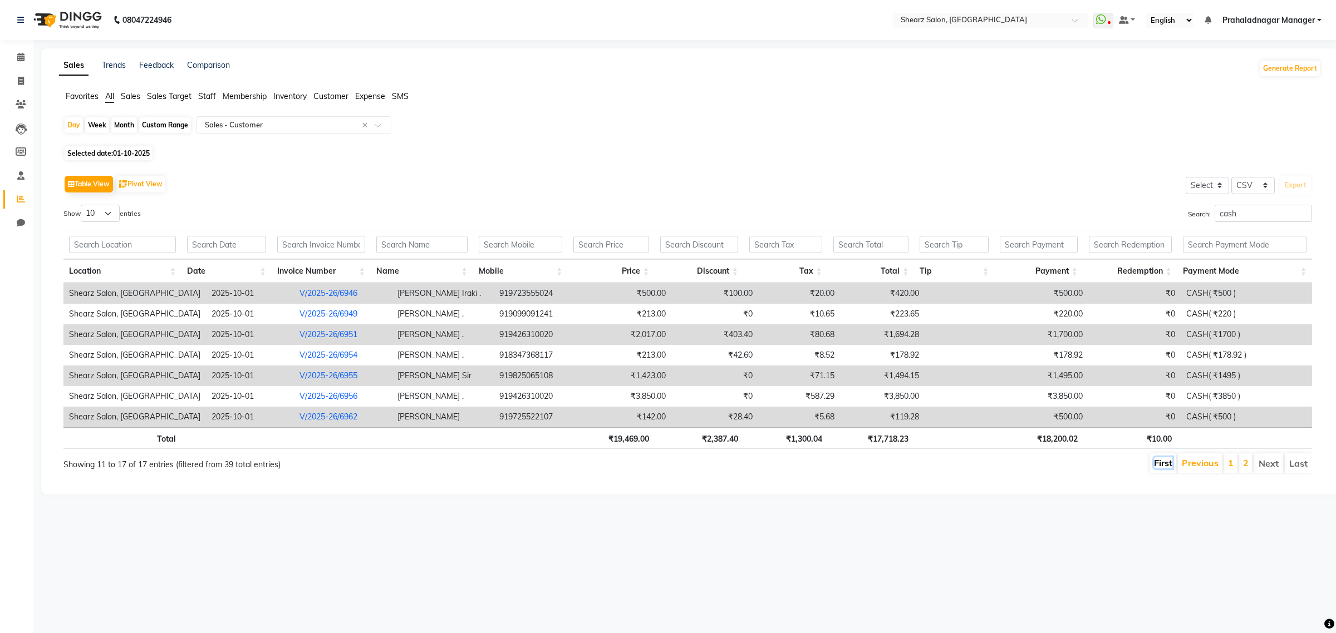
click at [1167, 467] on link "First" at bounding box center [1163, 462] width 18 height 11
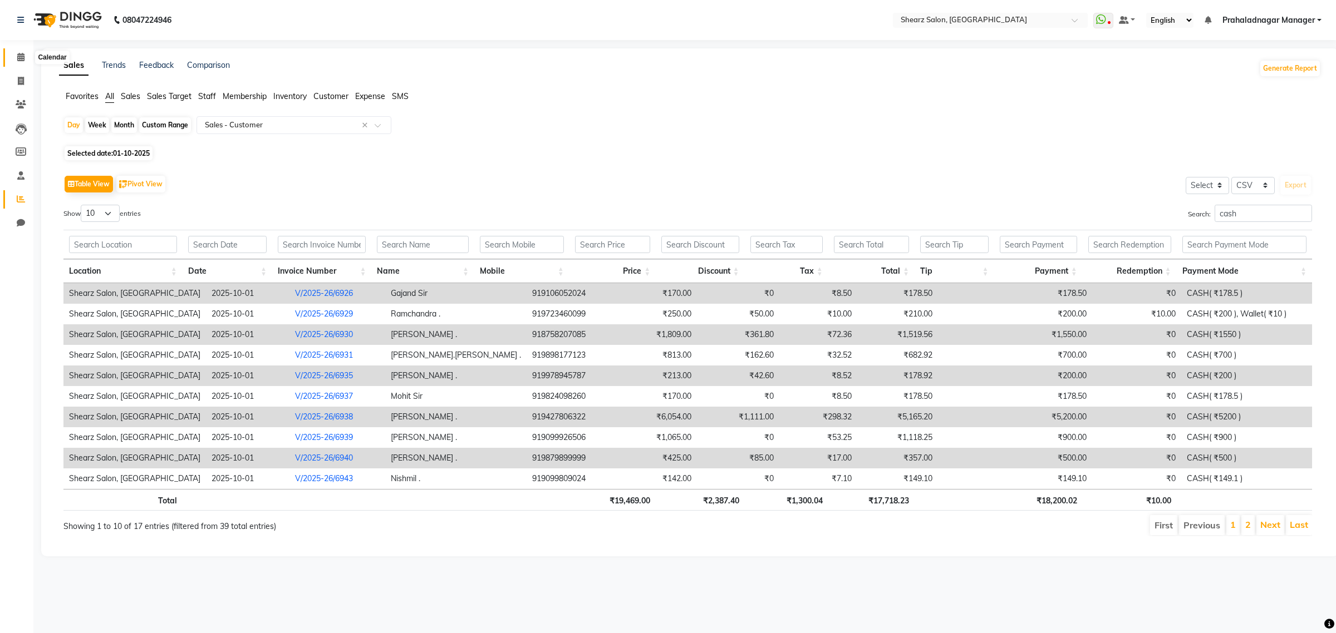
click at [17, 56] on icon at bounding box center [20, 57] width 7 height 8
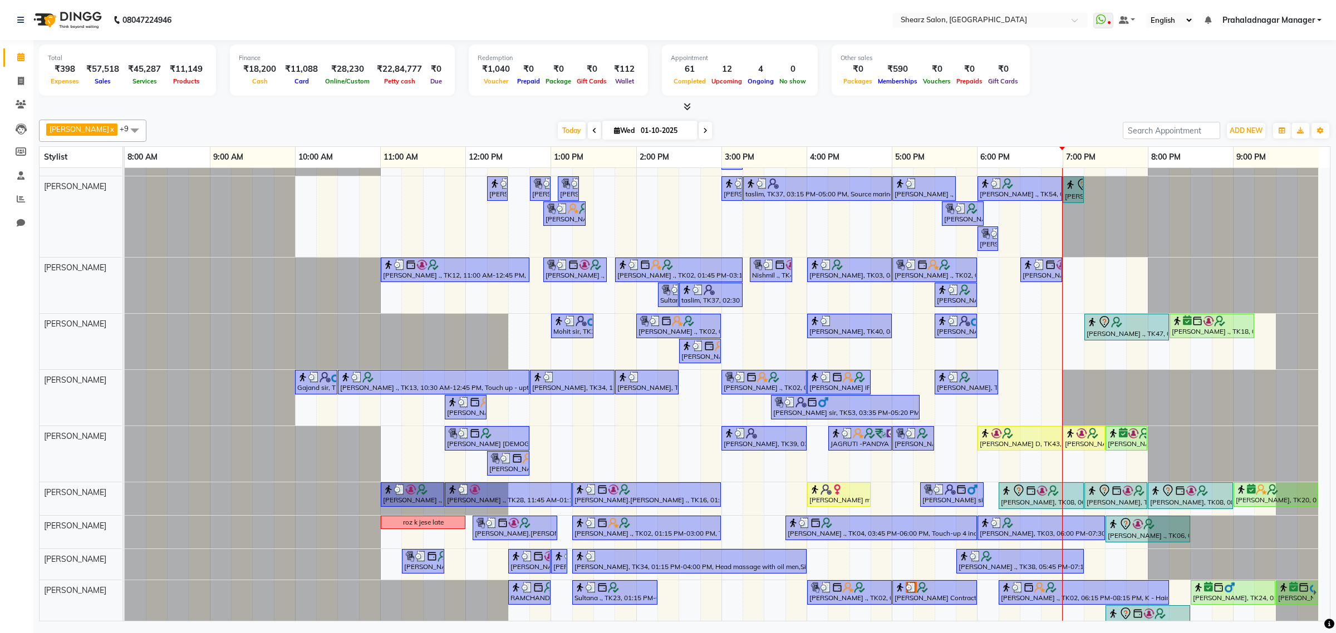
scroll to position [77, 0]
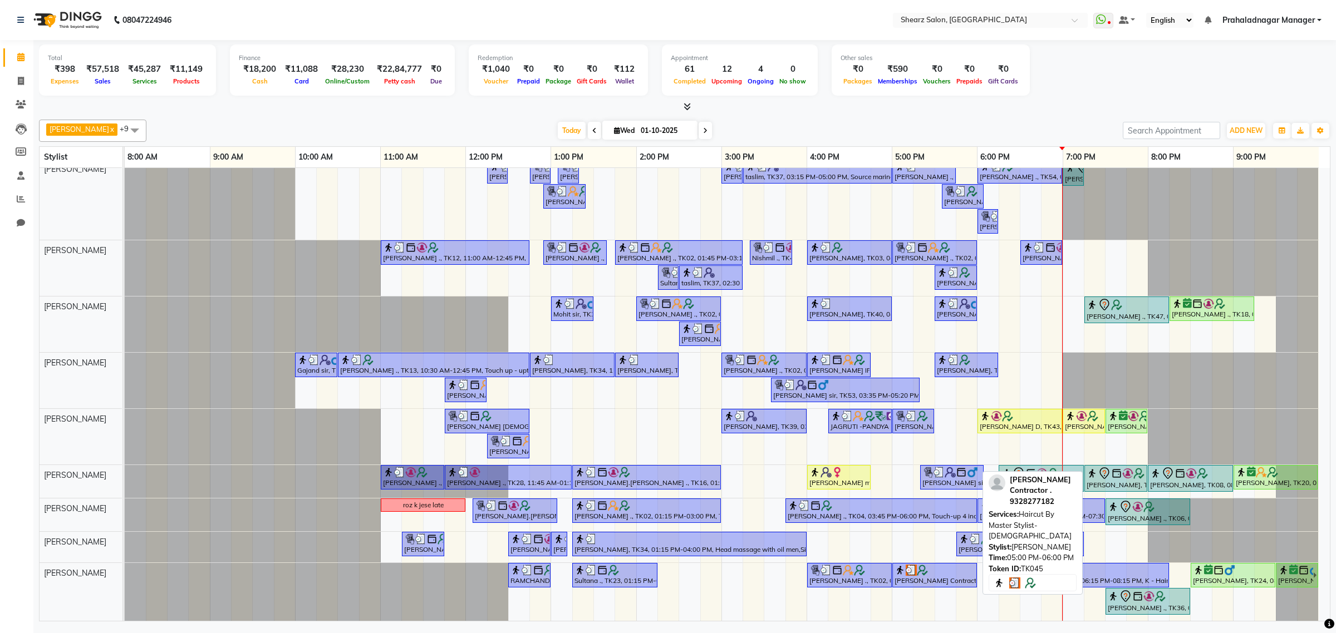
click at [931, 568] on div "[PERSON_NAME] Contractor ., TK45, 05:00 PM-06:00 PM, Haircut By Master Stylist-…" at bounding box center [934, 575] width 82 height 21
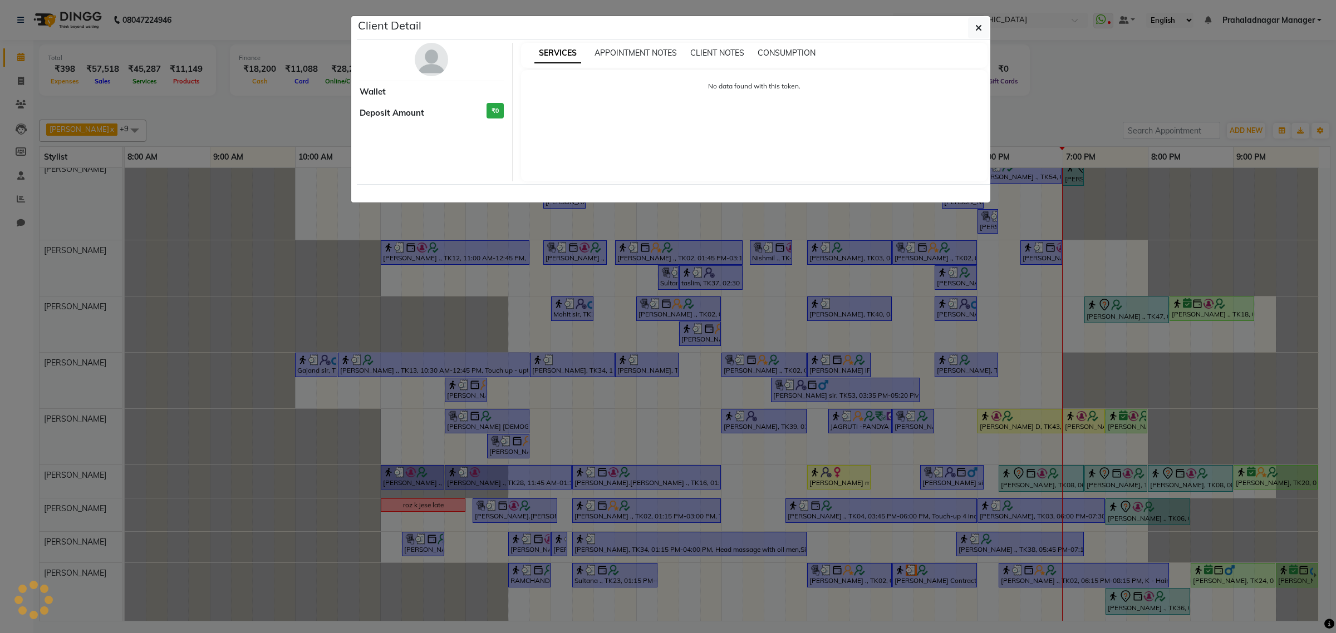
select select "3"
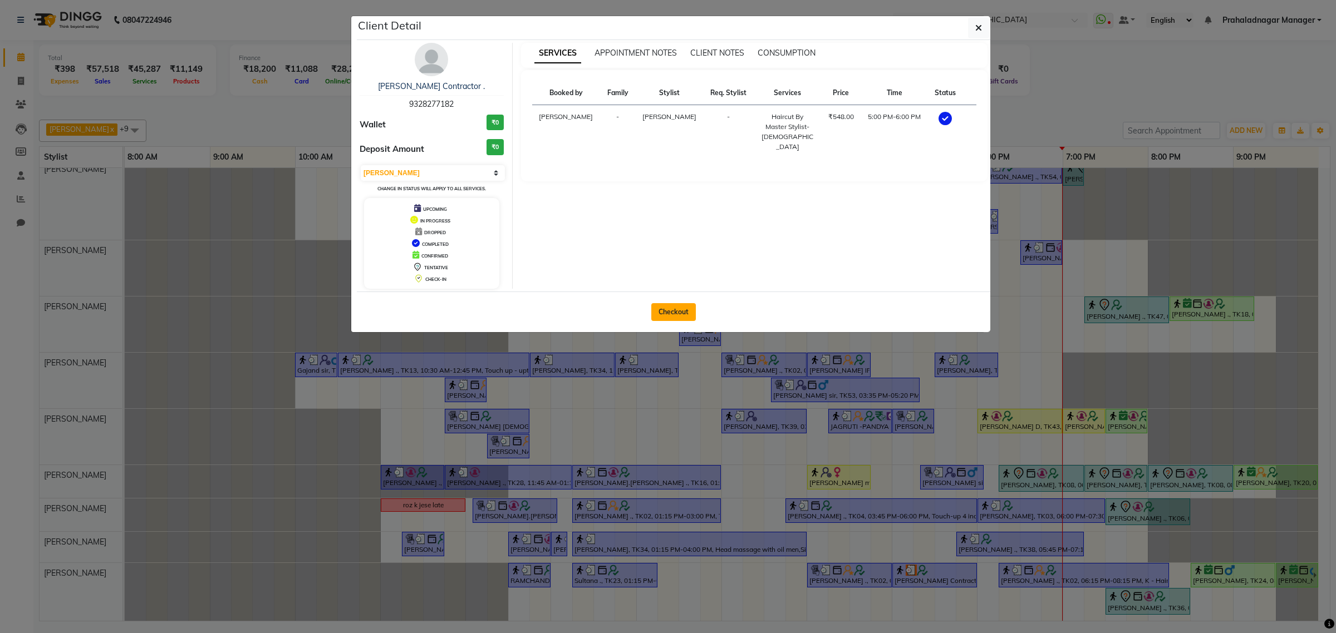
click at [674, 313] on button "Checkout" at bounding box center [673, 312] width 45 height 18
select select "service"
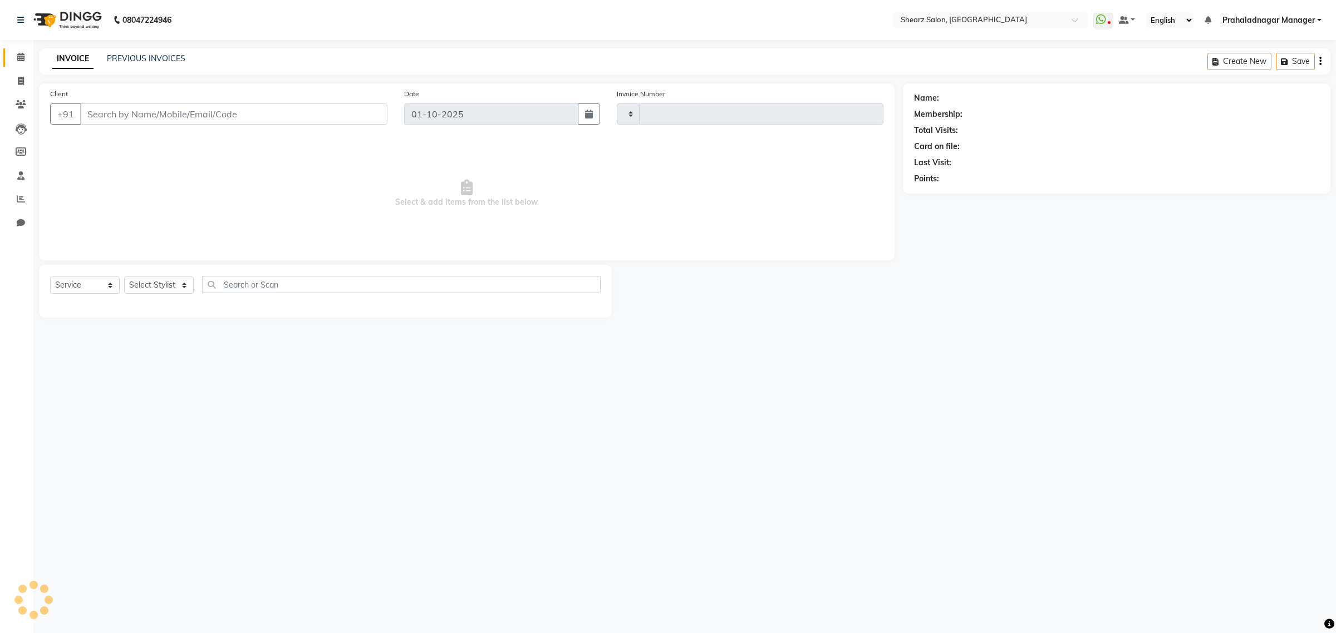
type input "6965"
select select "8157"
type input "9328277182"
select select "77482"
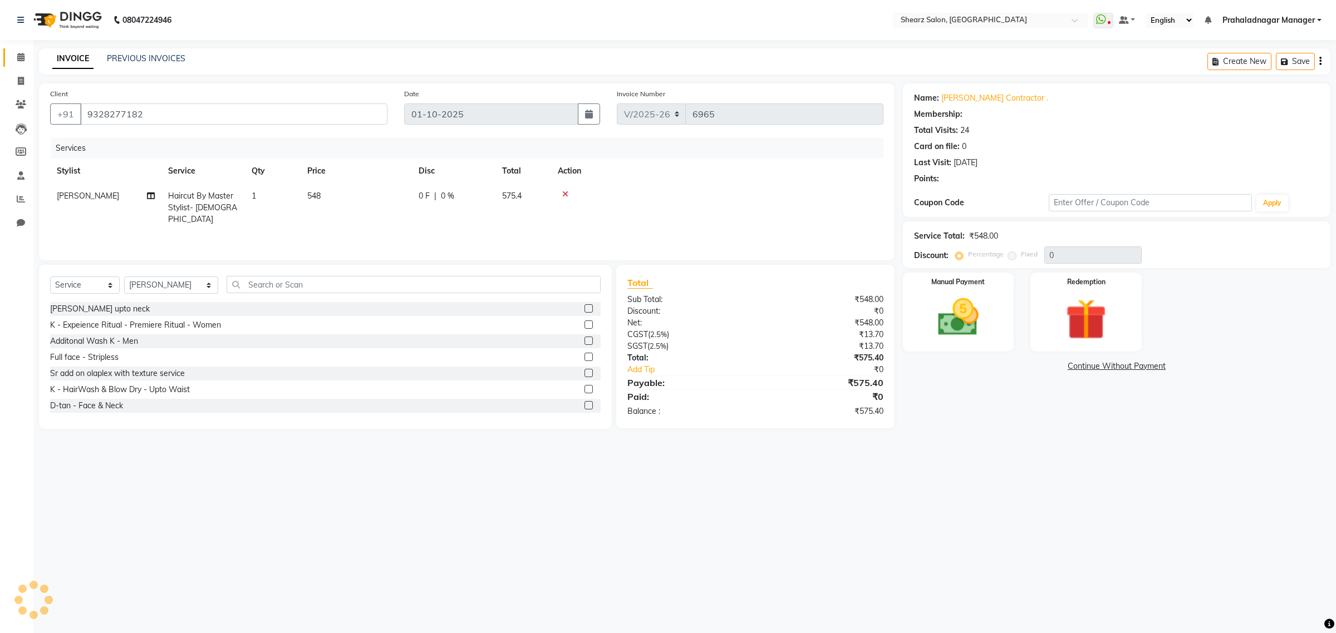
select select "1: Object"
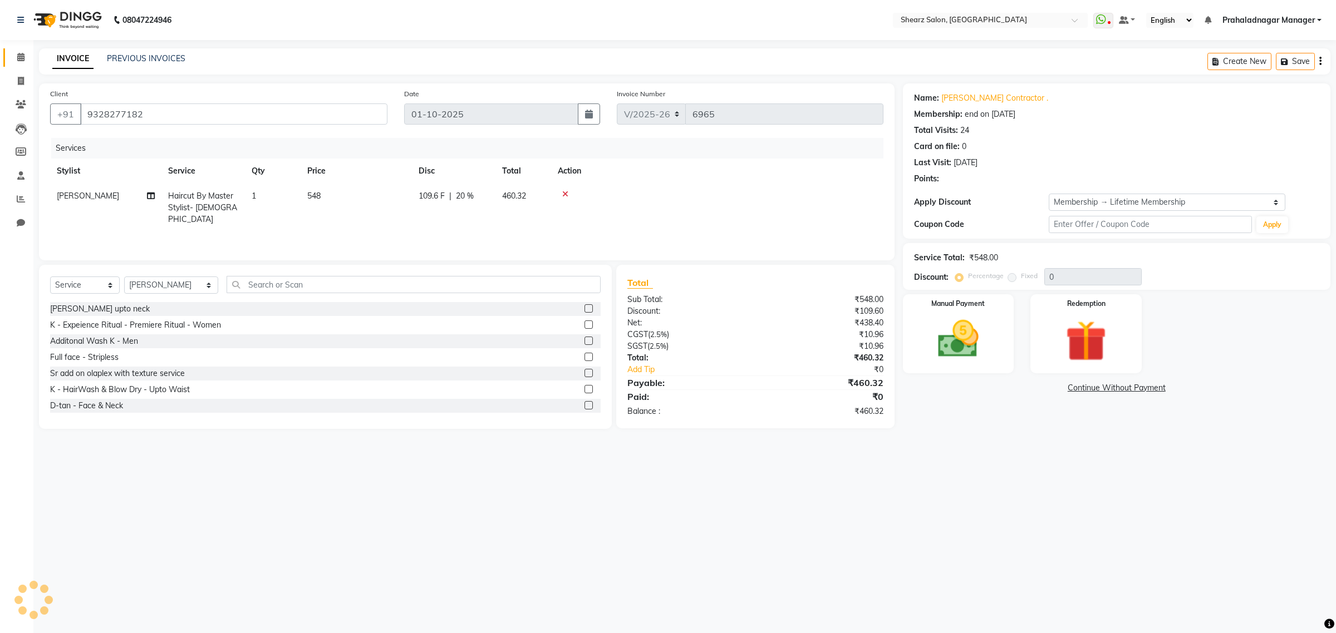
type input "20"
click at [12, 56] on span at bounding box center [20, 57] width 19 height 13
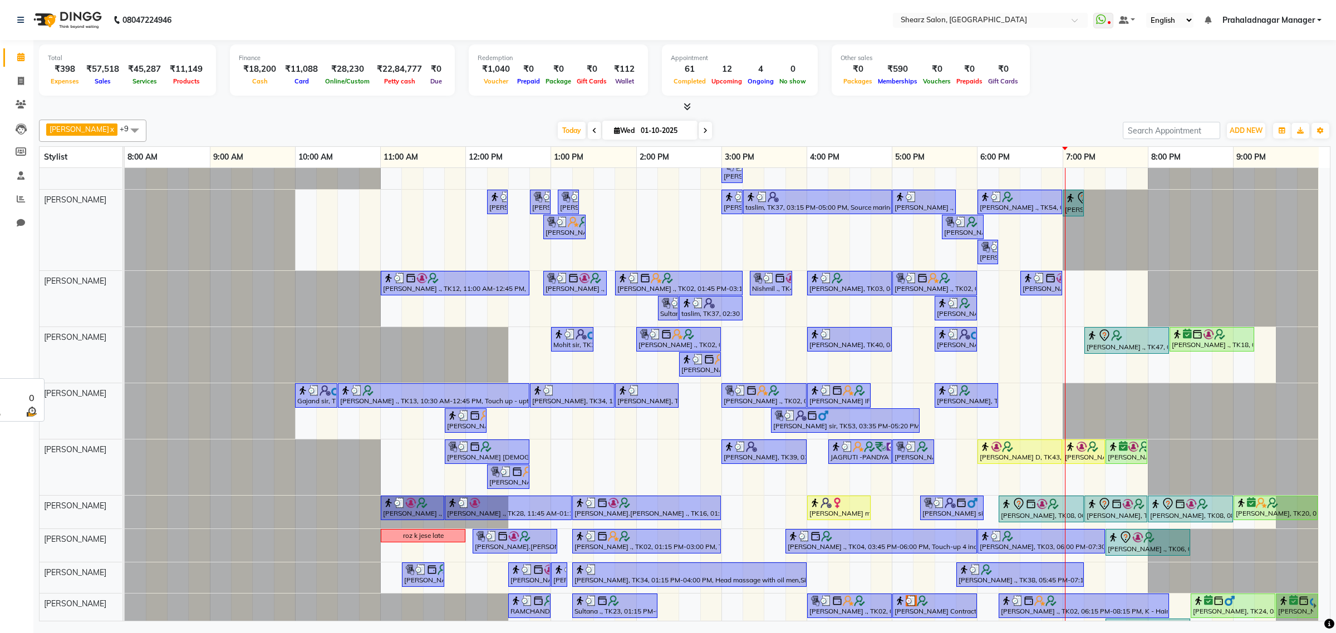
scroll to position [77, 0]
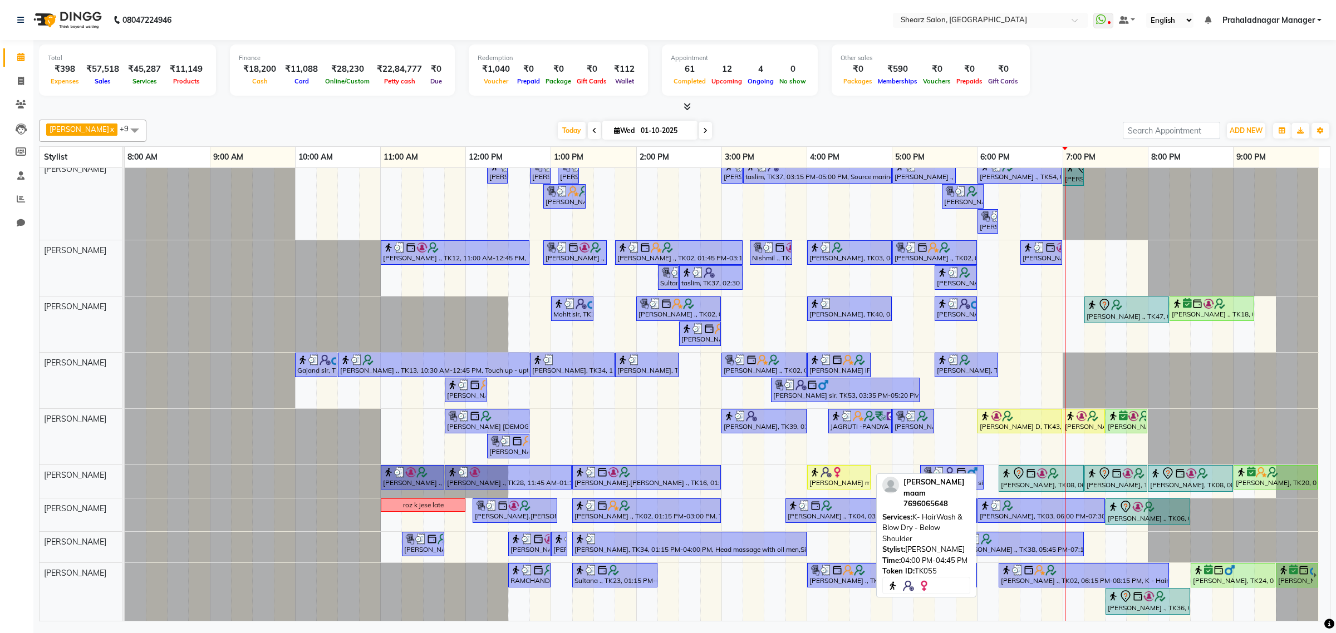
click at [853, 467] on div at bounding box center [838, 472] width 59 height 11
select select "1"
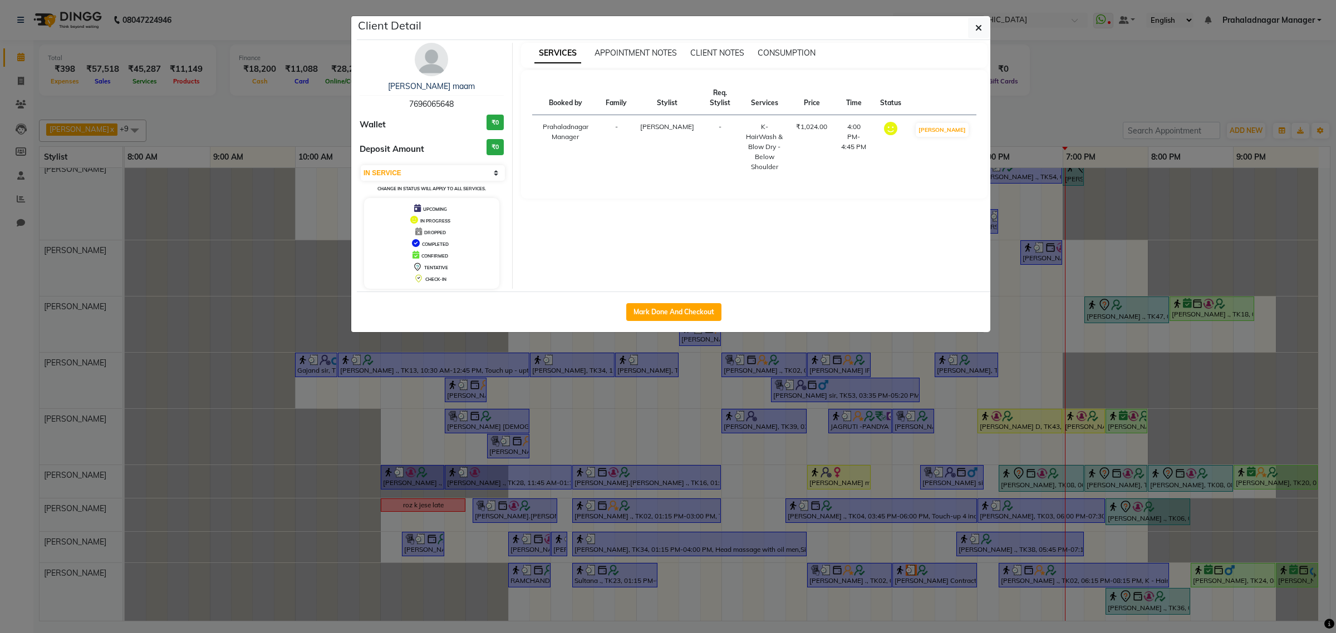
click at [667, 299] on div "Mark Done And Checkout" at bounding box center [673, 312] width 633 height 41
click at [672, 309] on button "Mark Done And Checkout" at bounding box center [673, 312] width 95 height 18
select select "service"
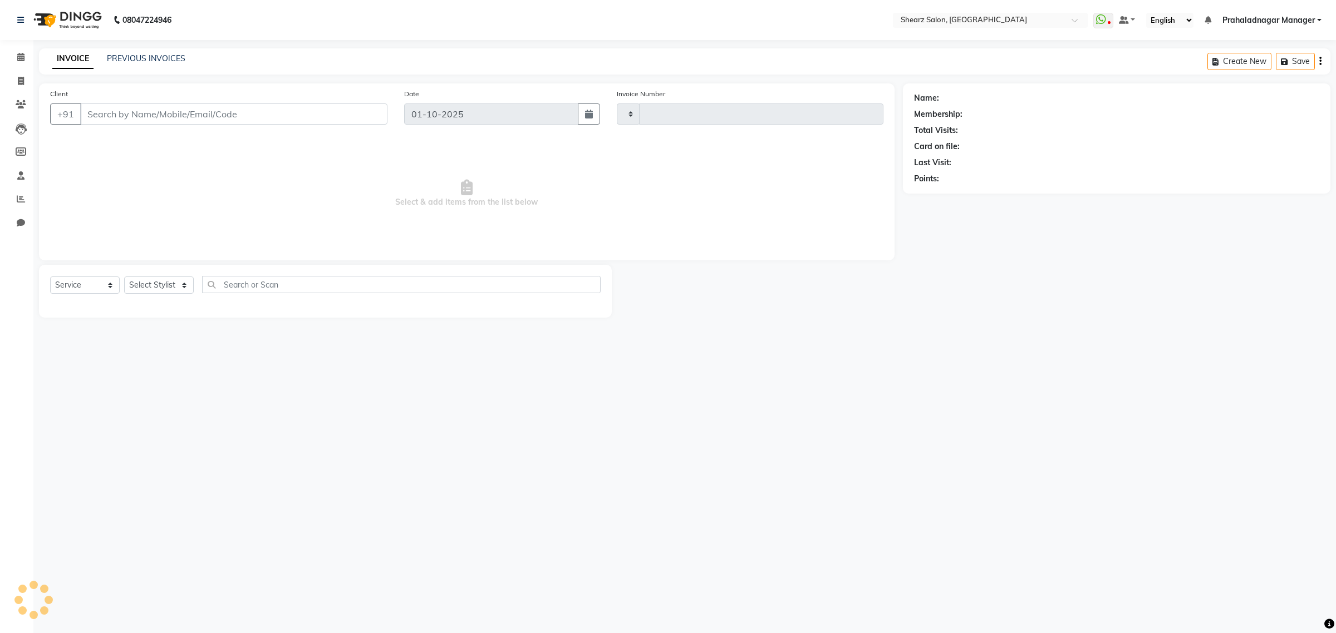
type input "6965"
select select "8157"
type input "7696065648"
select select "77471"
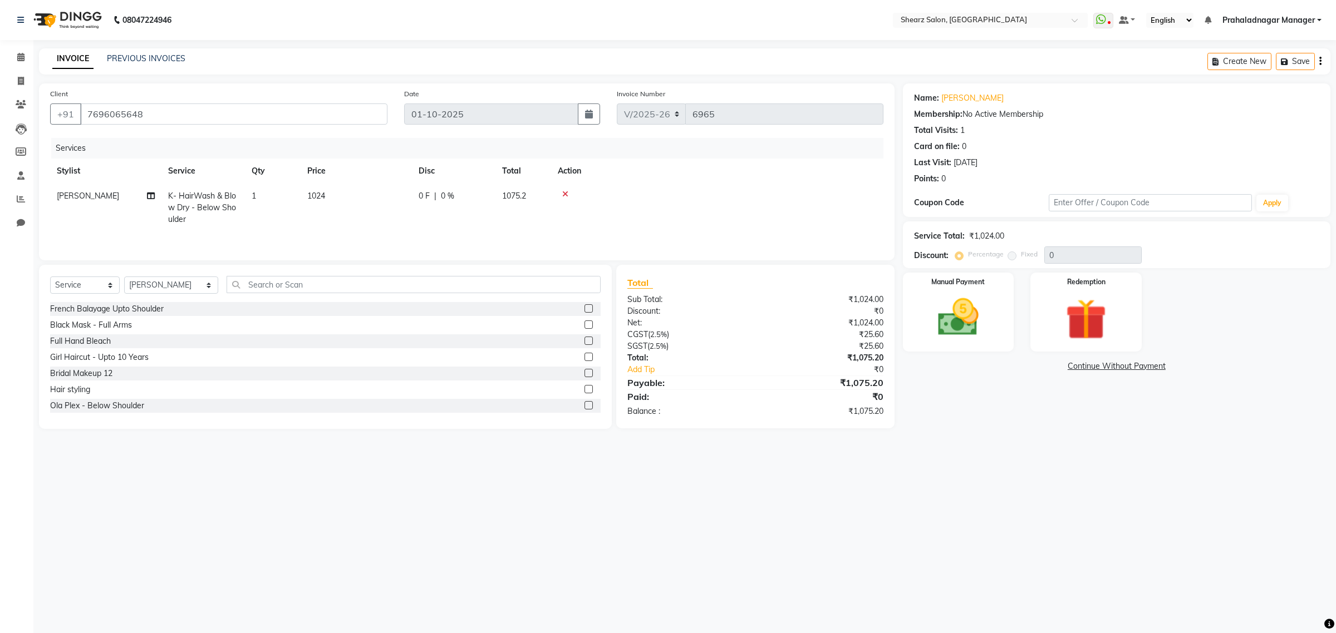
click at [563, 192] on icon at bounding box center [565, 194] width 6 height 8
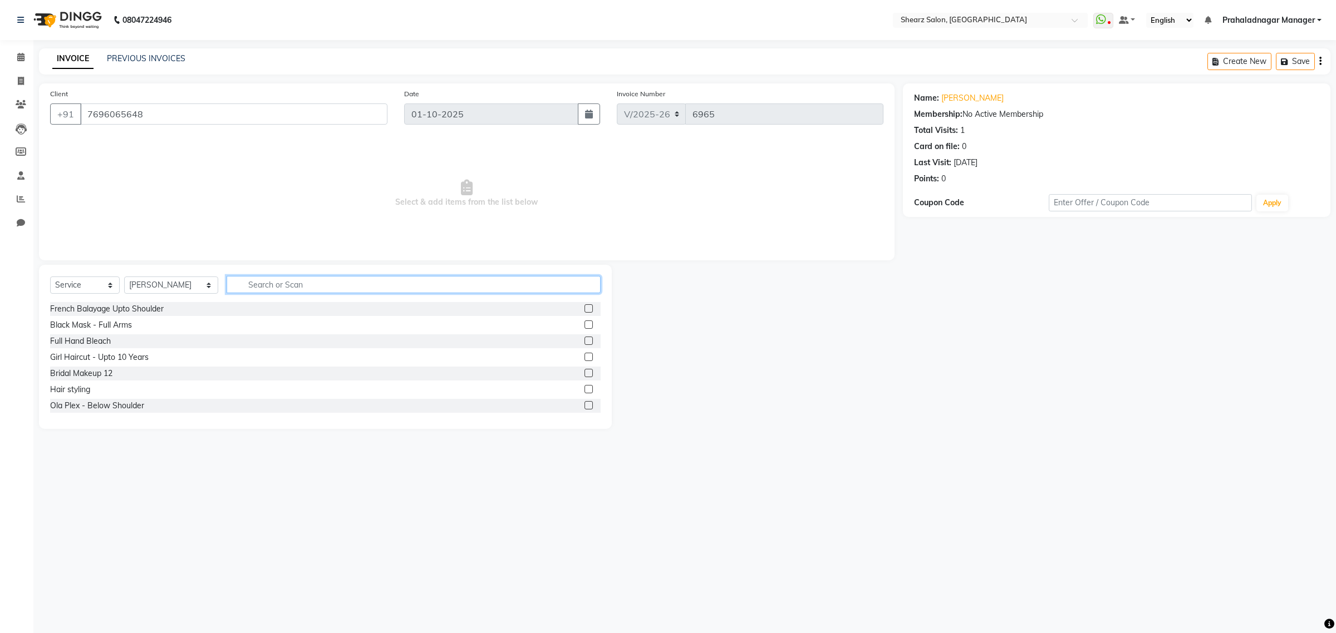
click at [259, 282] on input "text" at bounding box center [413, 284] width 374 height 17
type input "loreal wash"
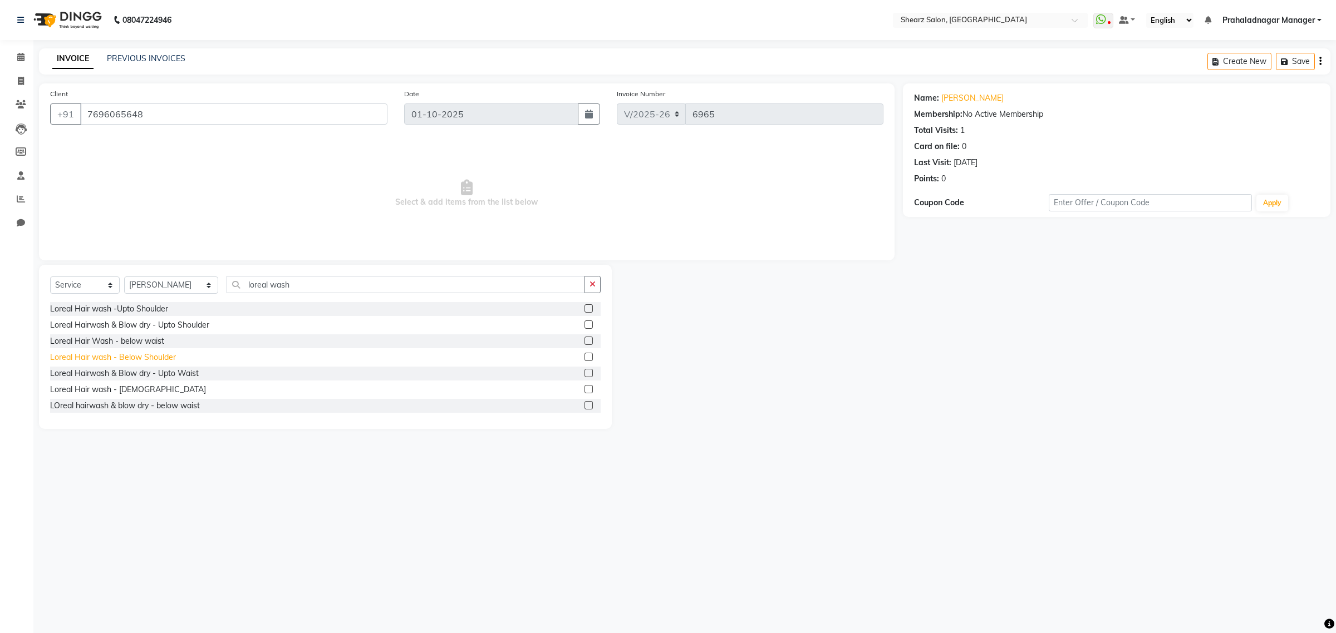
click at [128, 354] on div "Loreal Hair wash - Below Shoulder" at bounding box center [113, 358] width 126 height 12
checkbox input "false"
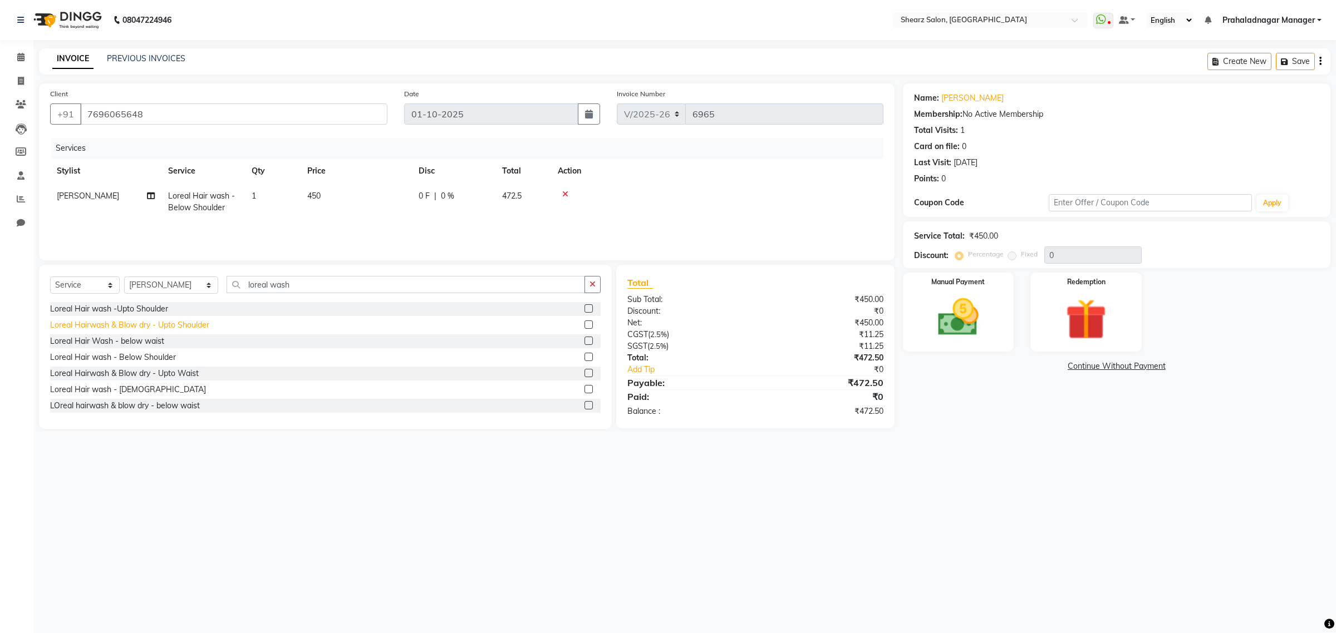
click at [142, 327] on div "Loreal Hairwash & Blow dry - Upto Shoulder" at bounding box center [129, 325] width 159 height 12
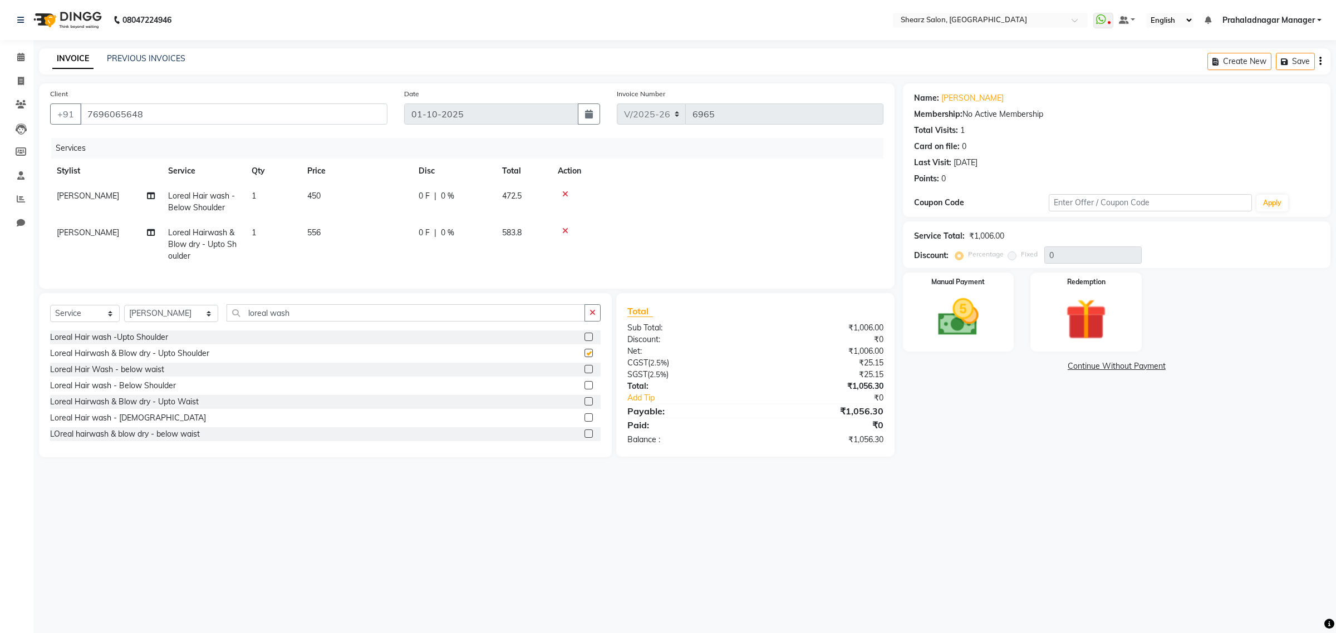
checkbox input "false"
click at [563, 193] on icon at bounding box center [565, 194] width 6 height 8
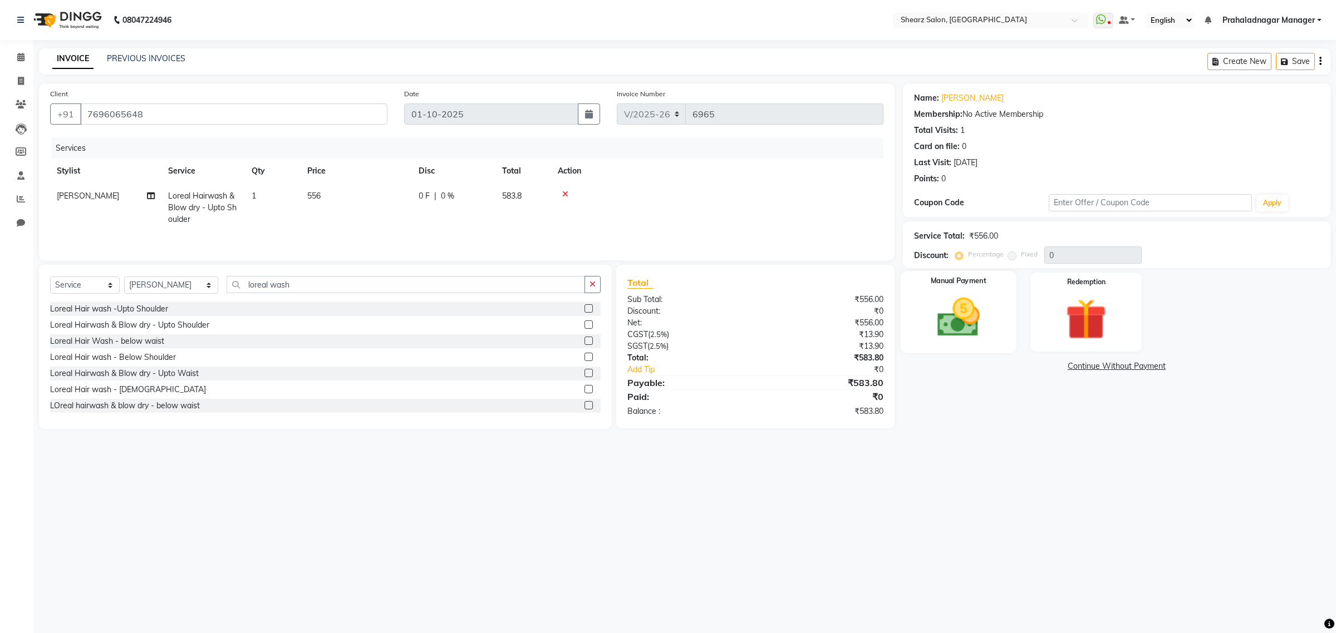
drag, startPoint x: 953, startPoint y: 313, endPoint x: 953, endPoint y: 324, distance: 11.1
click at [953, 315] on img at bounding box center [957, 317] width 69 height 49
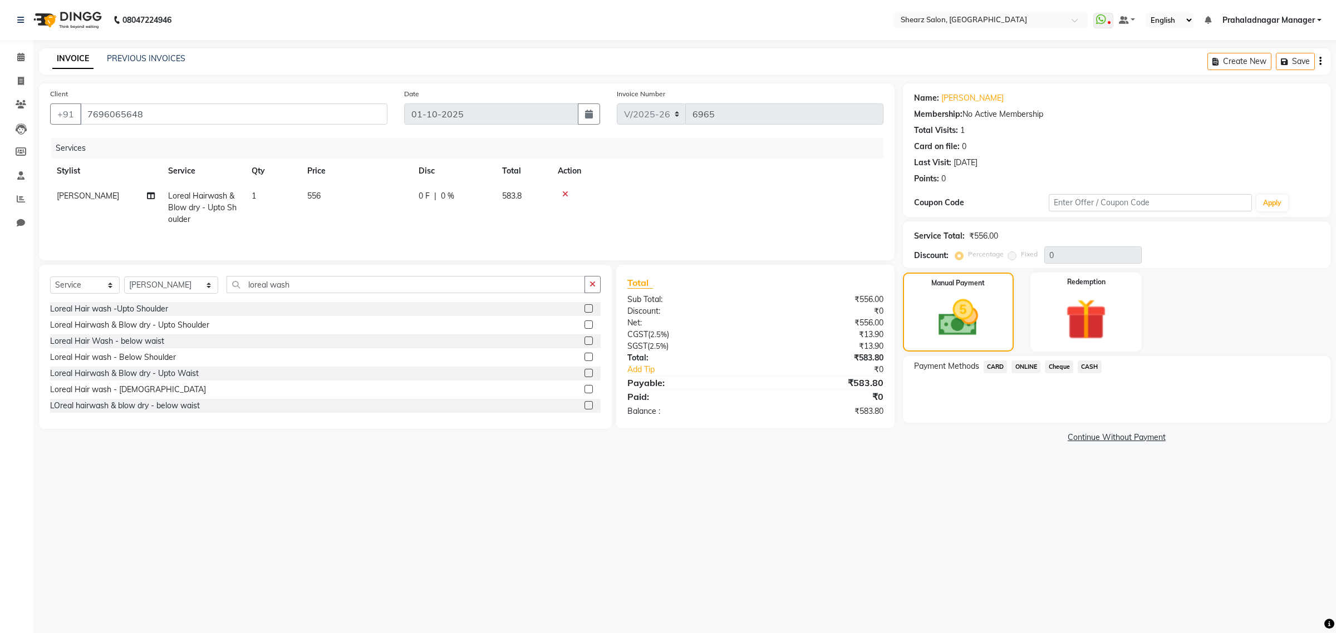
drag, startPoint x: 1024, startPoint y: 364, endPoint x: 892, endPoint y: 429, distance: 147.3
click at [1024, 364] on span "ONLINE" at bounding box center [1025, 367] width 29 height 13
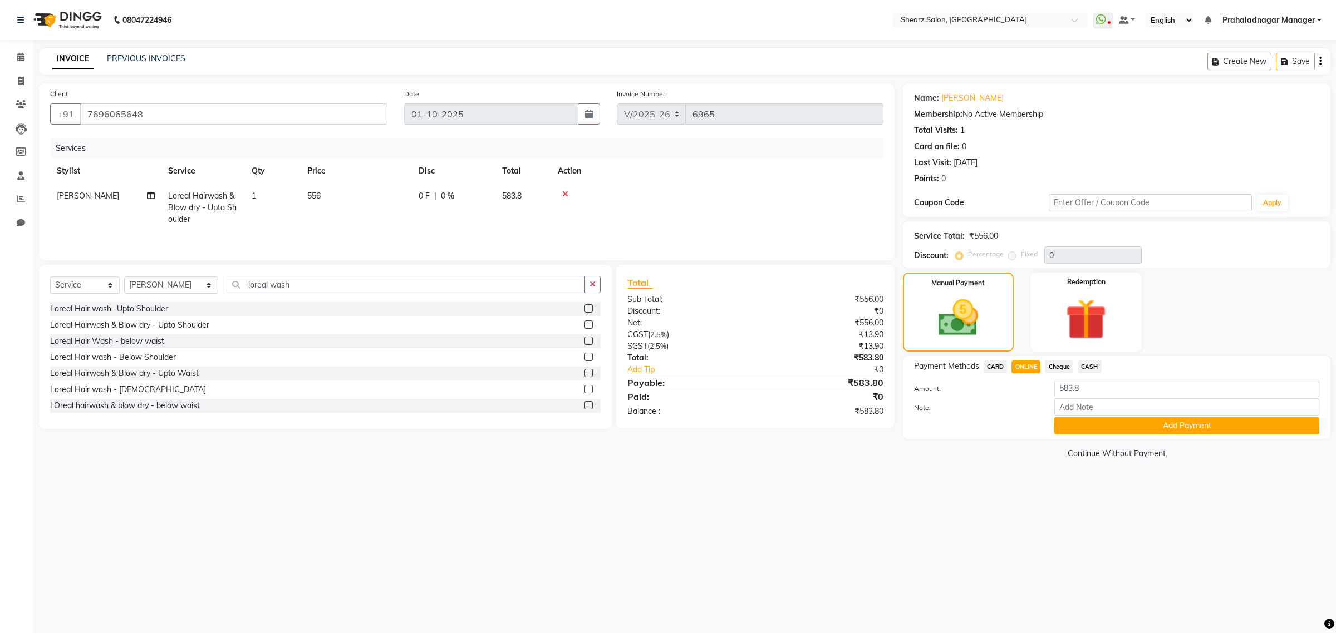
click at [563, 195] on icon at bounding box center [565, 194] width 6 height 8
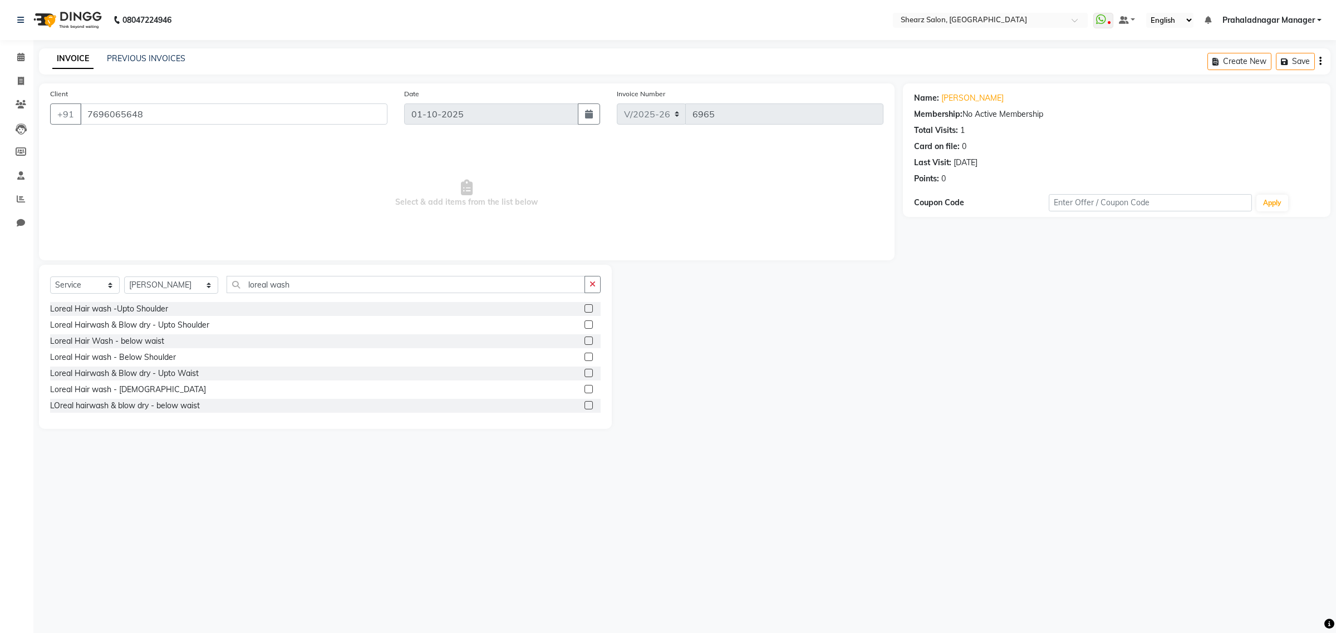
click at [584, 371] on label at bounding box center [588, 373] width 8 height 8
click at [584, 371] on input "checkbox" at bounding box center [587, 373] width 7 height 7
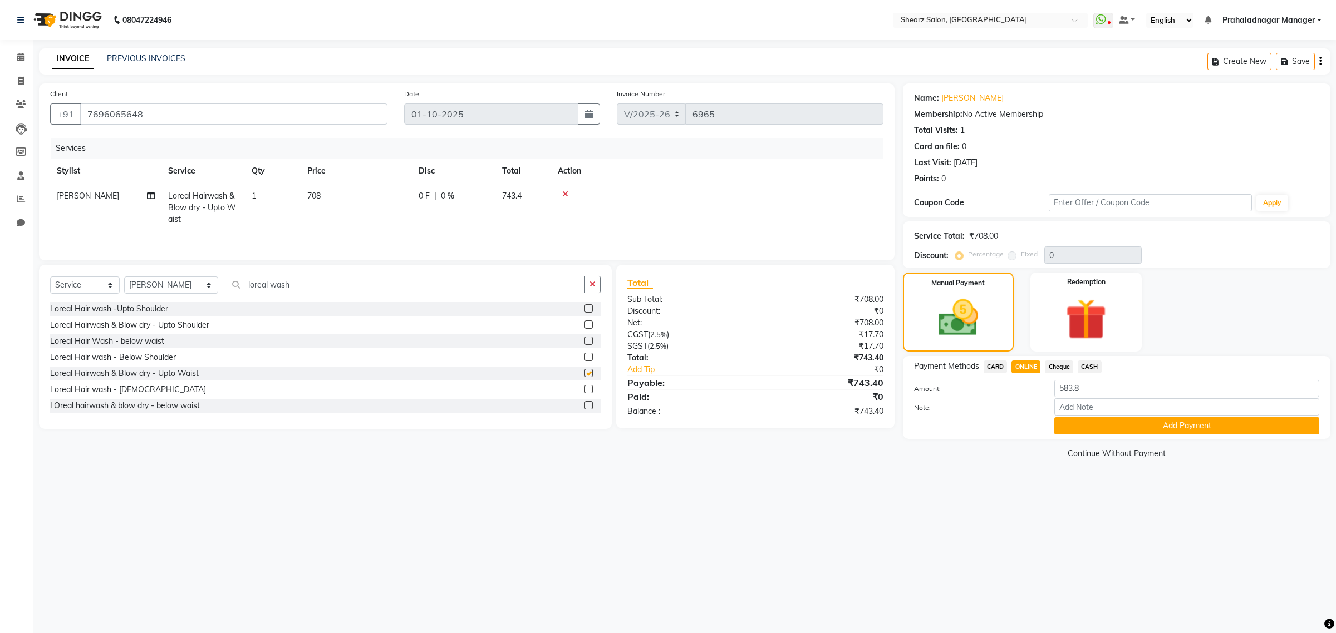
checkbox input "false"
click at [1197, 421] on button "Add Payment" at bounding box center [1186, 425] width 265 height 17
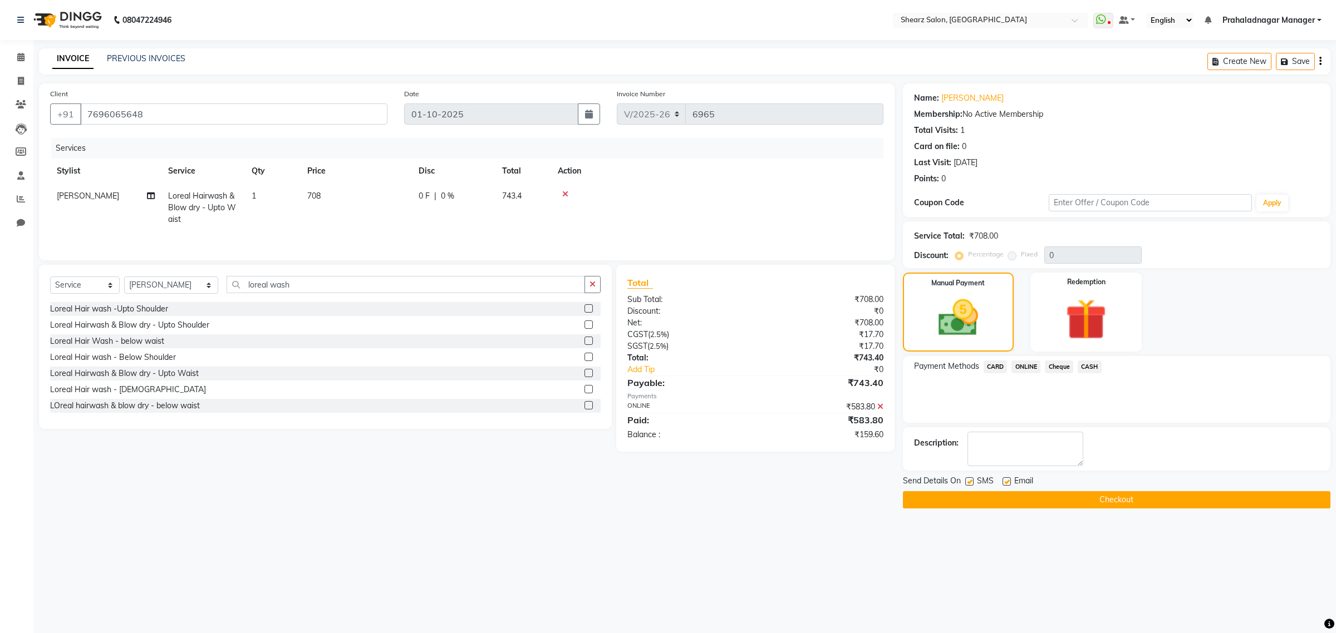
click at [1127, 501] on button "Checkout" at bounding box center [1116, 499] width 427 height 17
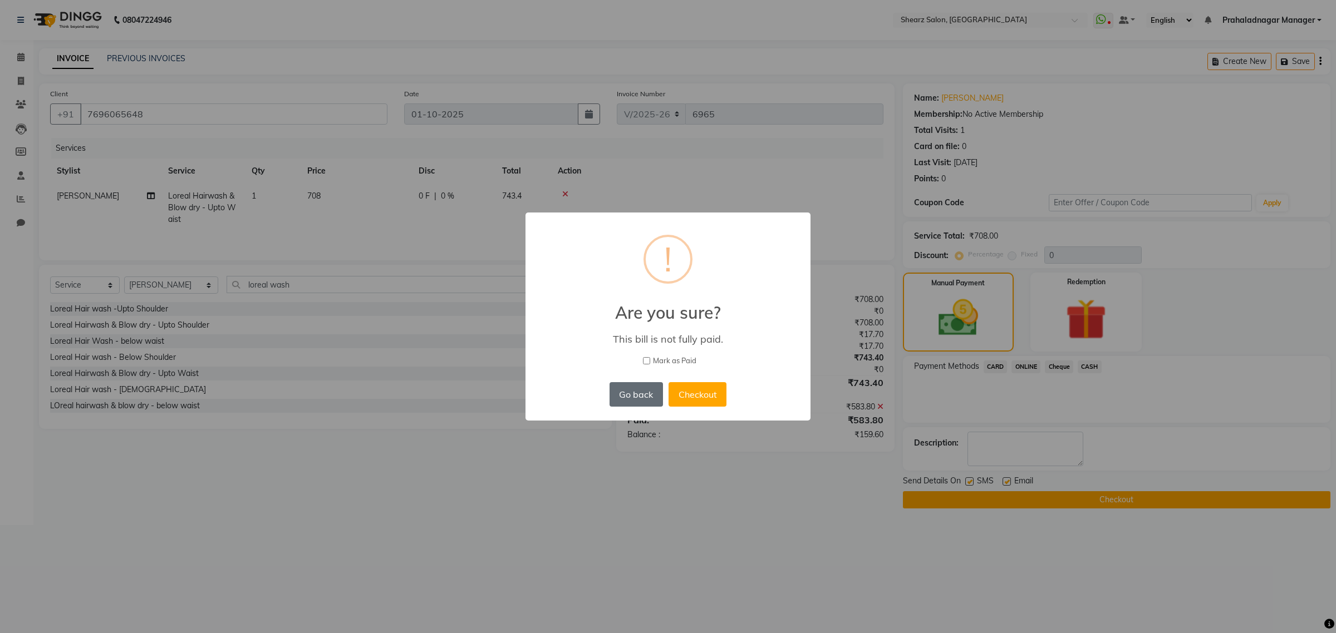
click at [622, 400] on button "Go back" at bounding box center [635, 394] width 53 height 24
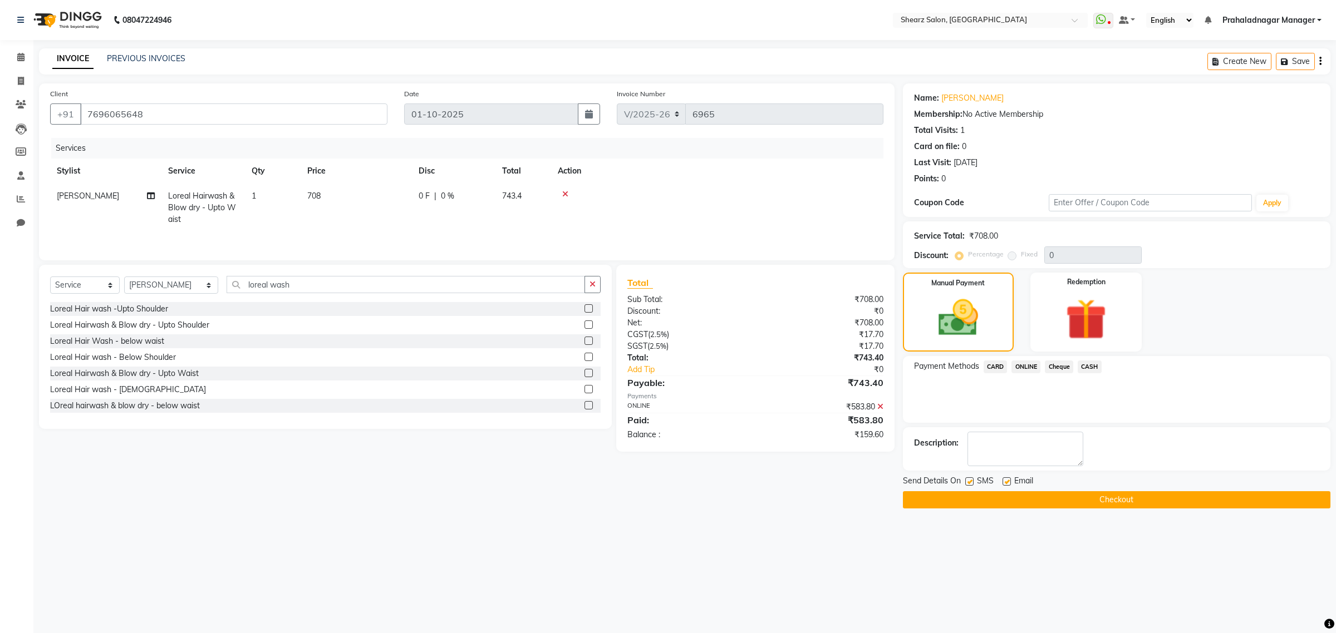
click at [880, 407] on icon at bounding box center [880, 407] width 6 height 8
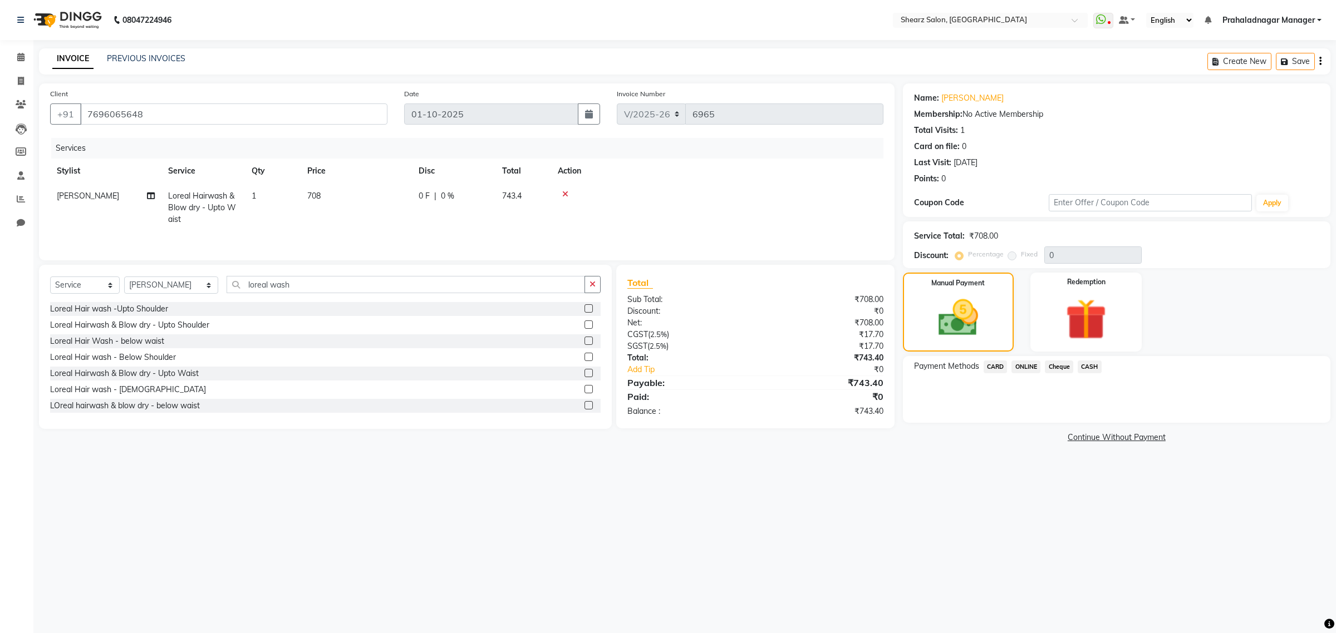
click at [1031, 362] on span "ONLINE" at bounding box center [1025, 367] width 29 height 13
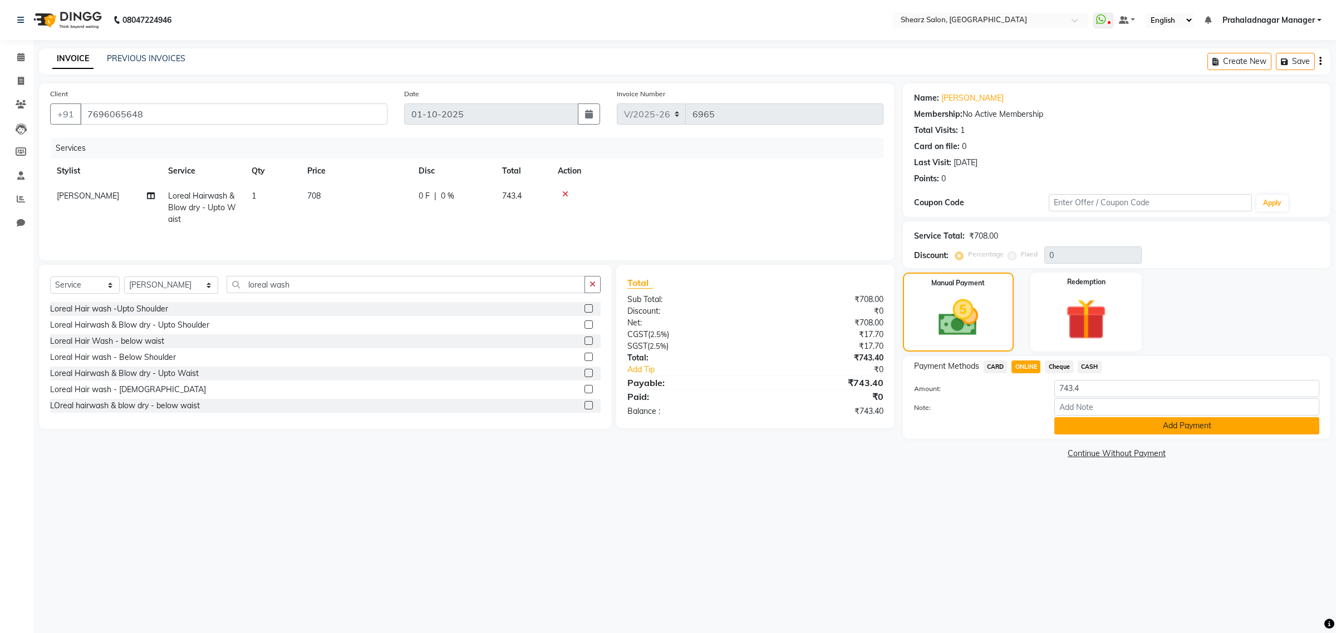
click at [1148, 432] on button "Add Payment" at bounding box center [1186, 425] width 265 height 17
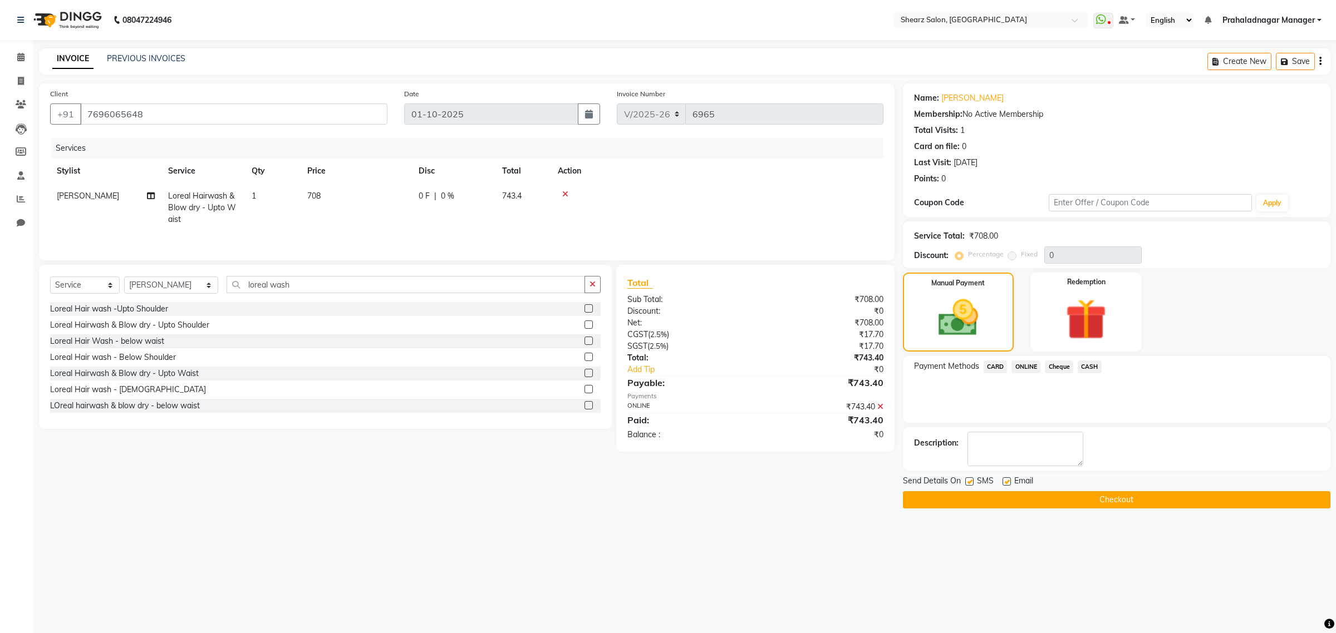
click at [1131, 501] on button "Checkout" at bounding box center [1116, 499] width 427 height 17
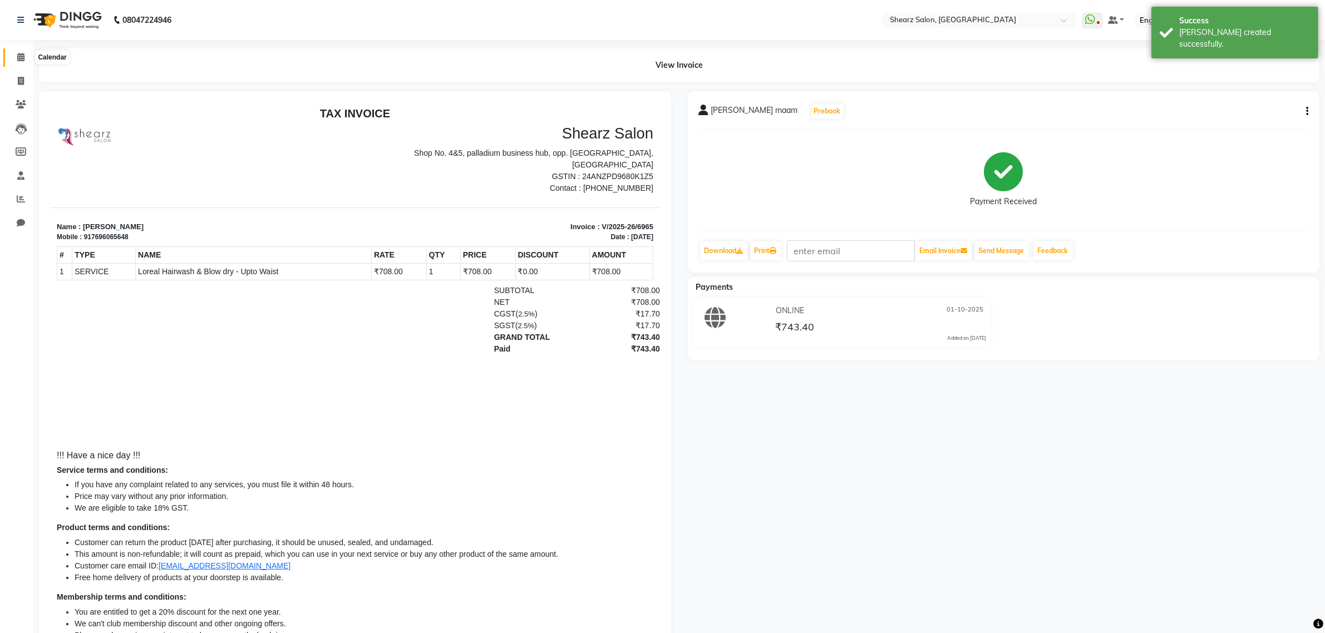
drag, startPoint x: 18, startPoint y: 55, endPoint x: 36, endPoint y: 55, distance: 18.4
click at [18, 55] on icon at bounding box center [20, 57] width 7 height 8
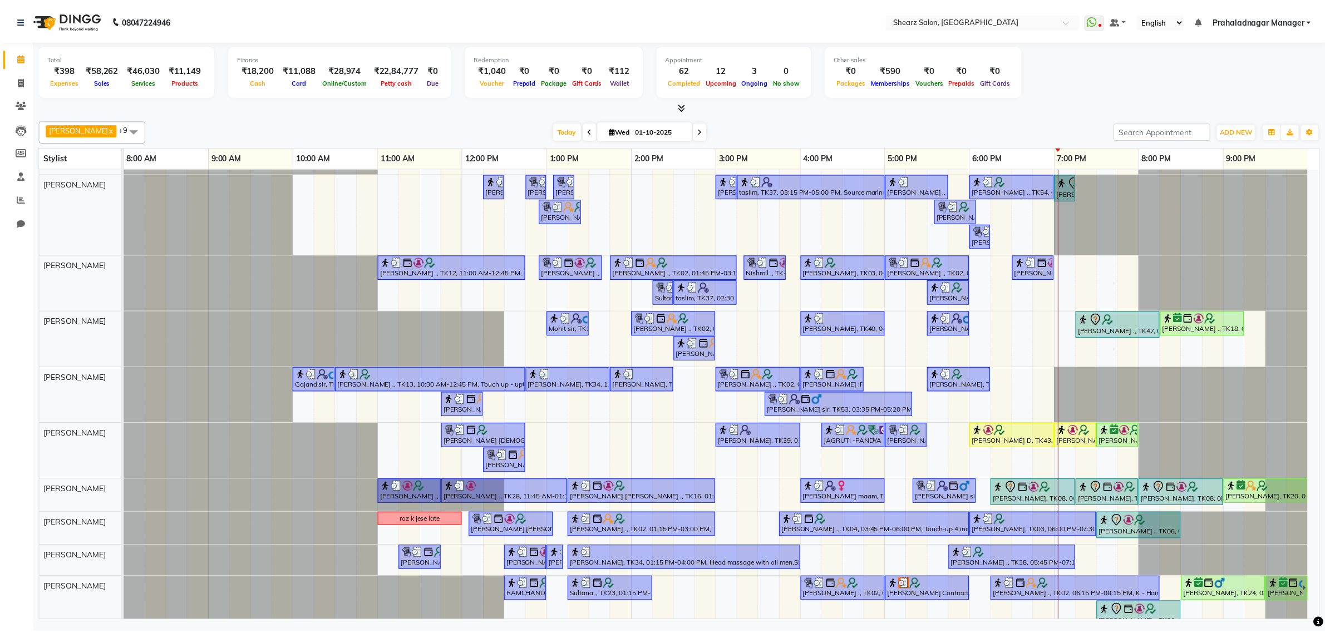
scroll to position [77, 0]
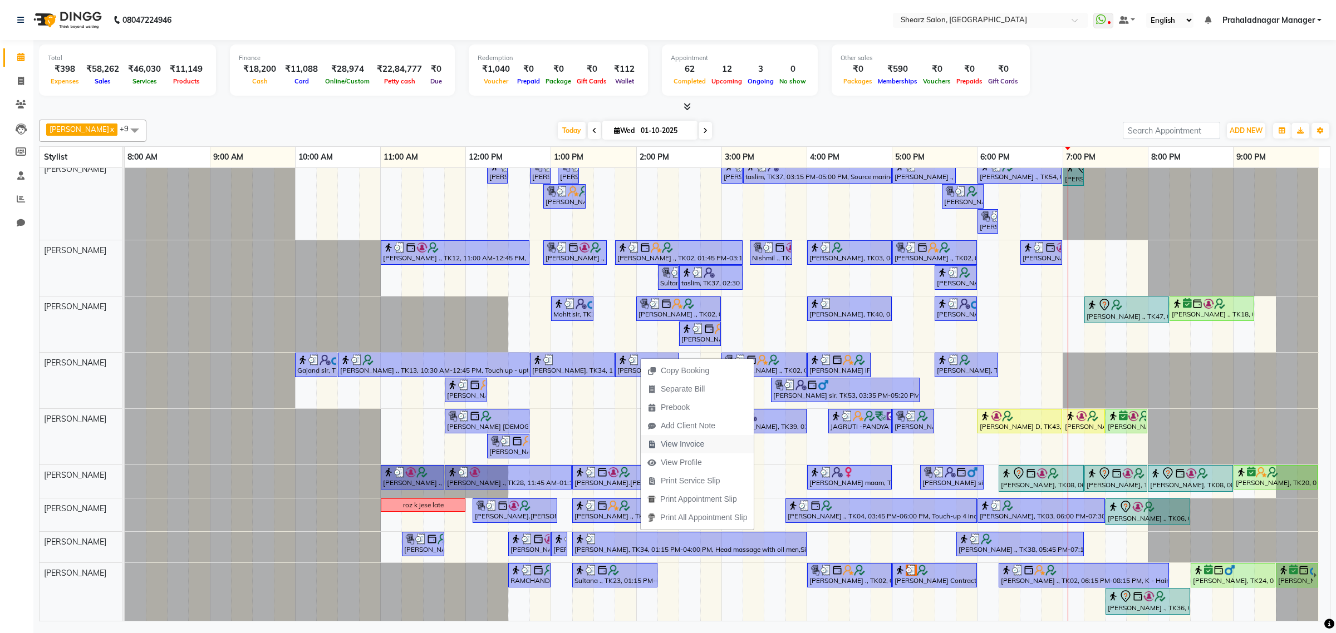
click at [683, 447] on span "View Invoice" at bounding box center [682, 444] width 43 height 12
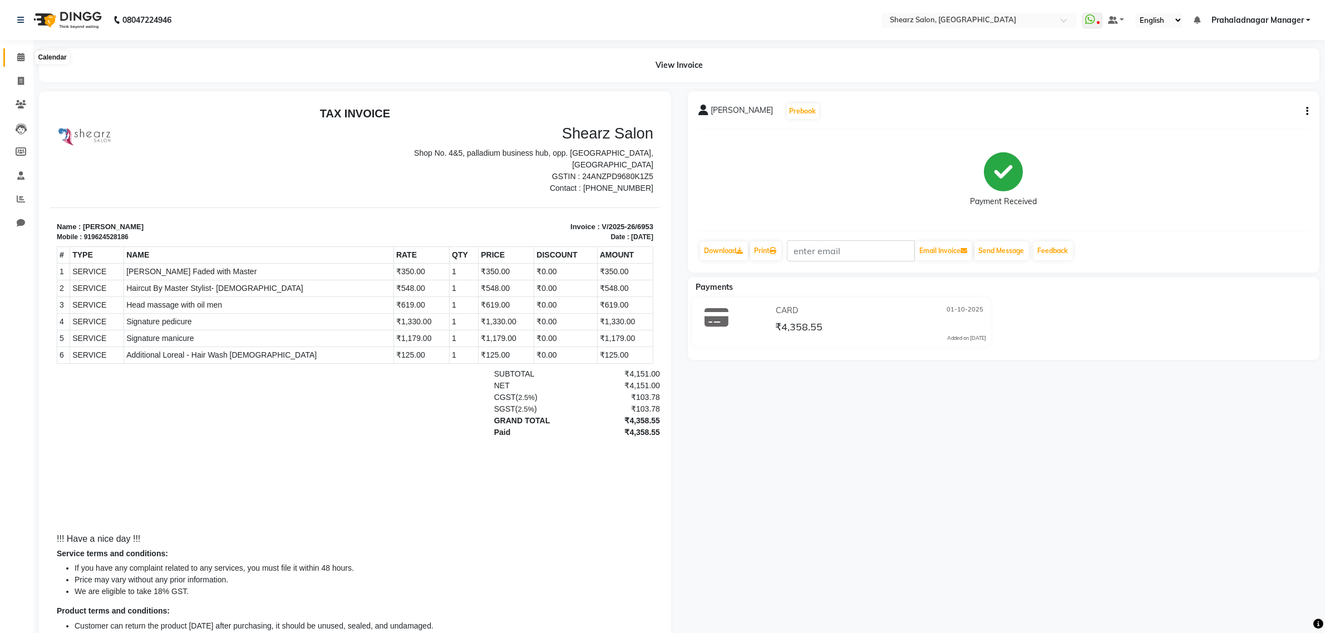
click at [11, 60] on span at bounding box center [20, 57] width 19 height 13
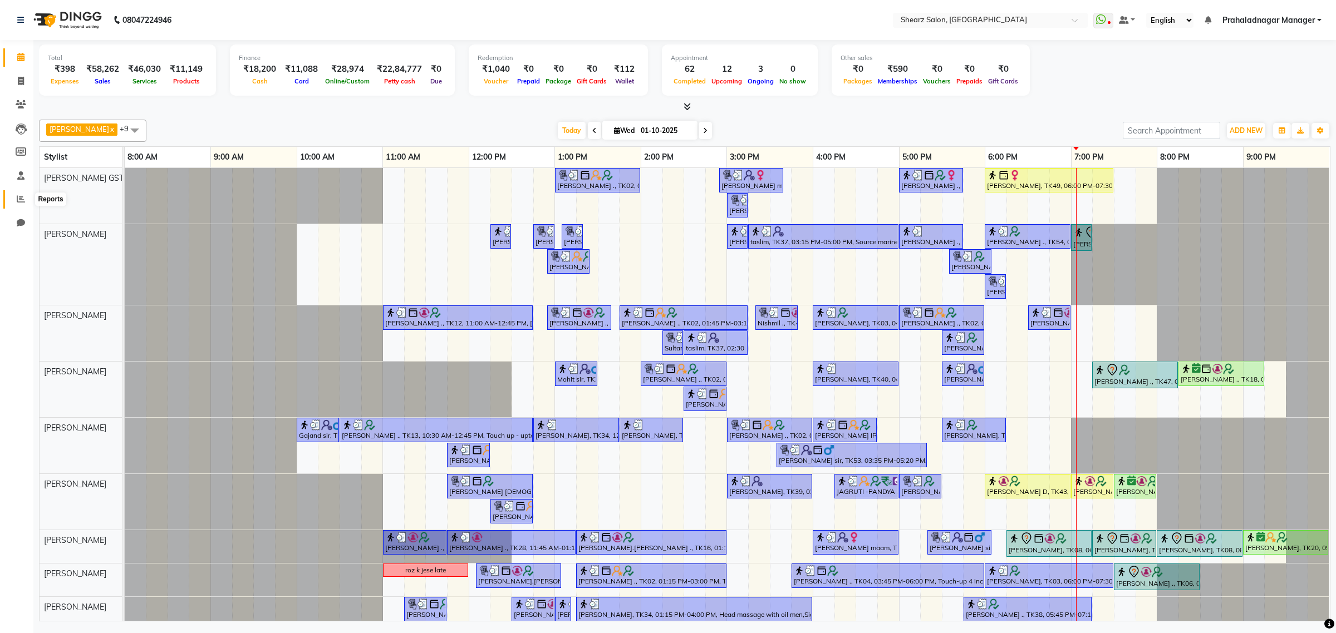
click at [20, 196] on icon at bounding box center [21, 199] width 8 height 8
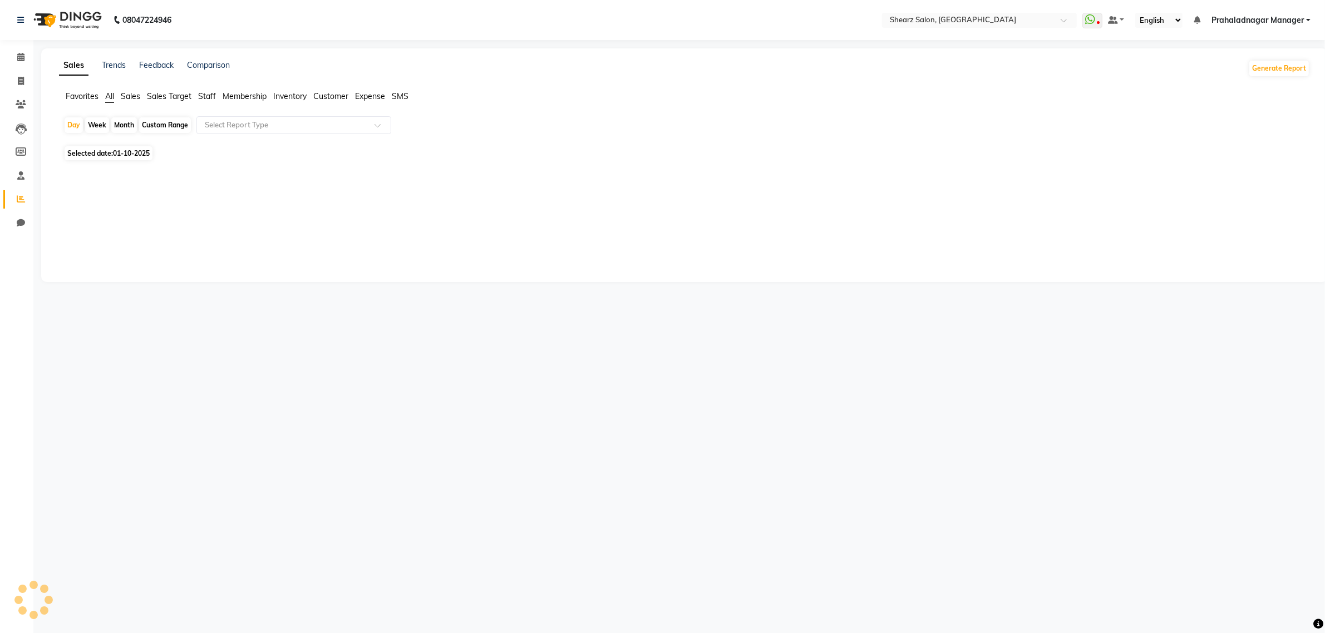
click at [129, 96] on span "Sales" at bounding box center [130, 96] width 19 height 10
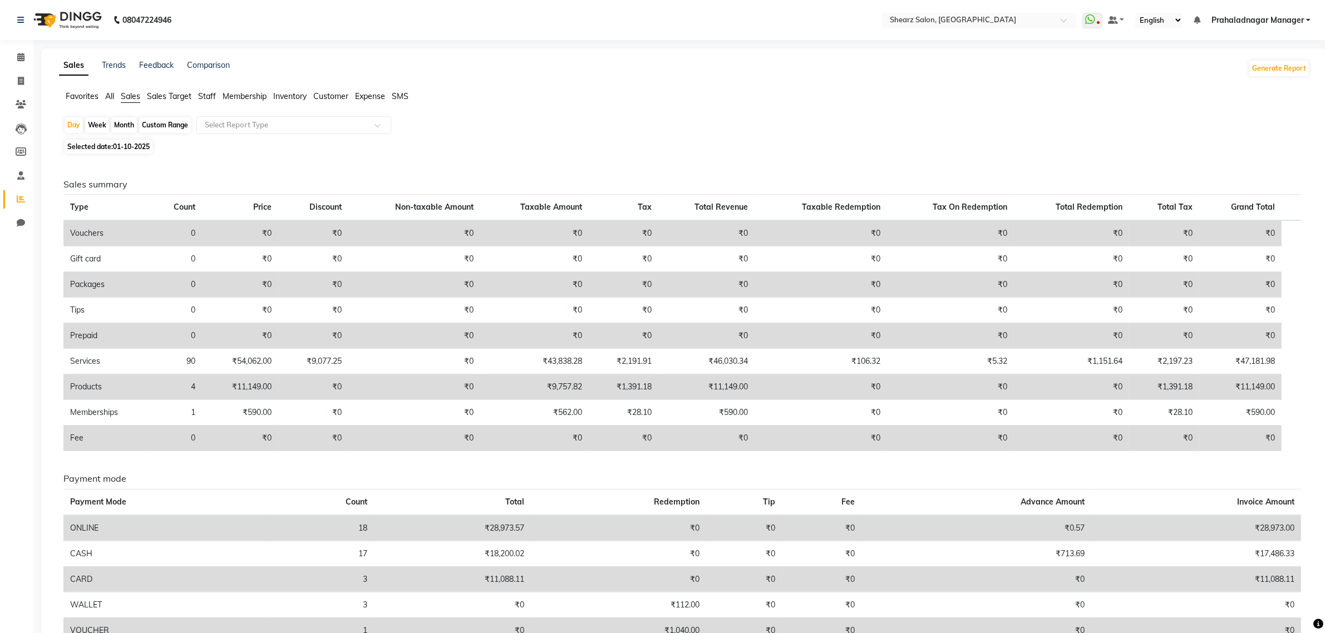
click at [357, 97] on span "Expense" at bounding box center [370, 96] width 30 height 10
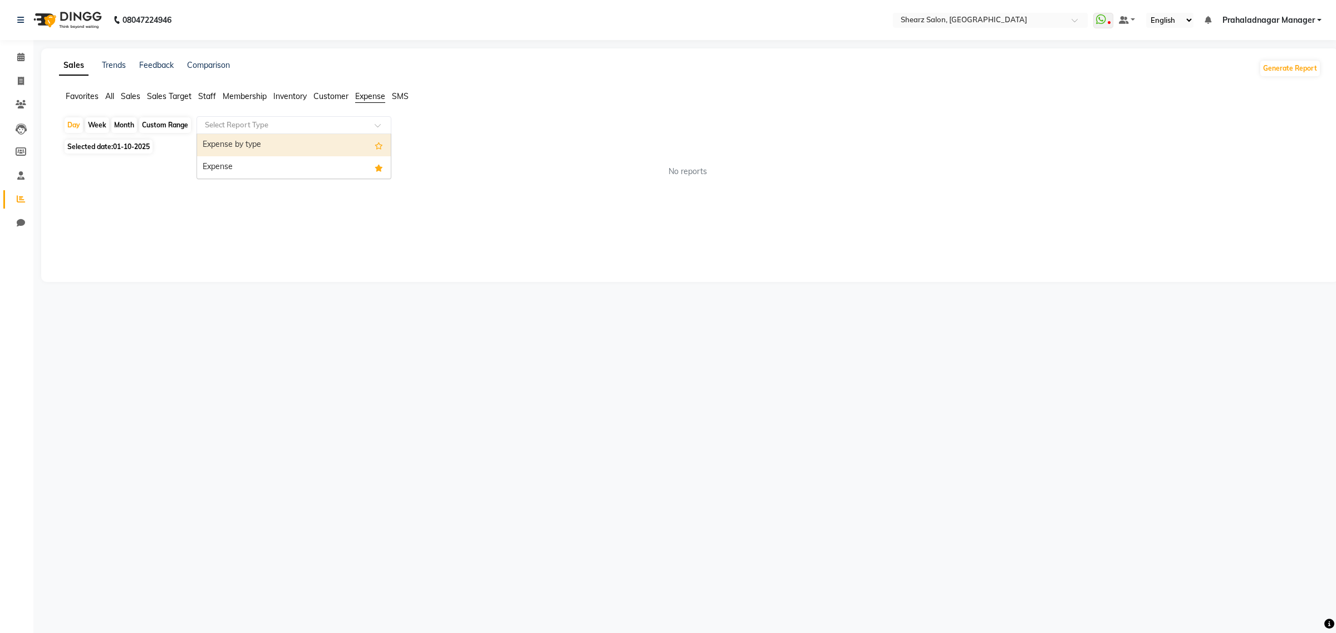
click at [326, 127] on input "text" at bounding box center [283, 125] width 160 height 11
click at [275, 166] on div "Expense" at bounding box center [294, 167] width 194 height 22
select select "csv"
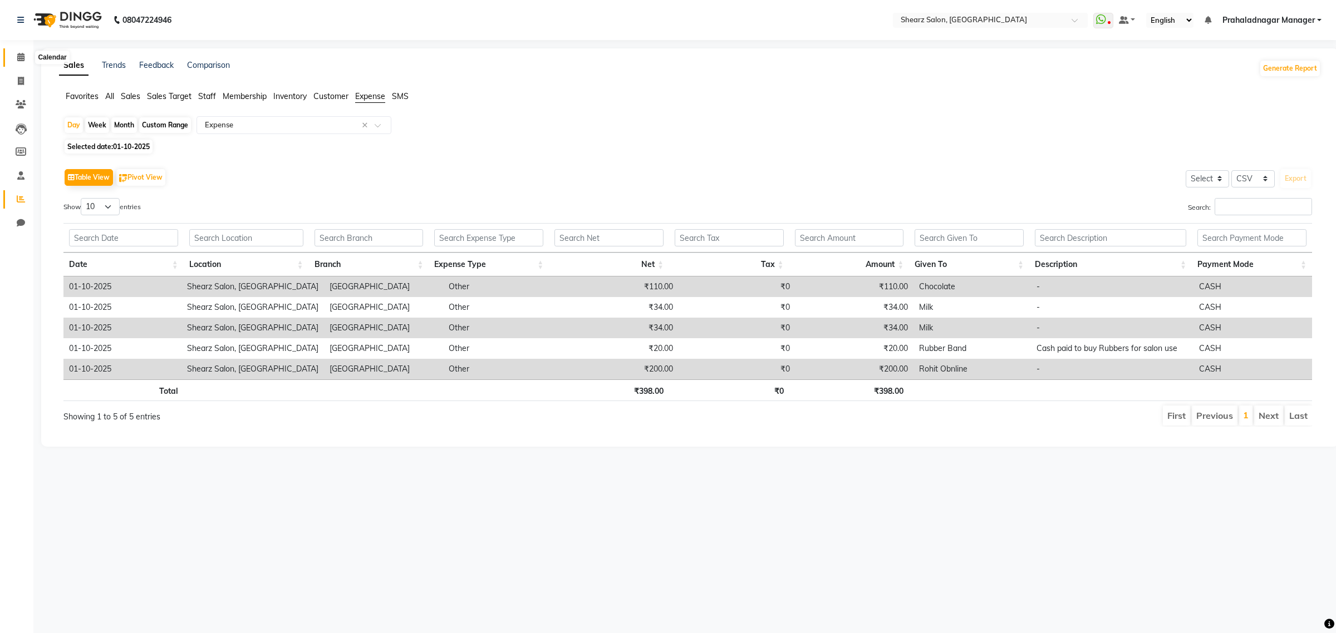
click at [20, 59] on icon at bounding box center [20, 57] width 7 height 8
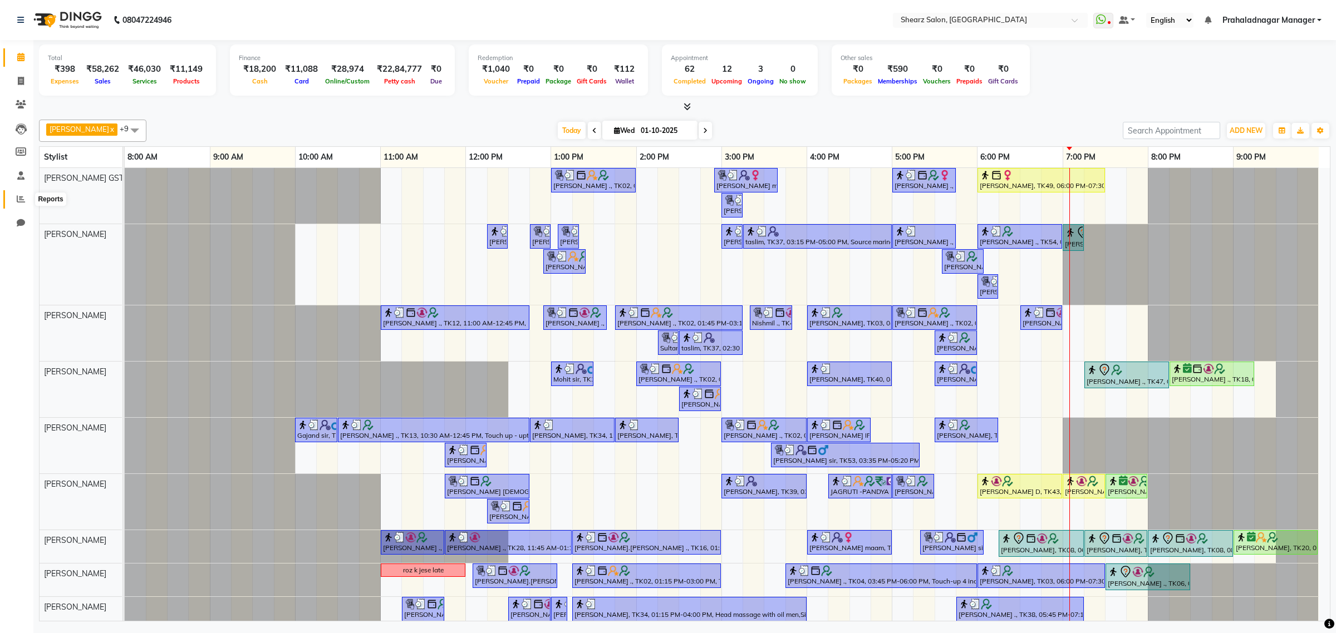
click at [20, 195] on icon at bounding box center [21, 199] width 8 height 8
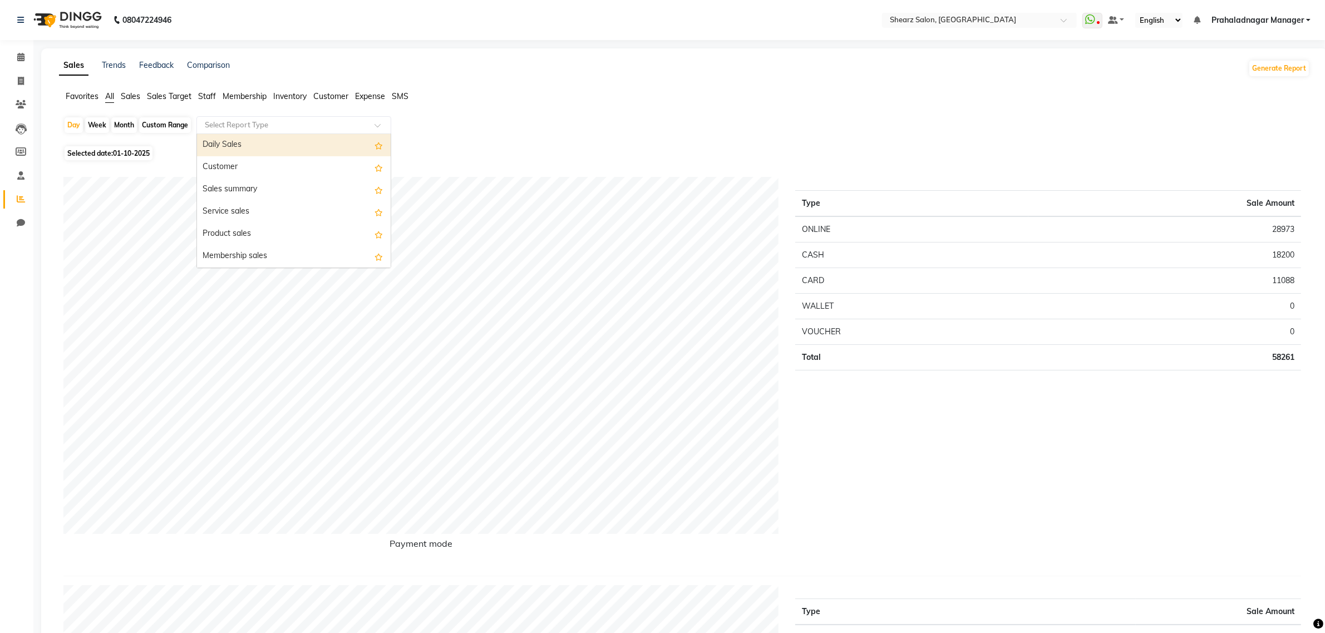
drag, startPoint x: 328, startPoint y: 124, endPoint x: 287, endPoint y: 179, distance: 69.2
click at [326, 132] on div "Select Report Type" at bounding box center [293, 125] width 195 height 18
click at [291, 163] on div "Customer" at bounding box center [294, 167] width 194 height 22
select select "csv"
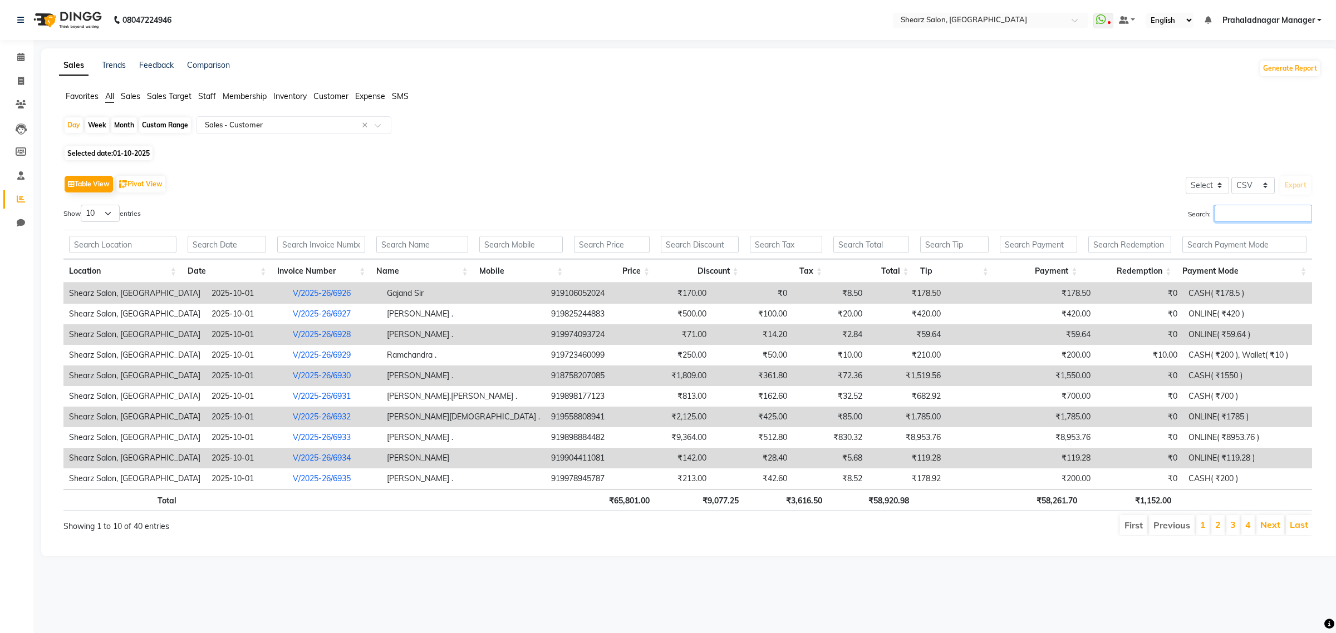
click at [1276, 219] on input "Search:" at bounding box center [1262, 213] width 97 height 17
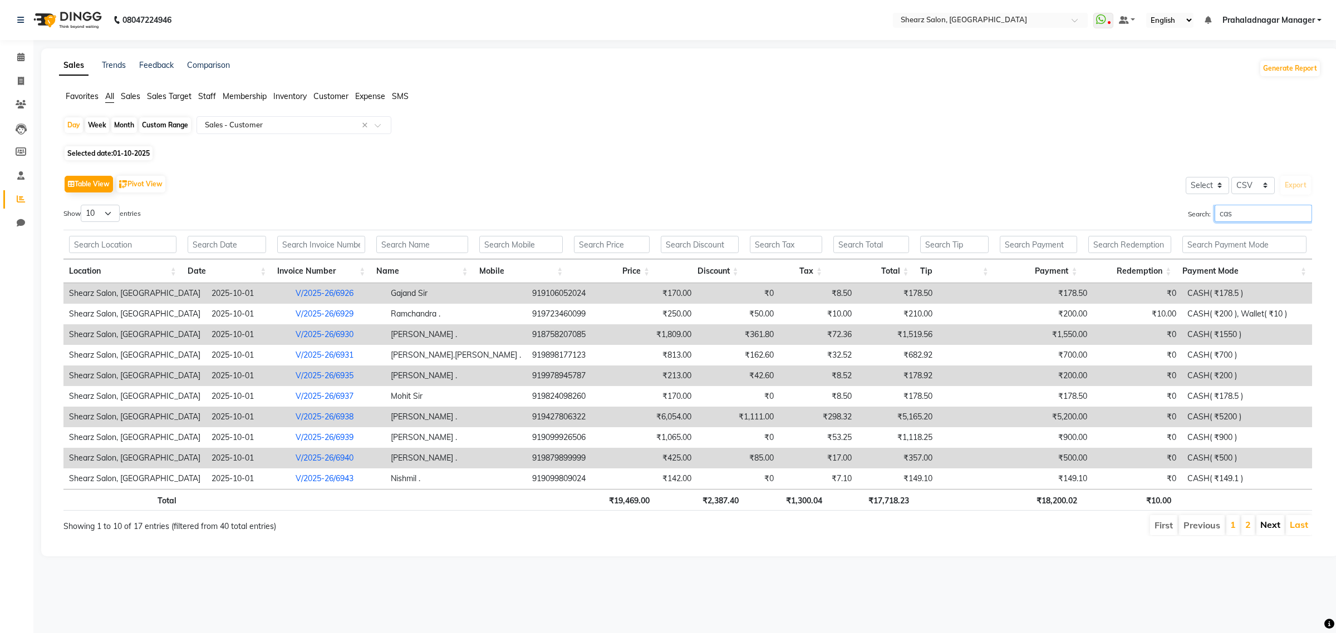
type input "cas"
click at [1272, 524] on link "Next" at bounding box center [1270, 524] width 20 height 11
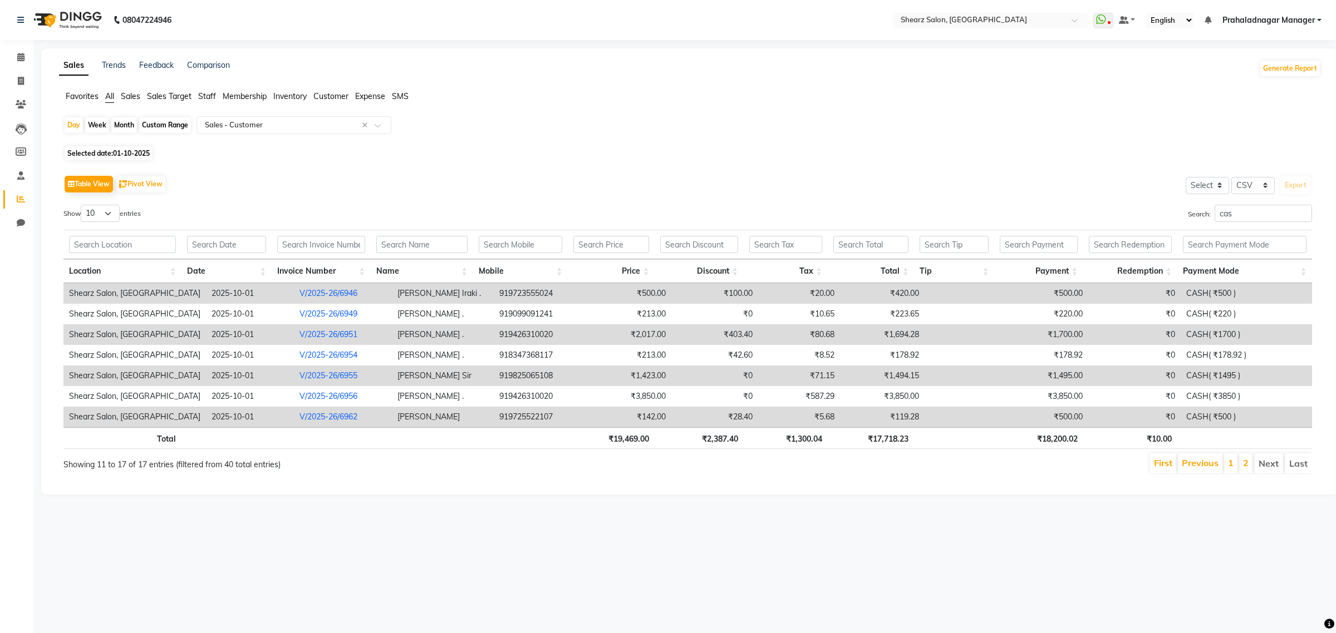
click at [300, 330] on link "V/2025-26/6951" at bounding box center [328, 334] width 58 height 10
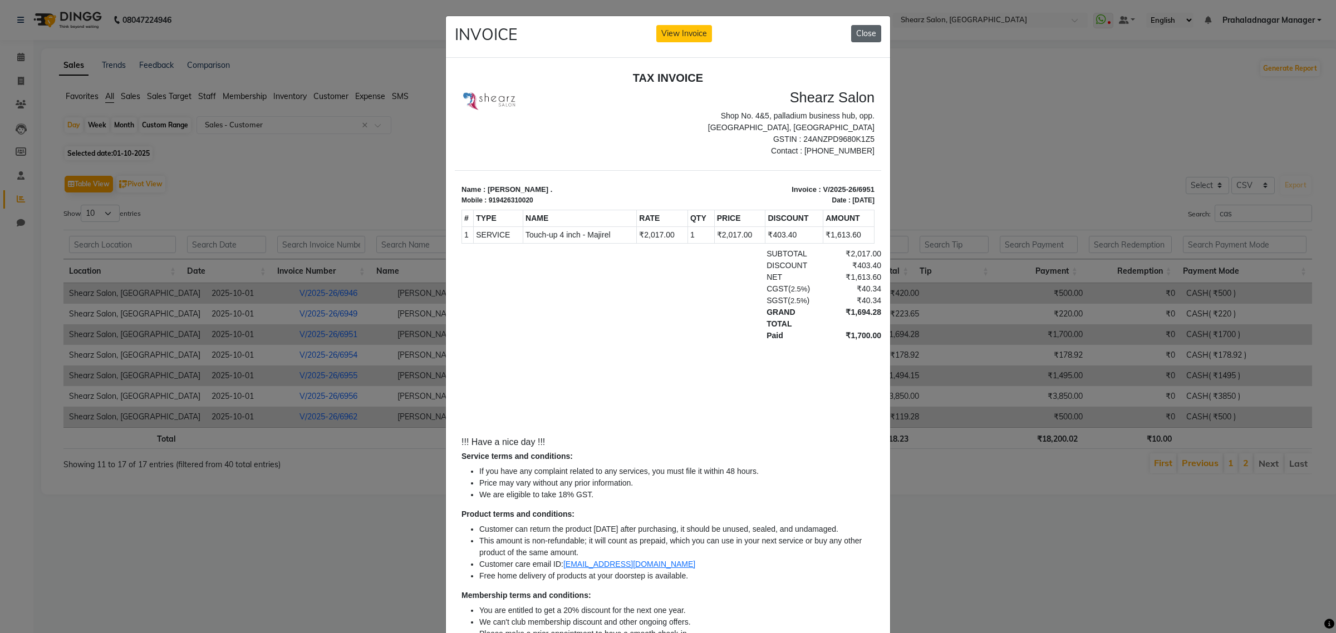
click at [851, 31] on button "Close" at bounding box center [866, 33] width 30 height 17
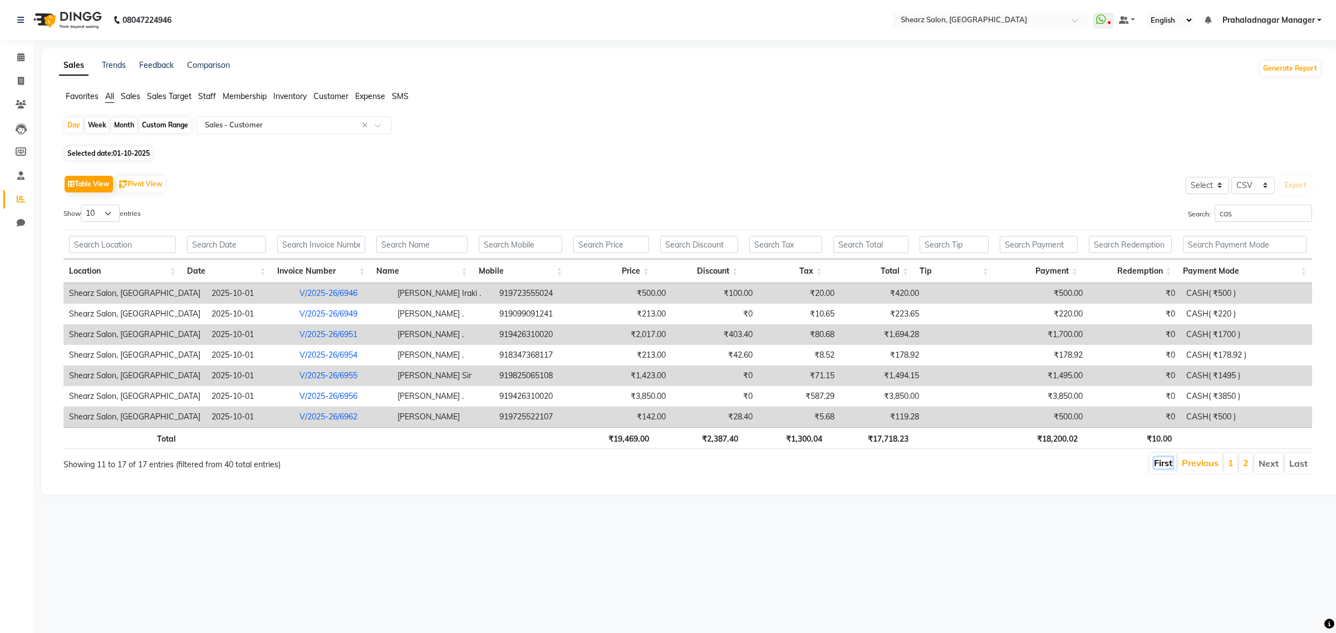
click at [1166, 462] on link "First" at bounding box center [1163, 462] width 18 height 11
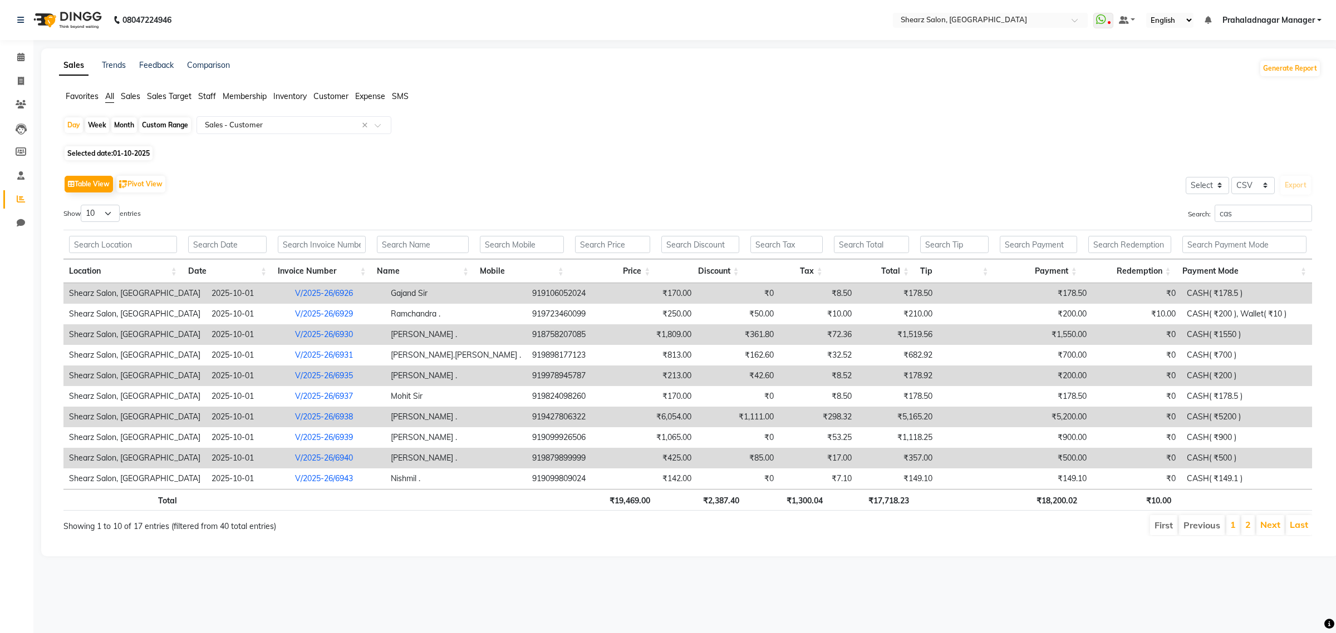
click at [396, 420] on td "[PERSON_NAME] ." at bounding box center [455, 417] width 141 height 21
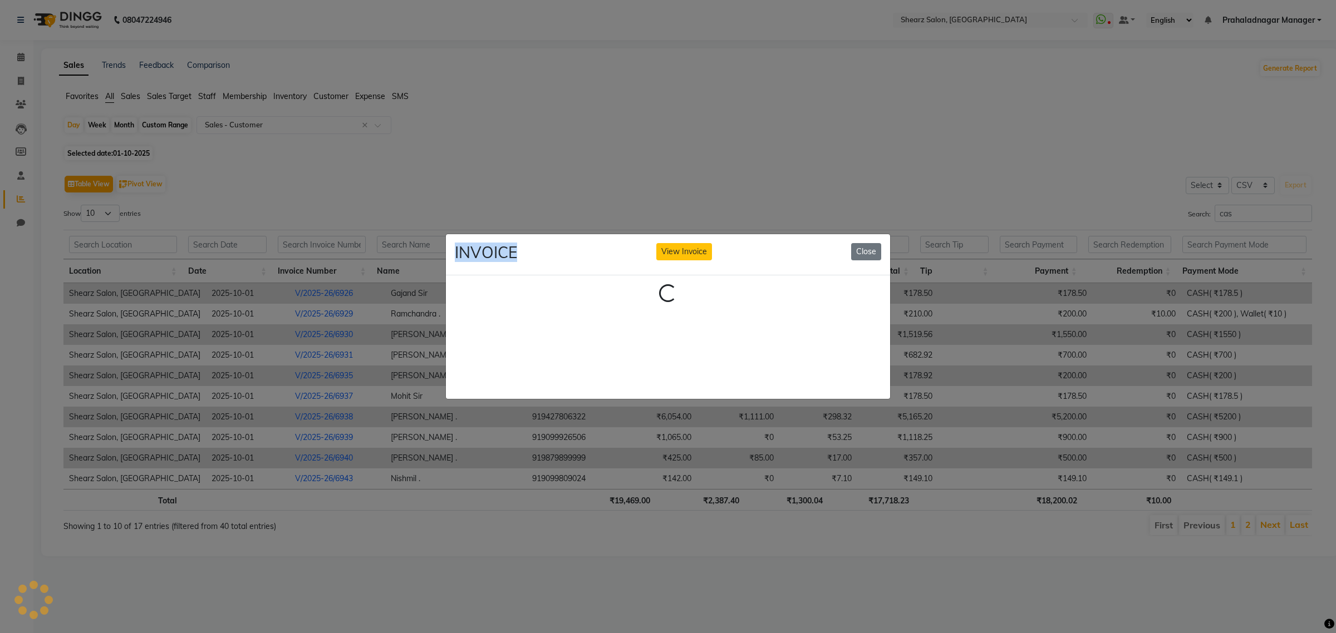
click at [396, 420] on ngb-modal-window "INVOICE View Invoice Close Loading..." at bounding box center [668, 316] width 1336 height 633
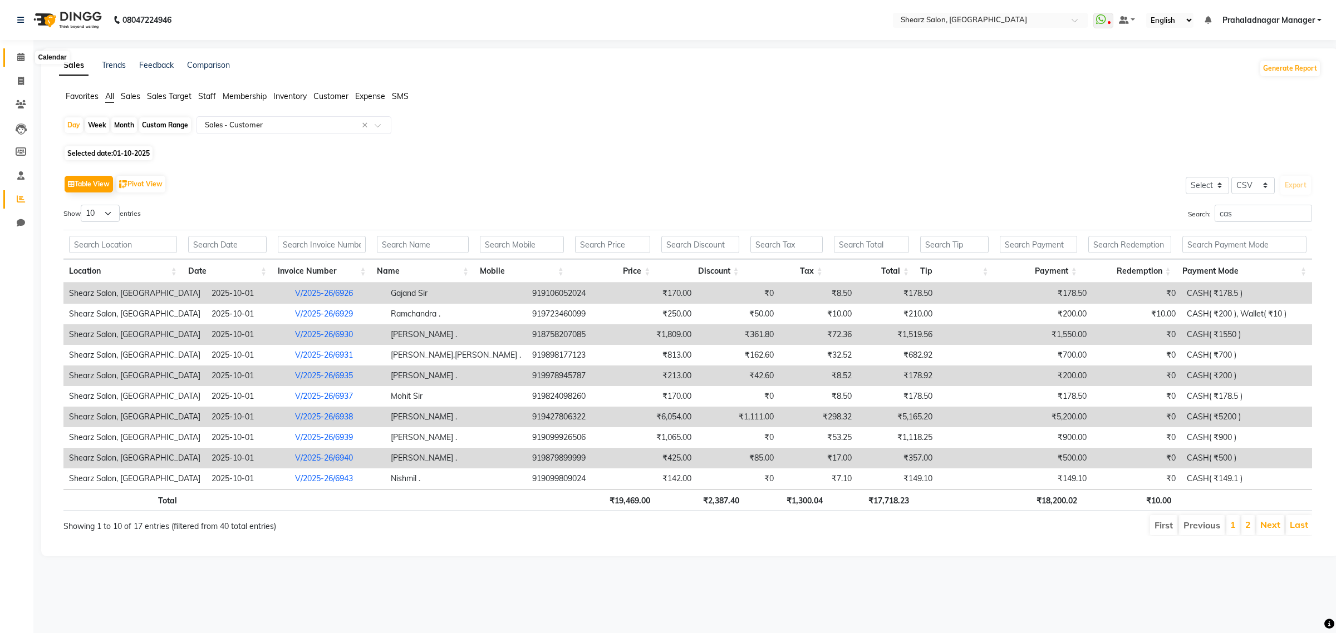
click at [16, 55] on span at bounding box center [20, 57] width 19 height 13
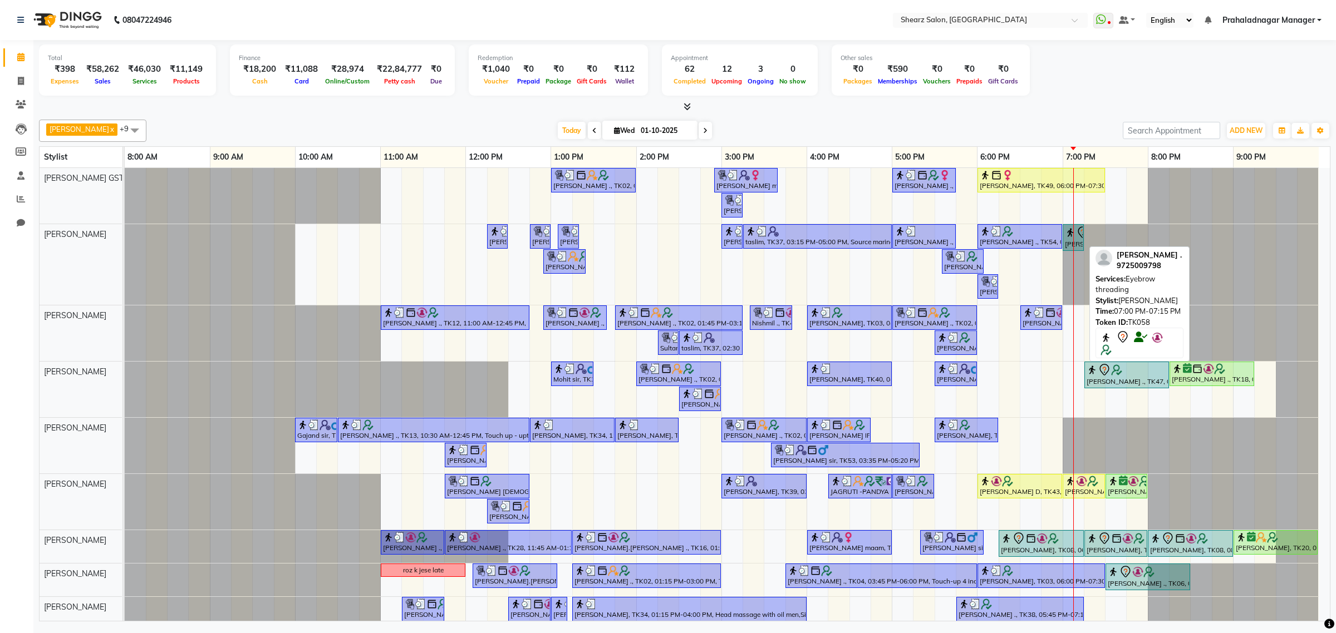
click at [1067, 233] on img at bounding box center [1070, 232] width 11 height 11
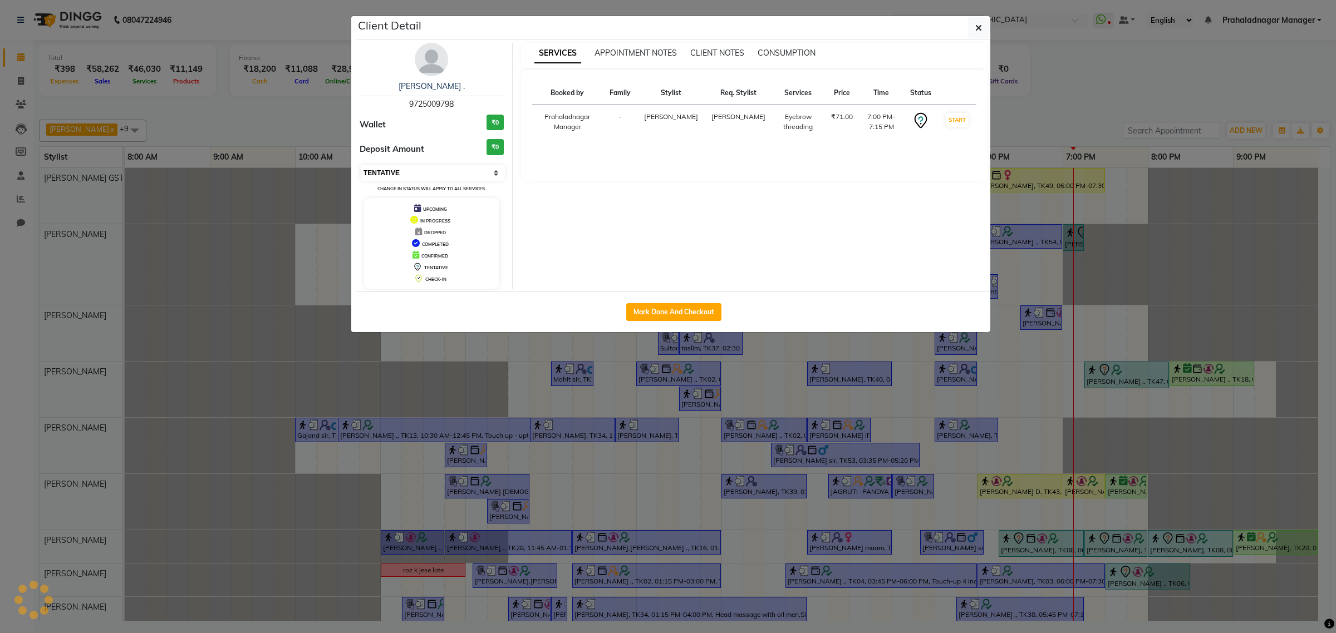
click at [413, 168] on select "Select IN SERVICE CONFIRMED TENTATIVE CHECK IN MARK DONE DROPPED UPCOMING" at bounding box center [433, 173] width 144 height 16
select select "1"
click at [361, 165] on select "Select IN SERVICE CONFIRMED TENTATIVE CHECK IN MARK DONE DROPPED UPCOMING" at bounding box center [433, 173] width 144 height 16
click at [978, 26] on icon "button" at bounding box center [978, 27] width 7 height 9
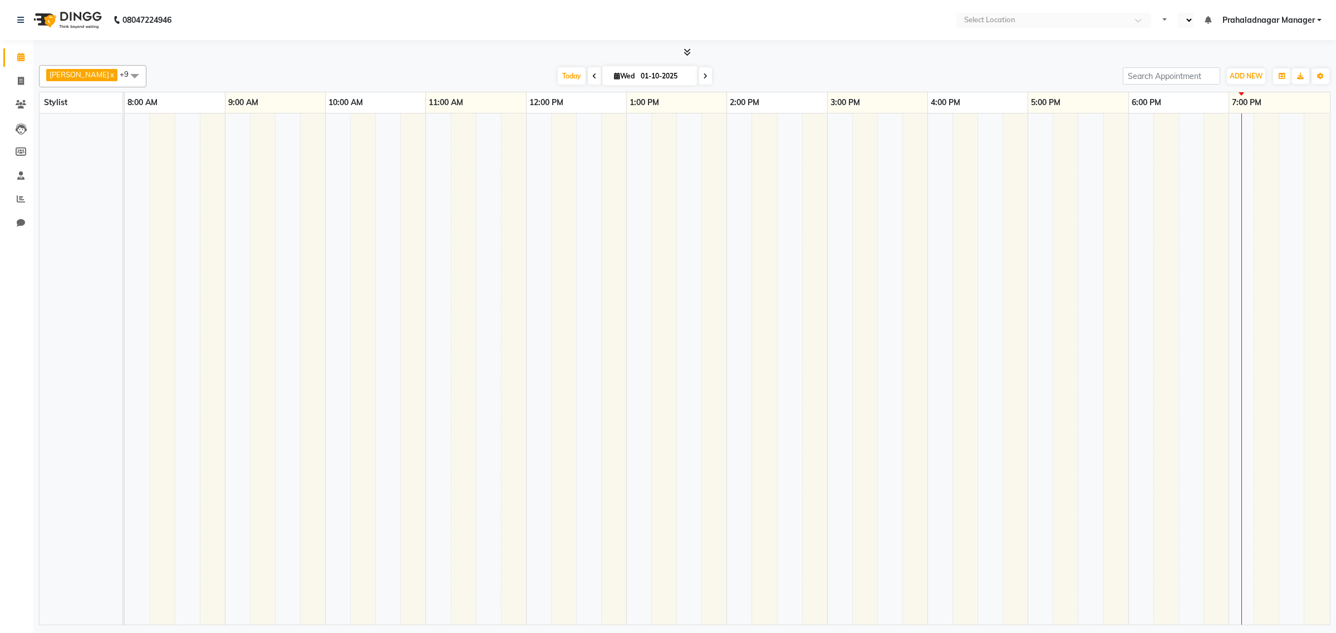
select select "en"
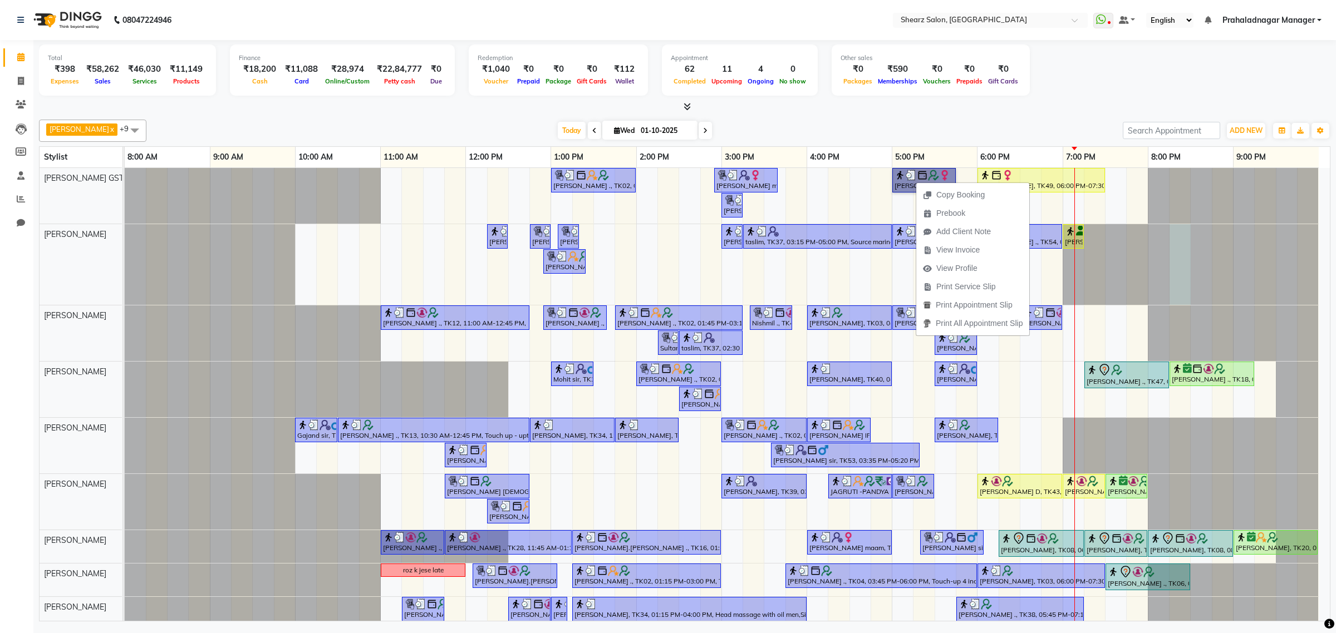
click at [125, 265] on div at bounding box center [125, 264] width 0 height 81
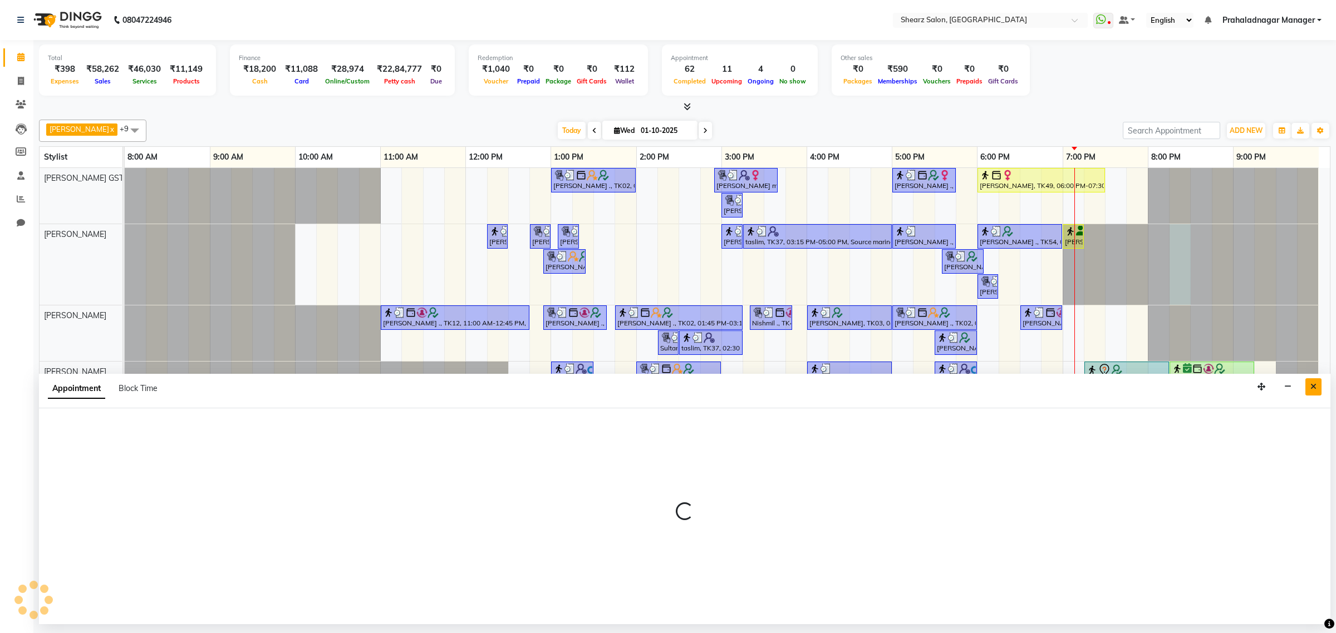
click at [1317, 391] on button "Close" at bounding box center [1313, 386] width 16 height 17
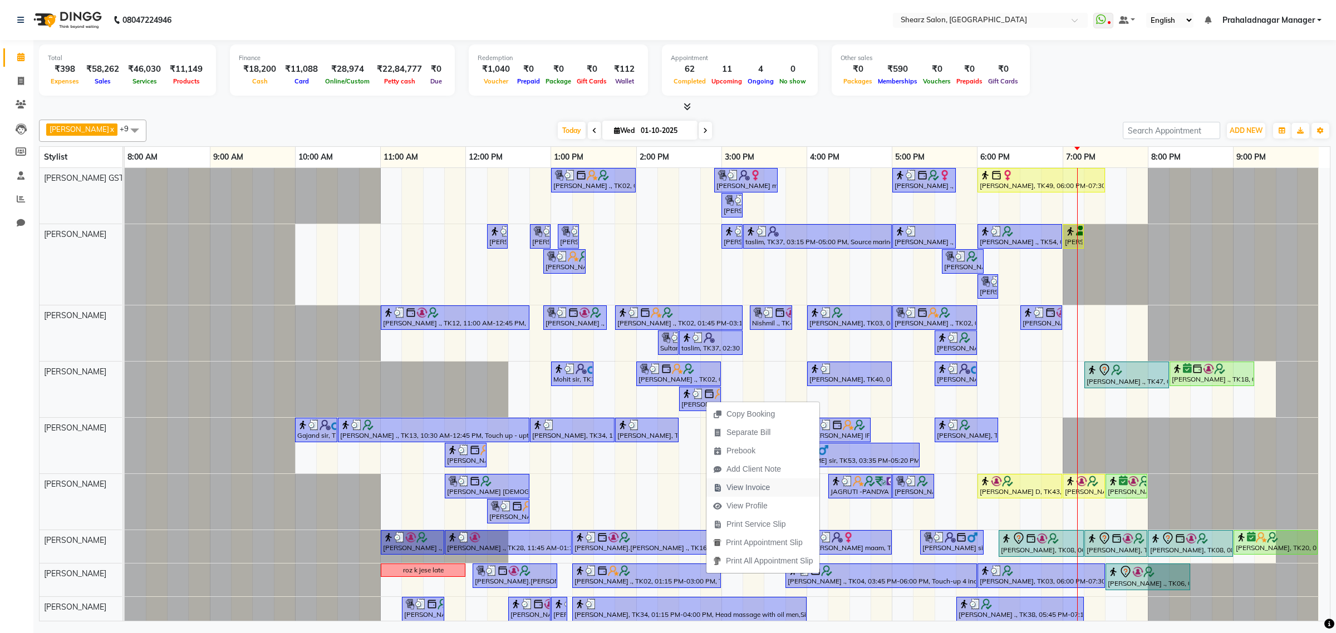
click at [756, 480] on span "View Invoice" at bounding box center [741, 488] width 70 height 18
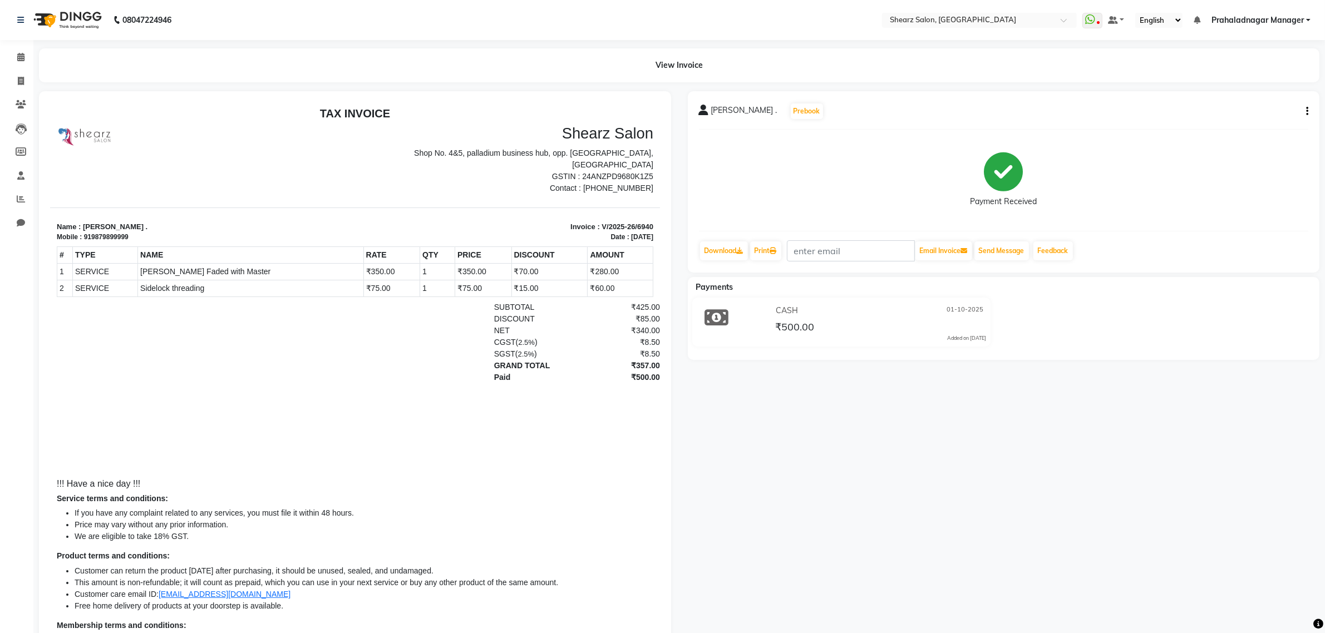
click at [1308, 111] on icon "button" at bounding box center [1307, 111] width 2 height 1
click at [1235, 116] on div "Split Service Amount" at bounding box center [1252, 112] width 76 height 14
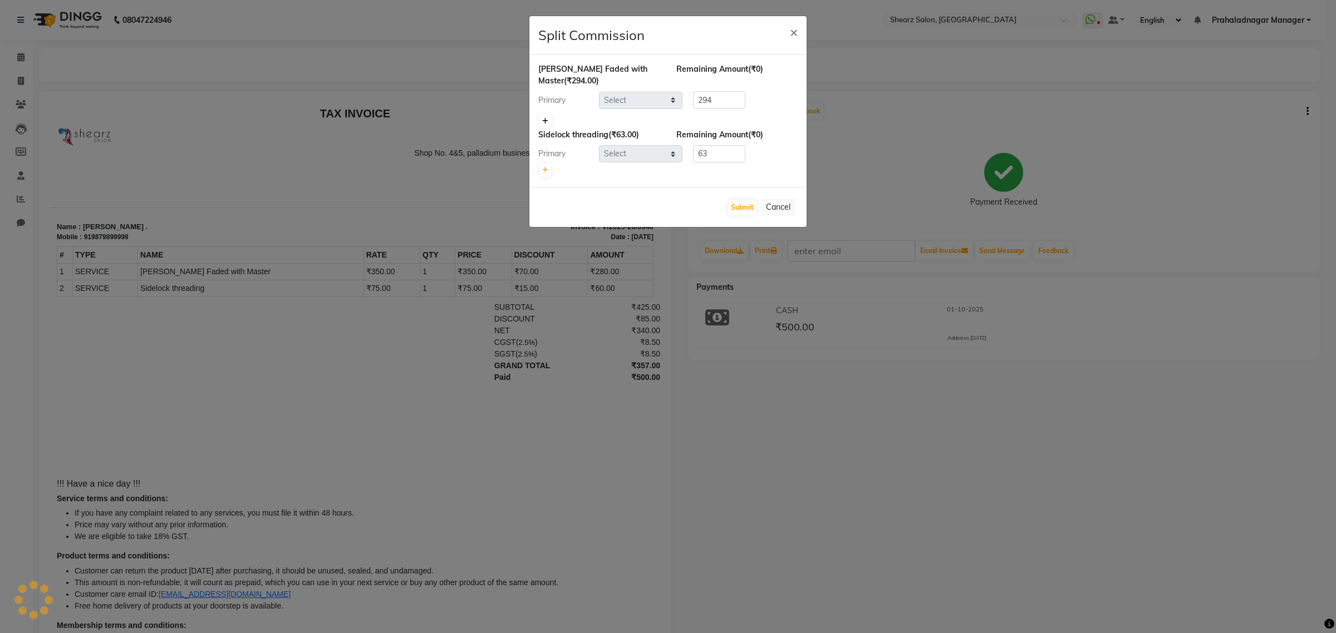
click at [548, 116] on link at bounding box center [545, 121] width 12 height 13
type input "147"
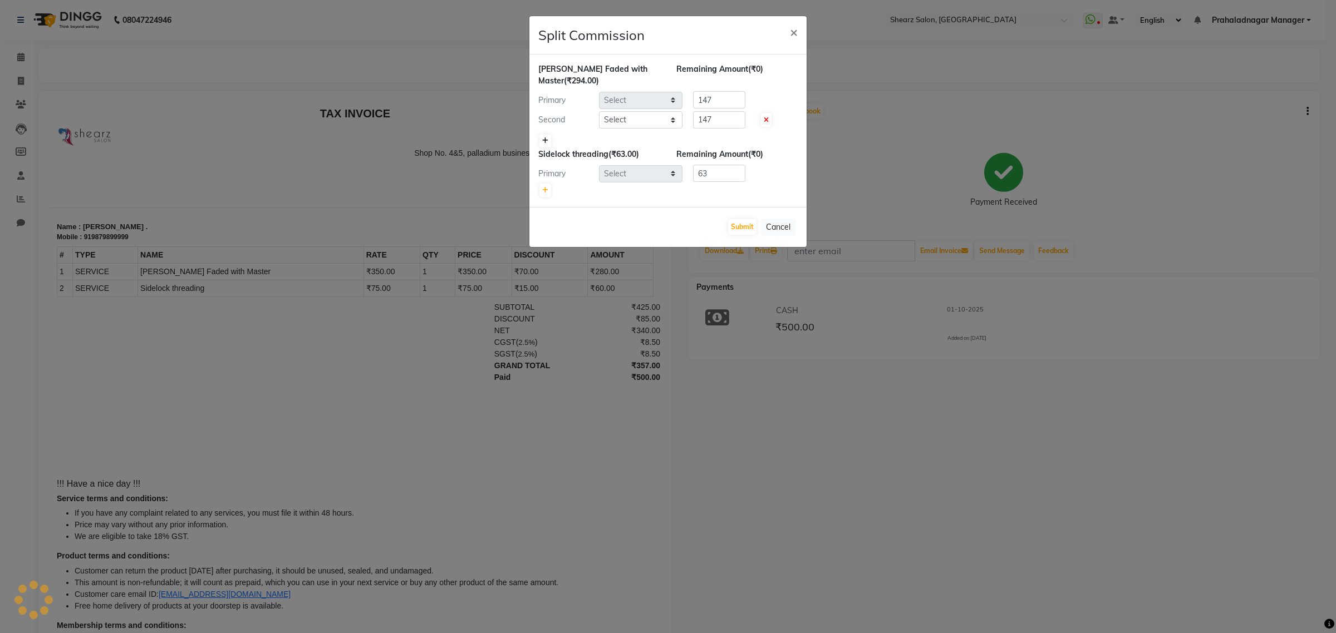
select select "77475"
select select "77439"
click at [634, 112] on select "Select Admin A General Arvind S Devda Asha Chavariya Brijesh Valand Center 1_mg…" at bounding box center [640, 119] width 83 height 17
select select "77471"
click at [599, 111] on select "Select Admin A General Arvind S Devda Asha Chavariya Brijesh Valand Center 1_mg…" at bounding box center [640, 119] width 83 height 17
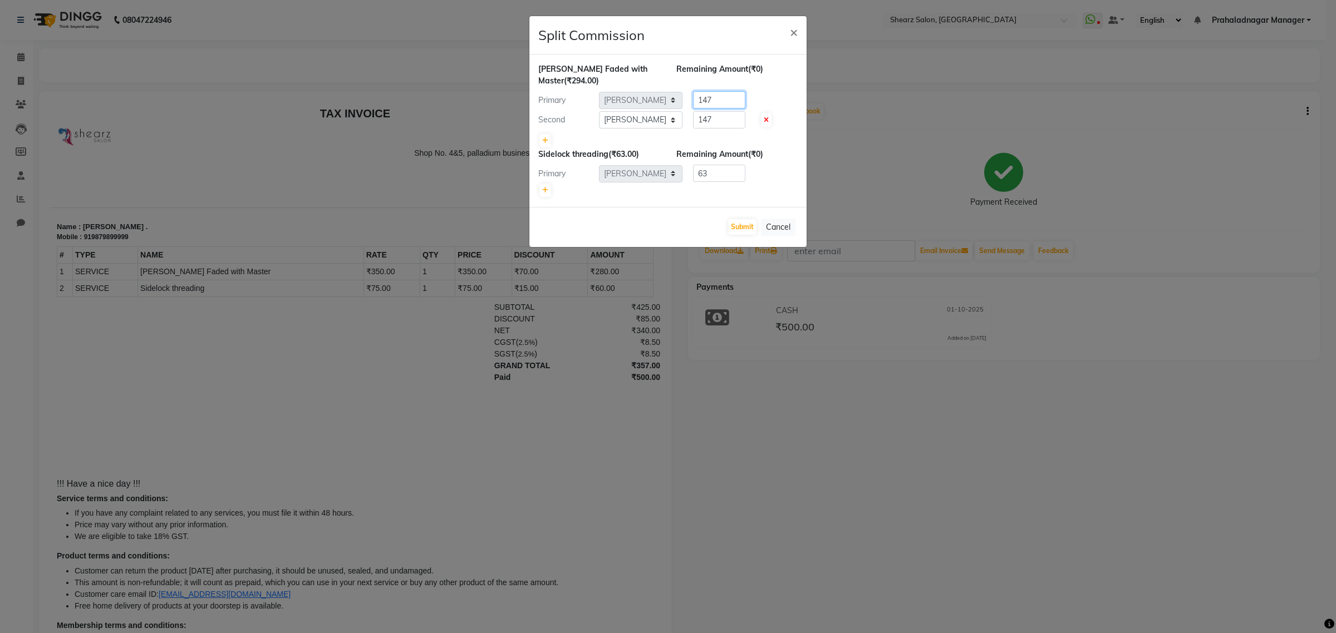
drag, startPoint x: 722, startPoint y: 98, endPoint x: 409, endPoint y: 26, distance: 321.5
click at [376, 22] on ngb-modal-window "Split Commission × Beard Faded with Master (₹294.00) Remaining Amount (₹0) Prim…" at bounding box center [668, 316] width 1336 height 633
drag, startPoint x: 717, startPoint y: 115, endPoint x: 425, endPoint y: 109, distance: 292.2
click at [430, 109] on ngb-modal-window "Split Commission × Beard Faded with Master (₹294.00) Remaining Amount (₹0) Prim…" at bounding box center [668, 316] width 1336 height 633
type input "293"
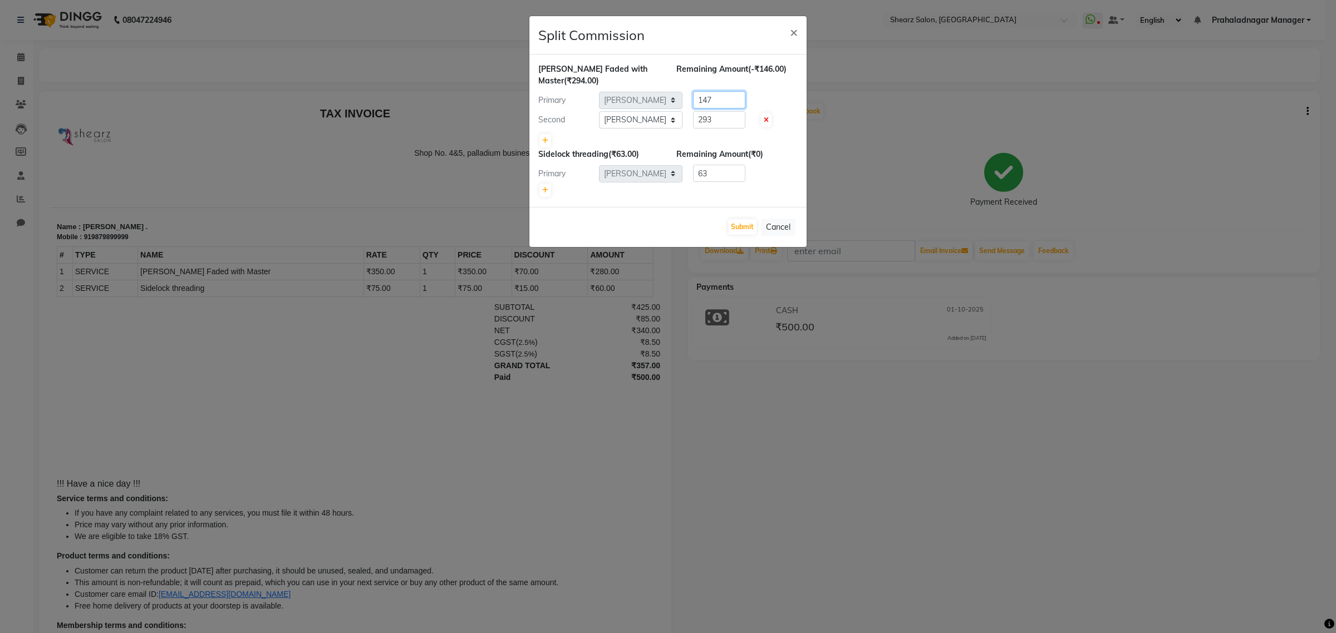
click at [627, 106] on div "Primary Select Admin A General Arvind S Devda Asha Chavariya Brijesh Valand Cen…" at bounding box center [668, 100] width 276 height 18
type input "1"
click at [746, 224] on button "Submit" at bounding box center [742, 227] width 28 height 16
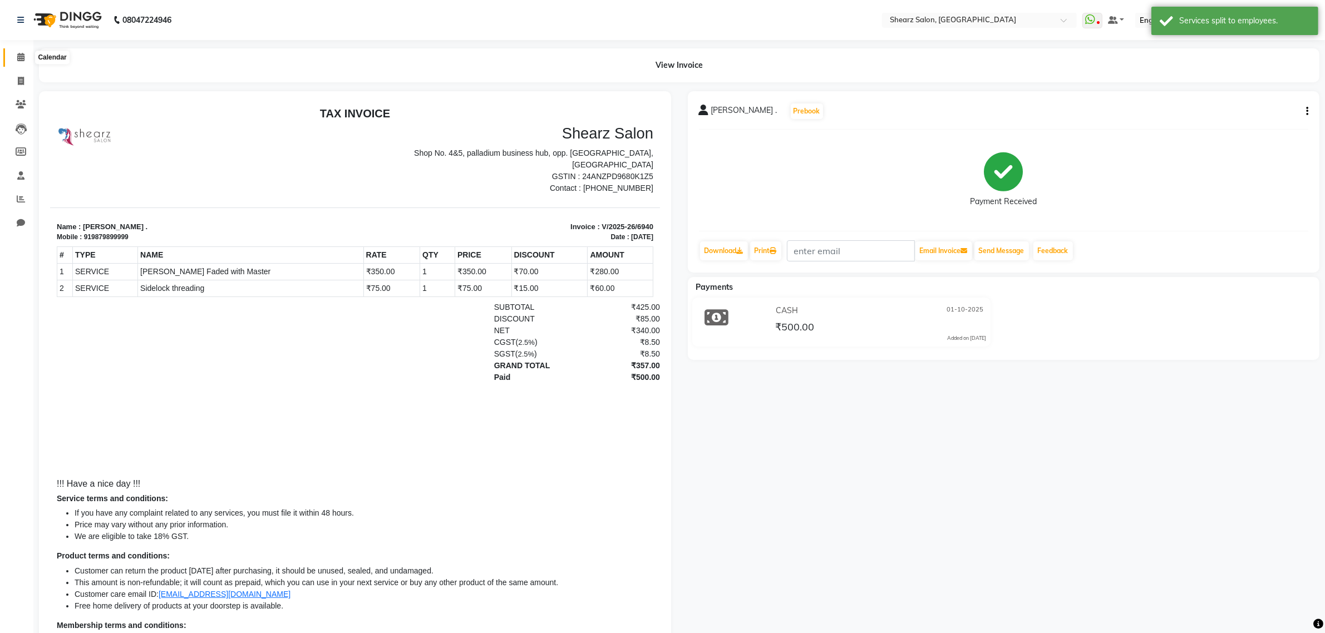
click at [20, 56] on icon at bounding box center [20, 57] width 7 height 8
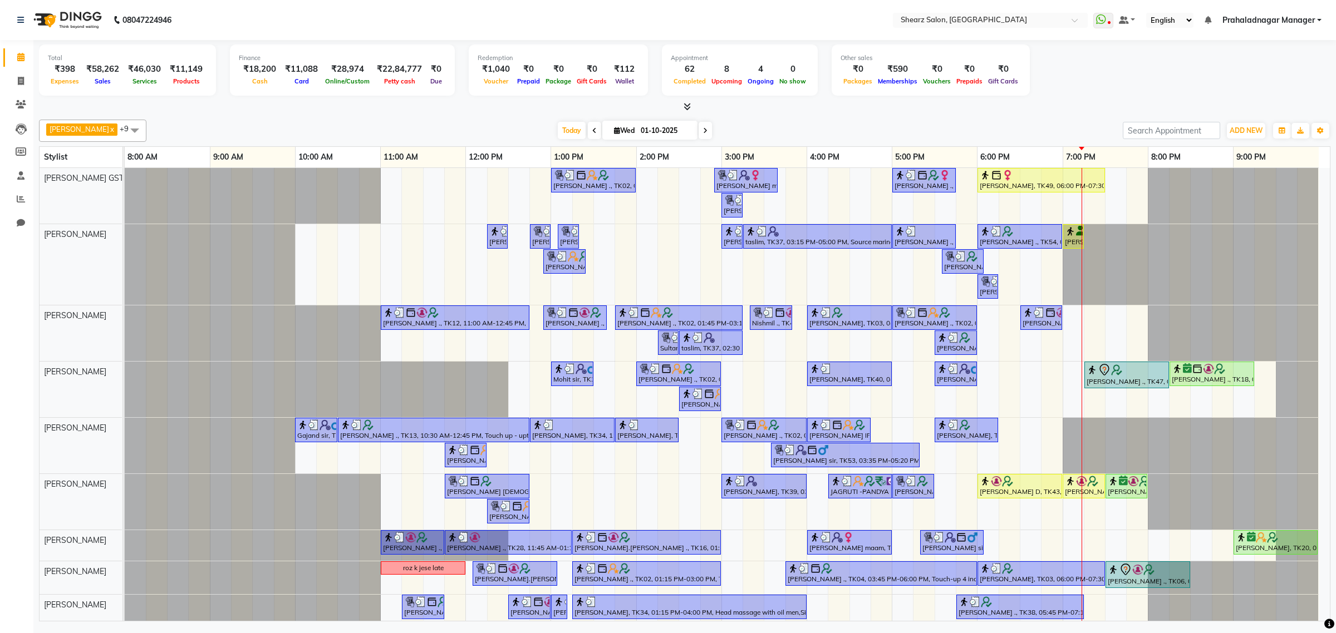
scroll to position [74, 0]
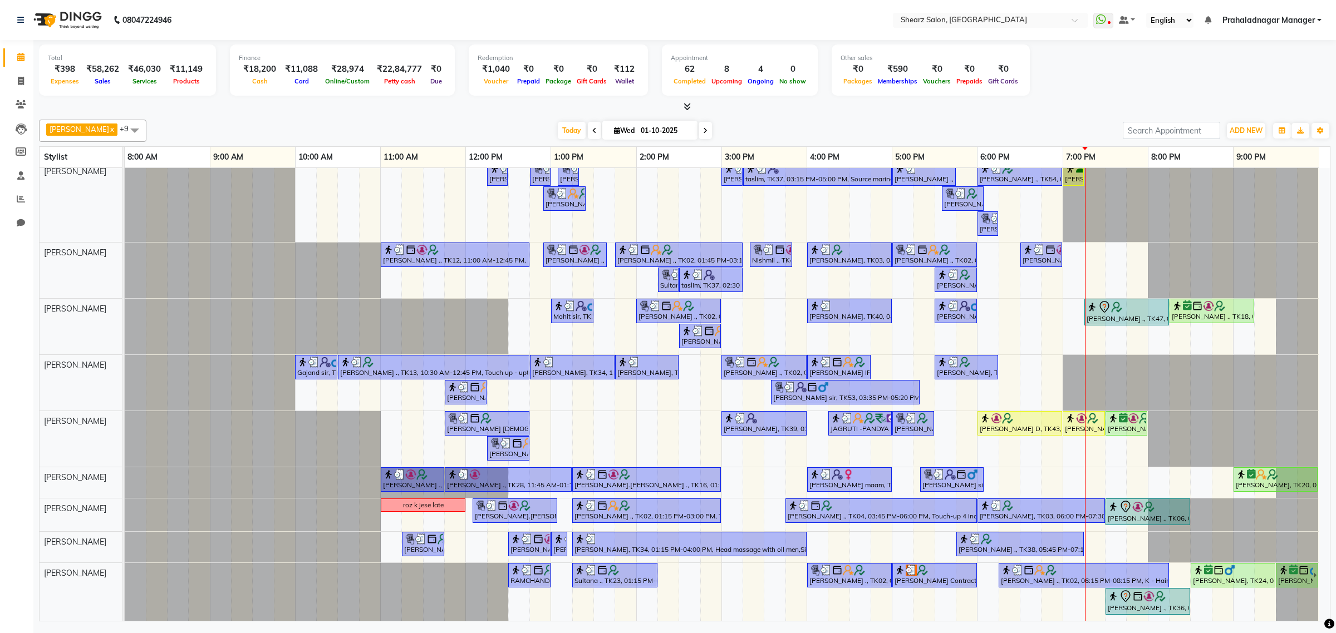
click at [703, 132] on icon at bounding box center [705, 130] width 4 height 7
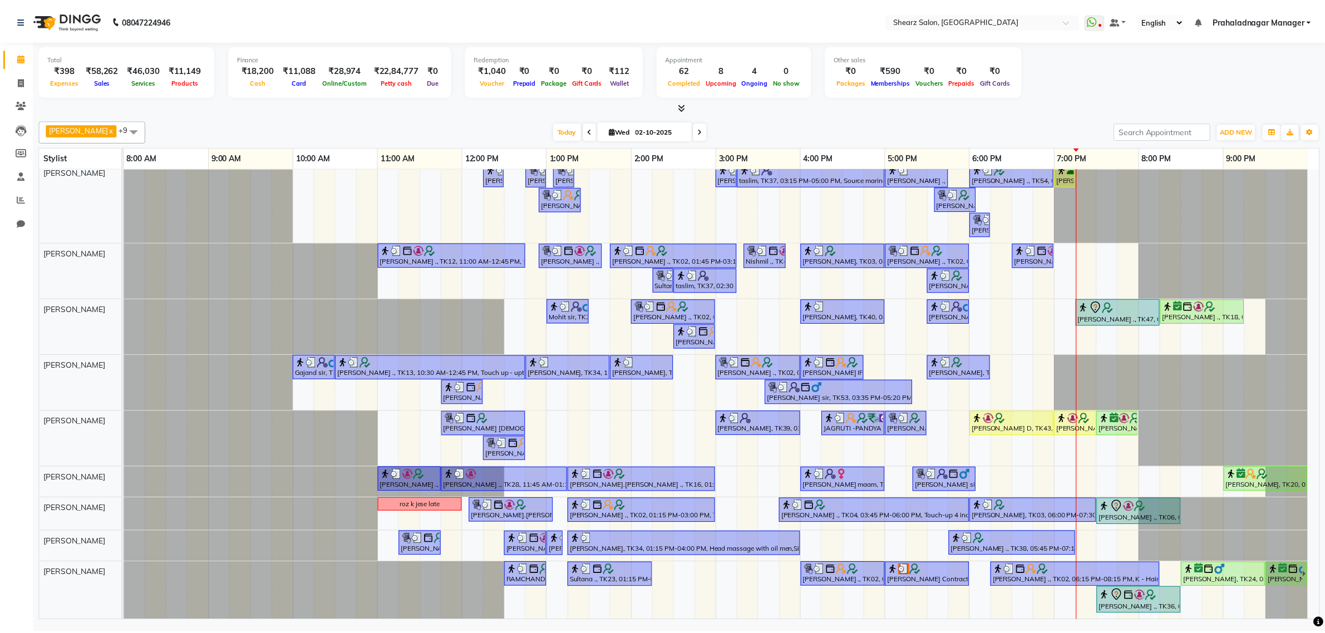
scroll to position [0, 0]
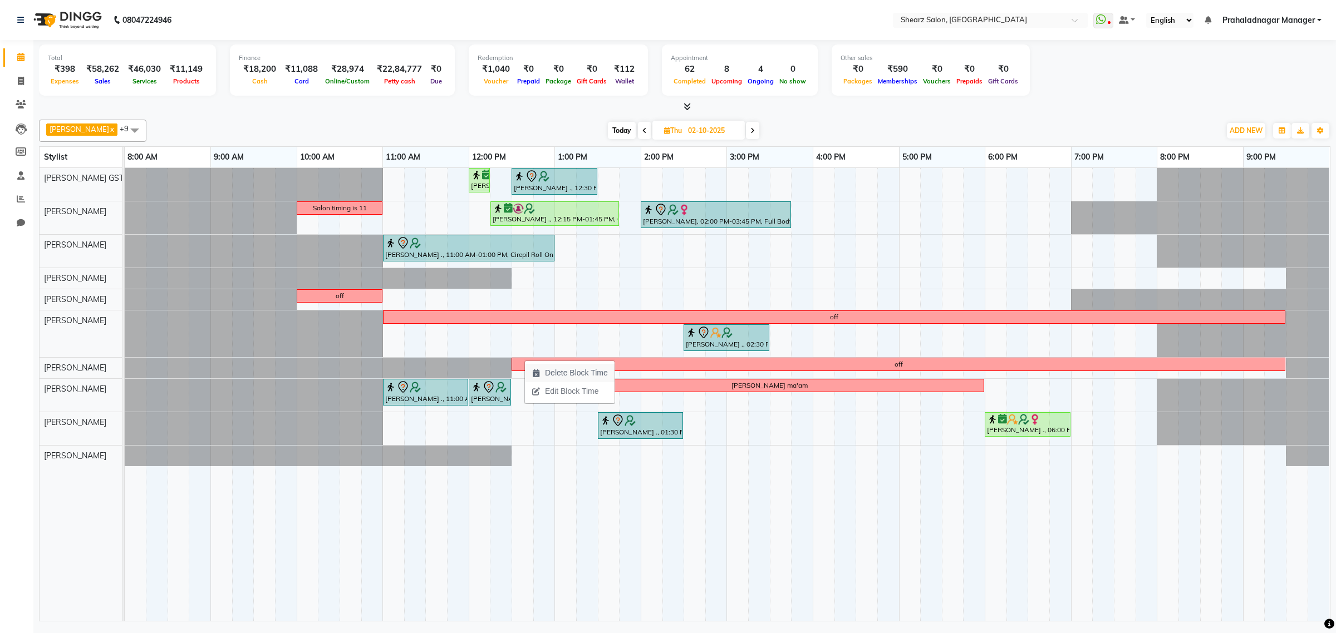
click at [563, 373] on span "Delete Block Time" at bounding box center [576, 373] width 63 height 12
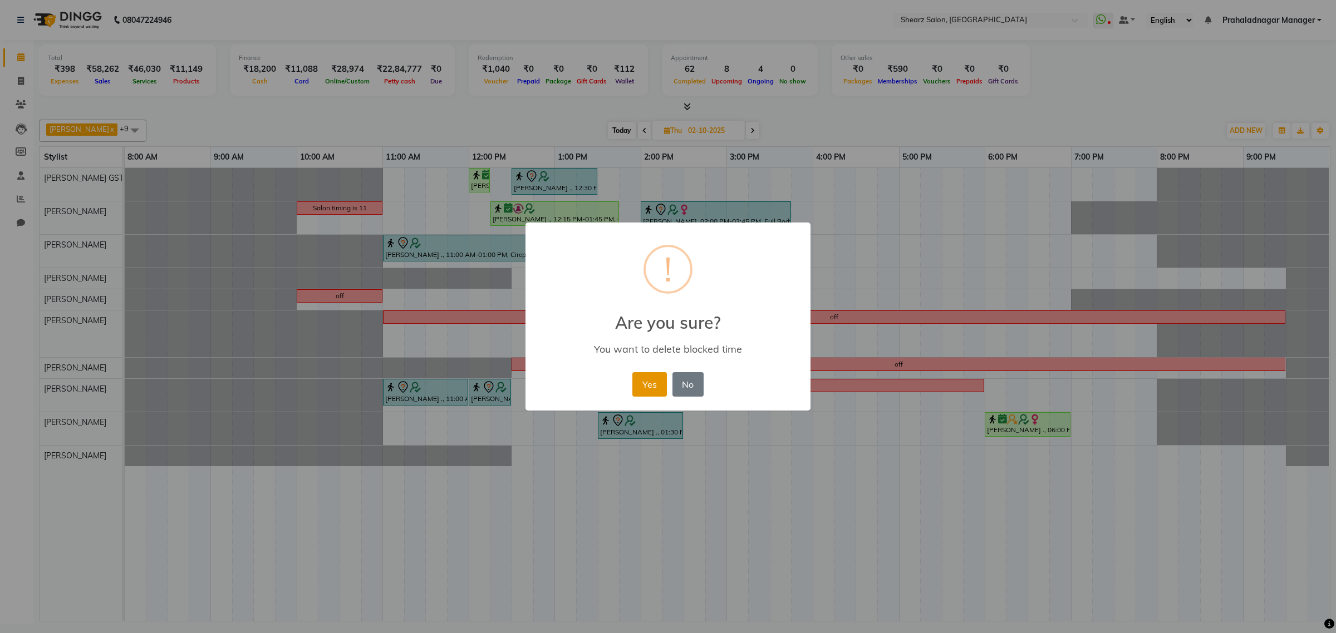
click at [652, 388] on button "Yes" at bounding box center [649, 384] width 34 height 24
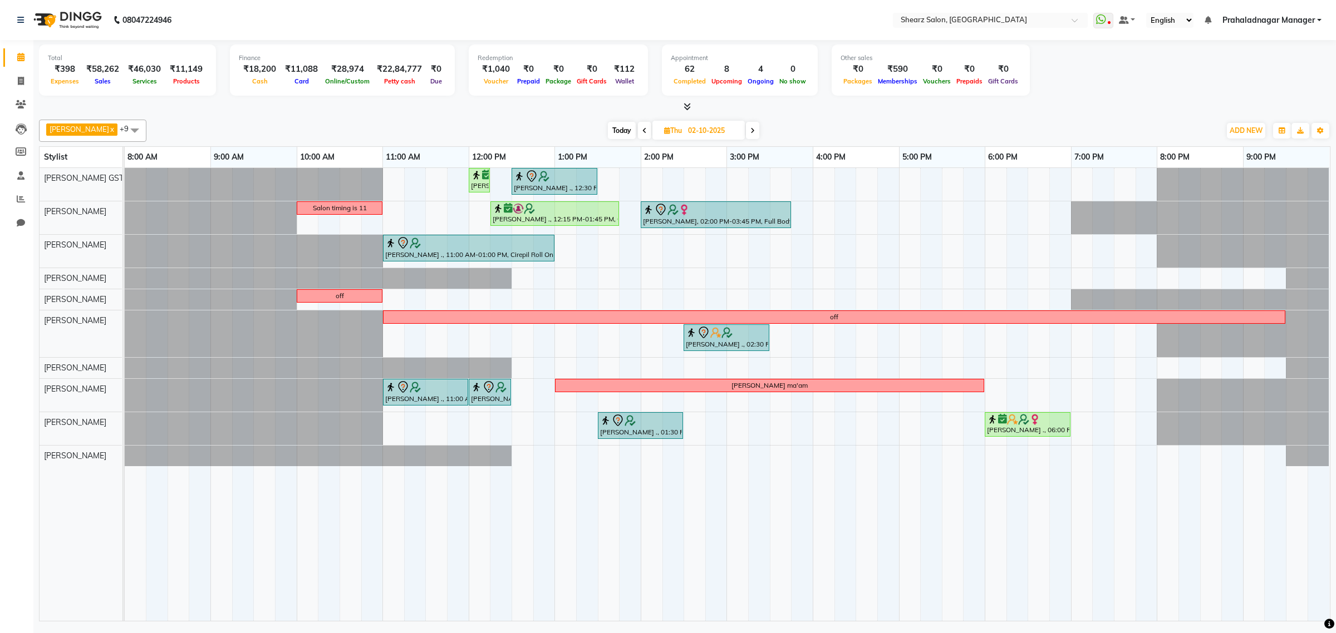
click at [610, 137] on span "Today" at bounding box center [622, 130] width 28 height 17
type input "01-10-2025"
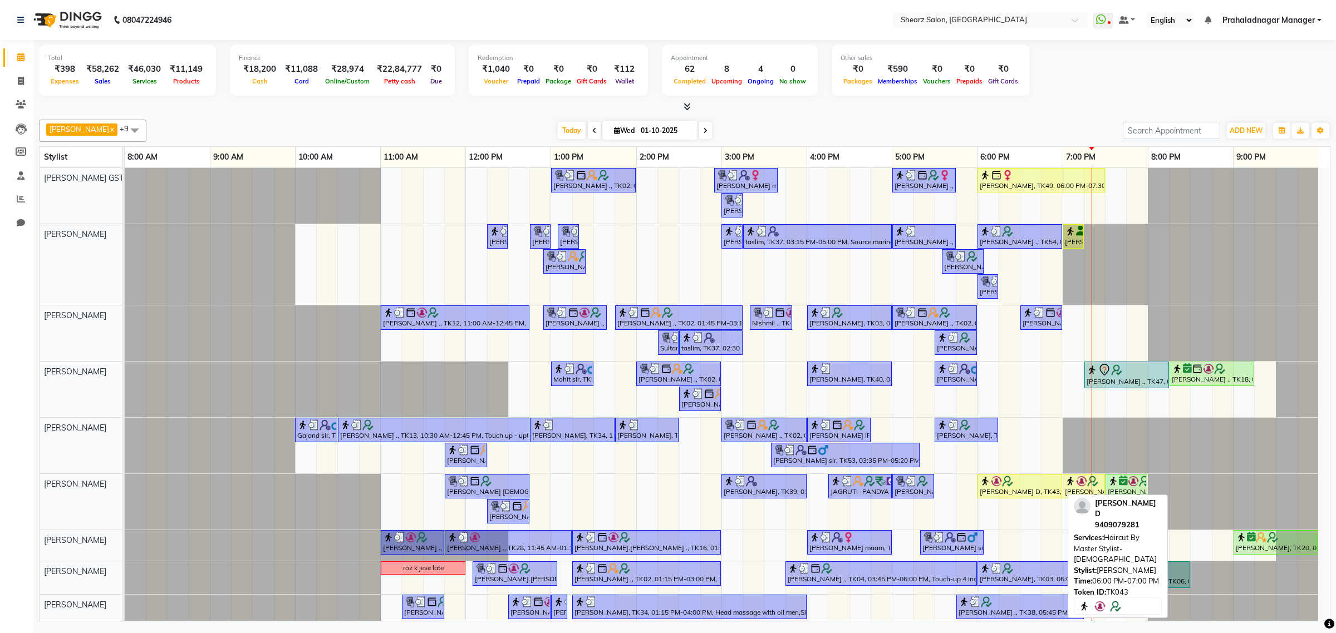
click at [1007, 477] on img at bounding box center [1007, 481] width 11 height 11
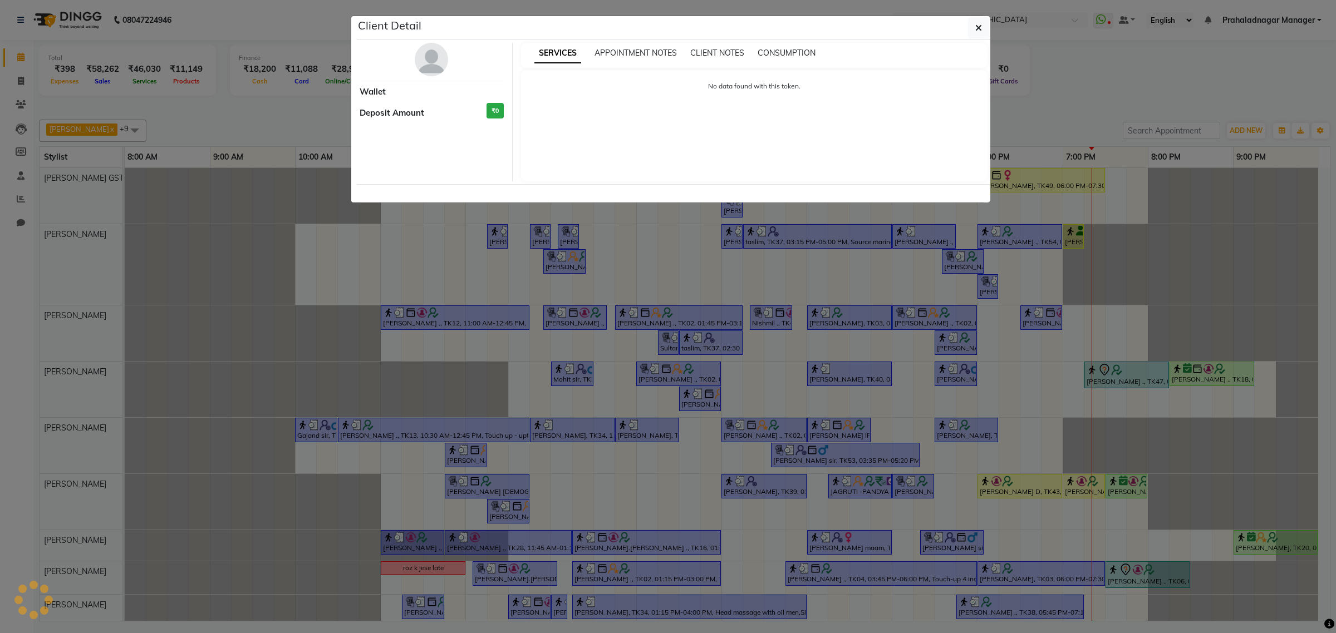
select select "1"
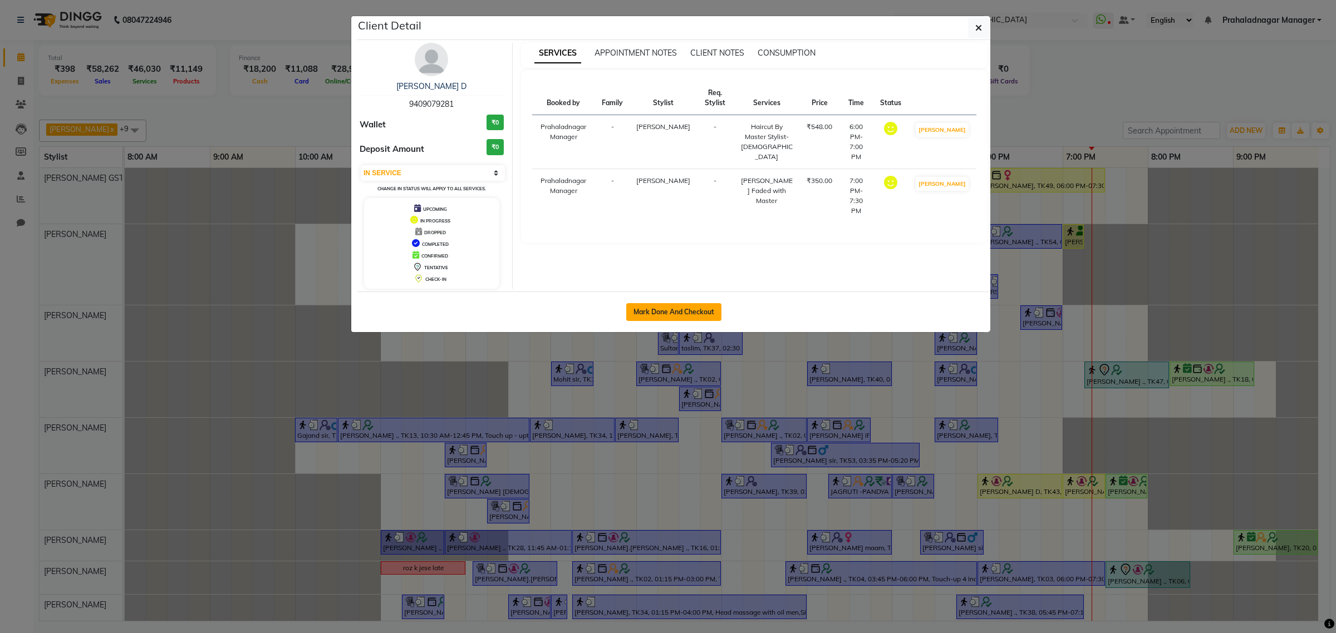
click at [674, 305] on button "Mark Done And Checkout" at bounding box center [673, 312] width 95 height 18
select select "service"
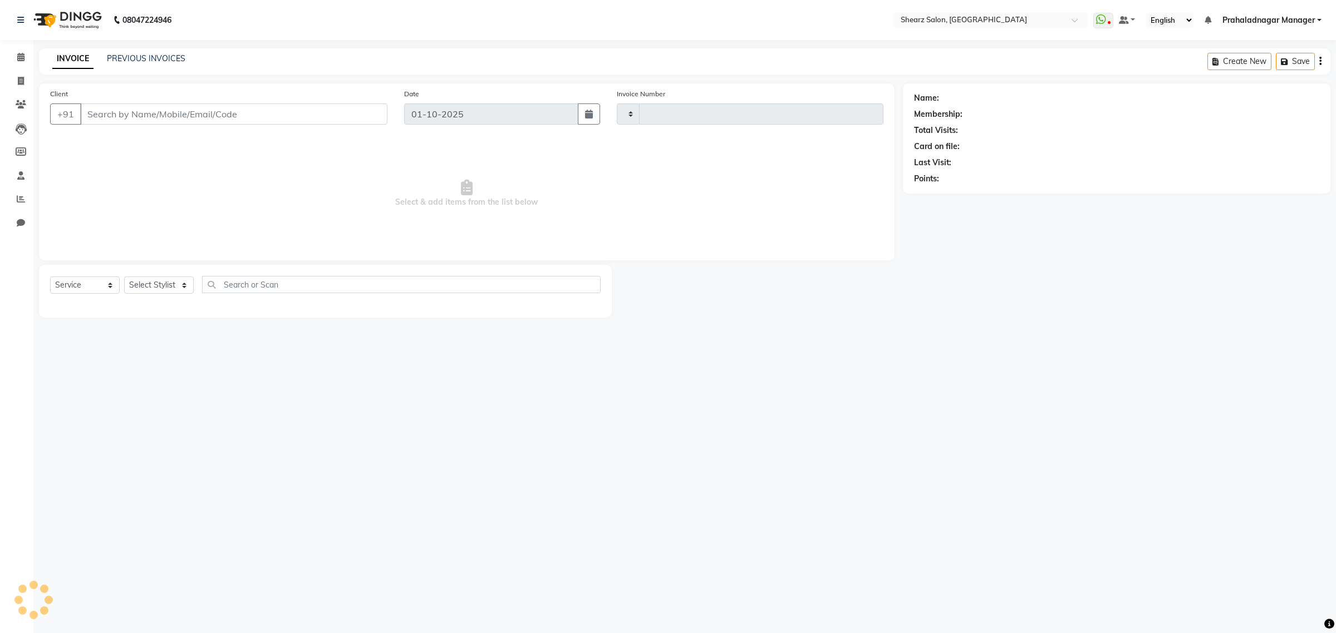
type input "6966"
select select "8157"
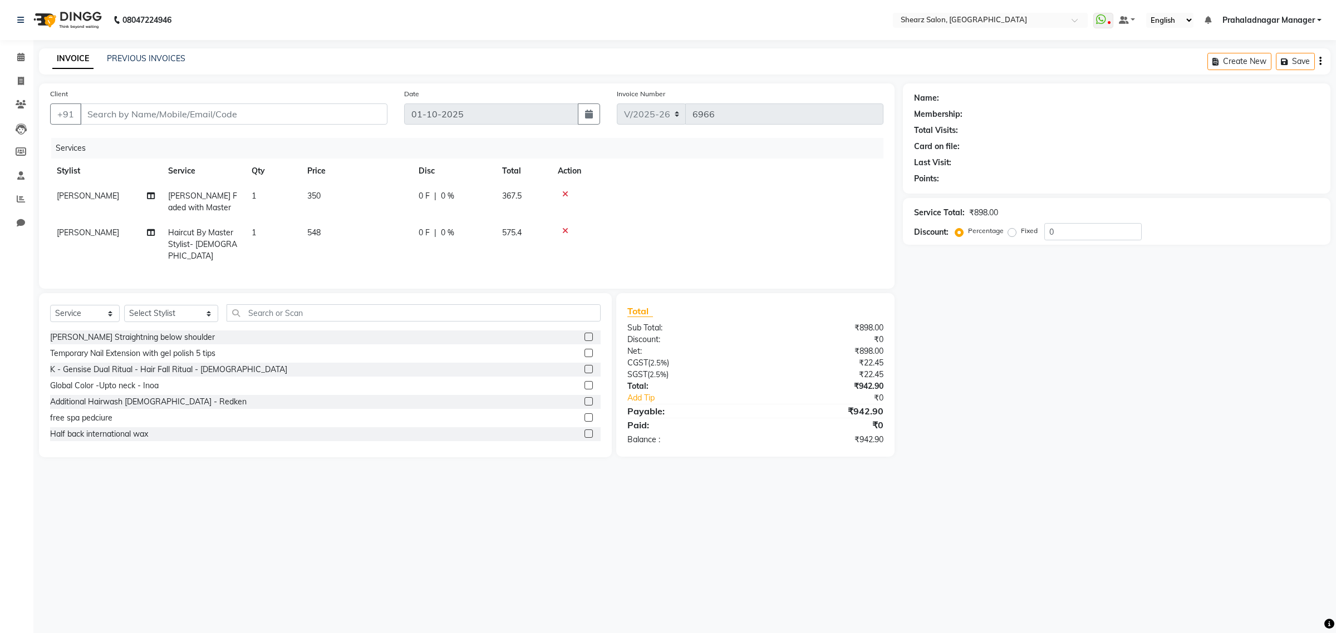
type input "9409079281"
select select "77458"
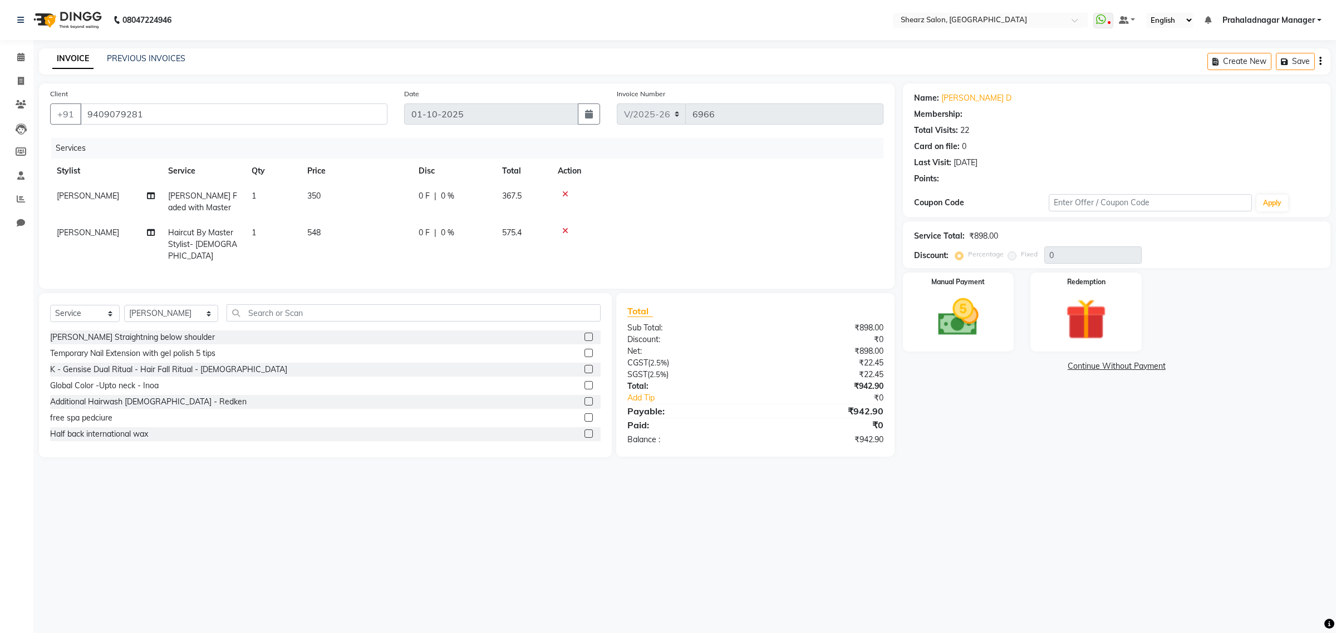
select select "1: Object"
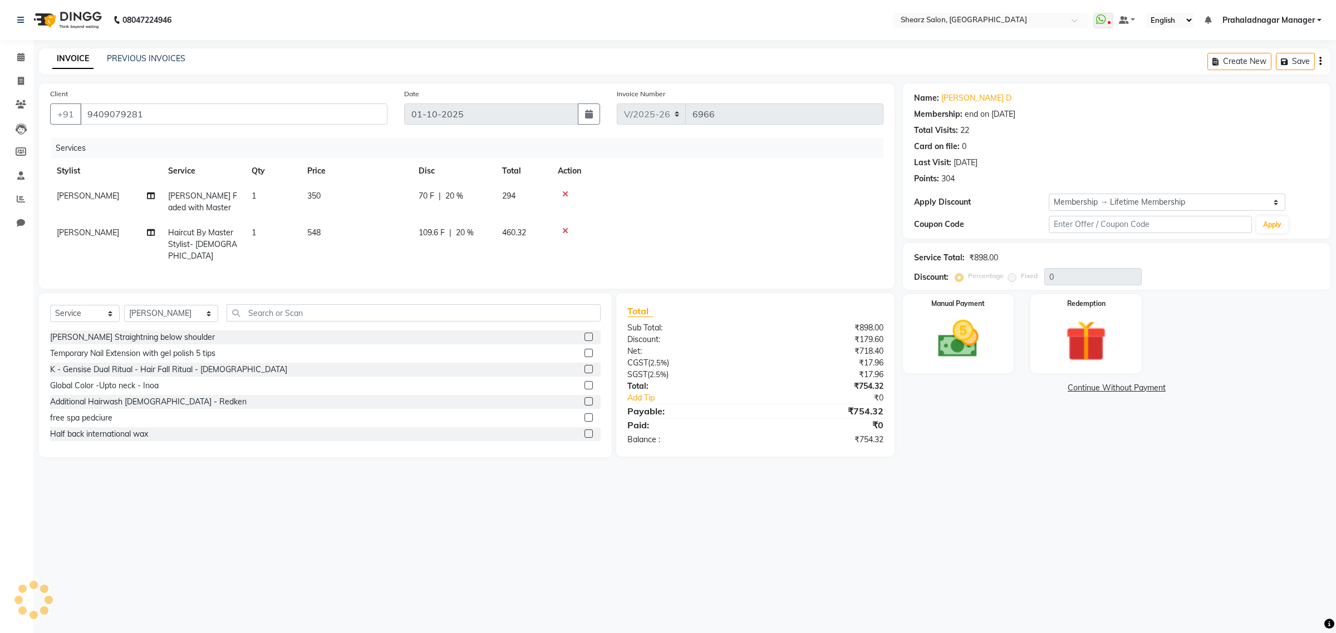
type input "20"
click at [914, 327] on div "Manual Payment" at bounding box center [958, 334] width 116 height 82
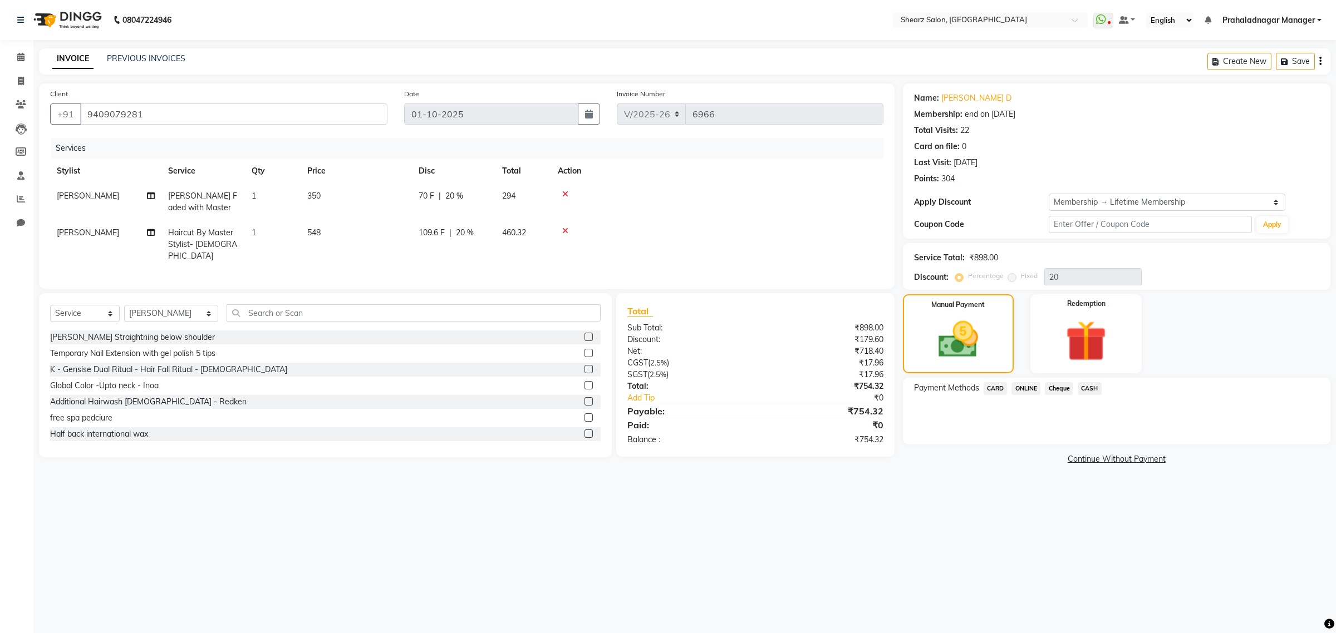
click at [1035, 387] on span "ONLINE" at bounding box center [1025, 388] width 29 height 13
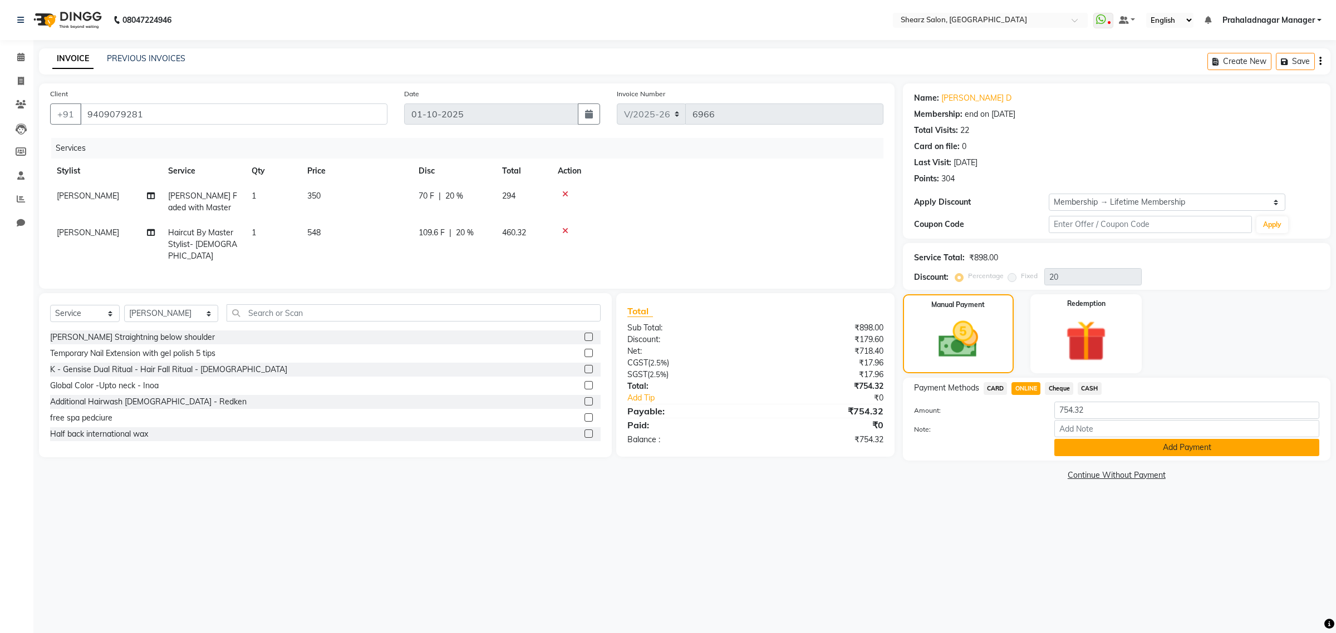
click at [1225, 445] on button "Add Payment" at bounding box center [1186, 447] width 265 height 17
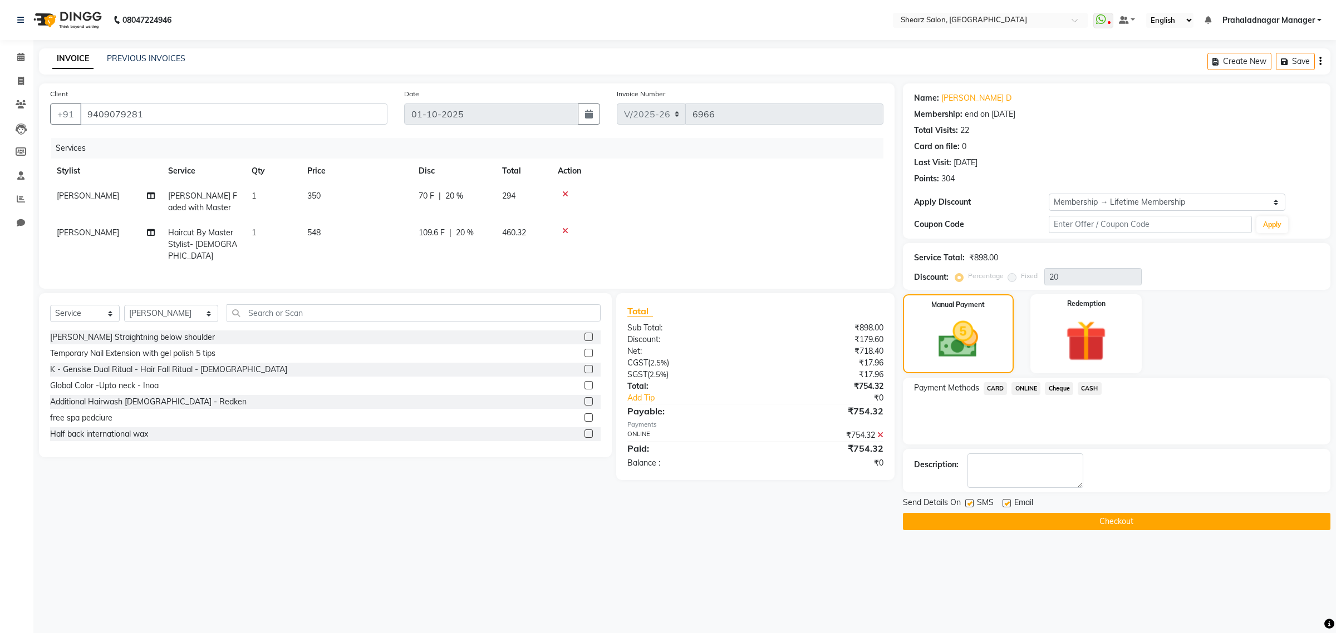
click at [1147, 514] on button "Checkout" at bounding box center [1116, 521] width 427 height 17
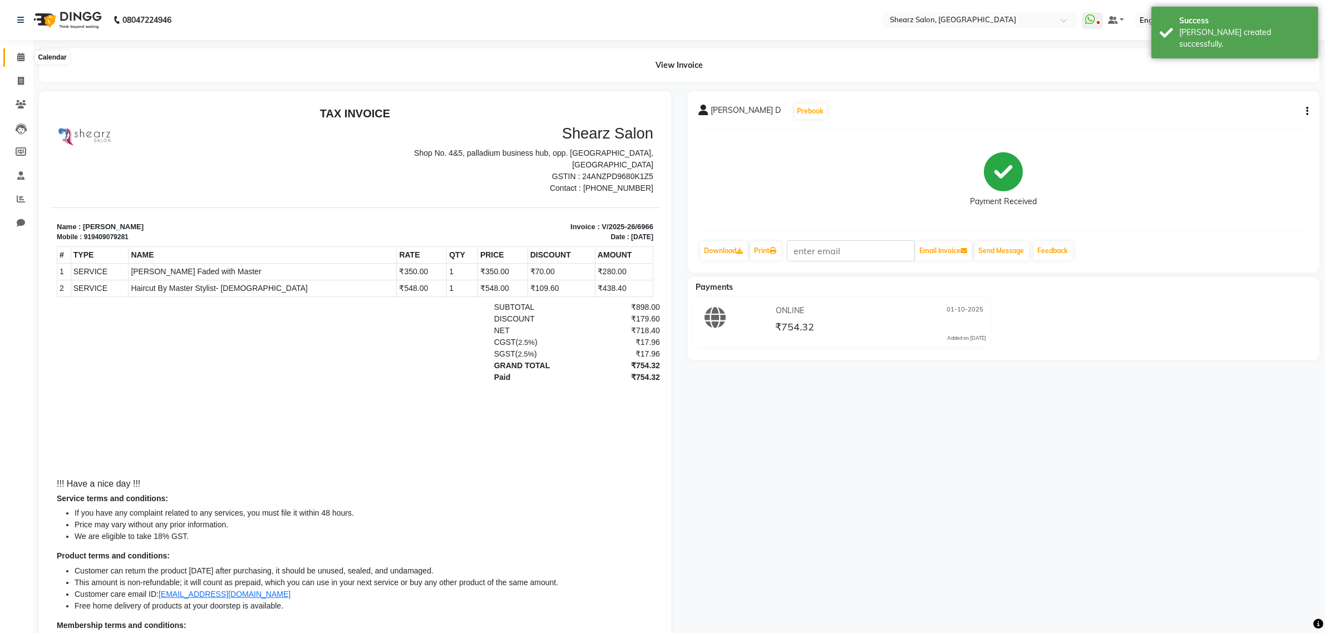
click at [18, 56] on icon at bounding box center [20, 57] width 7 height 8
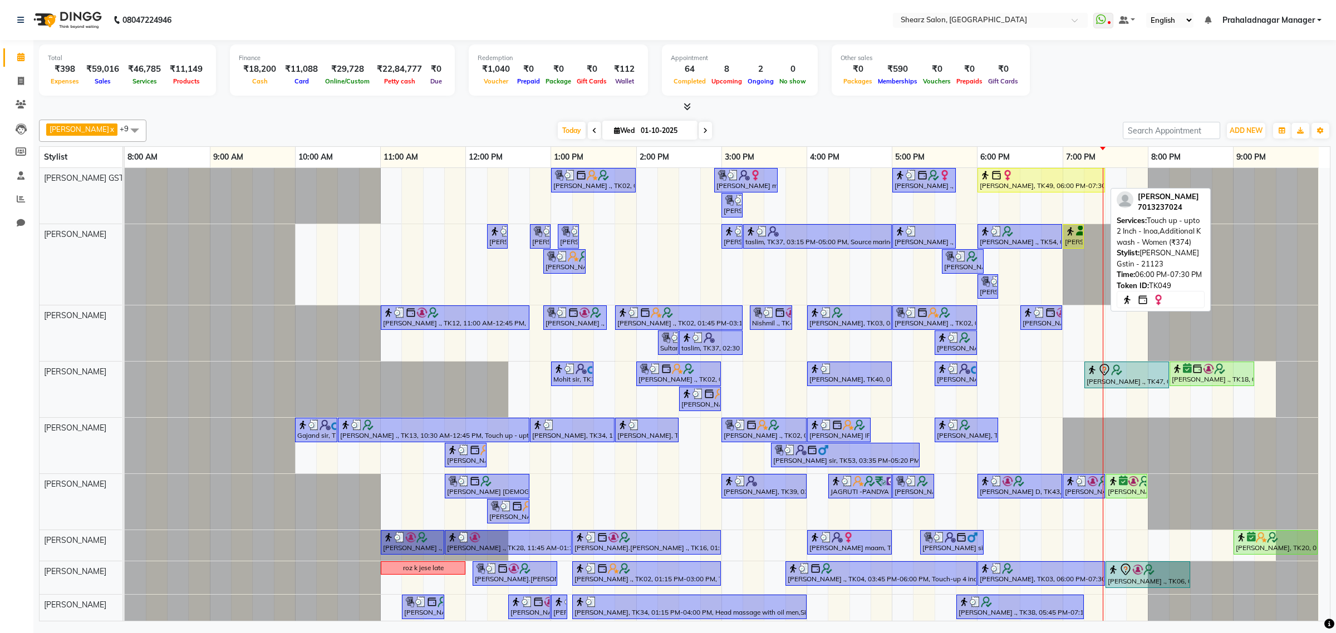
click at [1008, 183] on div "[PERSON_NAME], TK49, 06:00 PM-07:30 PM, Touch up - upto 2 Inch - Inoa,Additiona…" at bounding box center [1040, 180] width 125 height 21
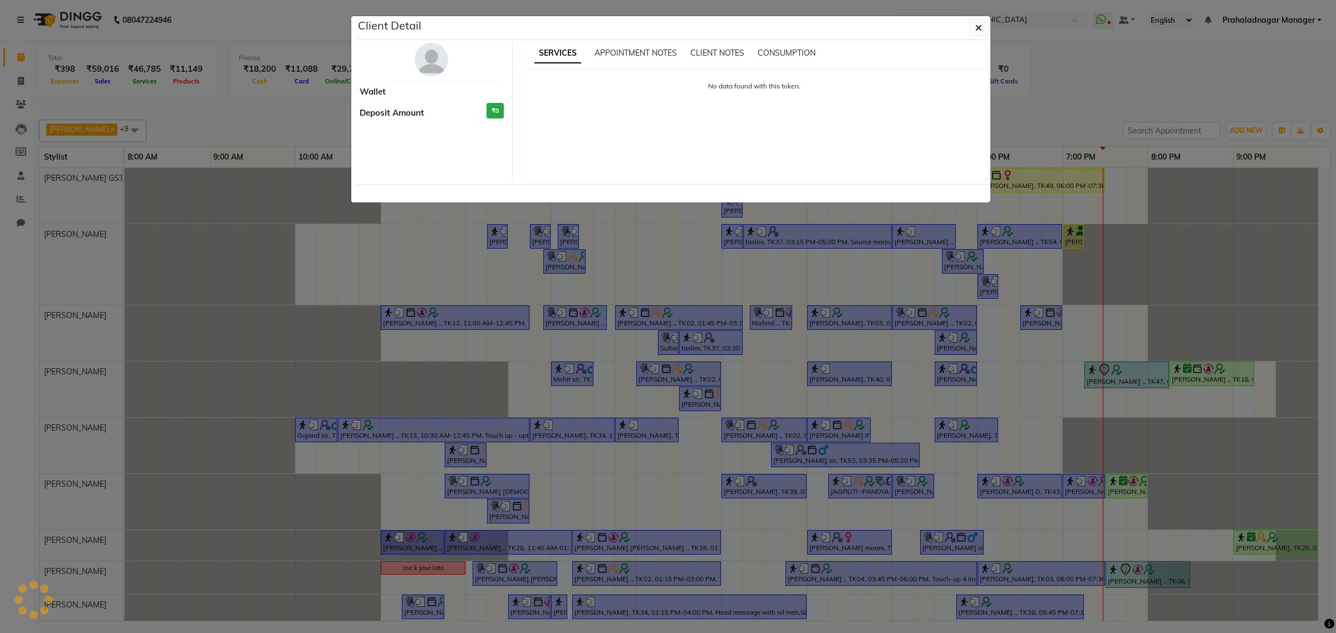
select select "1"
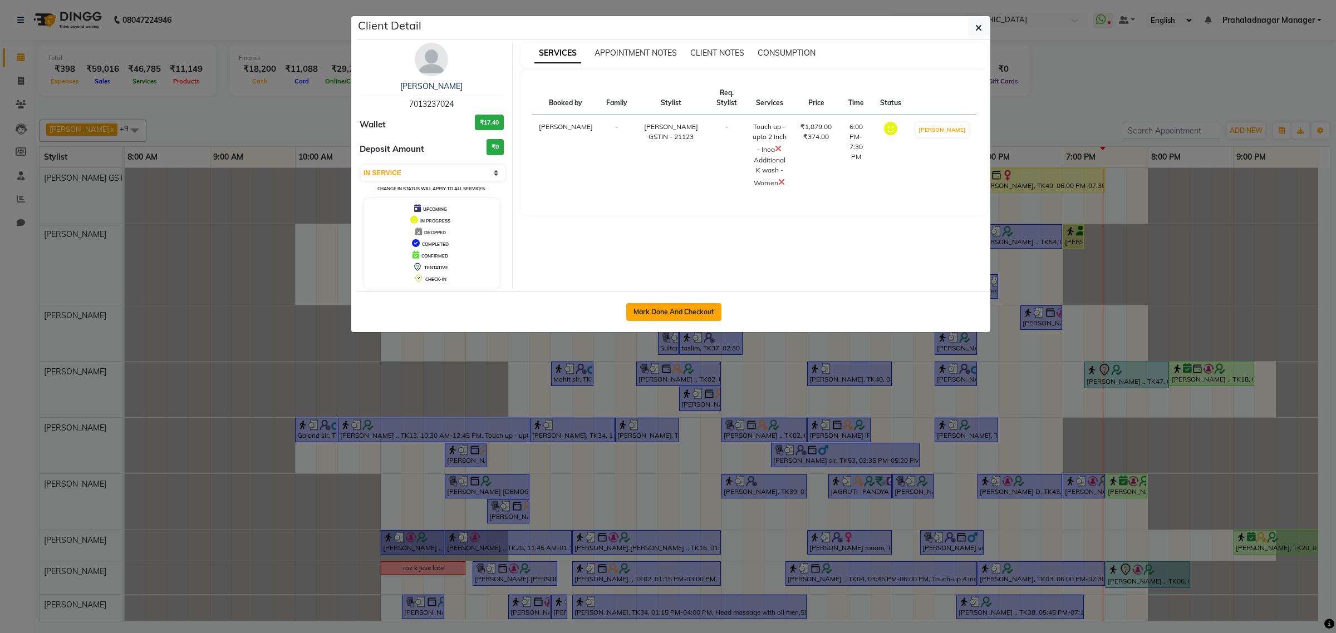
click at [663, 305] on button "Mark Done And Checkout" at bounding box center [673, 312] width 95 height 18
select select "service"
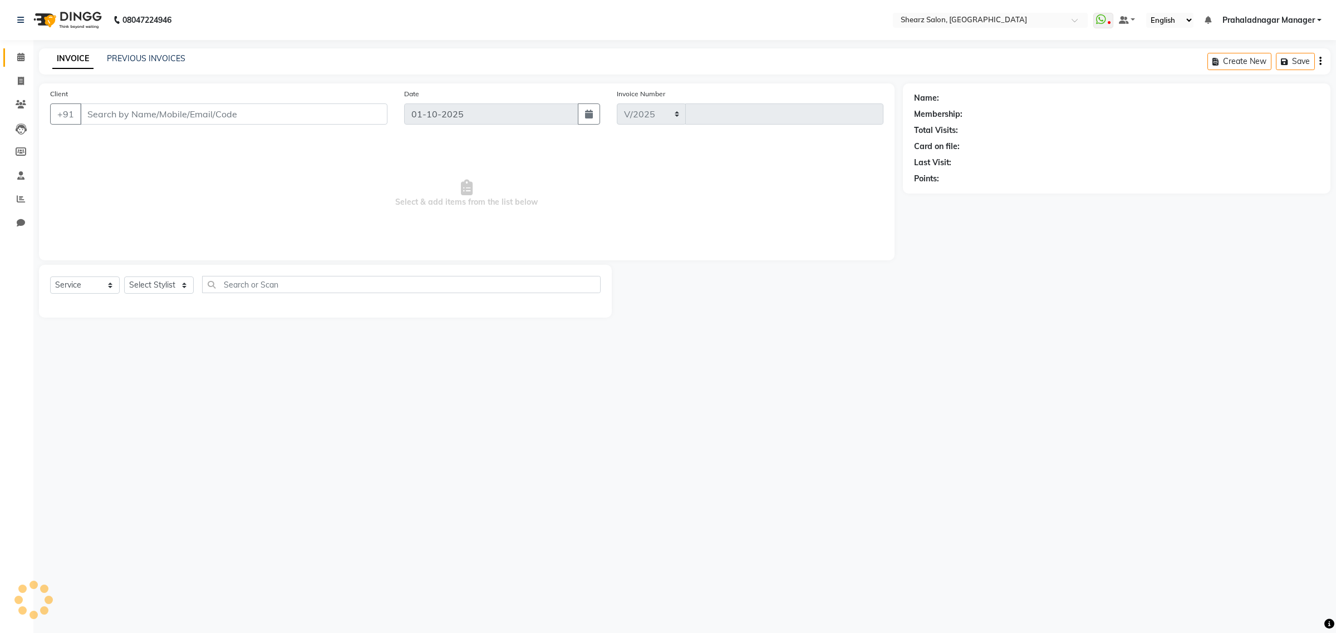
select select "8157"
type input "6967"
type input "7013237024"
select select "77439"
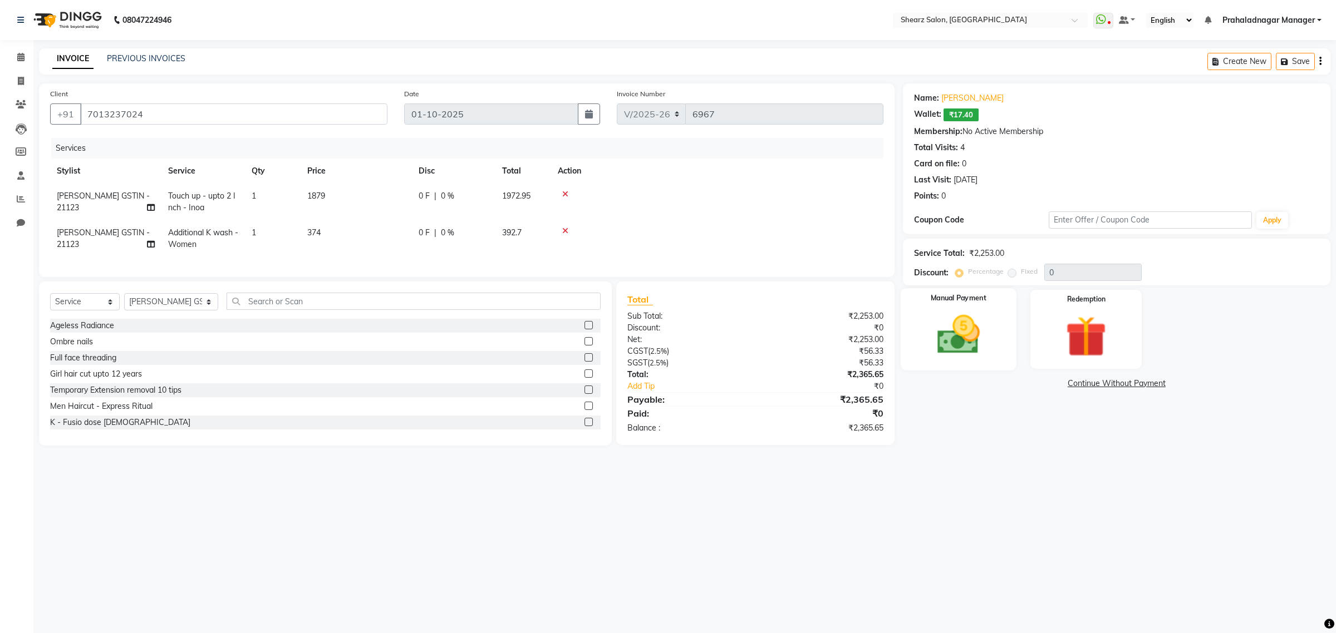
click at [983, 342] on img at bounding box center [957, 335] width 69 height 49
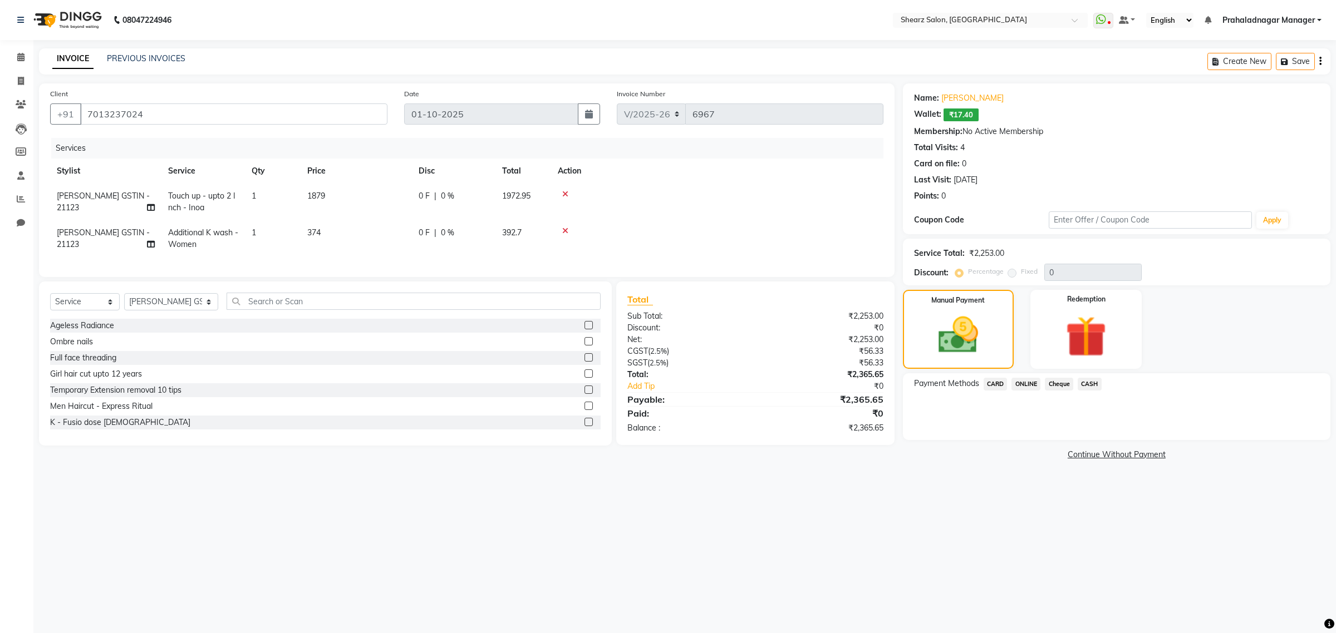
click at [1024, 382] on span "ONLINE" at bounding box center [1025, 384] width 29 height 13
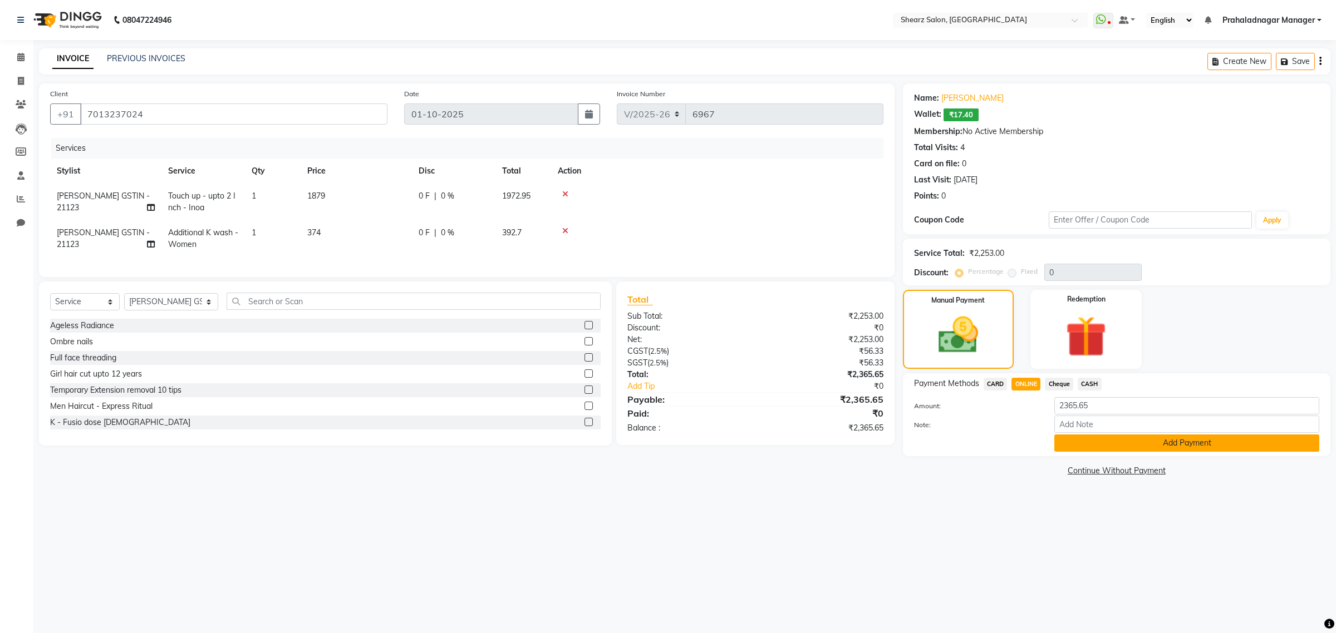
click at [1180, 435] on button "Add Payment" at bounding box center [1186, 443] width 265 height 17
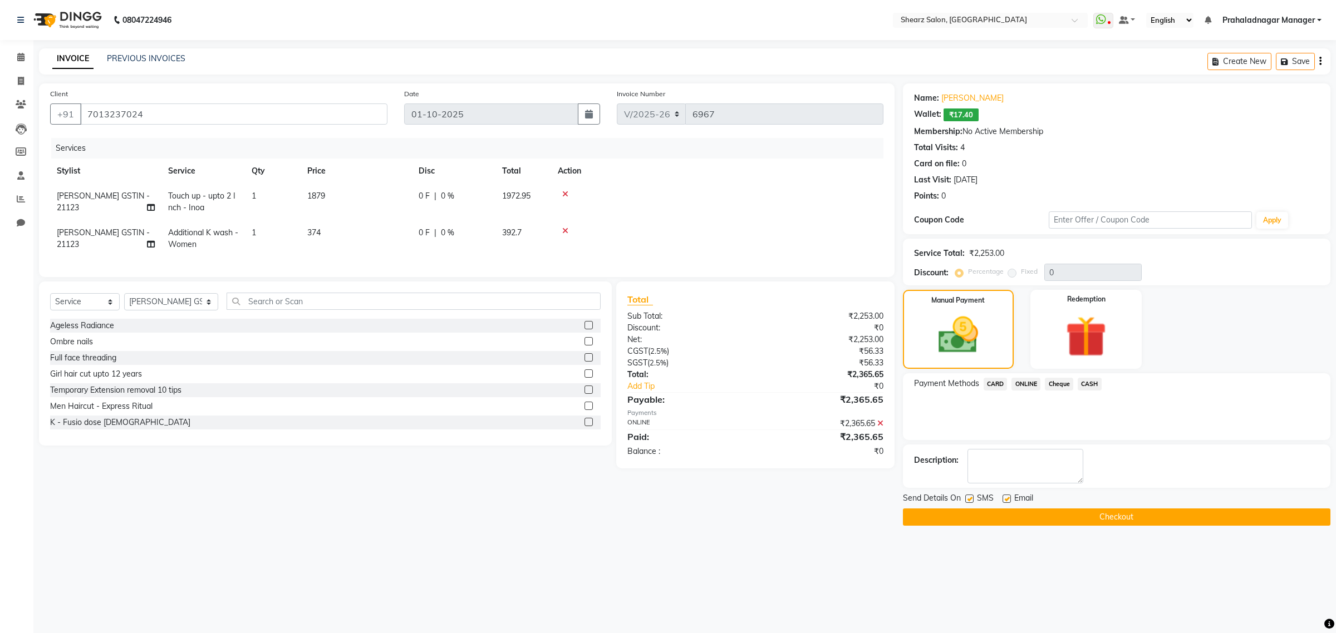
click at [1142, 523] on button "Checkout" at bounding box center [1116, 517] width 427 height 17
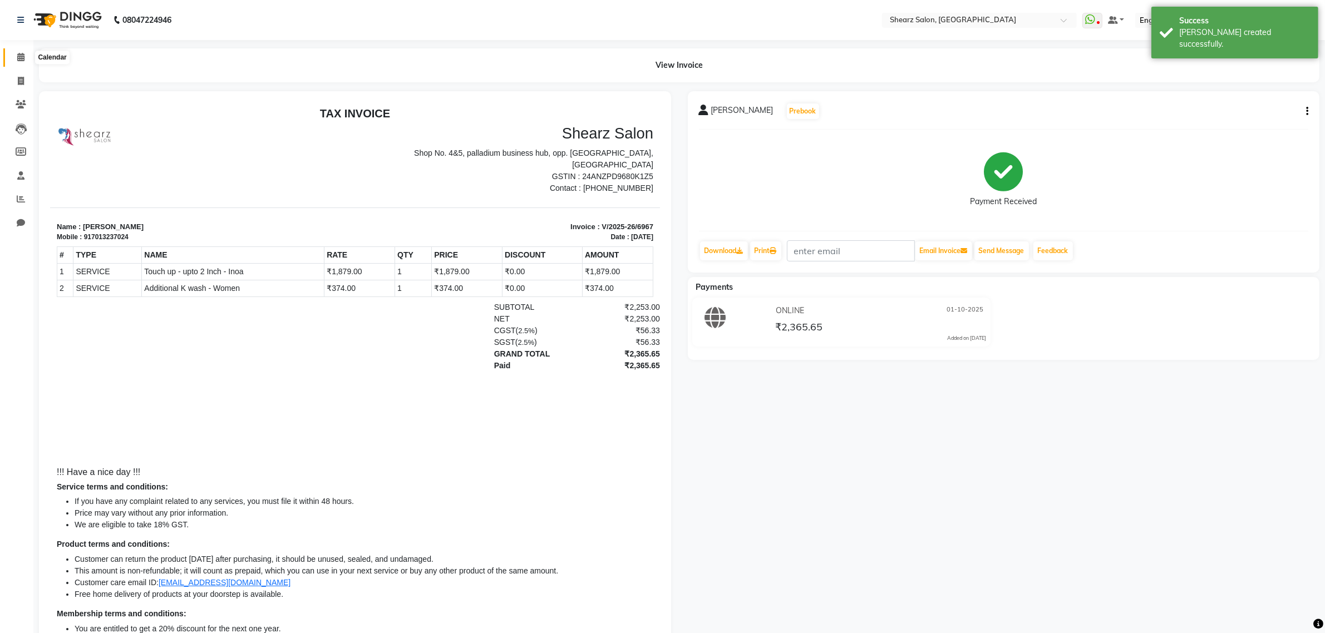
click at [20, 57] on icon at bounding box center [20, 57] width 7 height 8
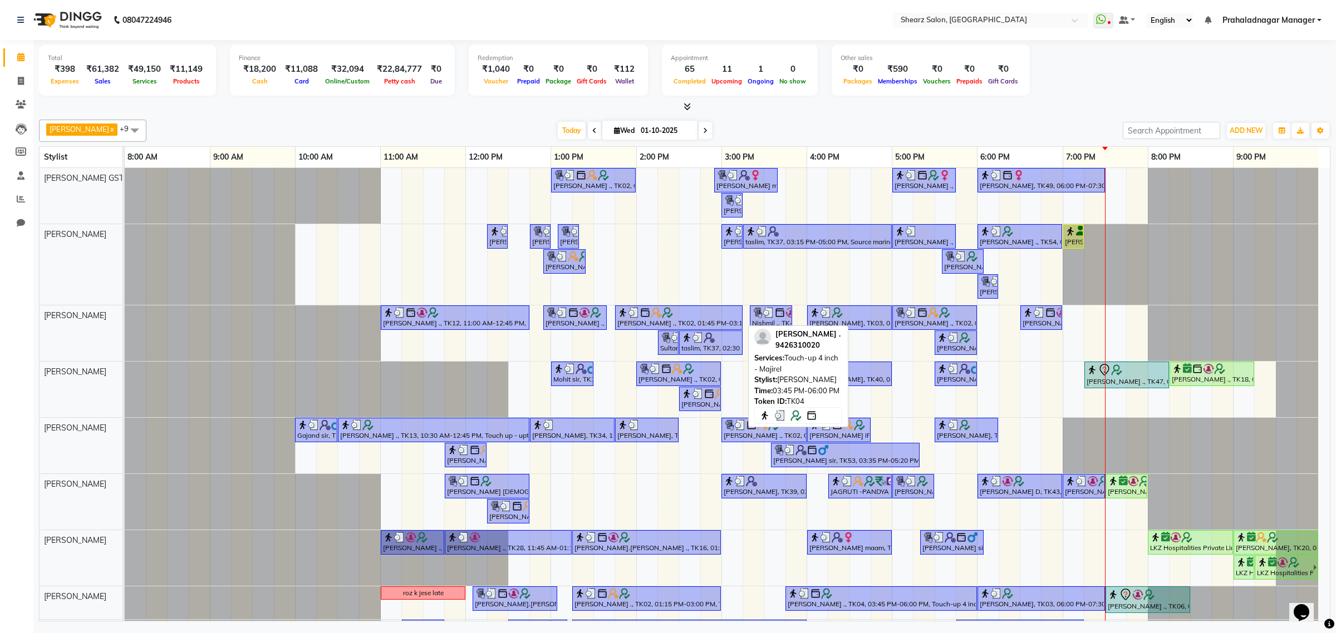
scroll to position [99, 0]
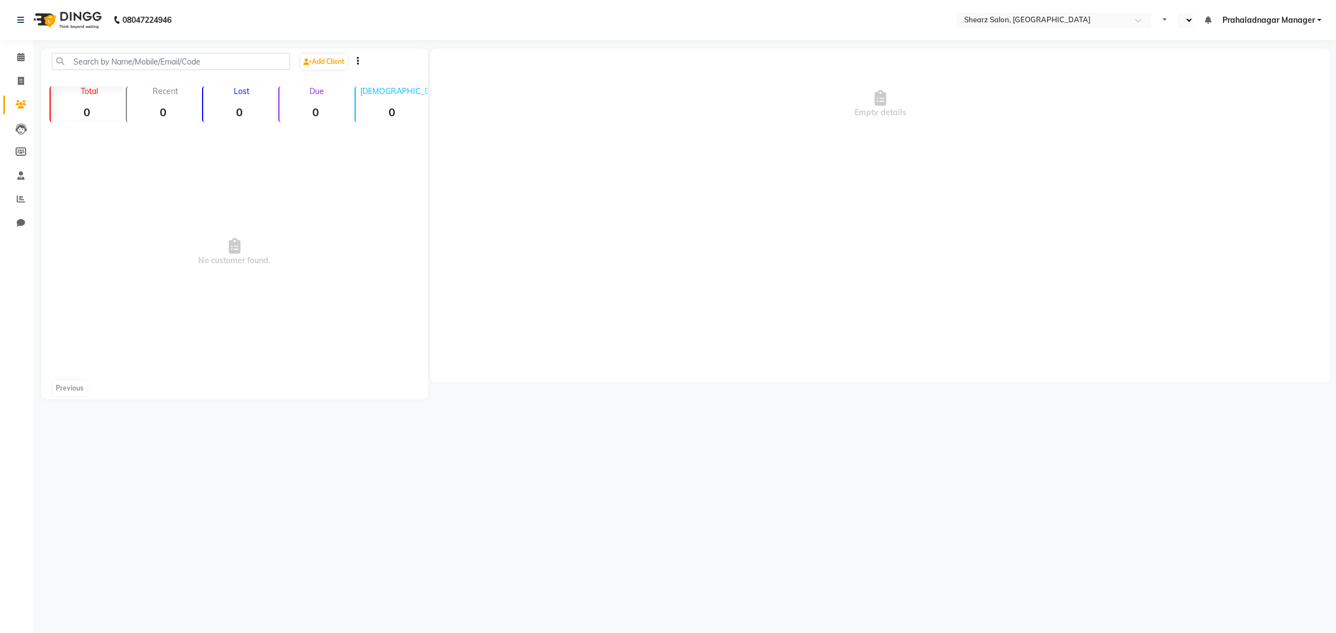
select select "en"
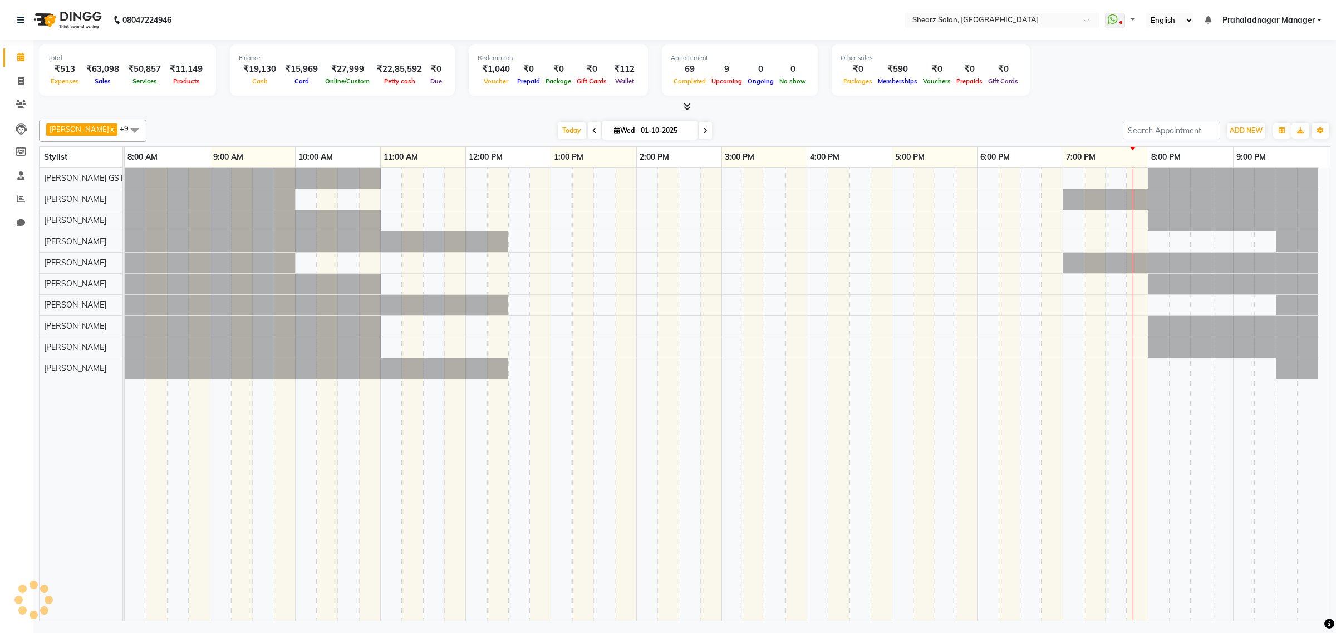
select select "en"
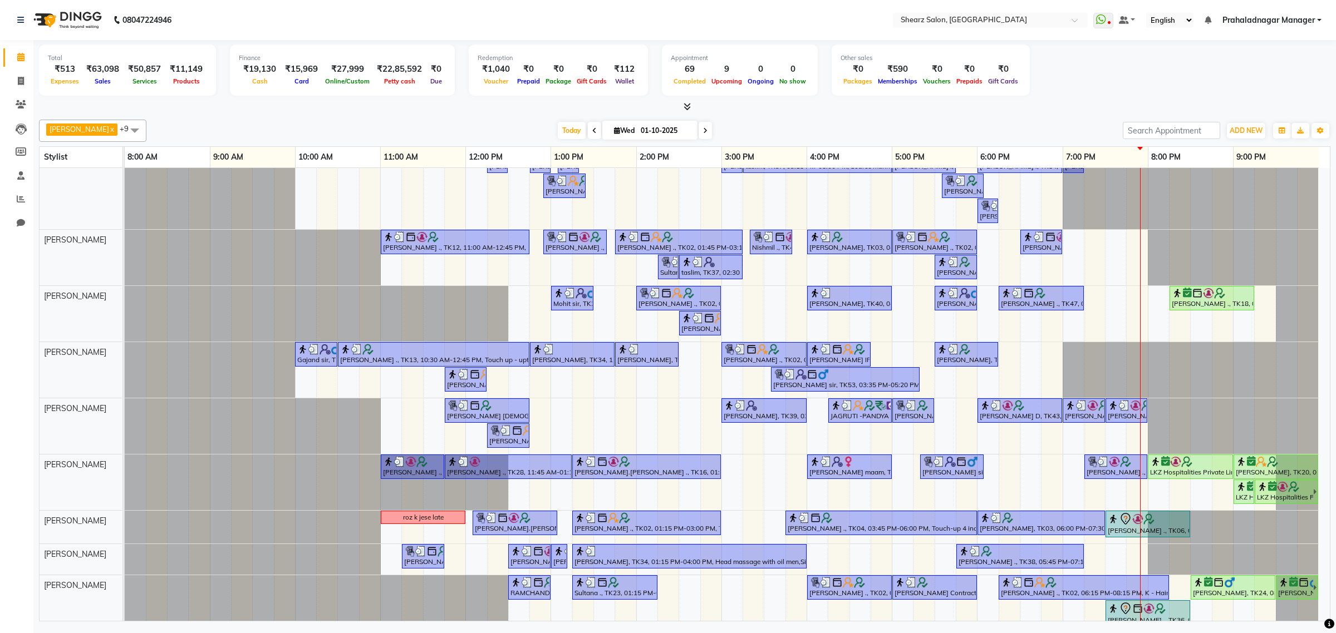
scroll to position [99, 0]
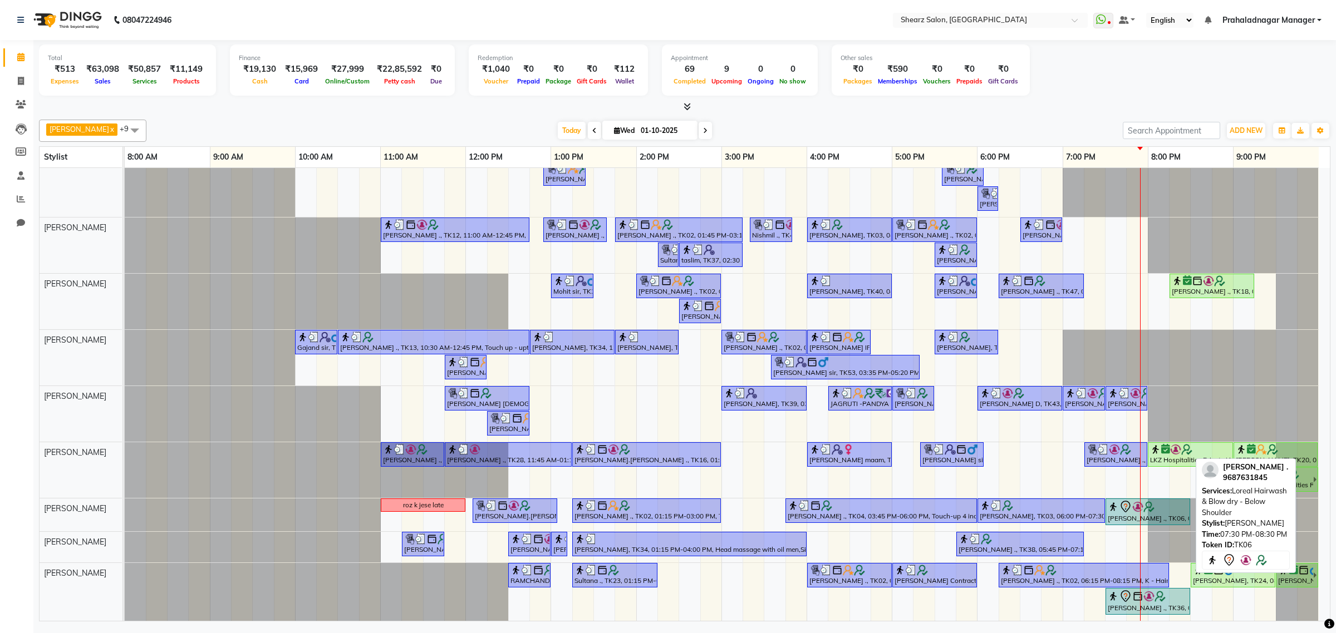
click at [1155, 500] on div at bounding box center [1147, 506] width 80 height 13
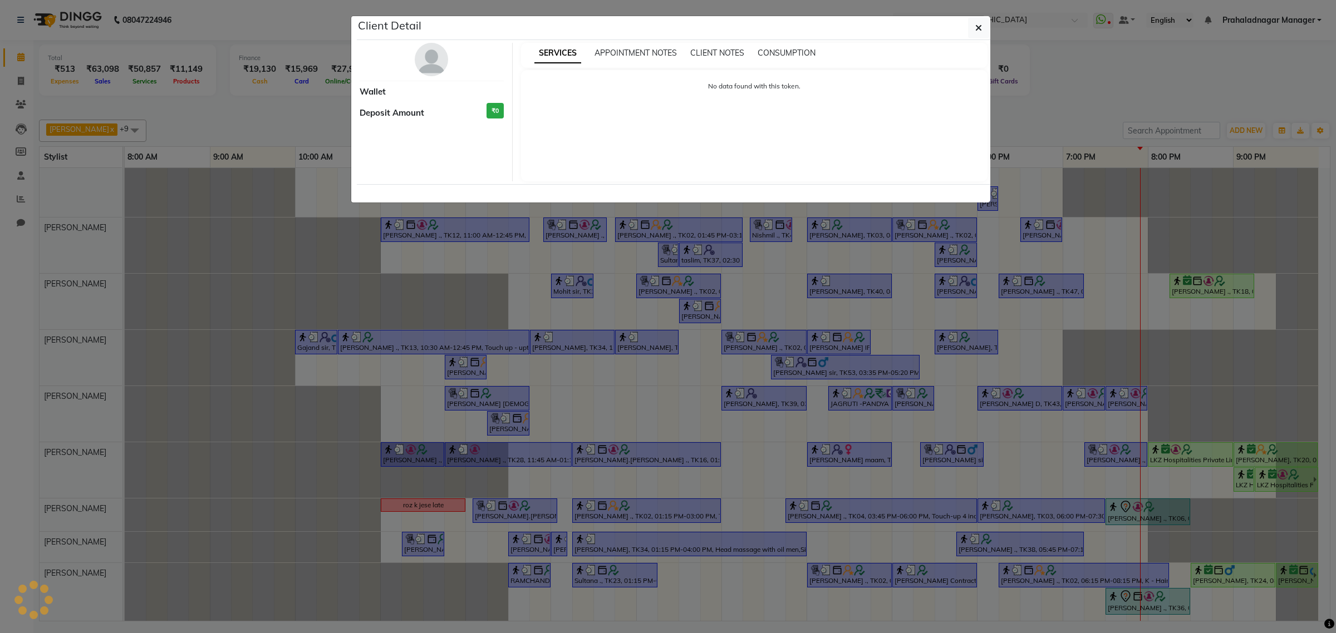
click at [1155, 500] on ngb-modal-window "Client Detail Wallet Deposit Amount ₹0 SERVICES APPOINTMENT NOTES CLIENT NOTES …" at bounding box center [668, 316] width 1336 height 633
select select "7"
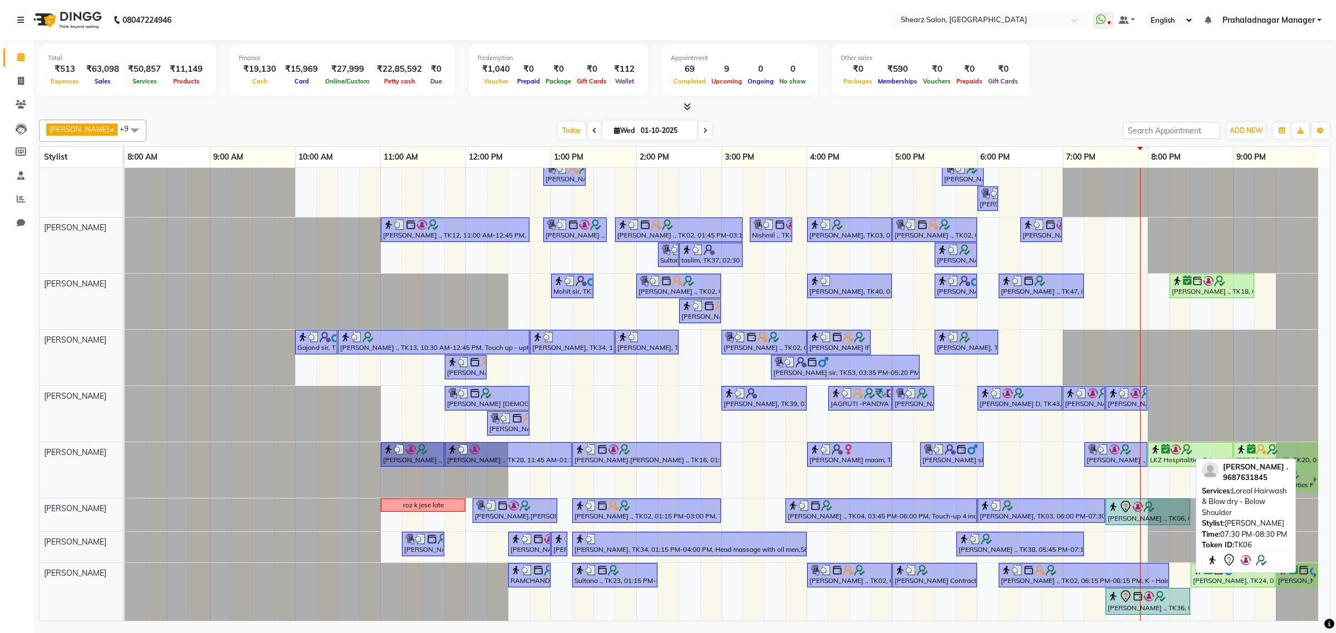
click at [1155, 500] on div at bounding box center [1147, 506] width 80 height 13
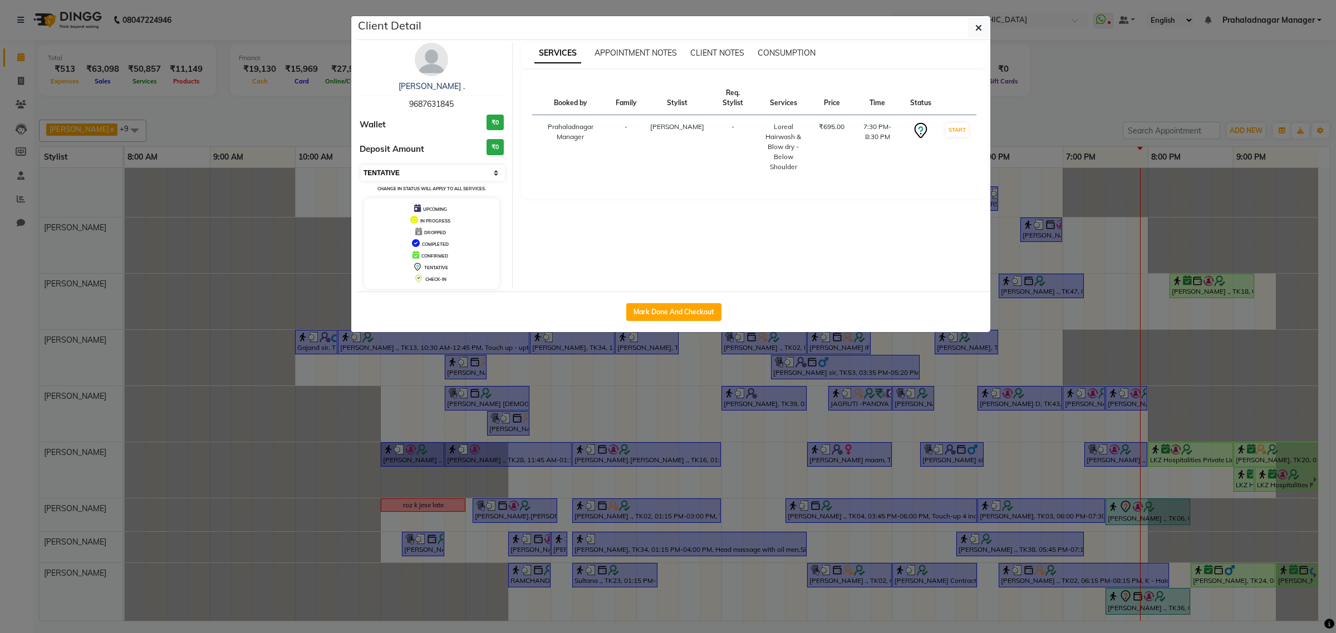
drag, startPoint x: 436, startPoint y: 171, endPoint x: 432, endPoint y: 180, distance: 9.7
click at [436, 171] on select "Select IN SERVICE CONFIRMED TENTATIVE CHECK IN MARK DONE DROPPED UPCOMING" at bounding box center [433, 173] width 144 height 16
select select "1"
click at [361, 165] on select "Select IN SERVICE CONFIRMED TENTATIVE CHECK IN MARK DONE DROPPED UPCOMING" at bounding box center [433, 173] width 144 height 16
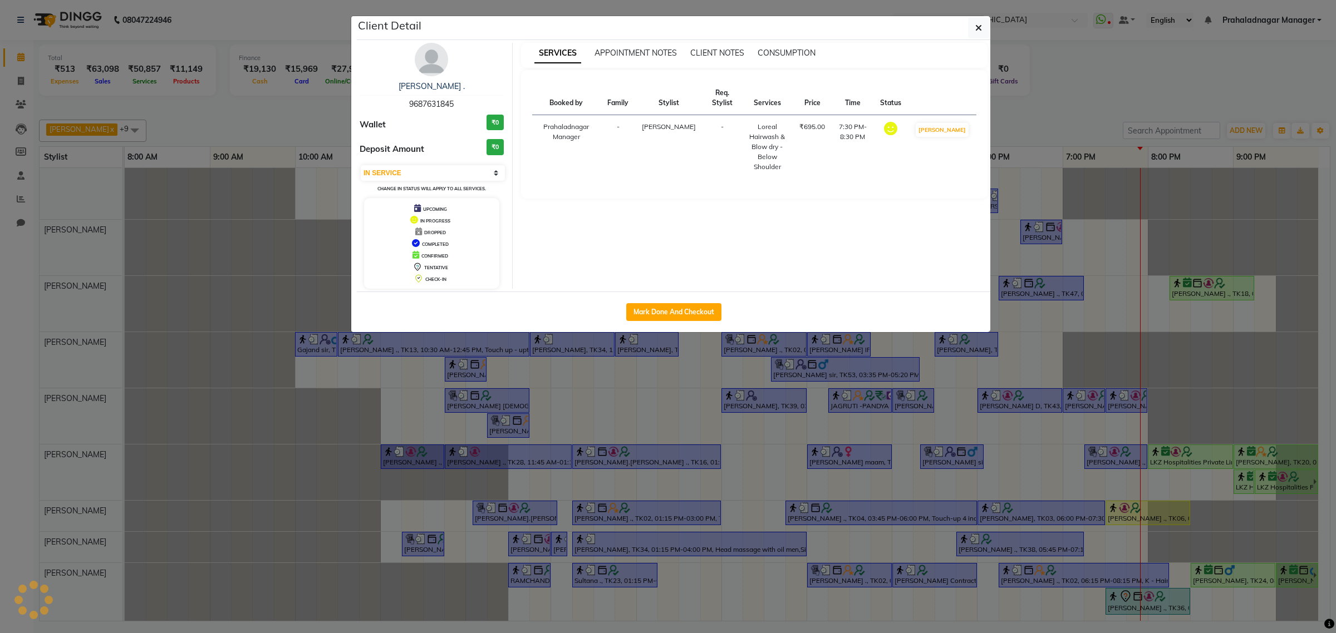
scroll to position [97, 0]
click at [978, 26] on icon "button" at bounding box center [978, 27] width 7 height 9
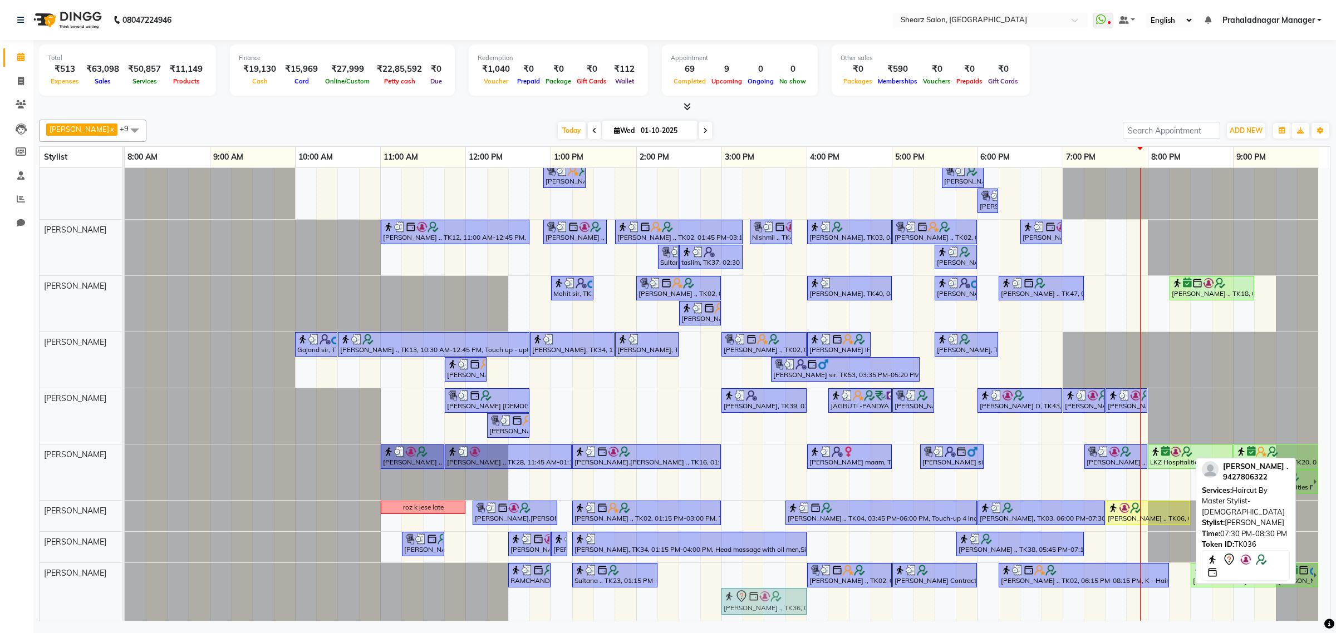
drag, startPoint x: 1159, startPoint y: 584, endPoint x: 766, endPoint y: 570, distance: 393.1
click at [766, 570] on div "[PERSON_NAME] ., TK02, 01:00 PM-02:00 PM, Cirepil Roll On Wax [PERSON_NAME] maa…" at bounding box center [727, 351] width 1205 height 539
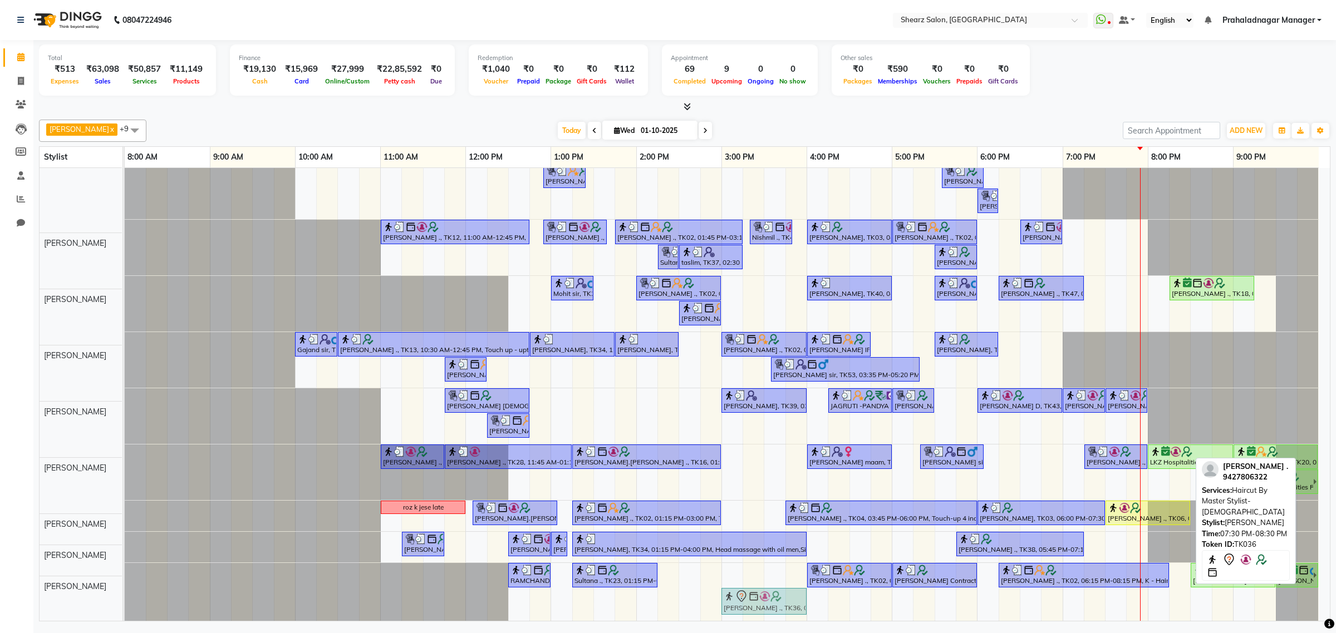
scroll to position [72, 0]
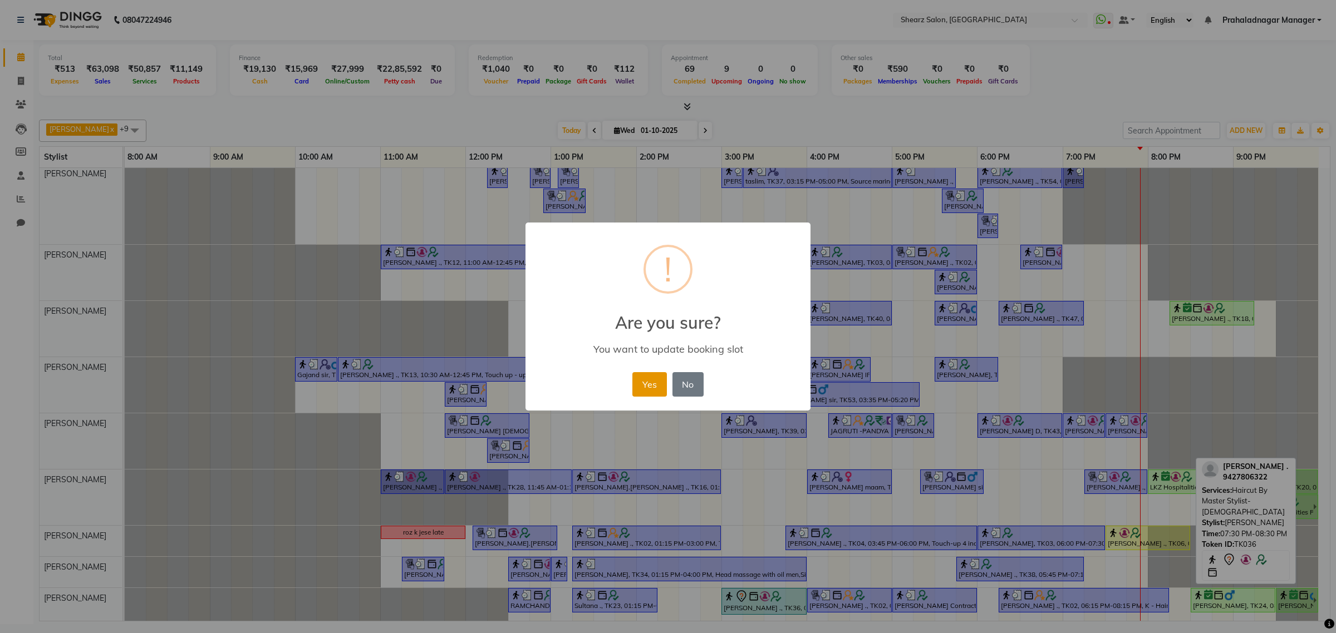
click at [651, 384] on button "Yes" at bounding box center [649, 384] width 34 height 24
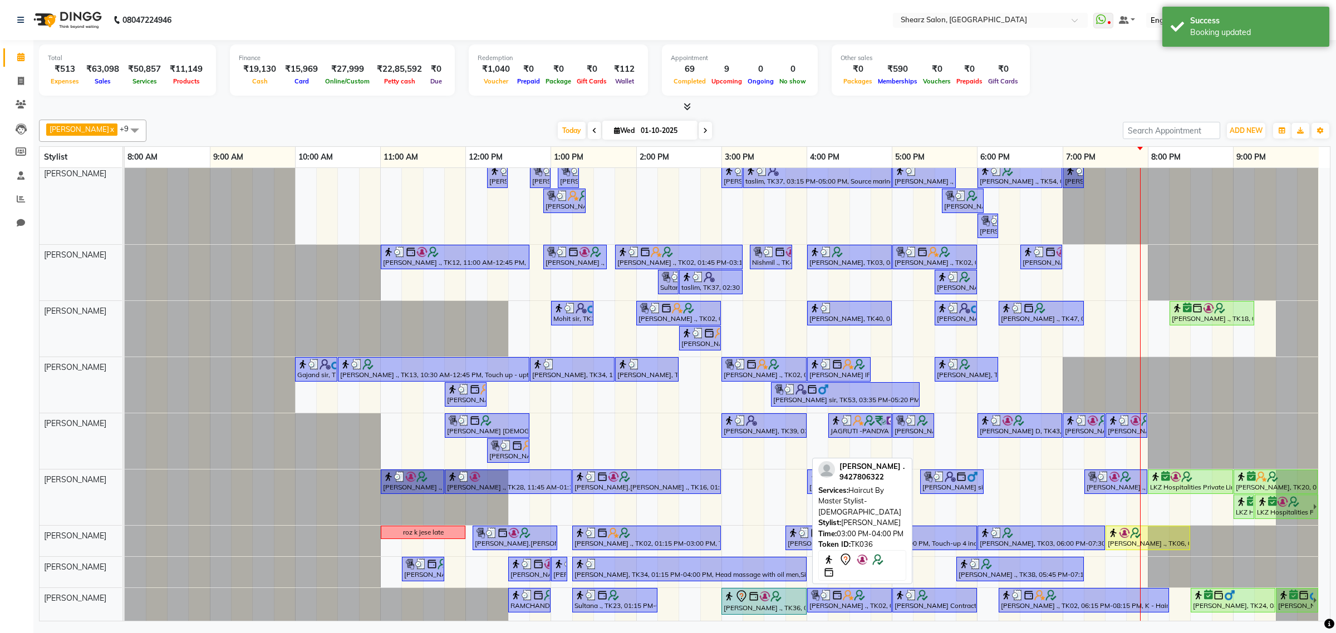
click at [746, 598] on div "[PERSON_NAME] ., TK36, 03:00 PM-04:00 PM, Haircut By Master Stylist- [DEMOGRAPH…" at bounding box center [763, 601] width 83 height 23
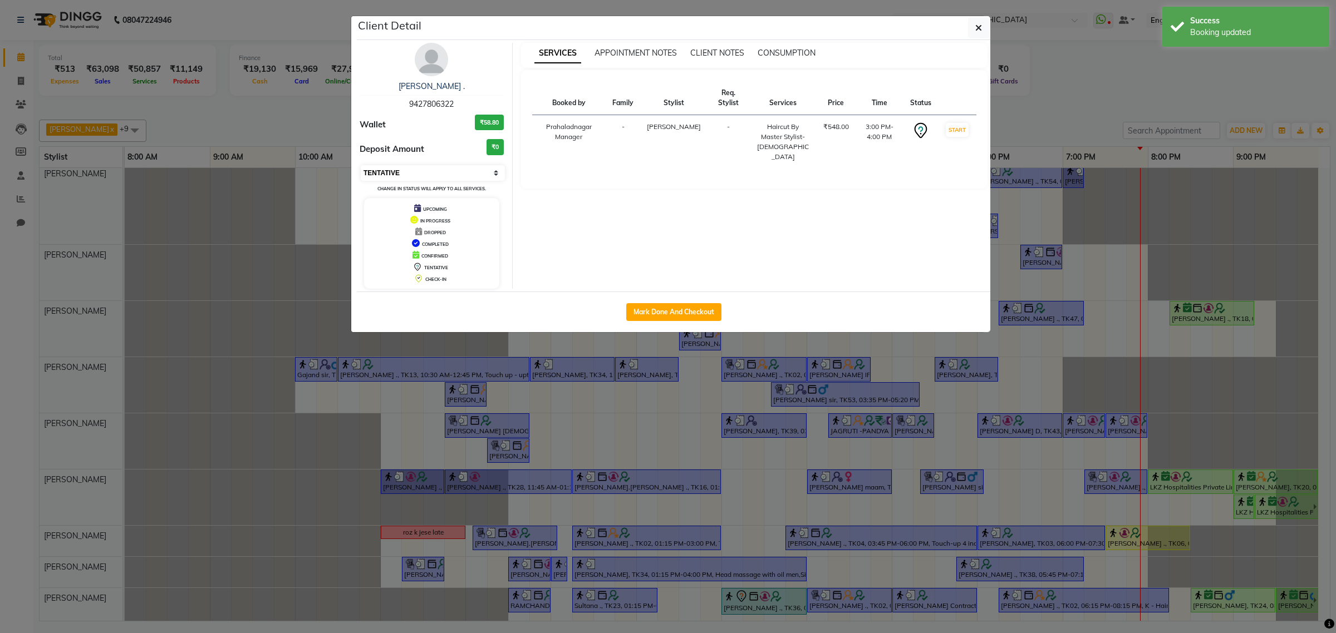
drag, startPoint x: 394, startPoint y: 167, endPoint x: 391, endPoint y: 179, distance: 12.0
click at [394, 167] on select "Select IN SERVICE CONFIRMED TENTATIVE CHECK IN MARK DONE DROPPED UPCOMING" at bounding box center [433, 173] width 144 height 16
select select "1"
click at [361, 165] on select "Select IN SERVICE CONFIRMED TENTATIVE CHECK IN MARK DONE DROPPED UPCOMING" at bounding box center [433, 173] width 144 height 16
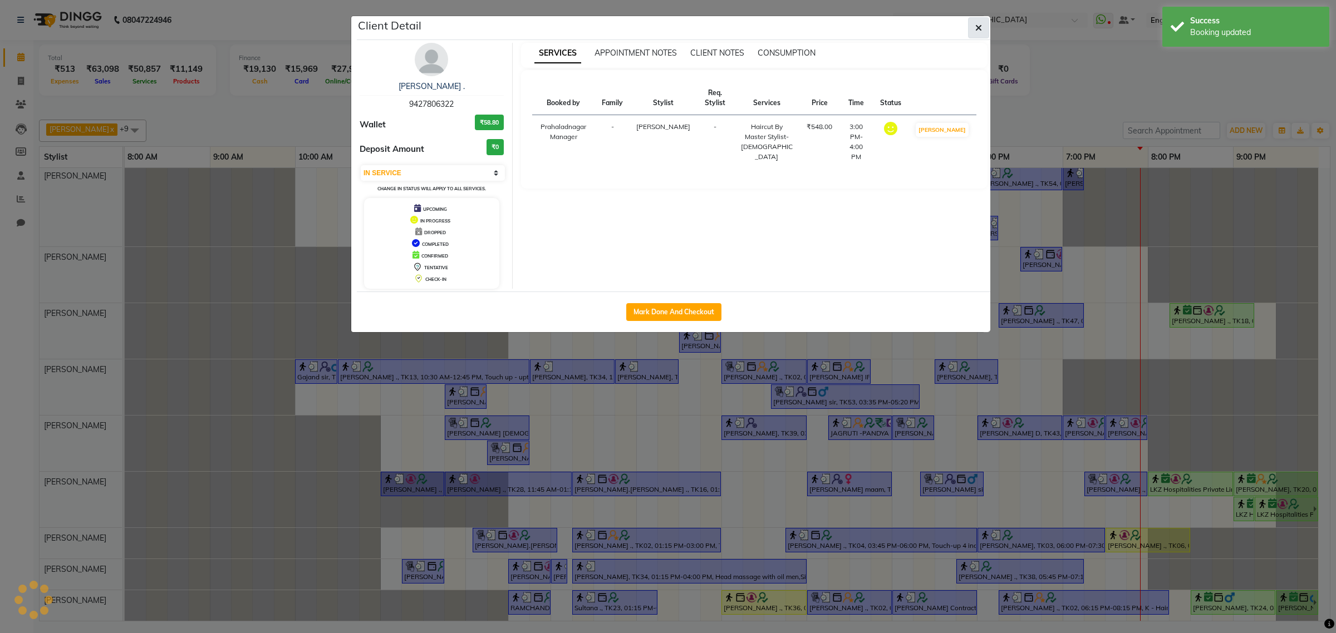
scroll to position [70, 0]
click at [978, 28] on icon "button" at bounding box center [978, 27] width 7 height 9
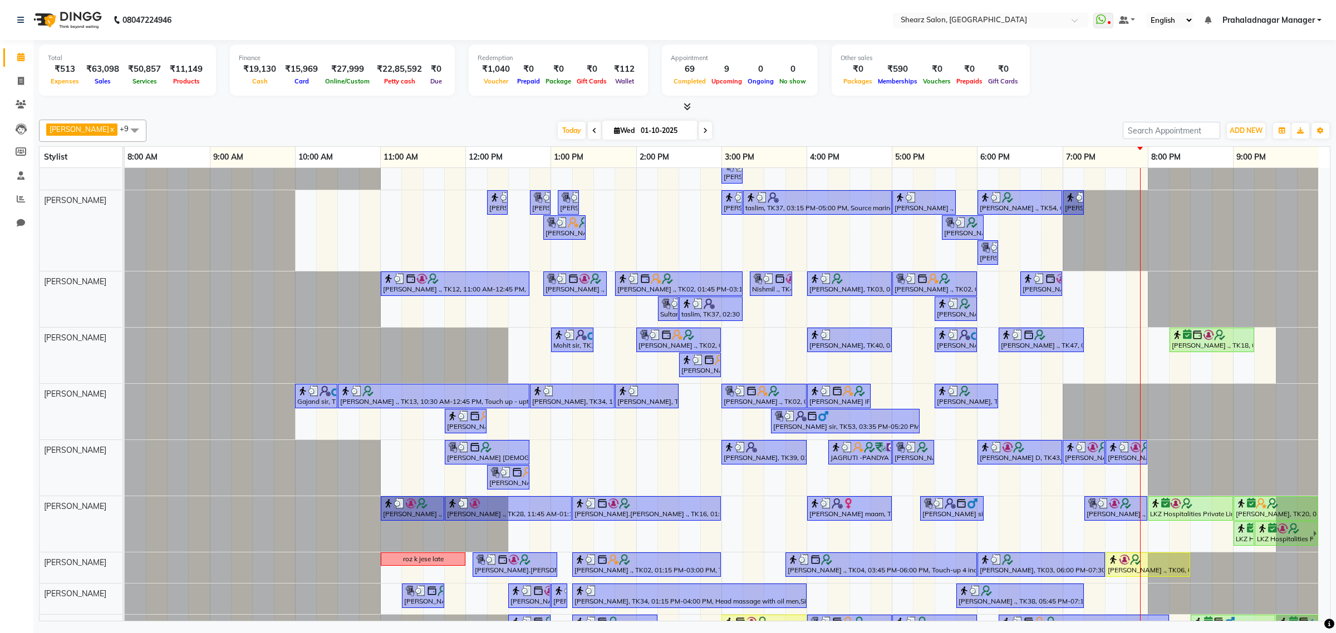
scroll to position [0, 0]
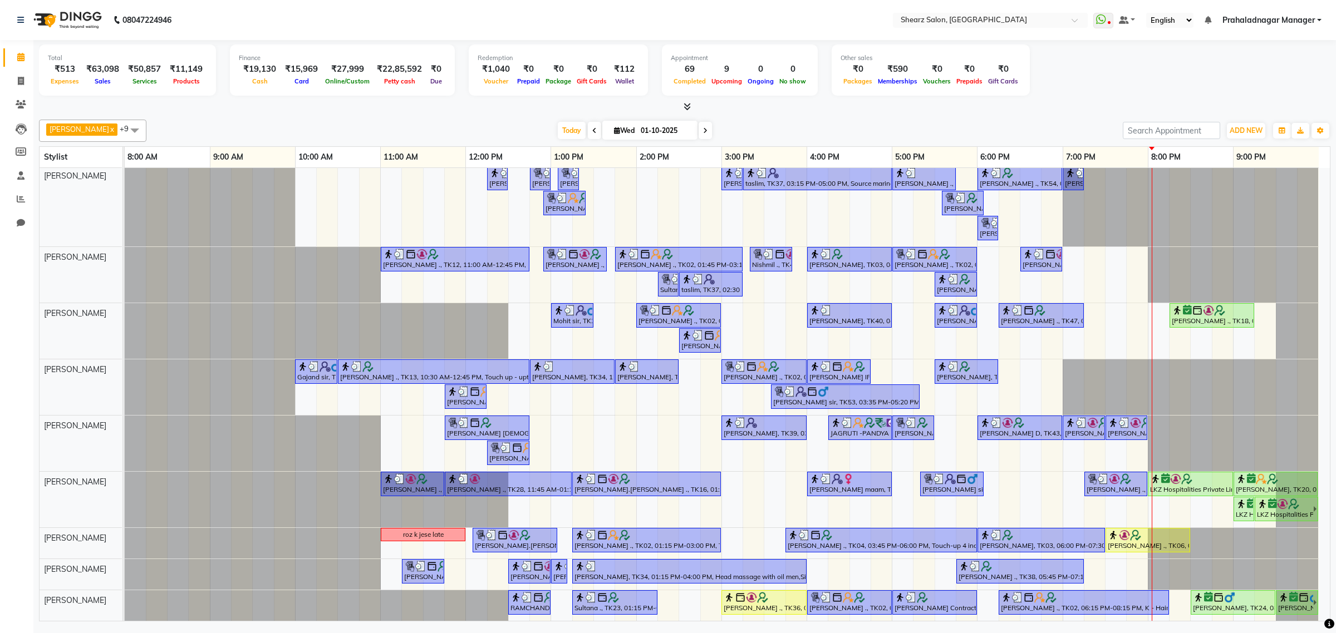
click at [703, 131] on icon at bounding box center [705, 130] width 4 height 7
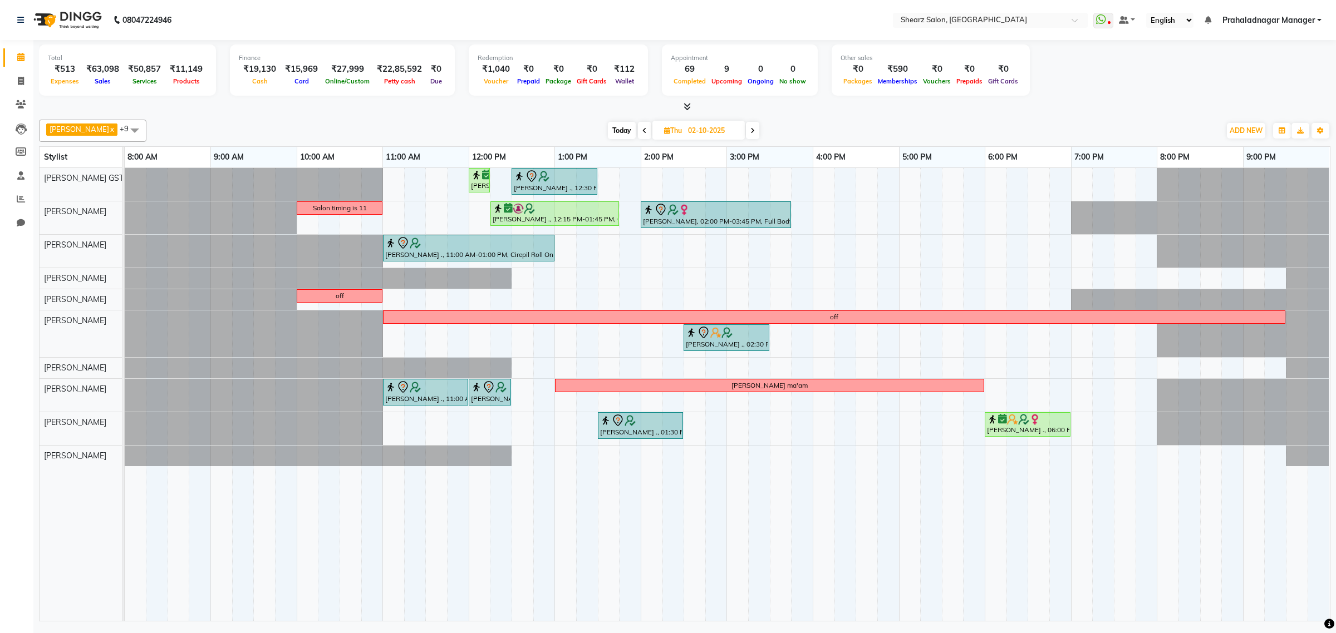
click at [612, 131] on span "Today" at bounding box center [622, 130] width 28 height 17
type input "01-10-2025"
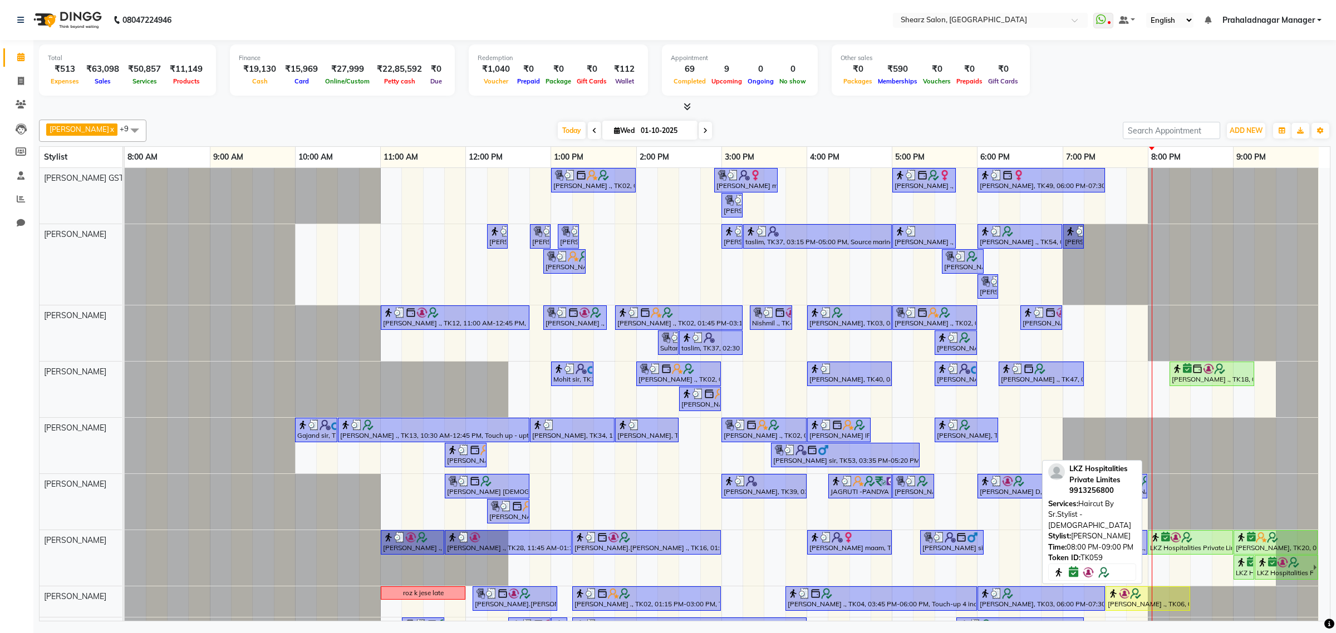
scroll to position [70, 0]
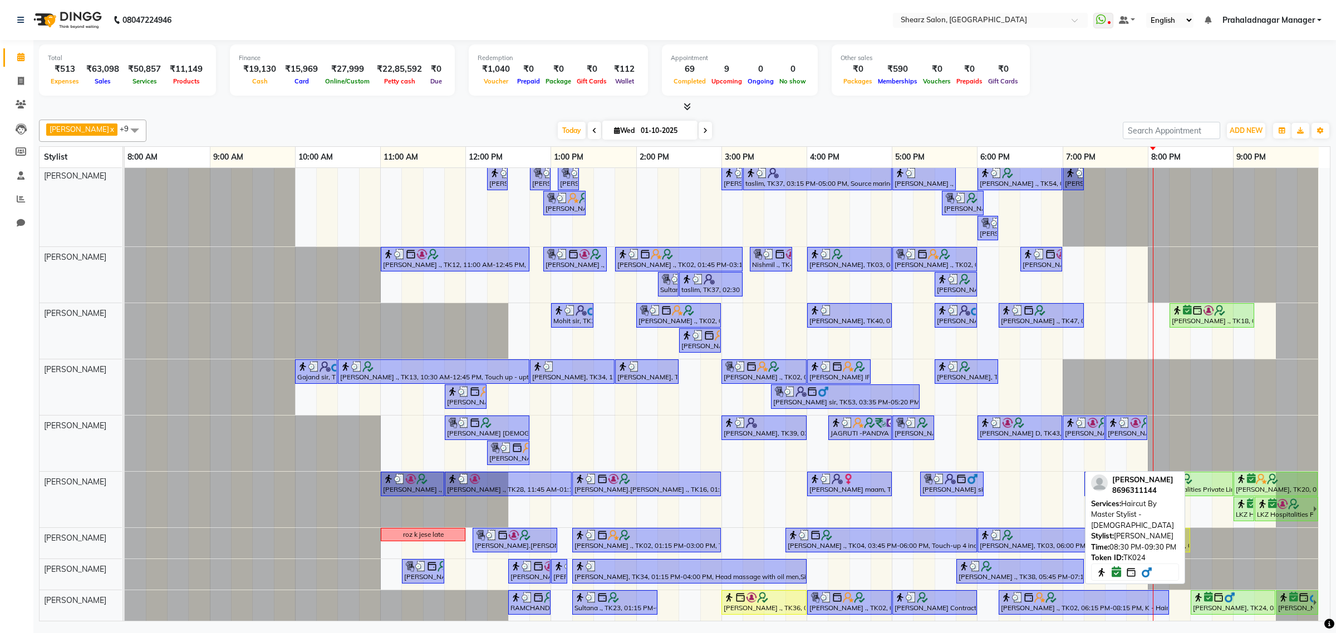
click at [1234, 592] on img at bounding box center [1229, 597] width 11 height 11
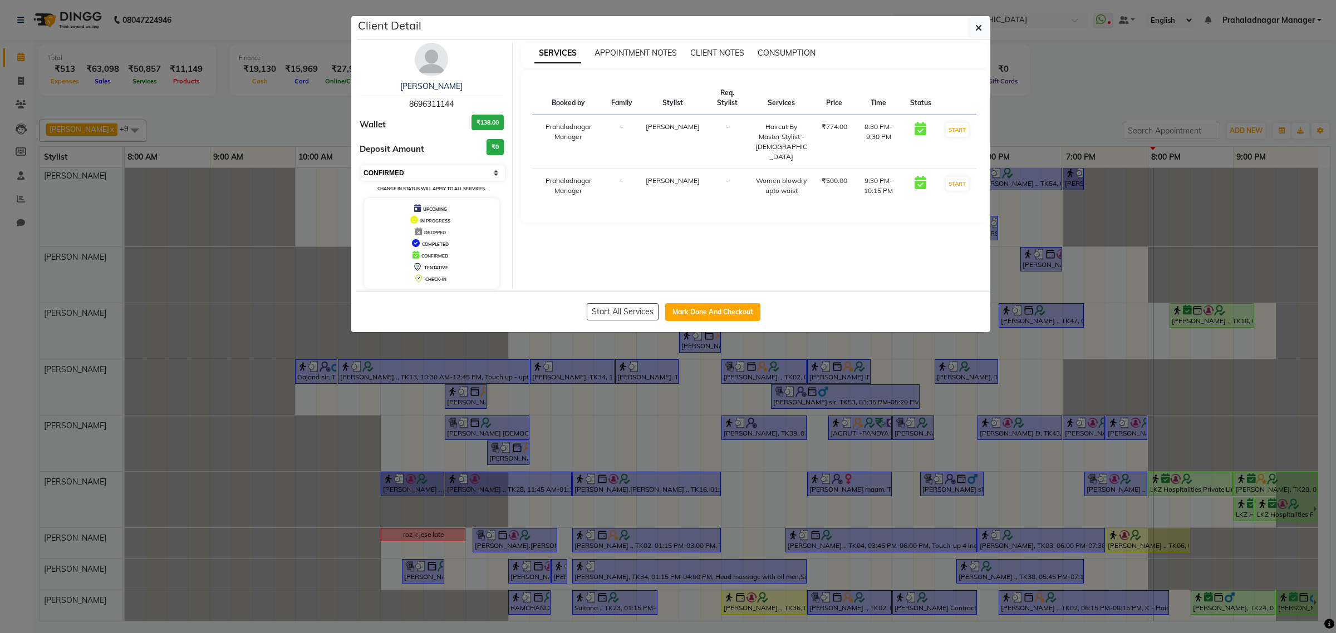
click at [479, 176] on select "Select IN SERVICE CONFIRMED TENTATIVE CHECK IN MARK DONE DROPPED UPCOMING" at bounding box center [433, 173] width 144 height 16
select select "1"
click at [361, 165] on select "Select IN SERVICE CONFIRMED TENTATIVE CHECK IN MARK DONE DROPPED UPCOMING" at bounding box center [433, 173] width 144 height 16
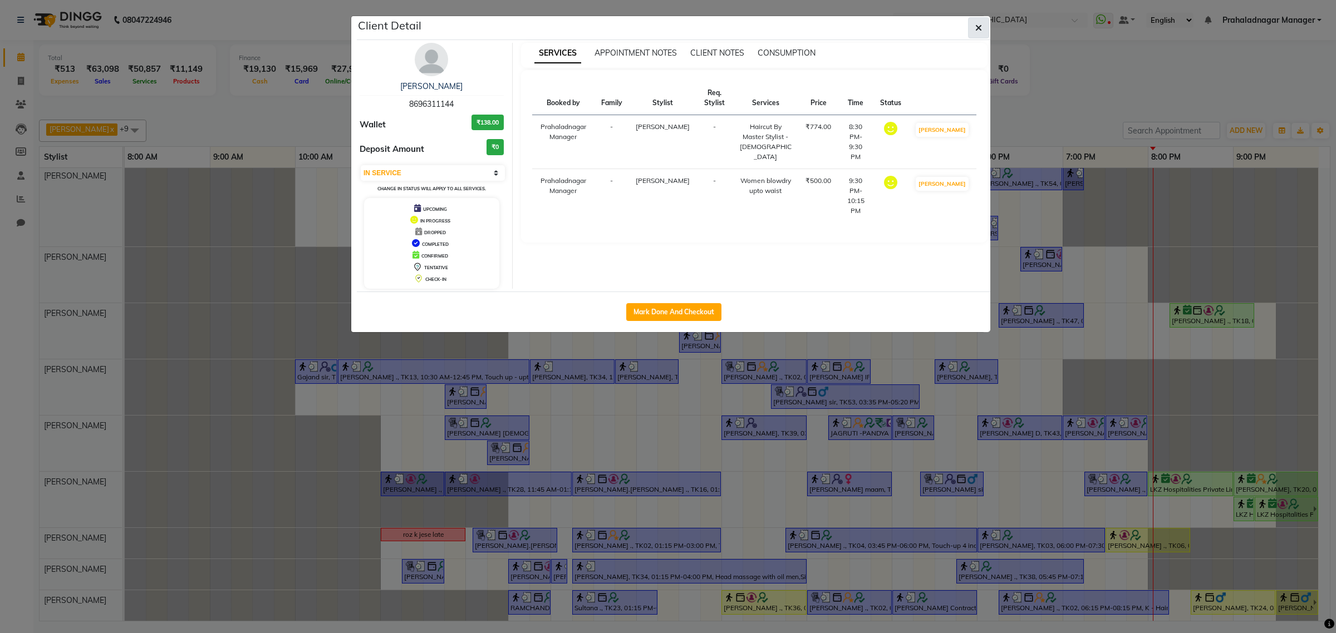
click at [981, 29] on button "button" at bounding box center [978, 27] width 21 height 21
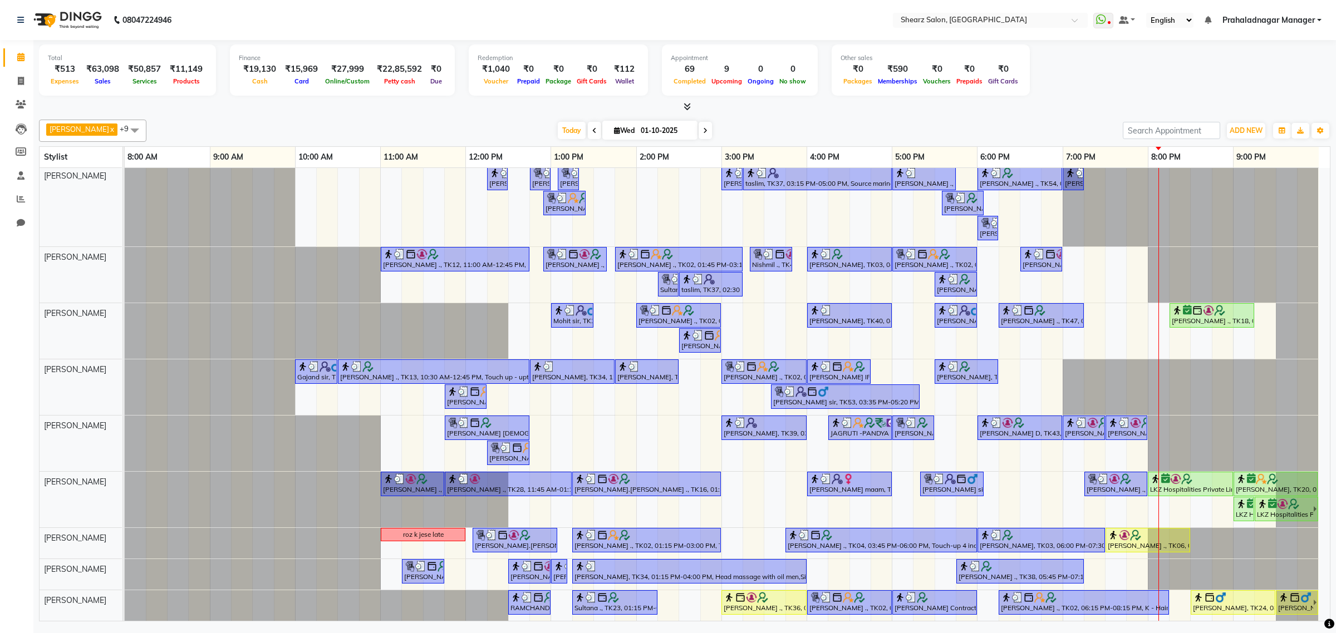
click at [1320, 14] on link "Prahaladnagar Manager" at bounding box center [1271, 20] width 99 height 12
click at [1261, 76] on link "Sign out" at bounding box center [1264, 76] width 102 height 17
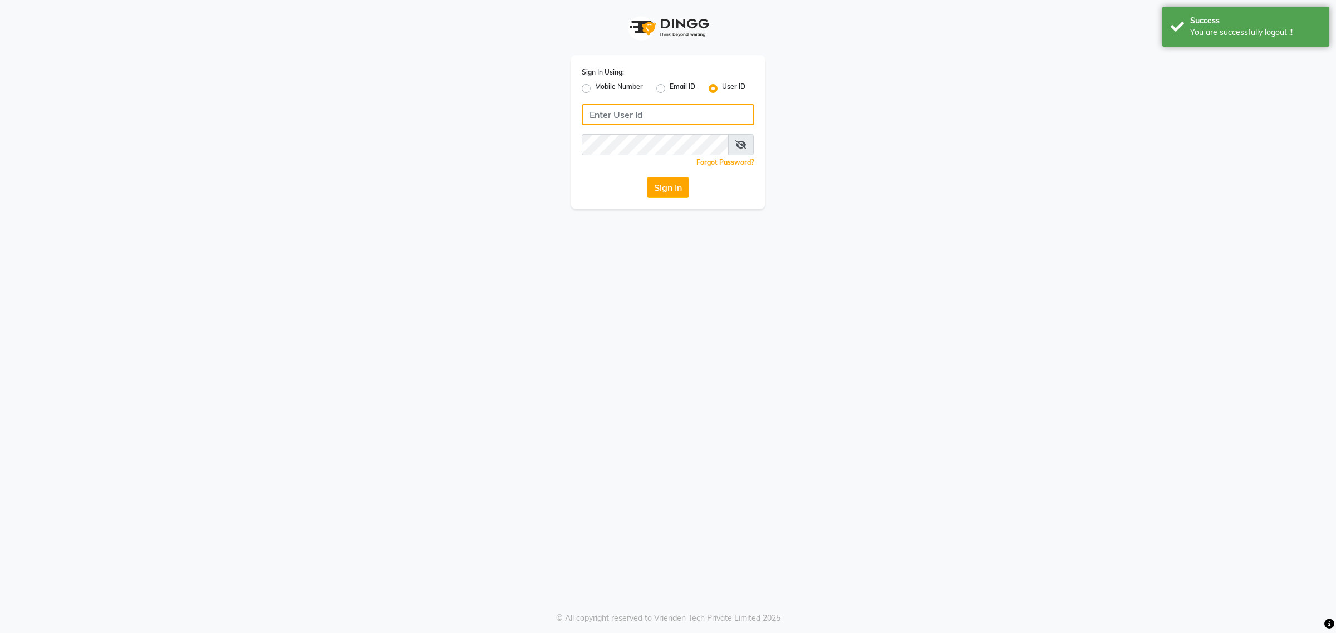
type input "9104334891"
click at [604, 87] on label "Mobile Number" at bounding box center [619, 88] width 48 height 13
click at [602, 87] on input "Mobile Number" at bounding box center [598, 85] width 7 height 7
radio input "true"
radio input "false"
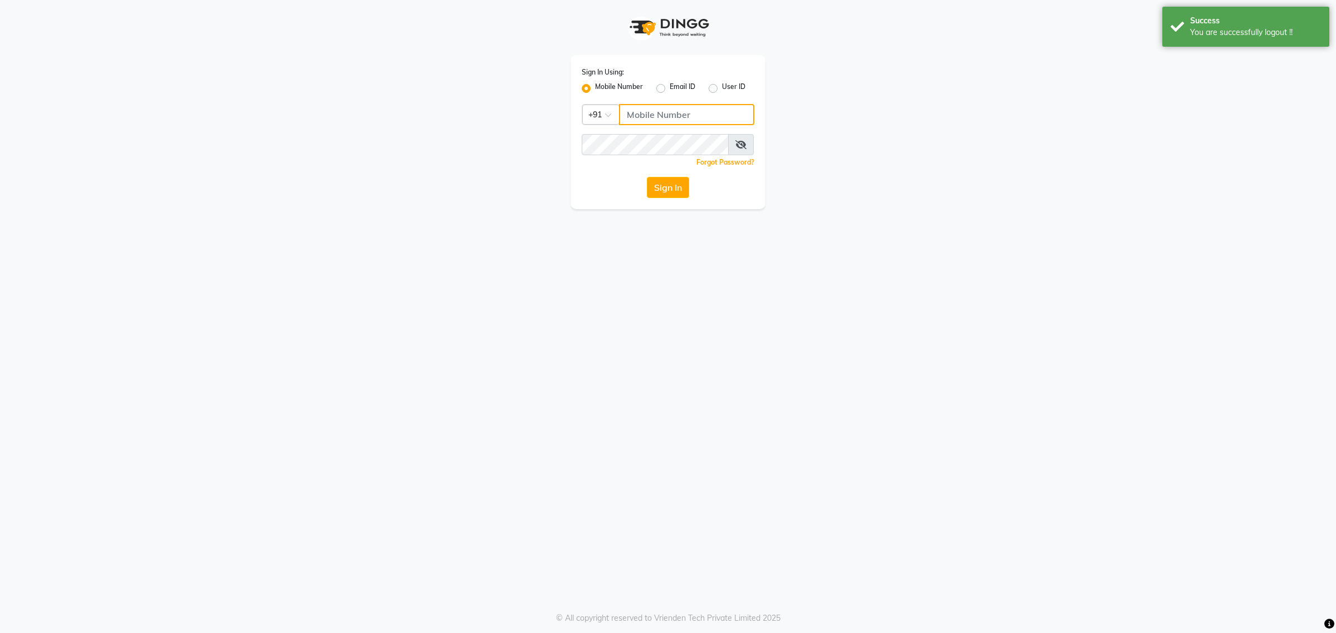
click at [638, 113] on input "Username" at bounding box center [686, 114] width 135 height 21
type input "7788994224"
click at [647, 184] on button "Sign In" at bounding box center [668, 187] width 42 height 21
